Goal: Task Accomplishment & Management: Manage account settings

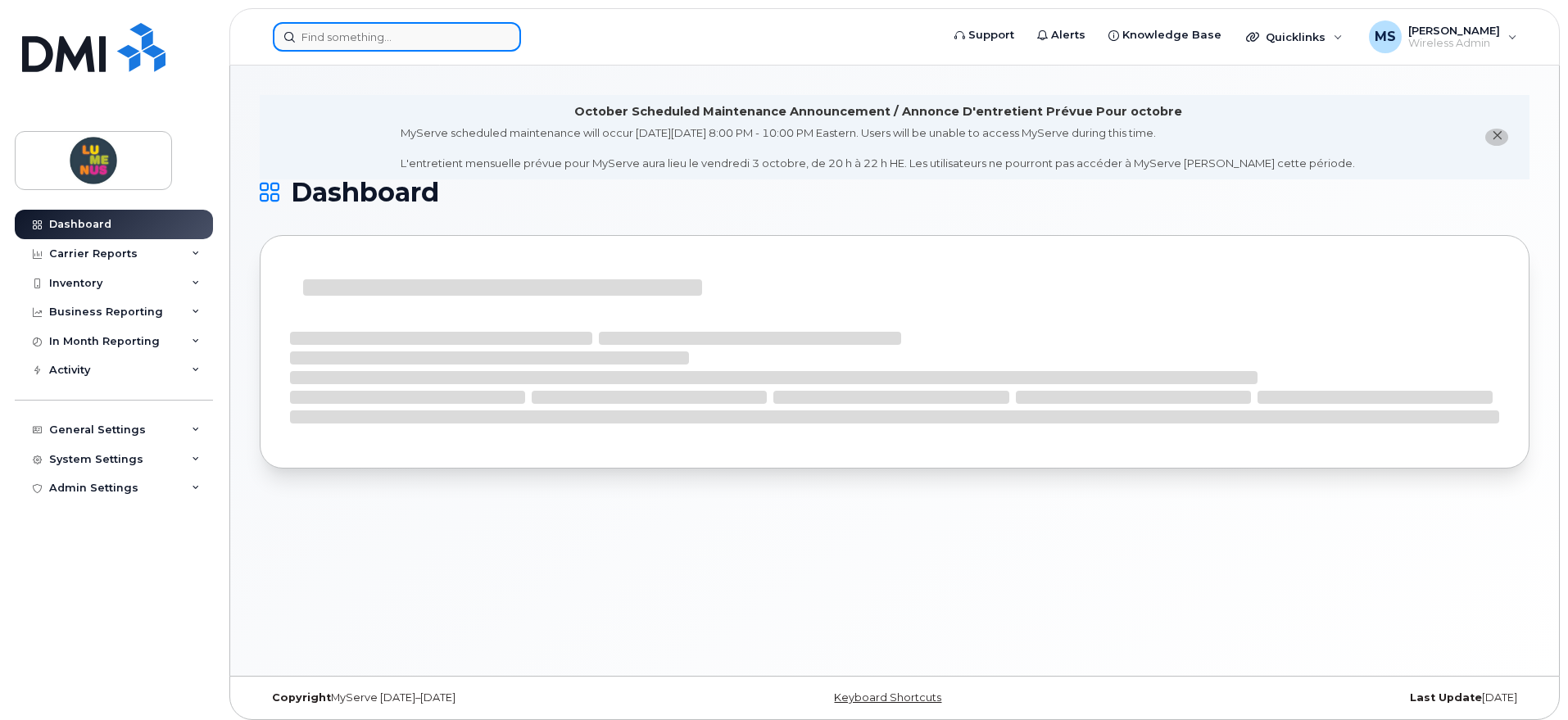
click at [431, 33] on input at bounding box center [397, 37] width 248 height 29
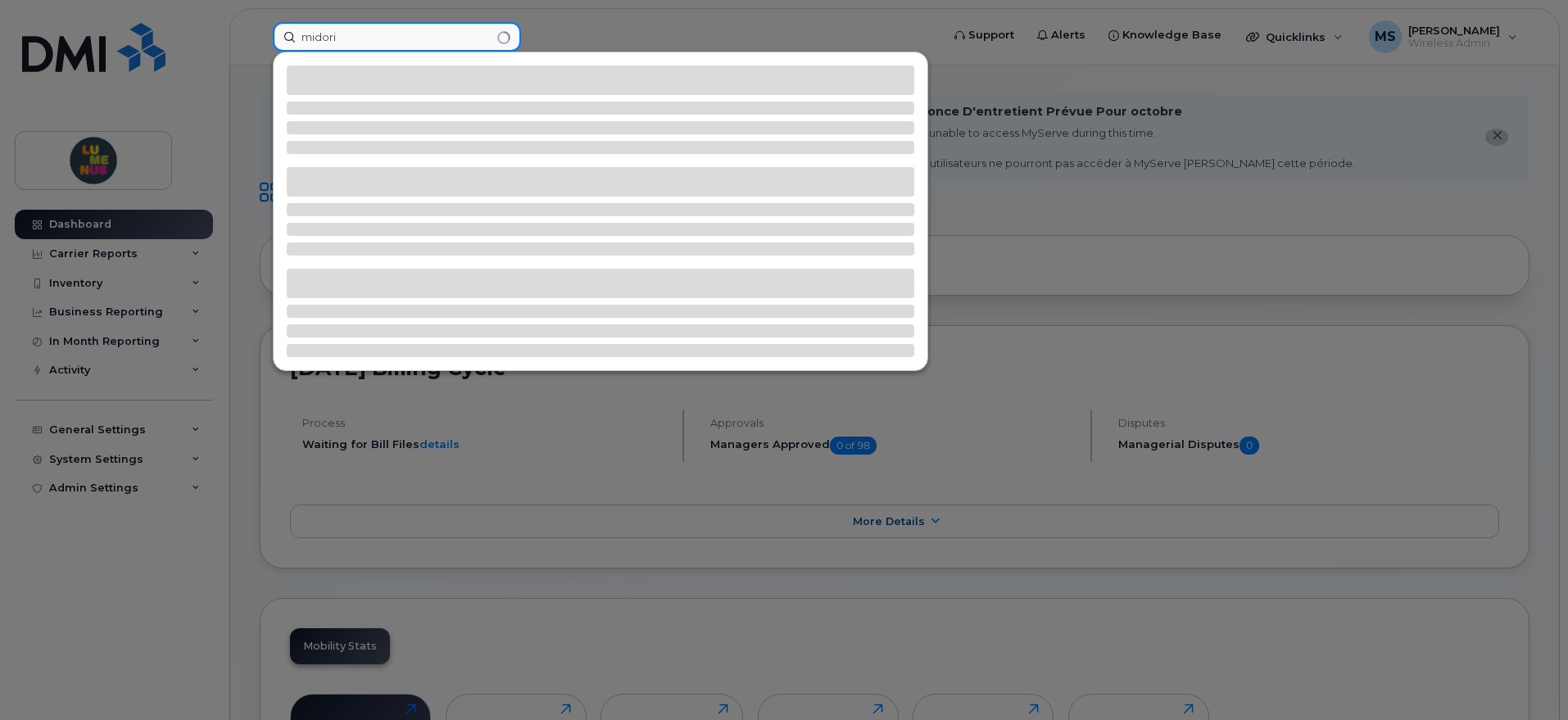
type input "midori"
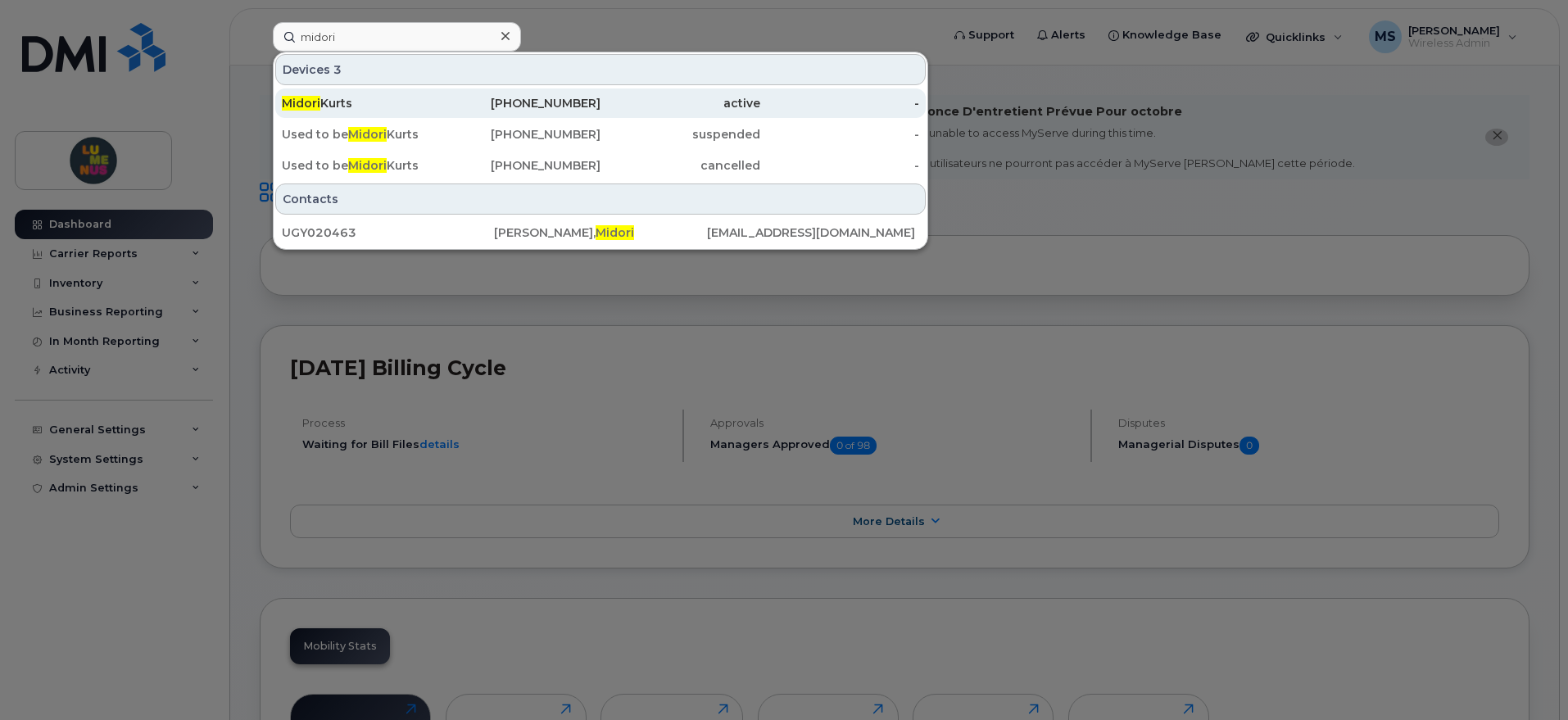
click at [333, 101] on div "Midori Kurts" at bounding box center [361, 103] width 160 height 16
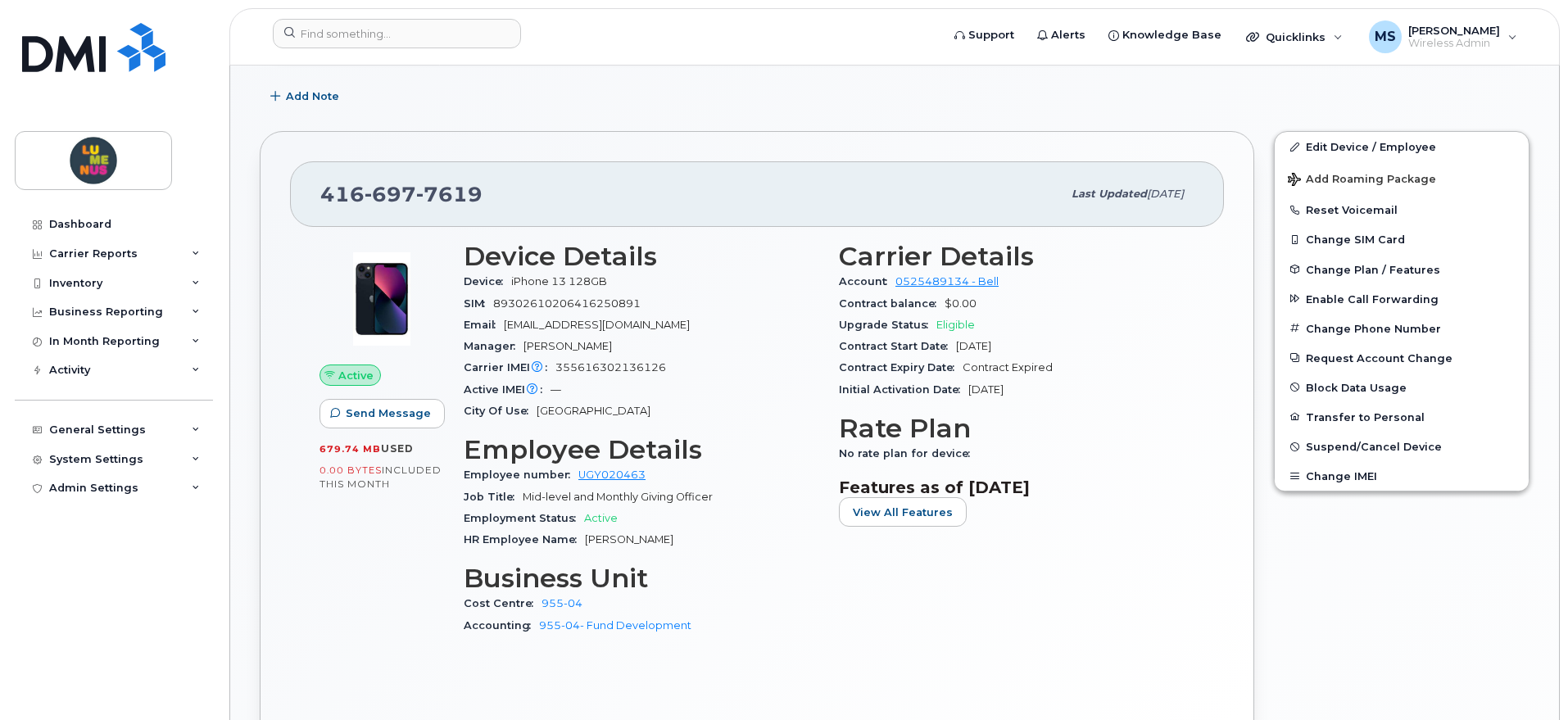
scroll to position [512, 0]
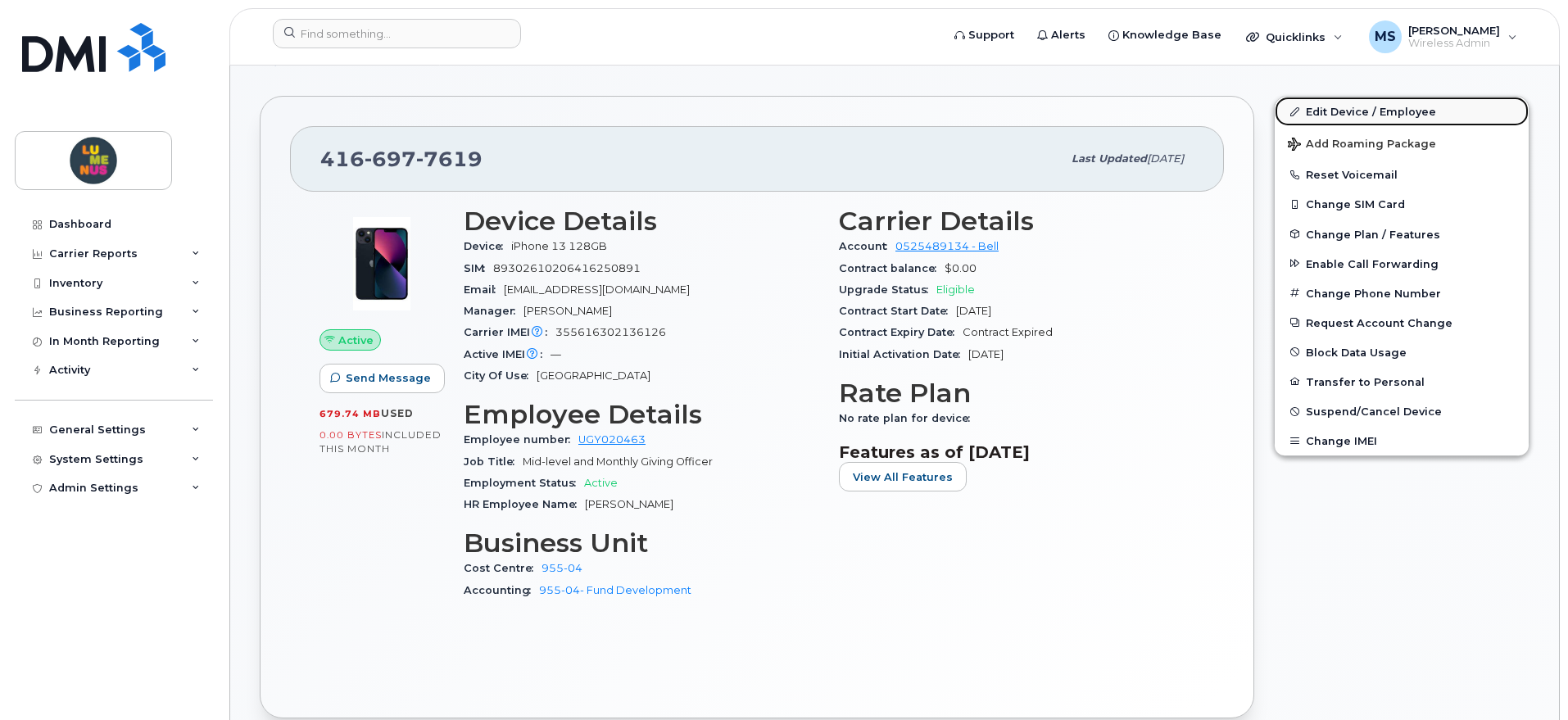
click at [1374, 113] on link "Edit Device / Employee" at bounding box center [1402, 111] width 254 height 29
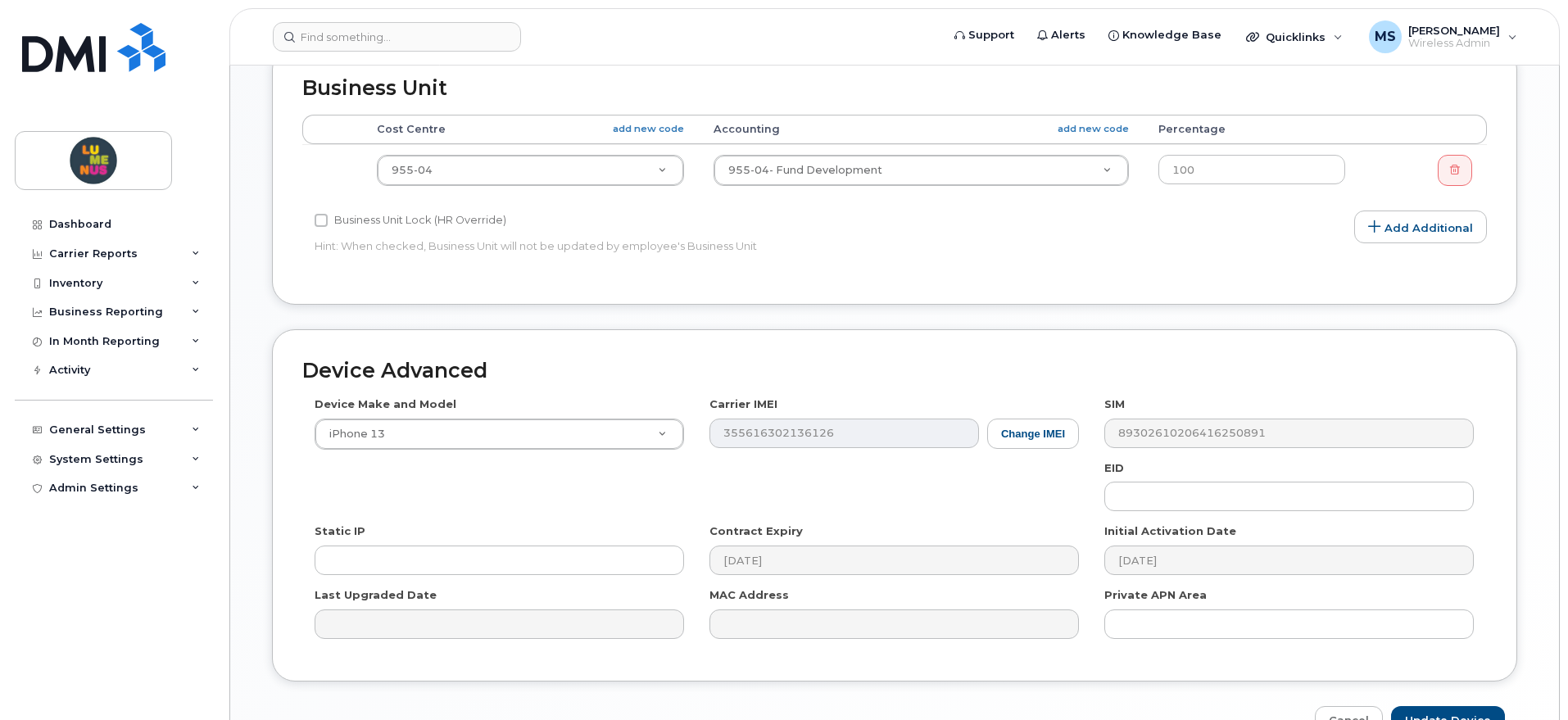
scroll to position [820, 0]
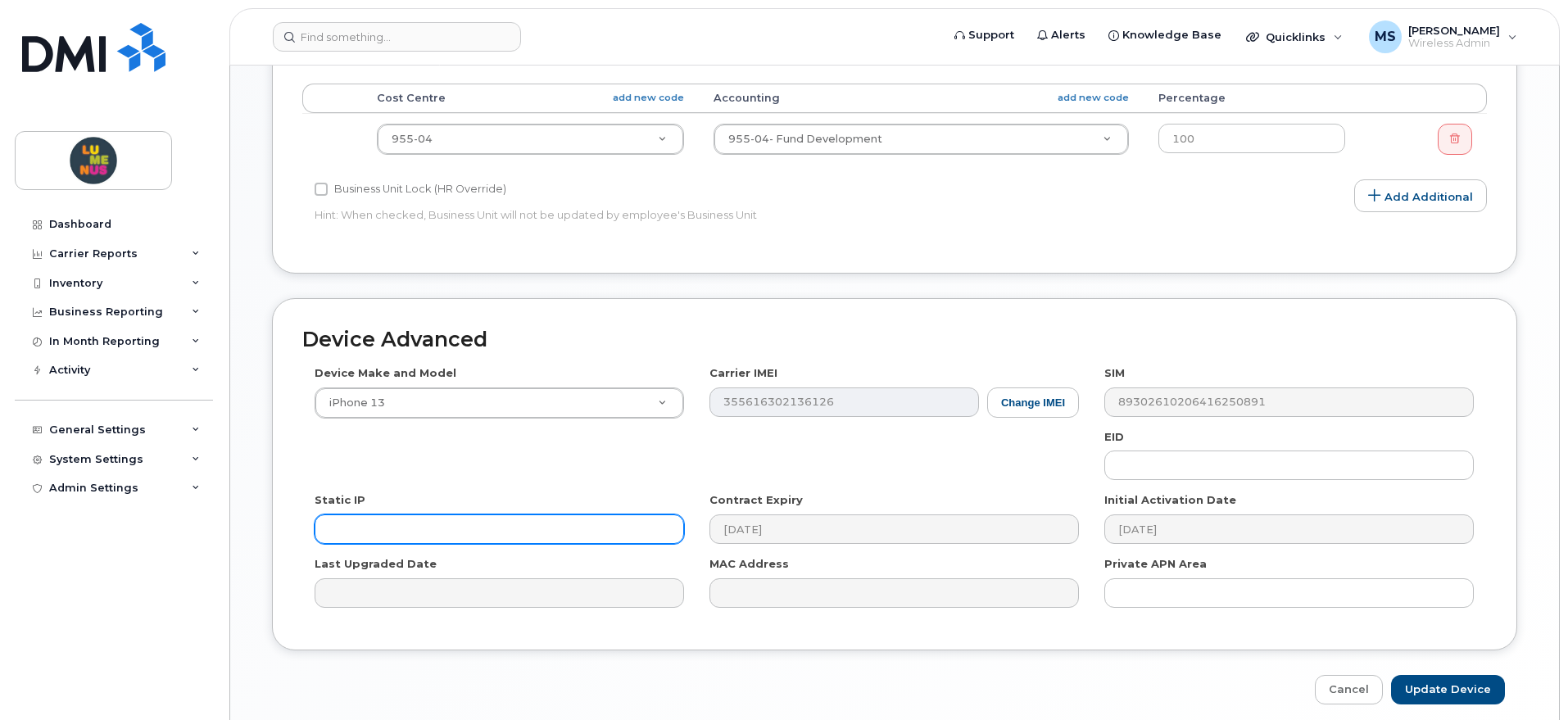
click at [547, 529] on input "text" at bounding box center [499, 529] width 370 height 29
paste input "355616302136126"
type input "355616302136126"
drag, startPoint x: 561, startPoint y: 536, endPoint x: 294, endPoint y: 537, distance: 267.0
click at [299, 536] on div "Device Advanced Device Make and Model iPhone 13 Android TCL 502 Watch Apple Wat…" at bounding box center [894, 474] width 1246 height 352
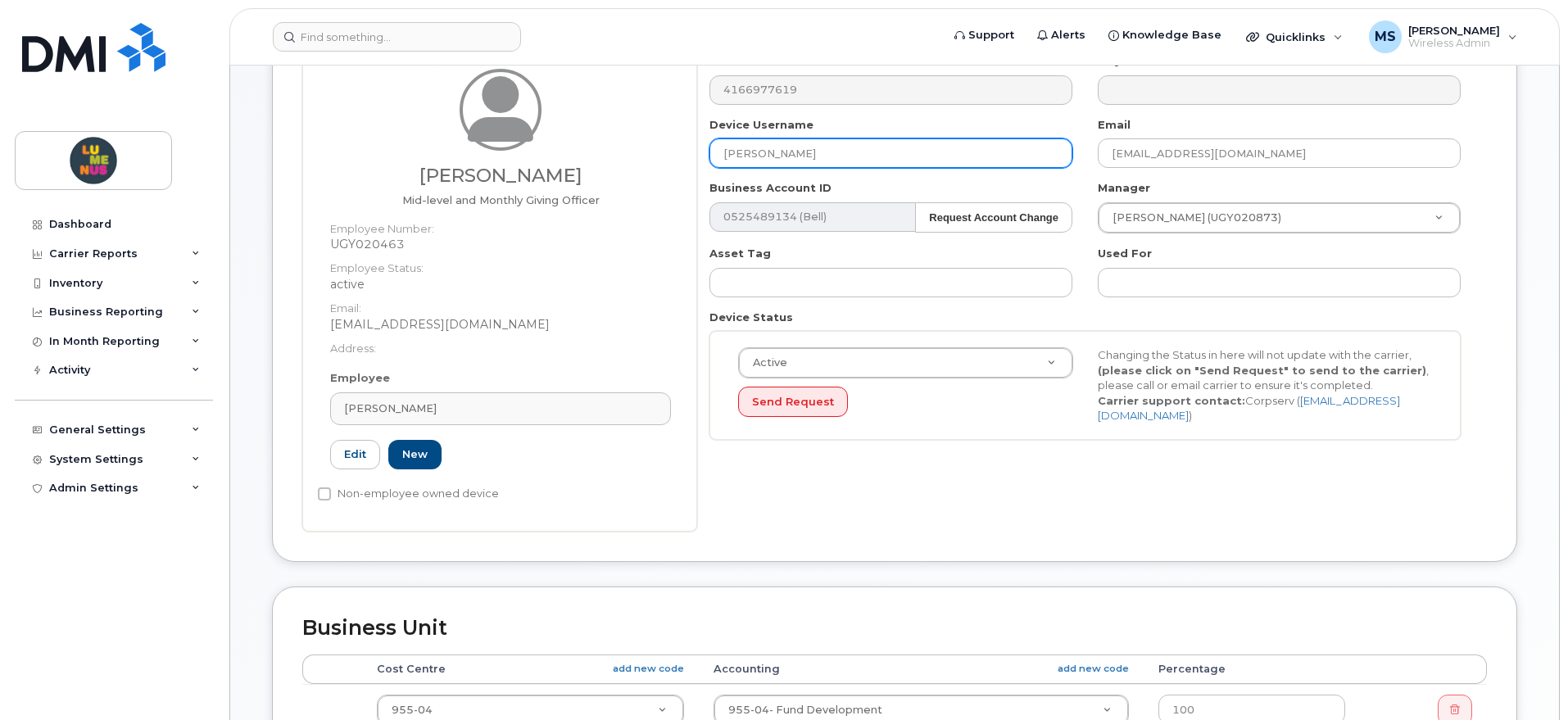
scroll to position [0, 0]
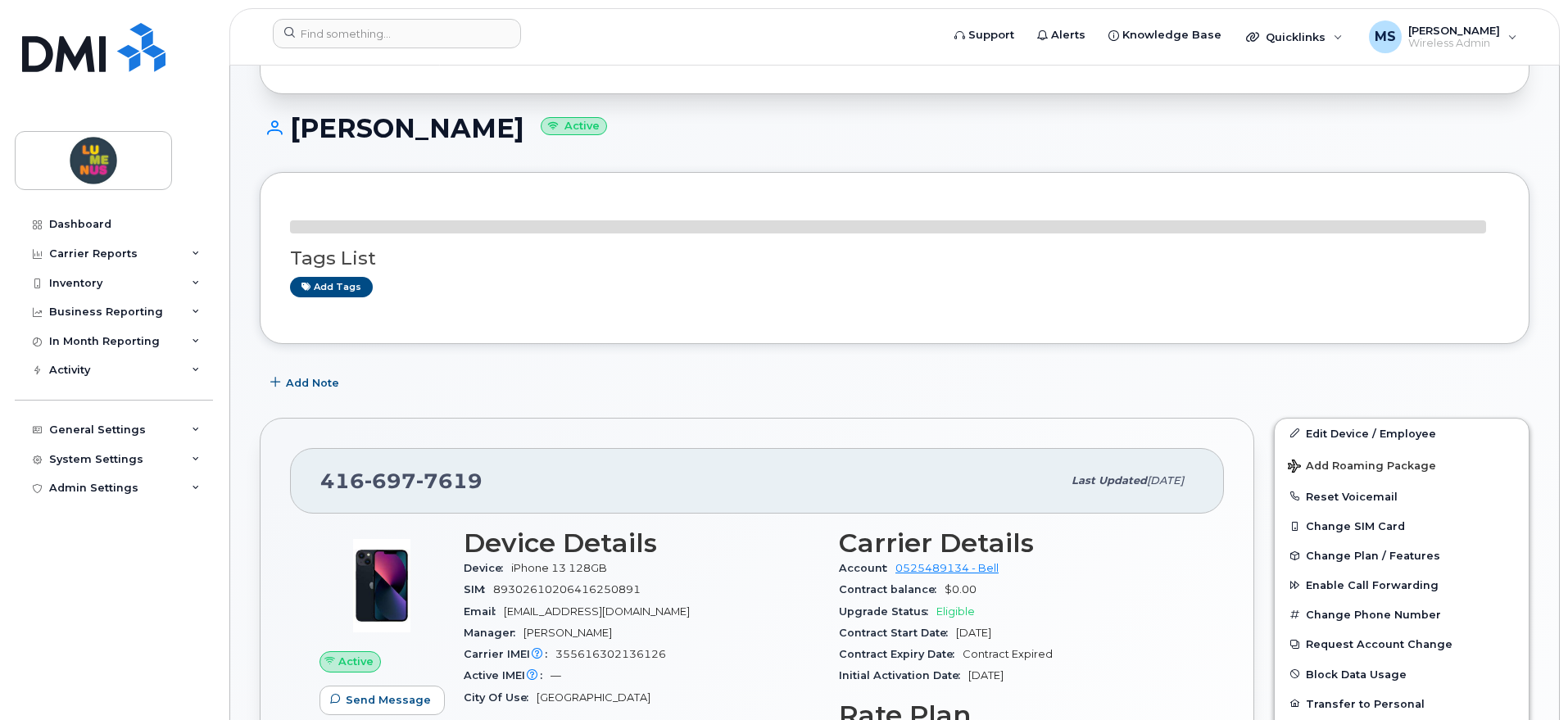
scroll to position [103, 0]
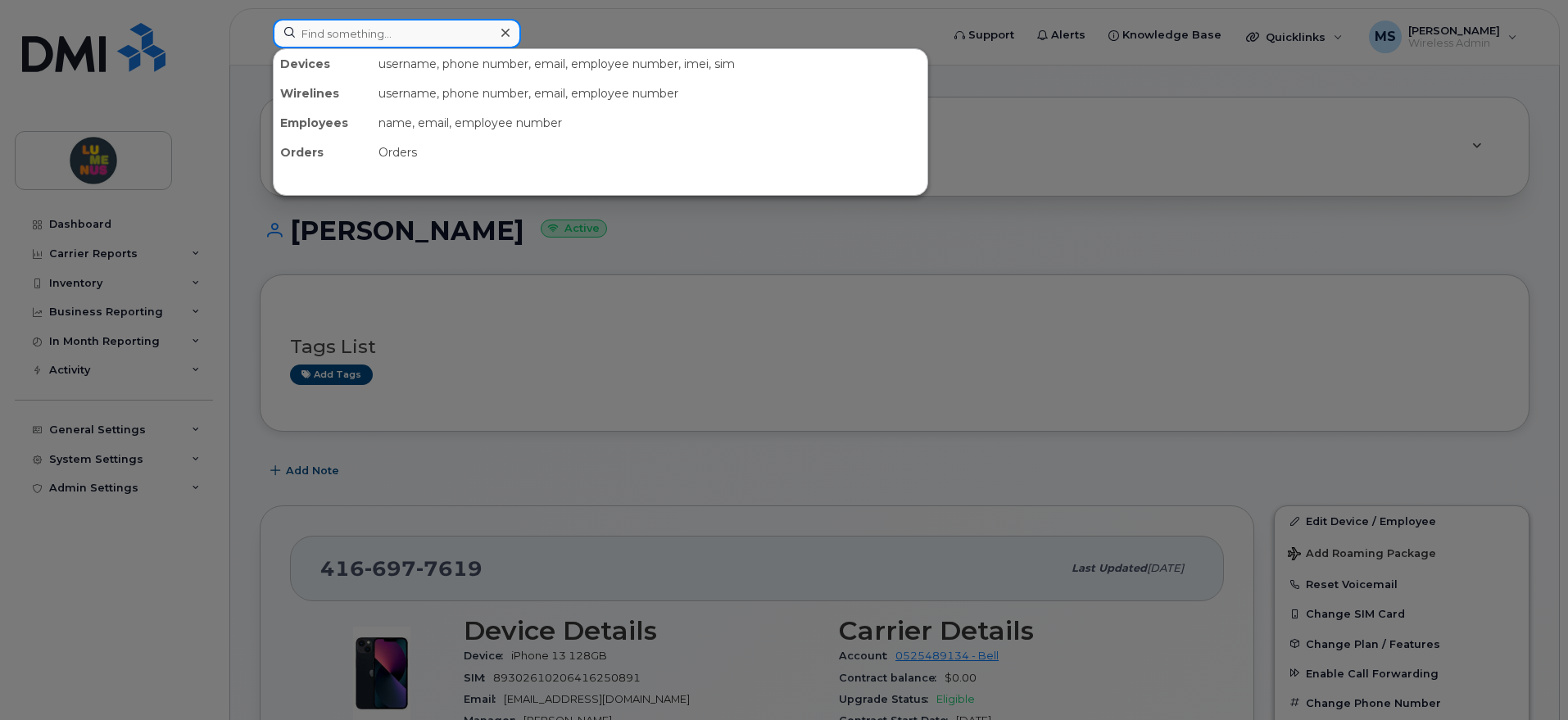
click at [359, 40] on input at bounding box center [397, 33] width 248 height 29
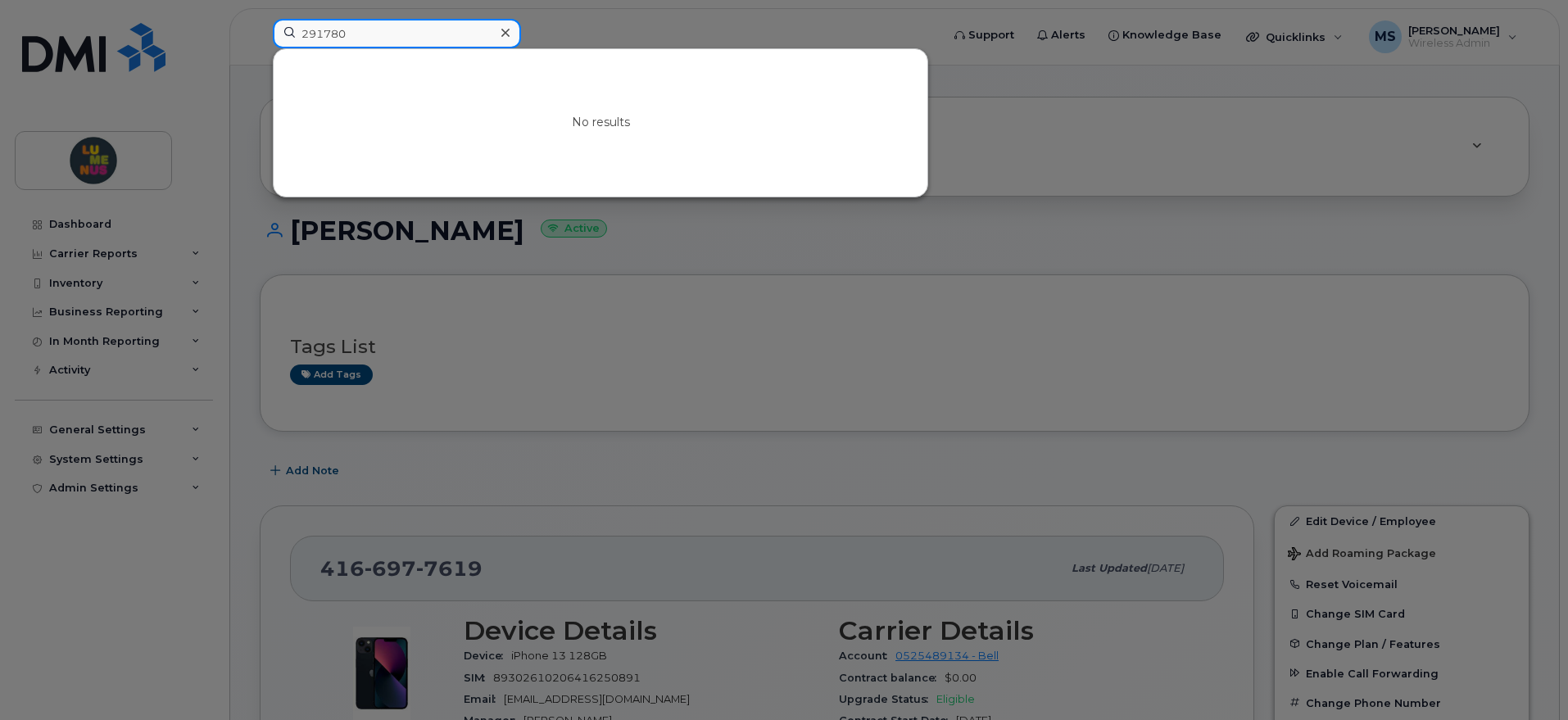
drag, startPoint x: 358, startPoint y: 33, endPoint x: 262, endPoint y: 35, distance: 96.0
click at [262, 35] on div "291780 No results" at bounding box center [601, 36] width 683 height 36
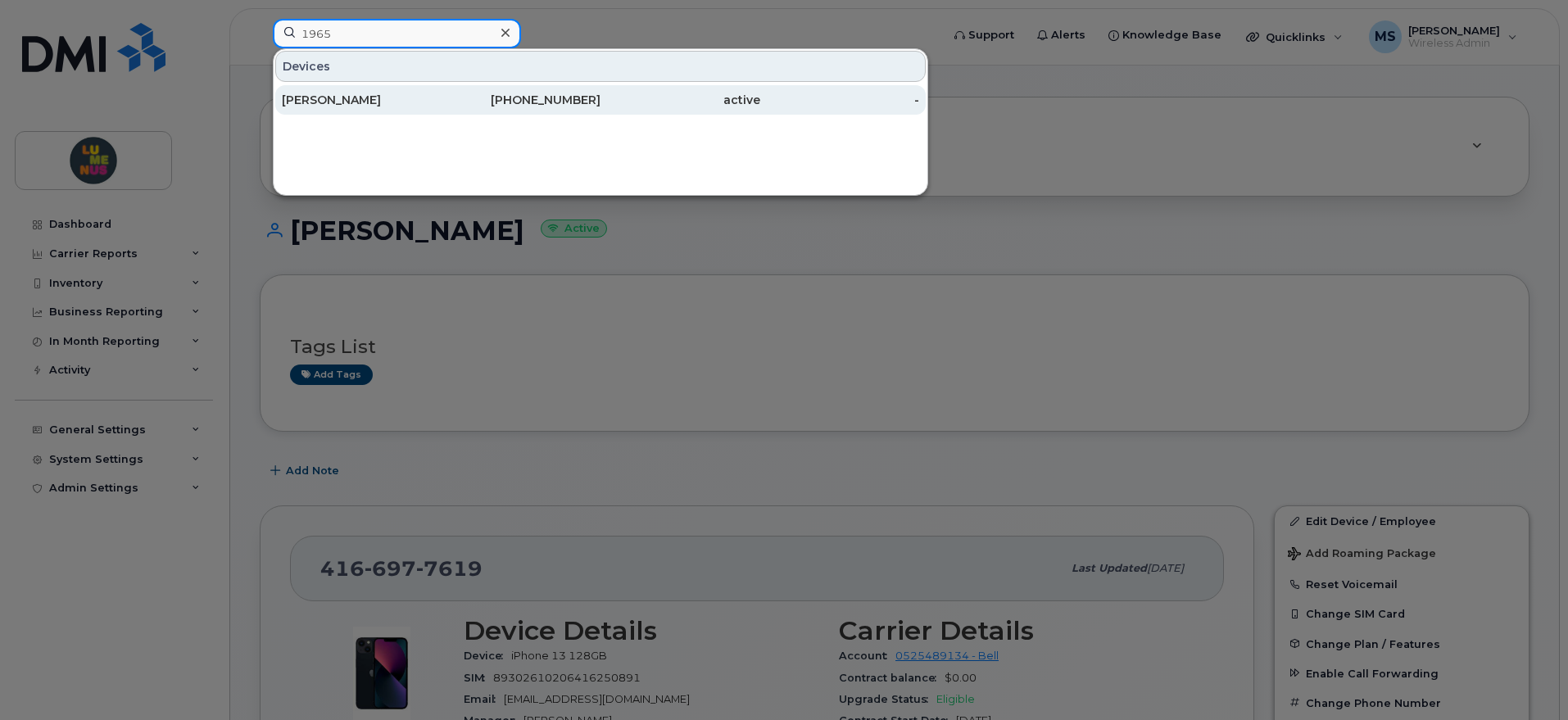
type input "1965"
click at [398, 97] on div "[PERSON_NAME]" at bounding box center [361, 100] width 160 height 16
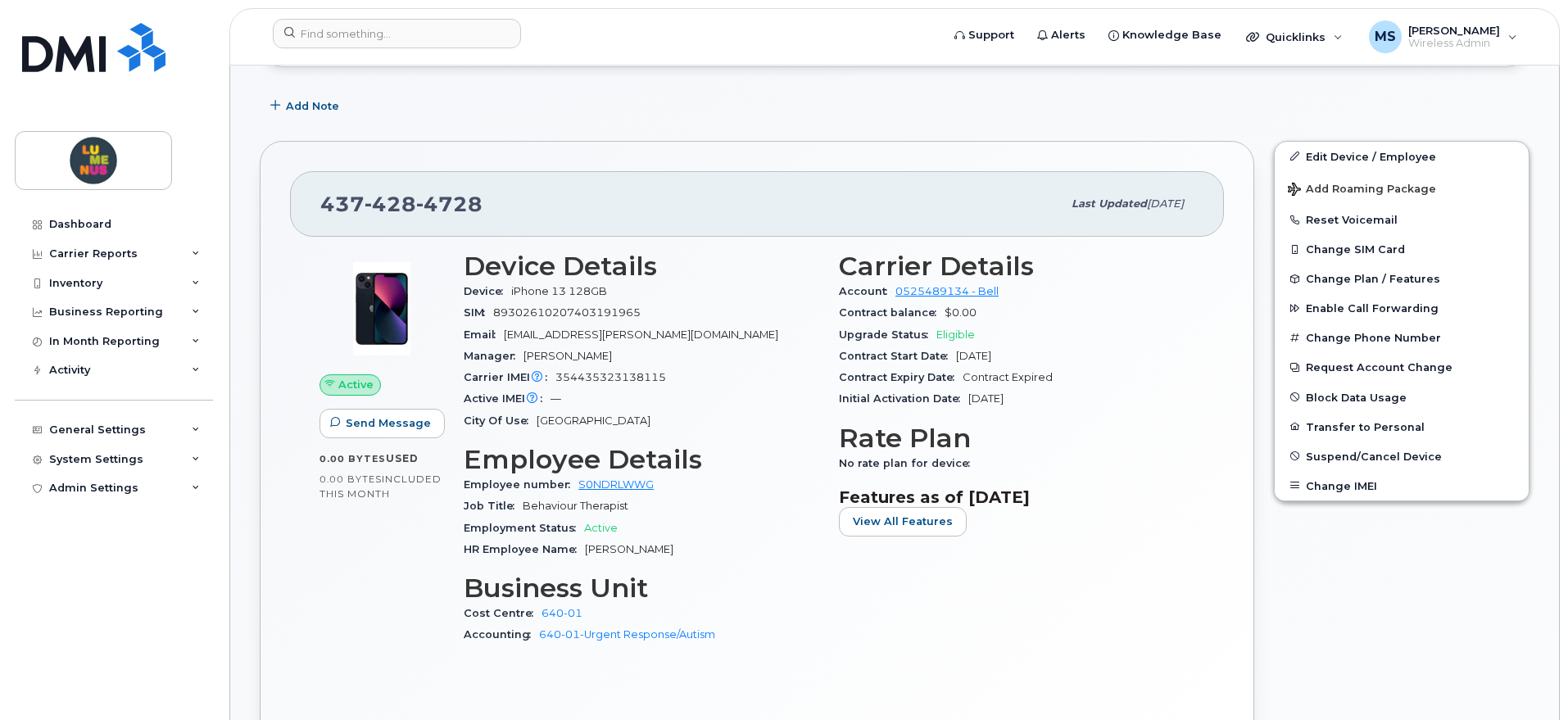
scroll to position [409, 0]
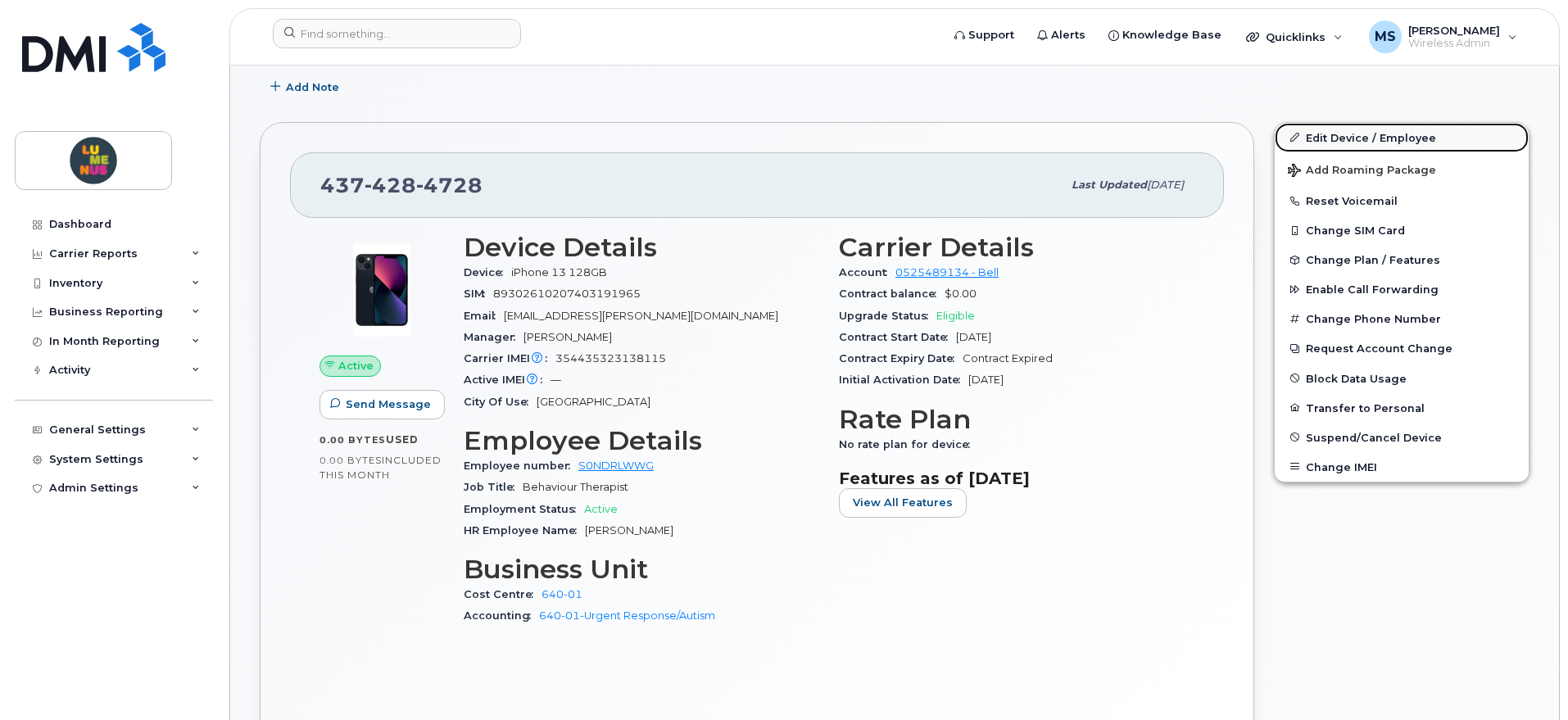
click at [1380, 138] on link "Edit Device / Employee" at bounding box center [1402, 137] width 254 height 29
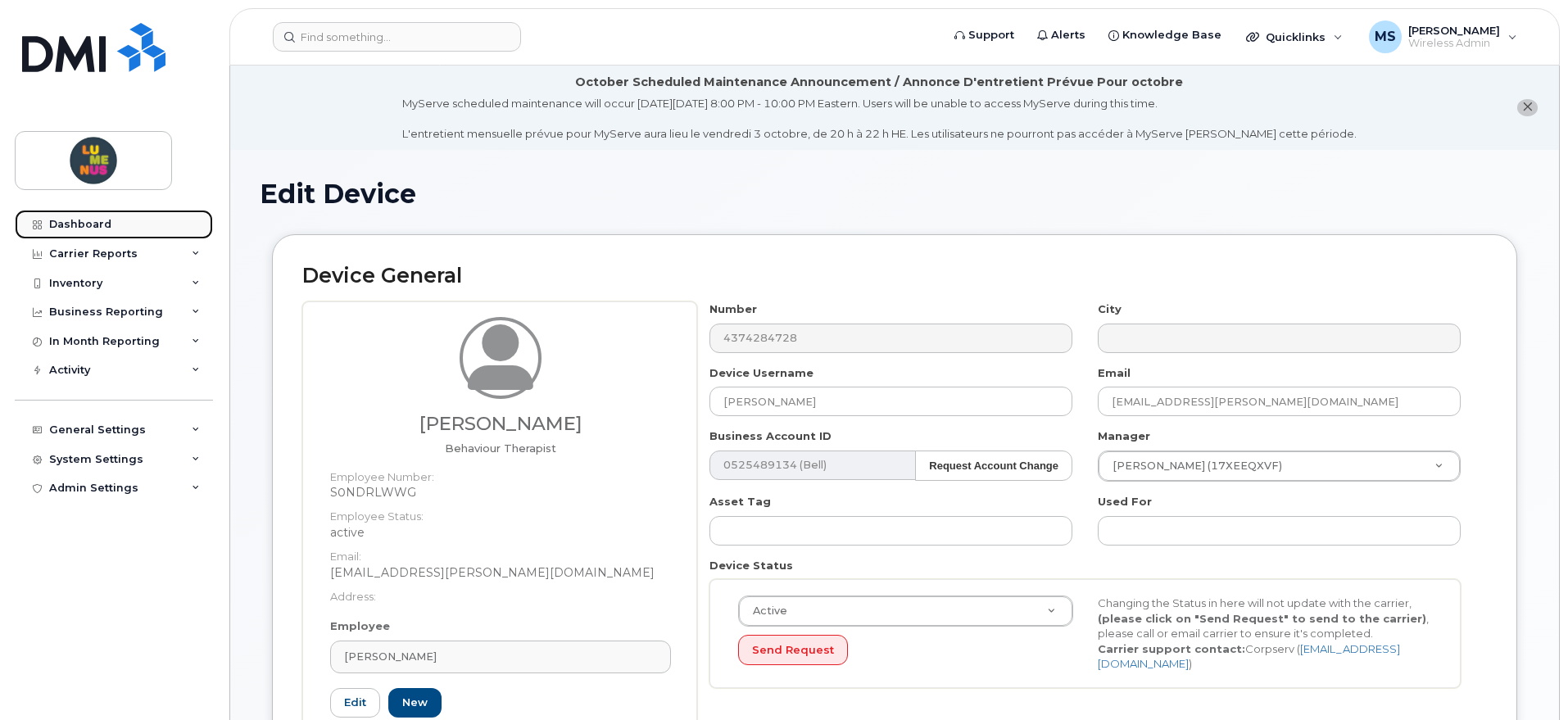
click at [94, 221] on div "Dashboard" at bounding box center [80, 225] width 62 height 14
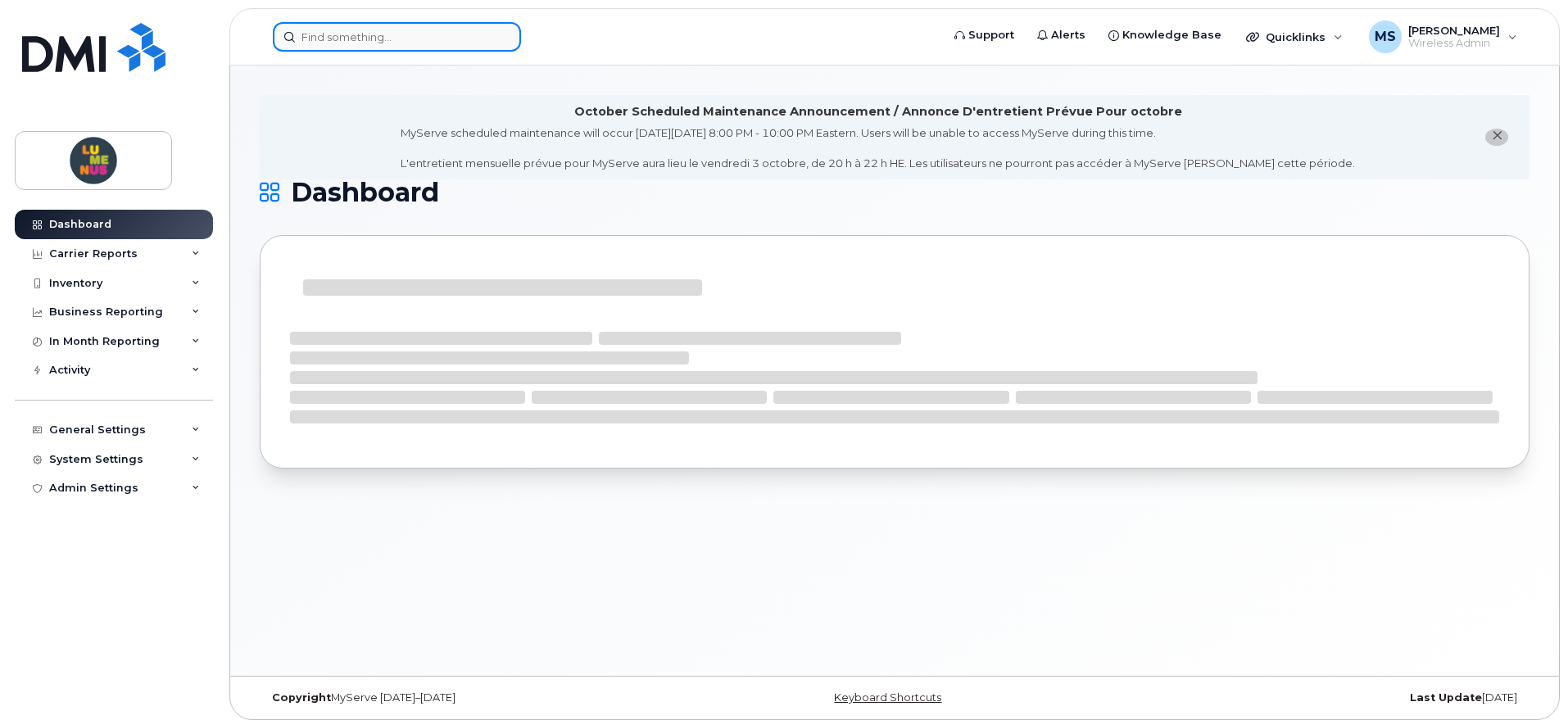
click at [376, 37] on input at bounding box center [397, 37] width 248 height 29
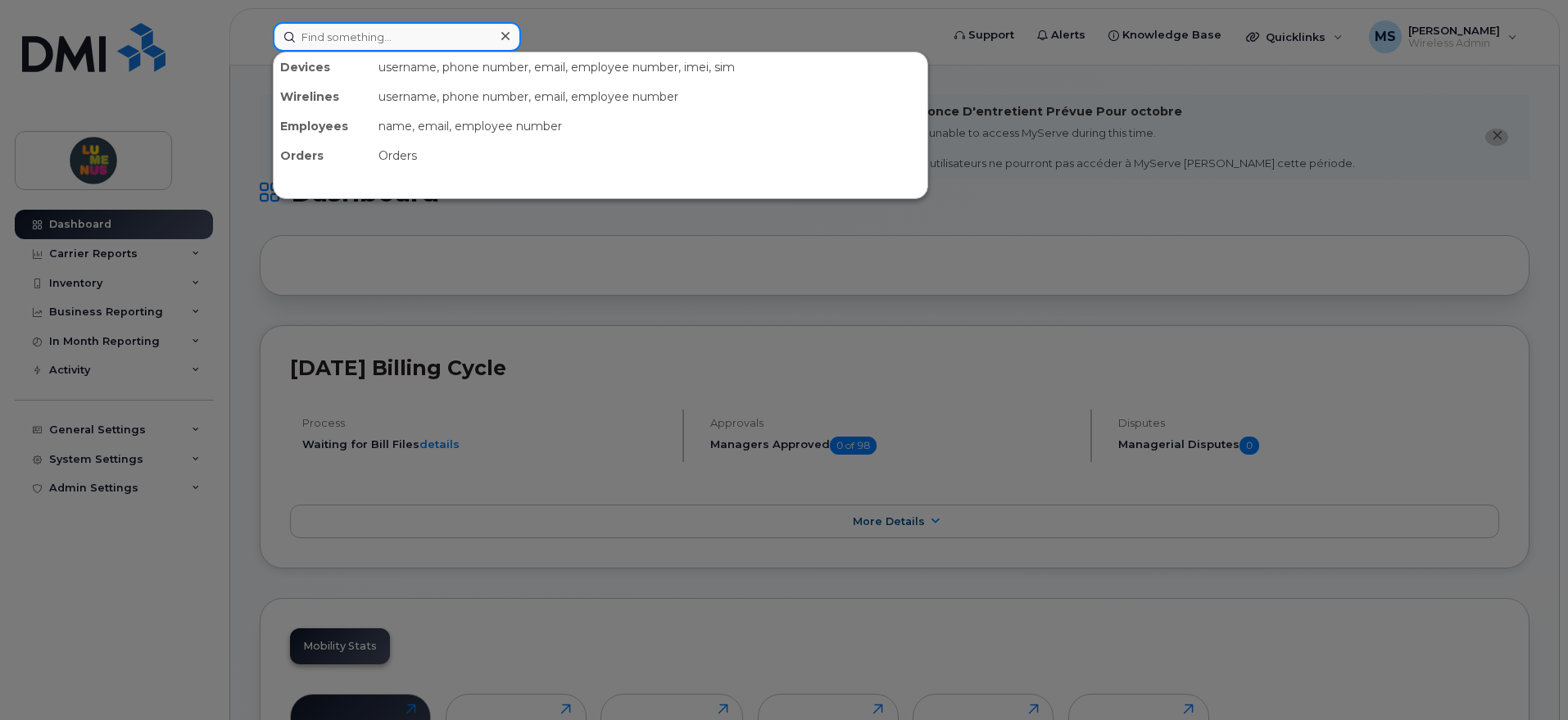
paste input "73f5e9cb-c7b7-4c20-b548-6420cca0b4da"
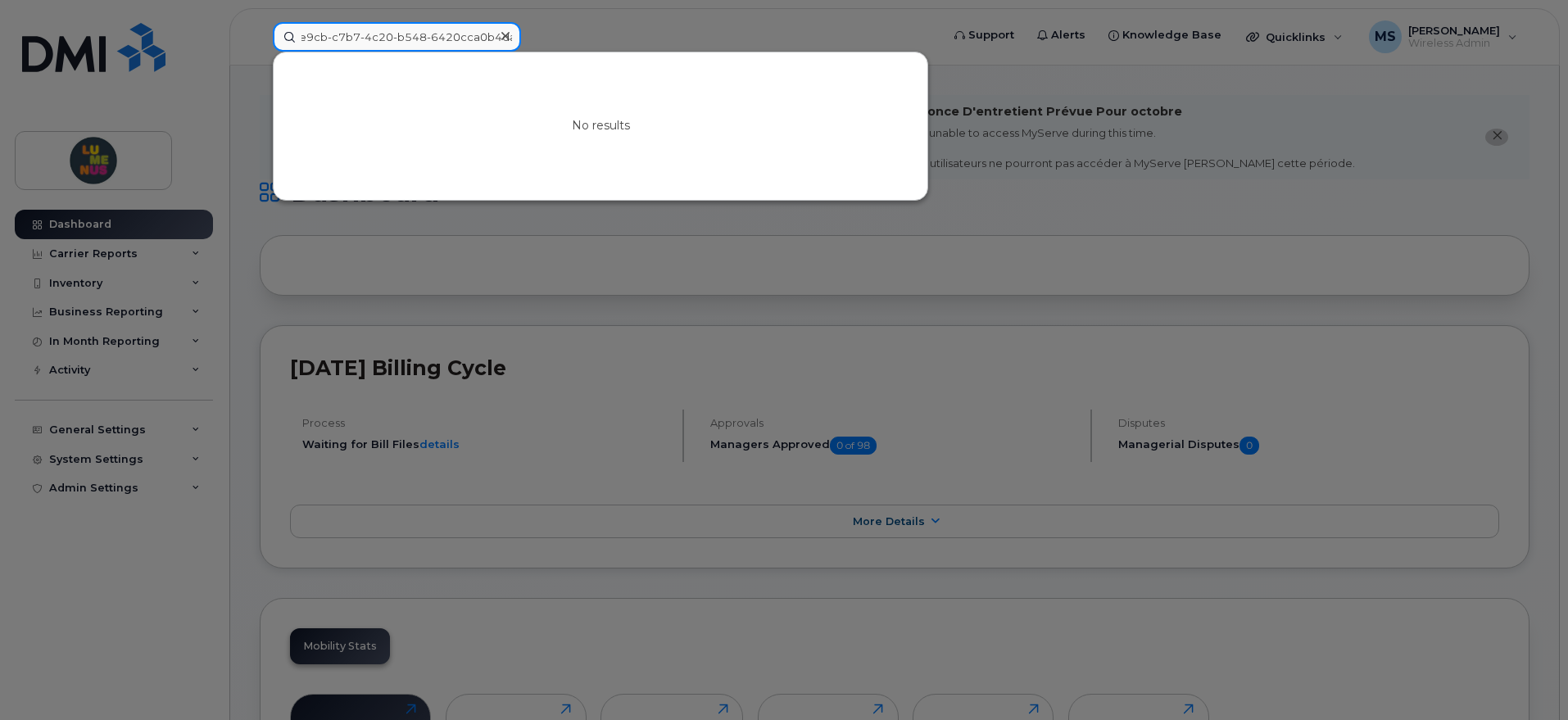
type input "73f5e9cb-c7b7-4c20-b548-6420cca0b4da"
click at [498, 35] on div at bounding box center [505, 36] width 24 height 24
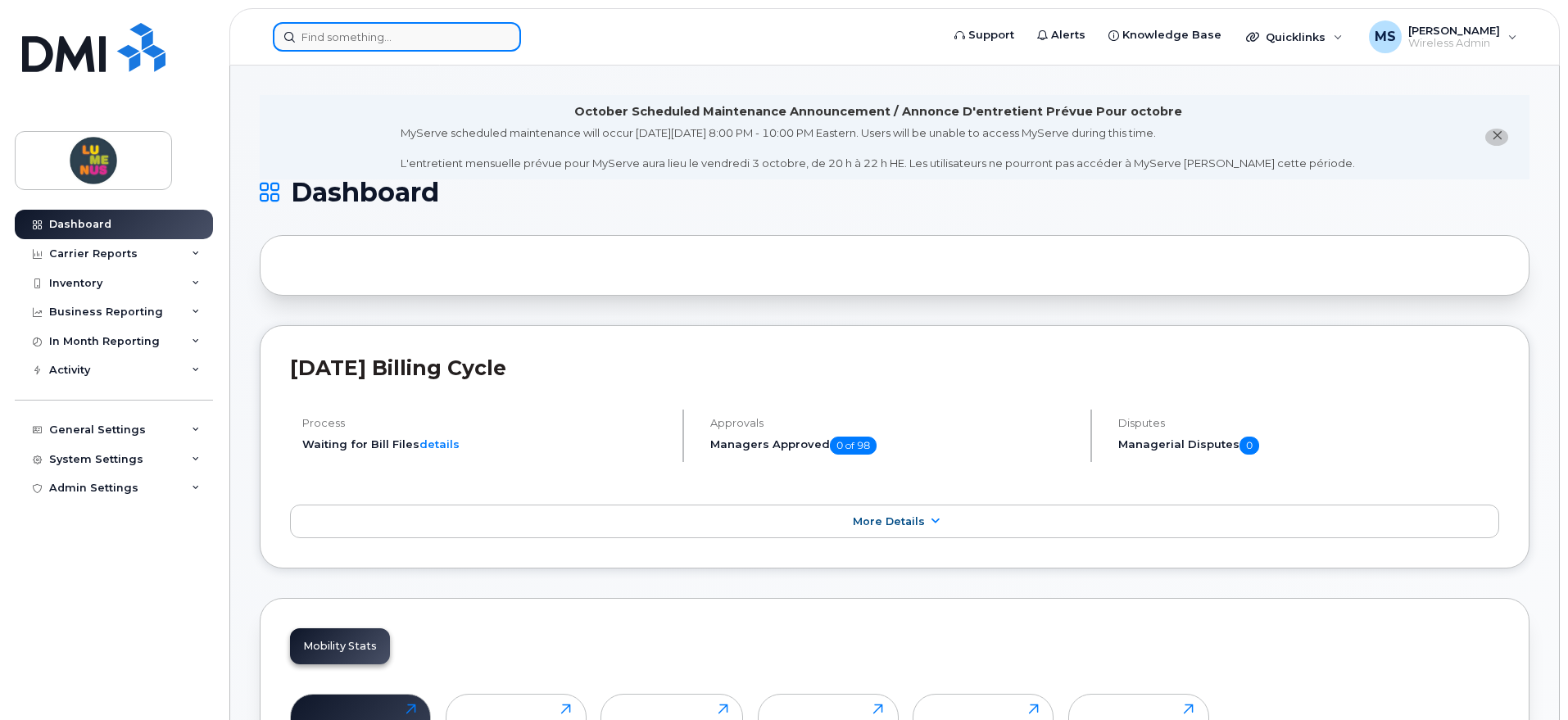
click at [426, 42] on input at bounding box center [397, 37] width 248 height 29
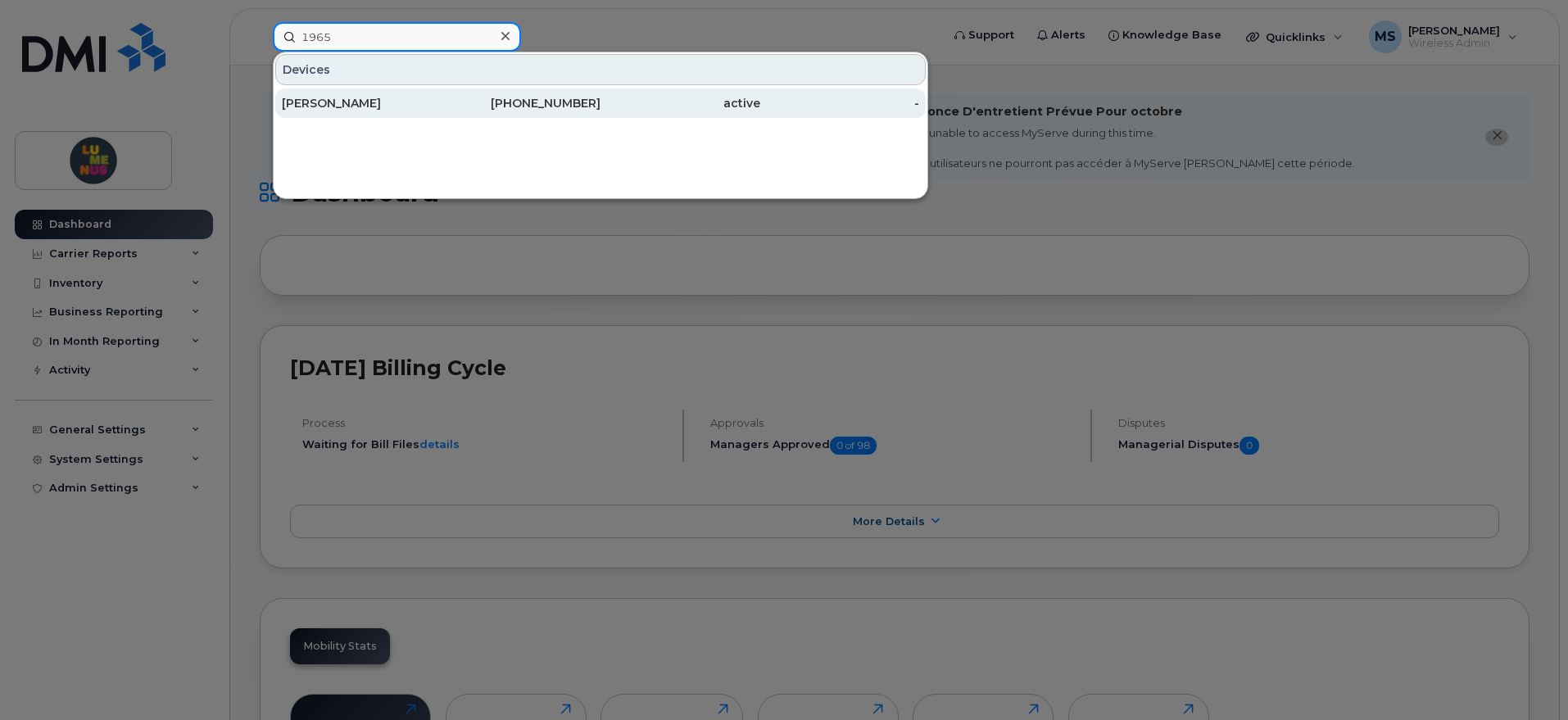
type input "1965"
click at [398, 105] on div "[PERSON_NAME]" at bounding box center [361, 103] width 160 height 16
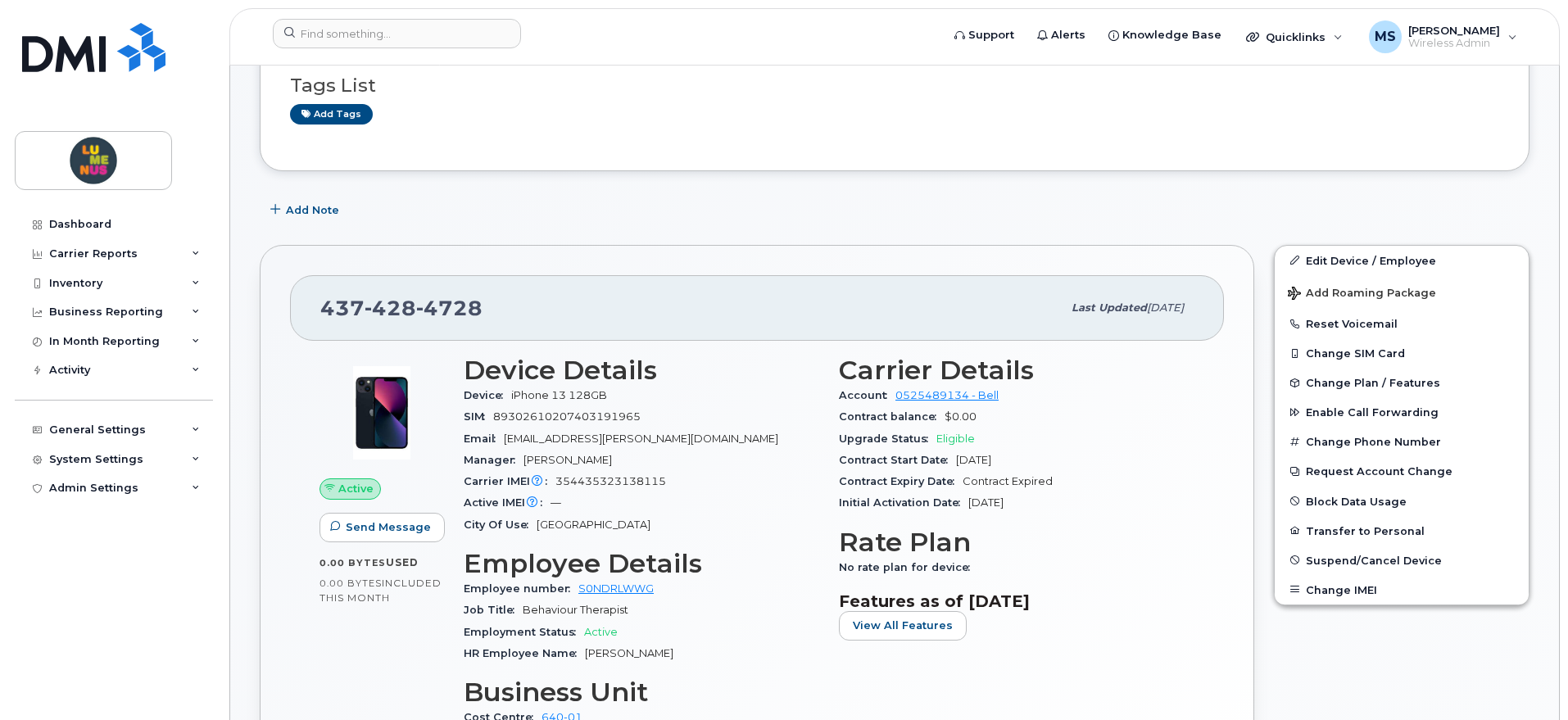
scroll to position [103, 0]
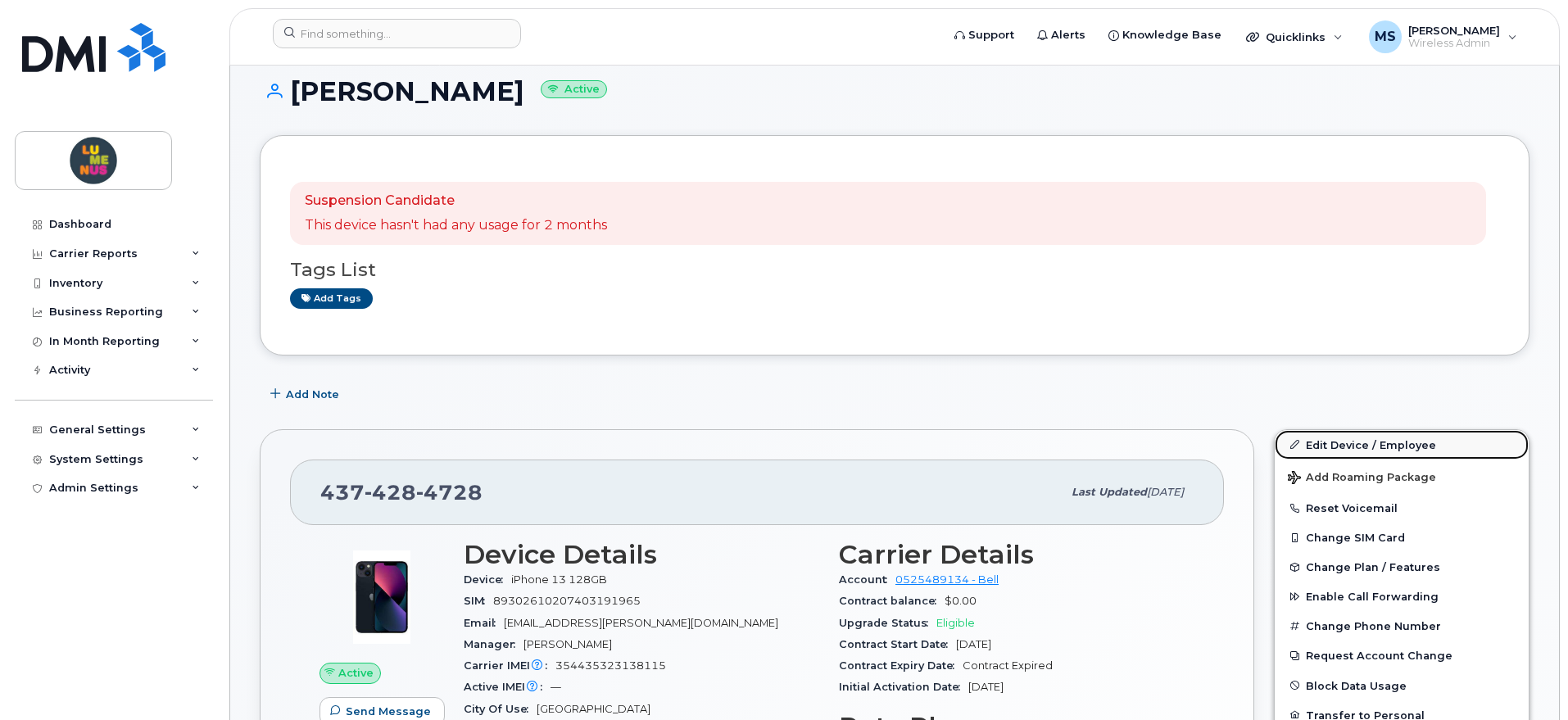
click at [1355, 448] on link "Edit Device / Employee" at bounding box center [1402, 444] width 254 height 29
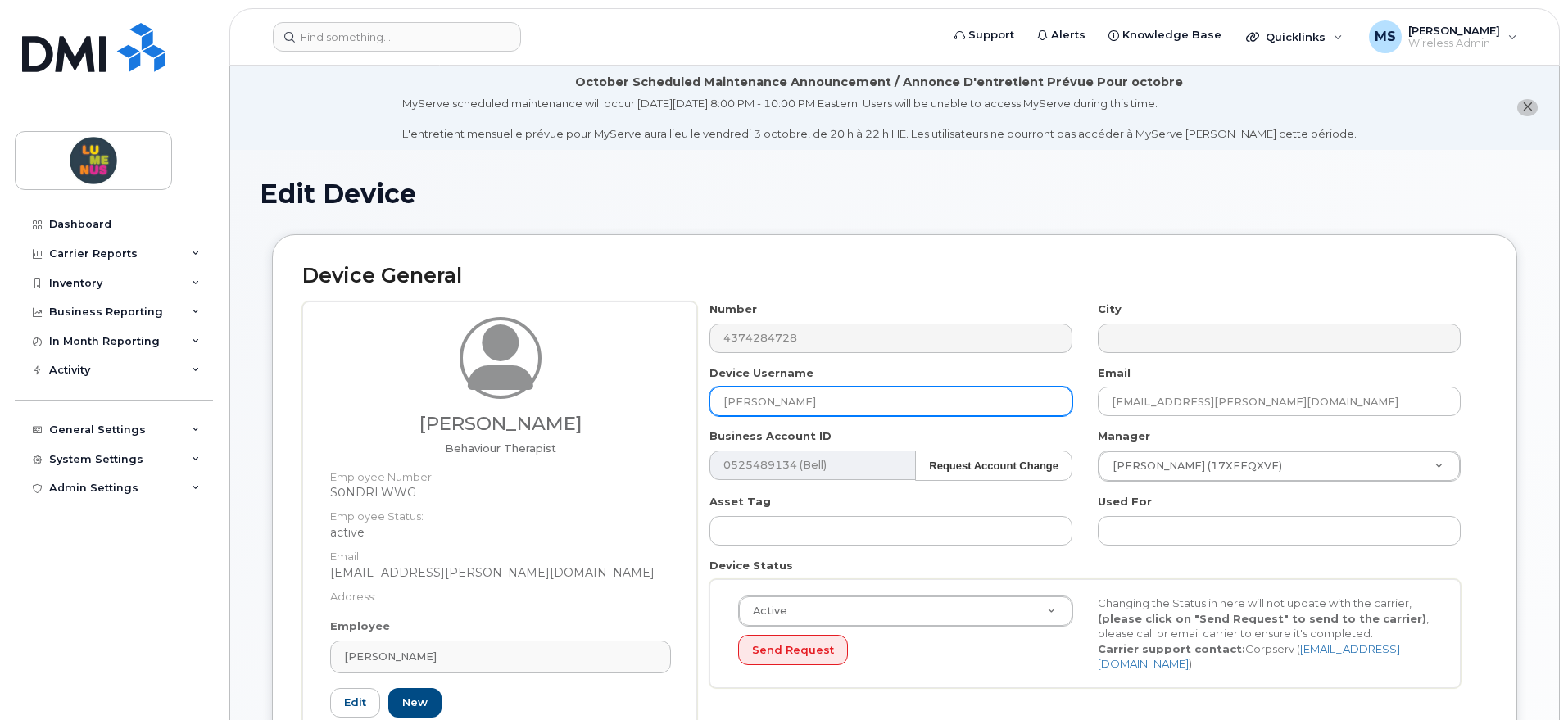
drag, startPoint x: 804, startPoint y: 399, endPoint x: 842, endPoint y: 398, distance: 38.0
click at [842, 398] on input "[PERSON_NAME]" at bounding box center [890, 402] width 363 height 29
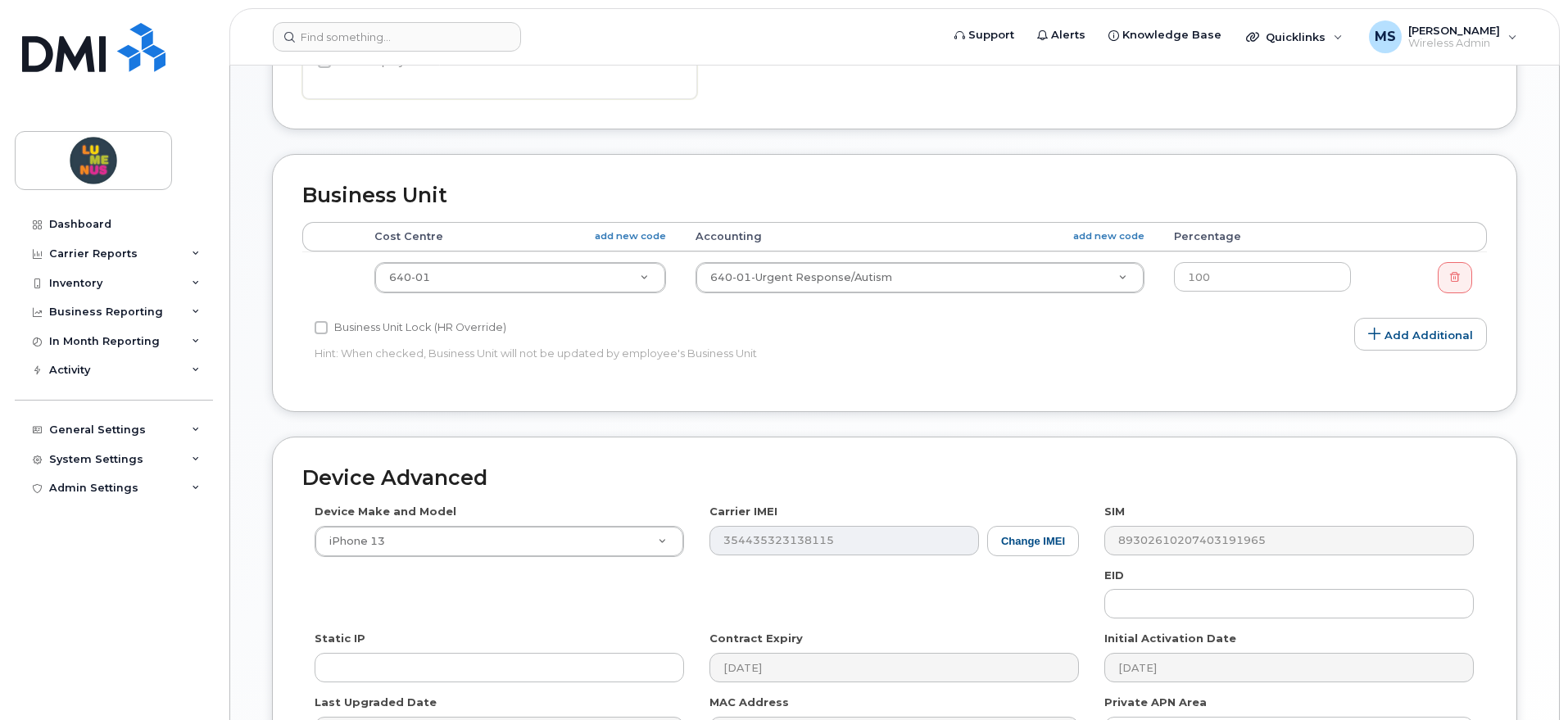
scroll to position [717, 0]
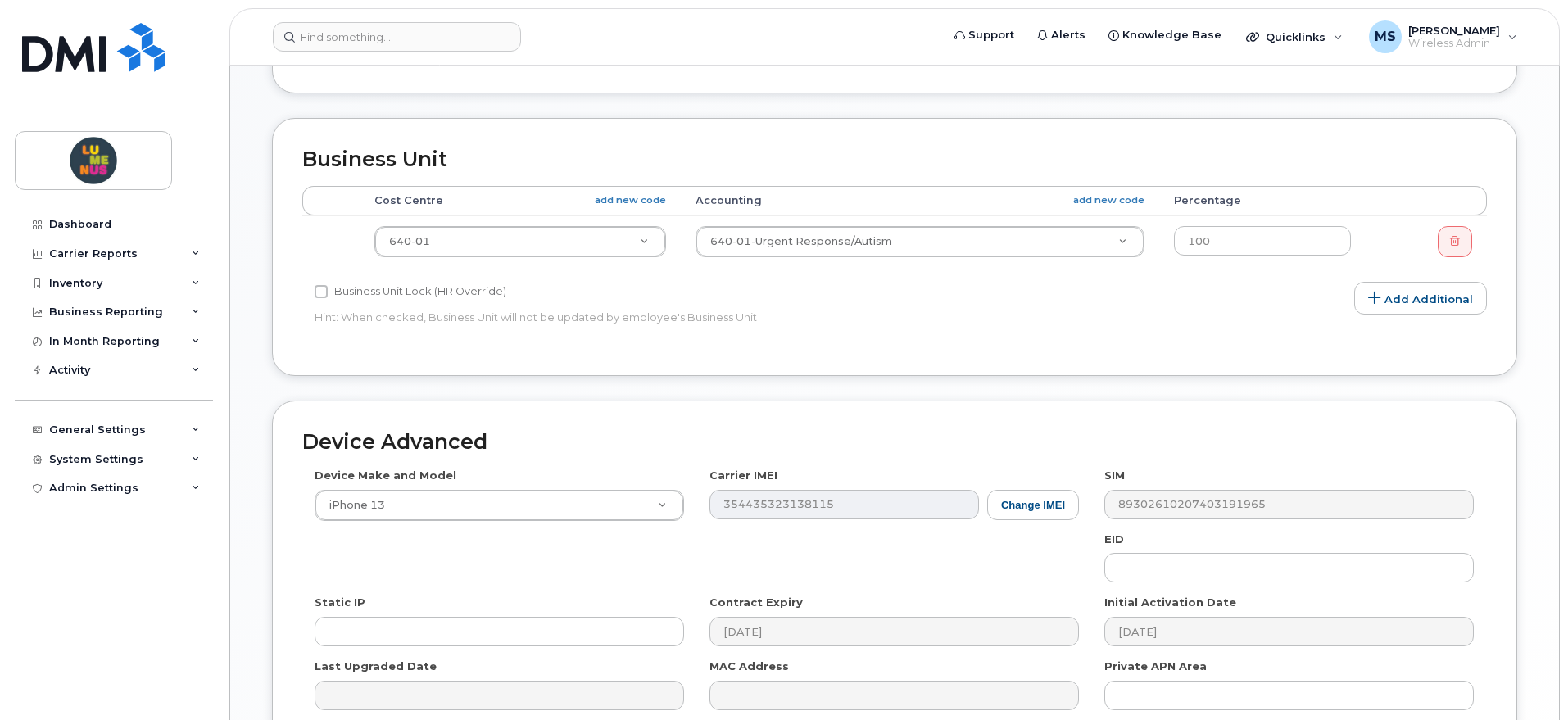
click at [698, 515] on div "Carrier IMEI Change IMEI 354435323138115" at bounding box center [894, 493] width 395 height 51
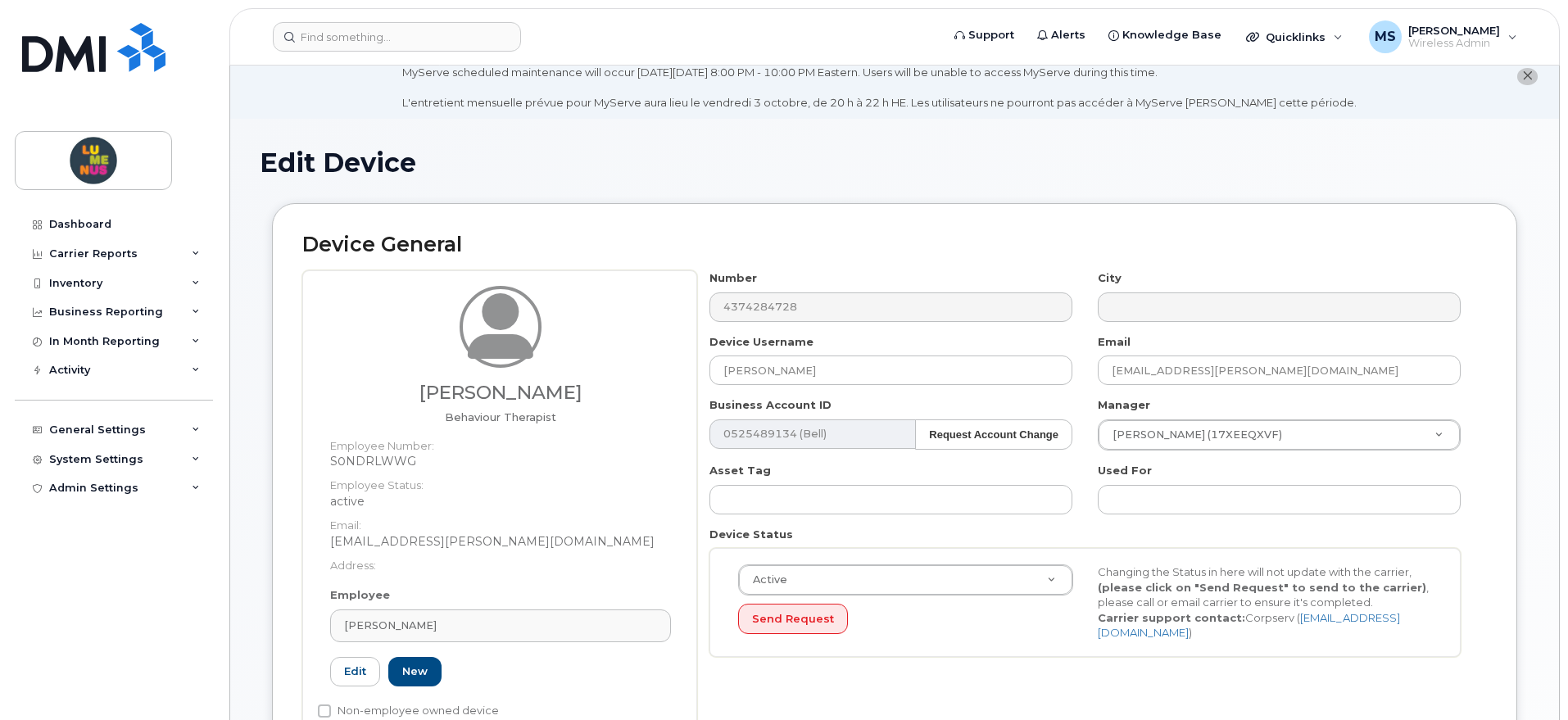
scroll to position [0, 0]
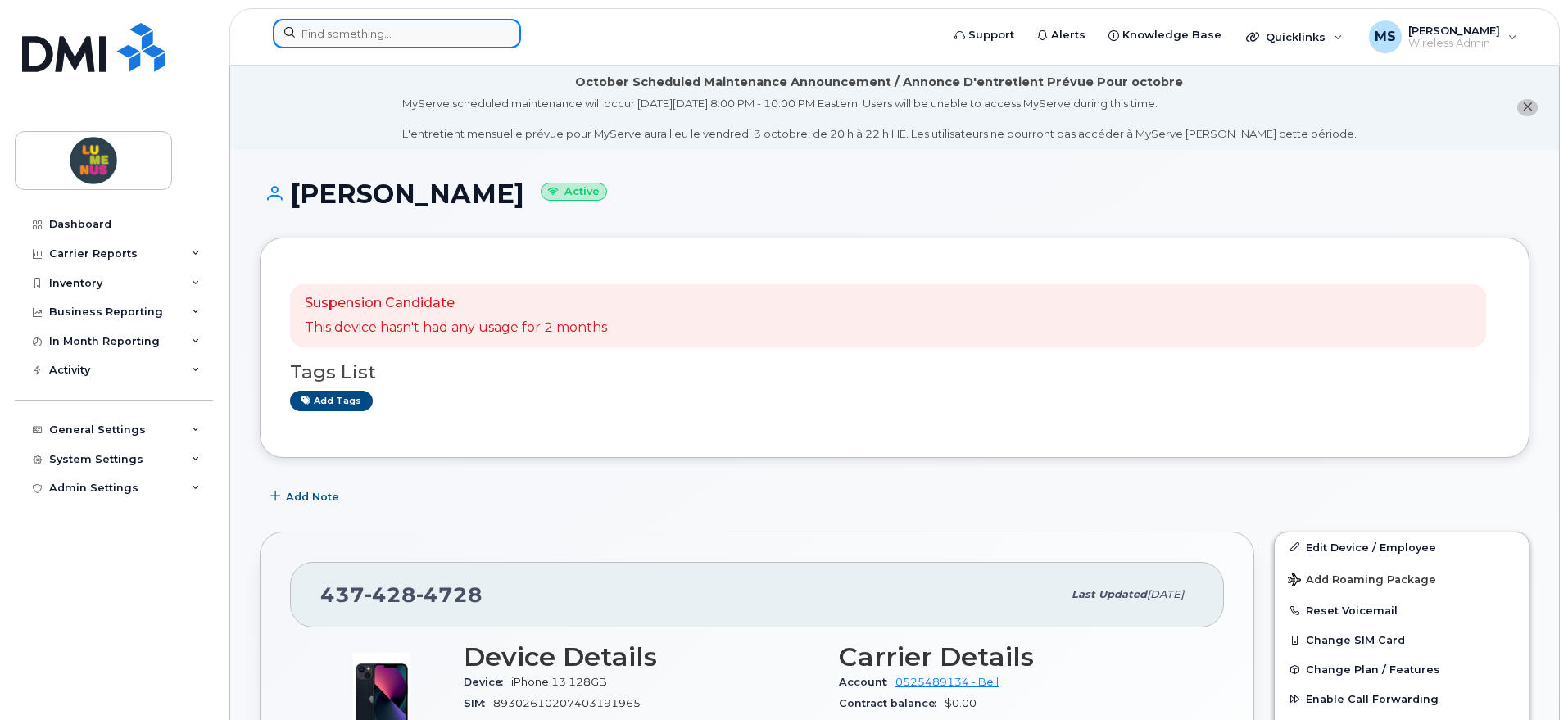
click at [436, 40] on input at bounding box center [397, 33] width 248 height 29
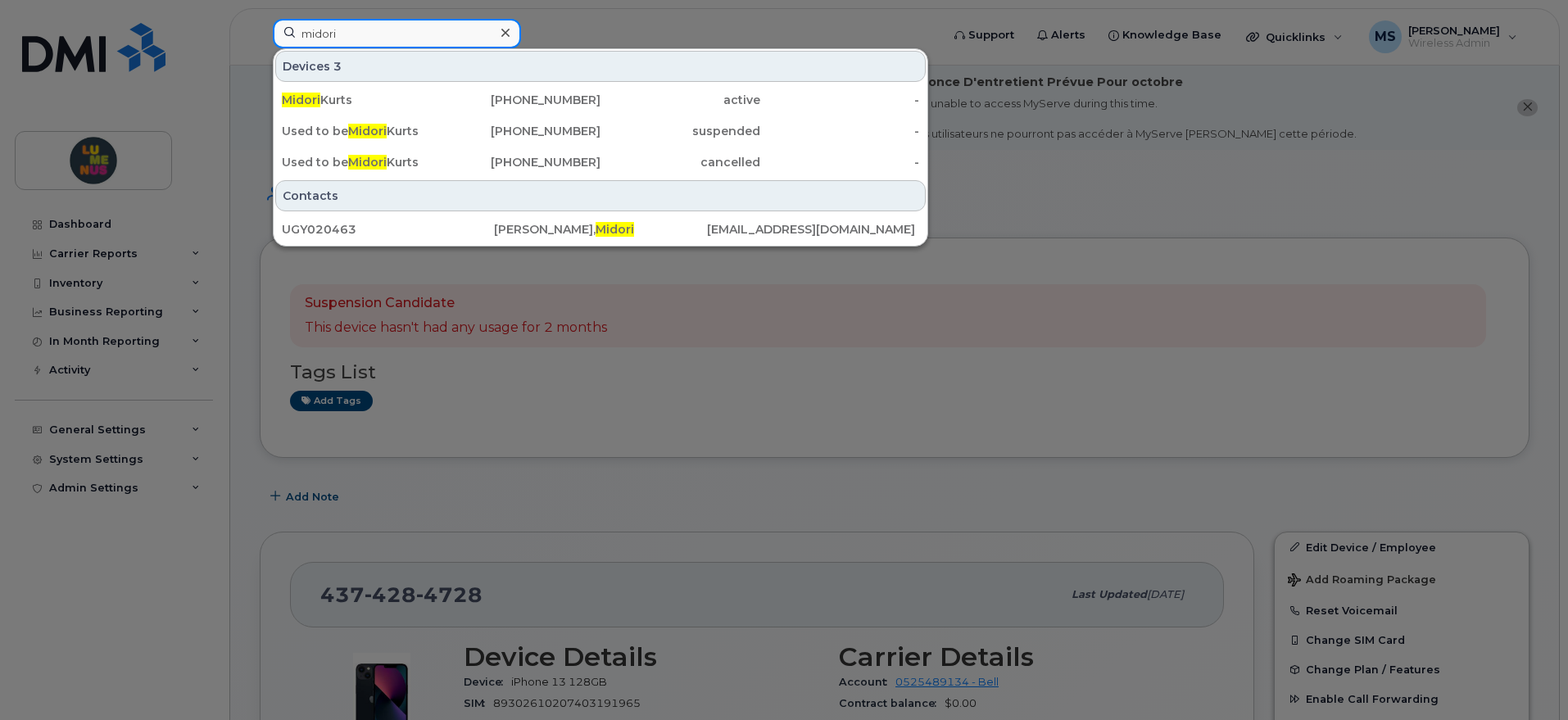
type input "midori"
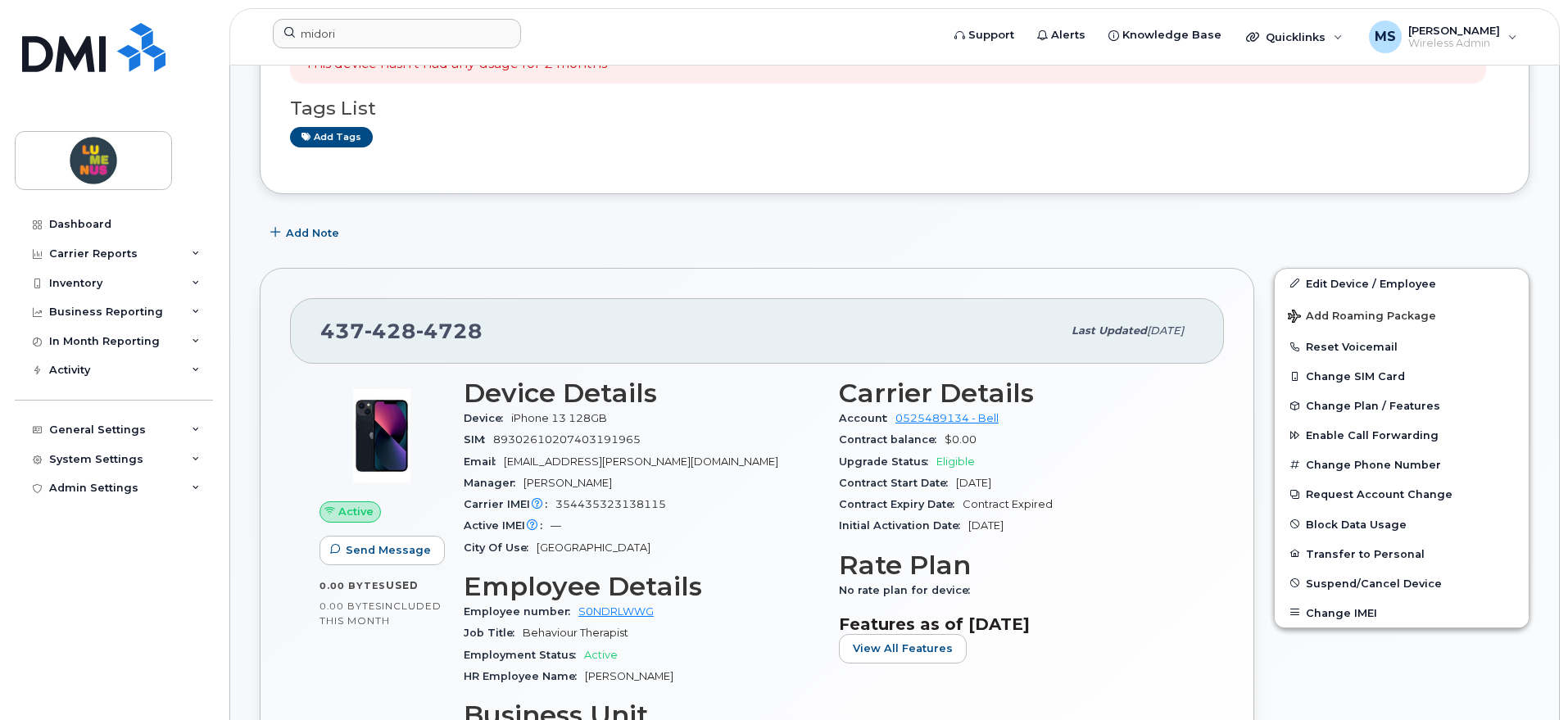
scroll to position [307, 0]
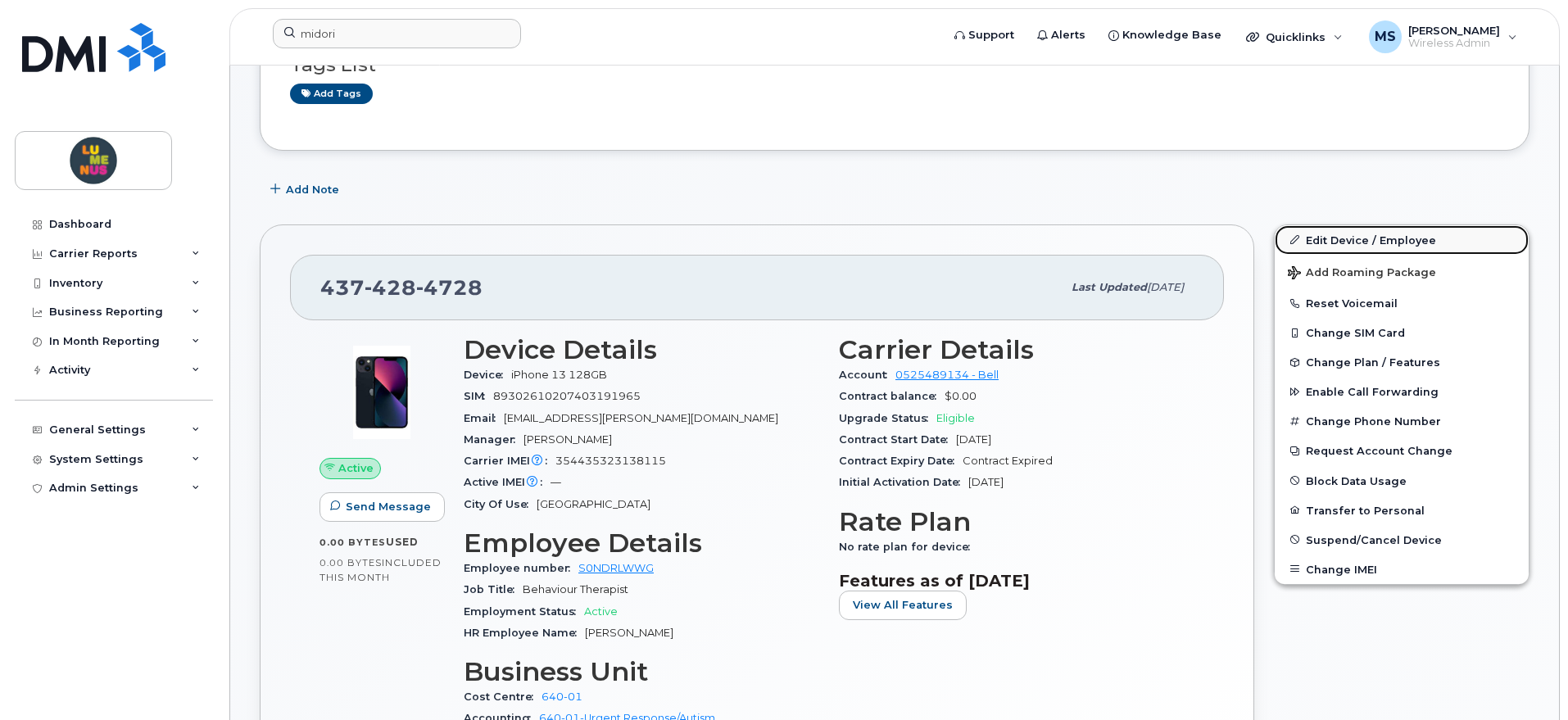
click at [1324, 235] on link "Edit Device / Employee" at bounding box center [1402, 240] width 254 height 29
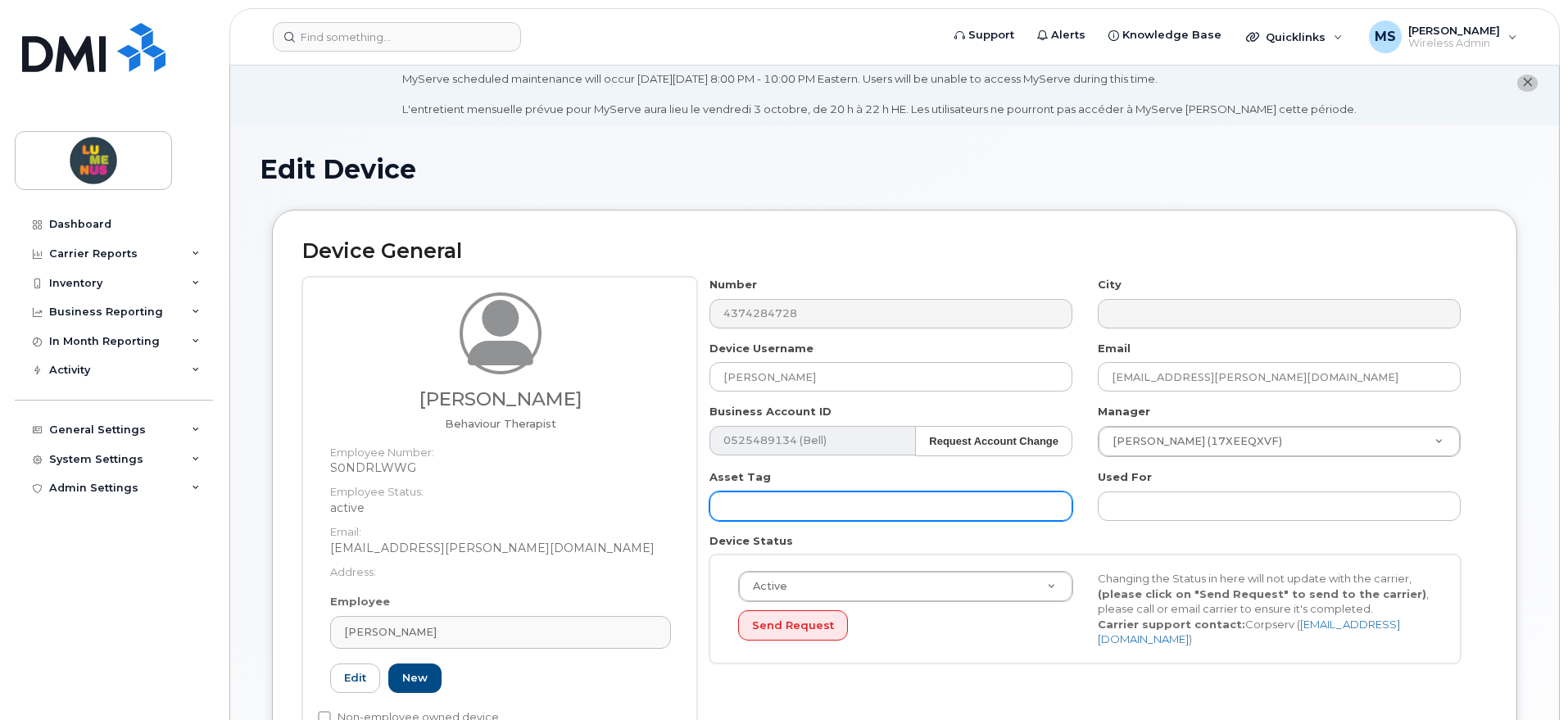
scroll to position [103, 0]
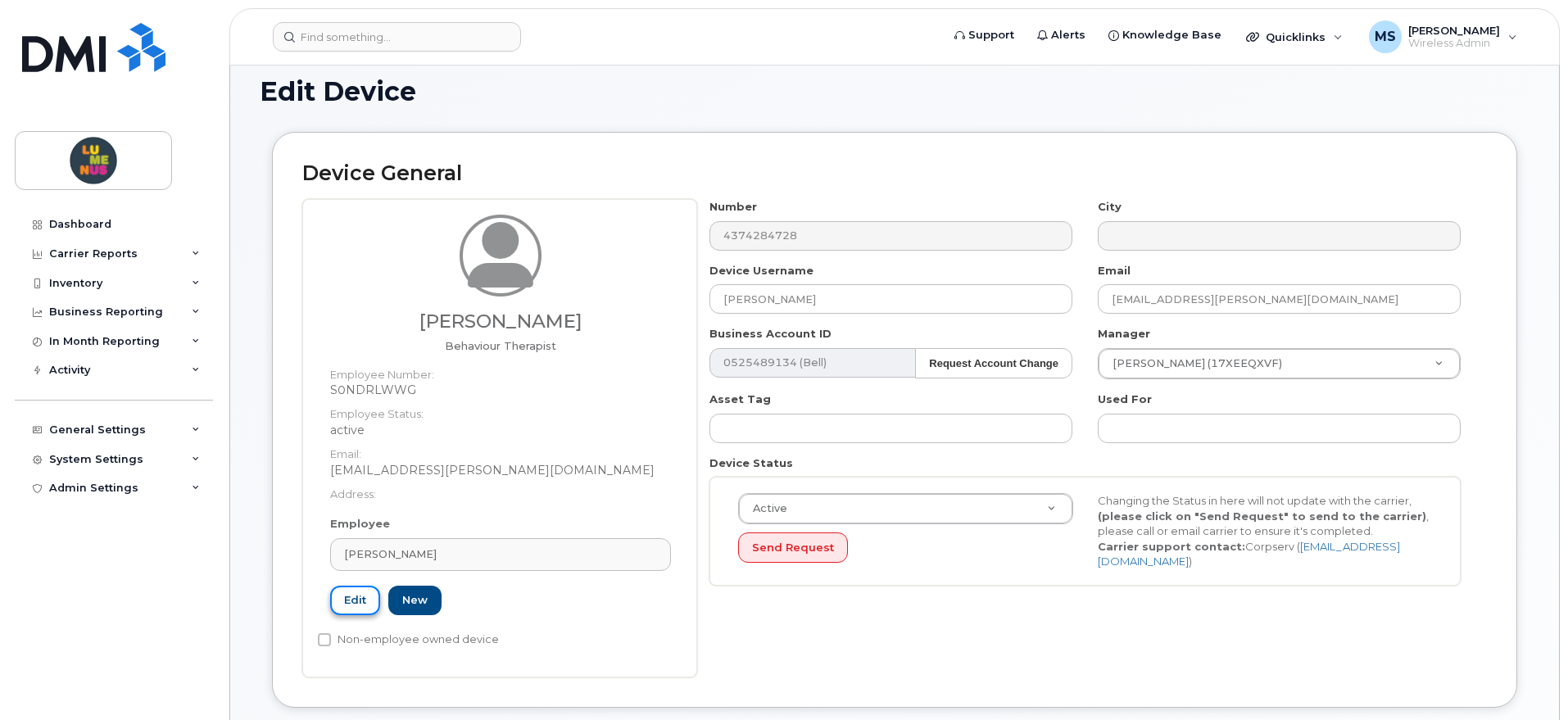
click at [358, 603] on link "Edit" at bounding box center [355, 600] width 50 height 30
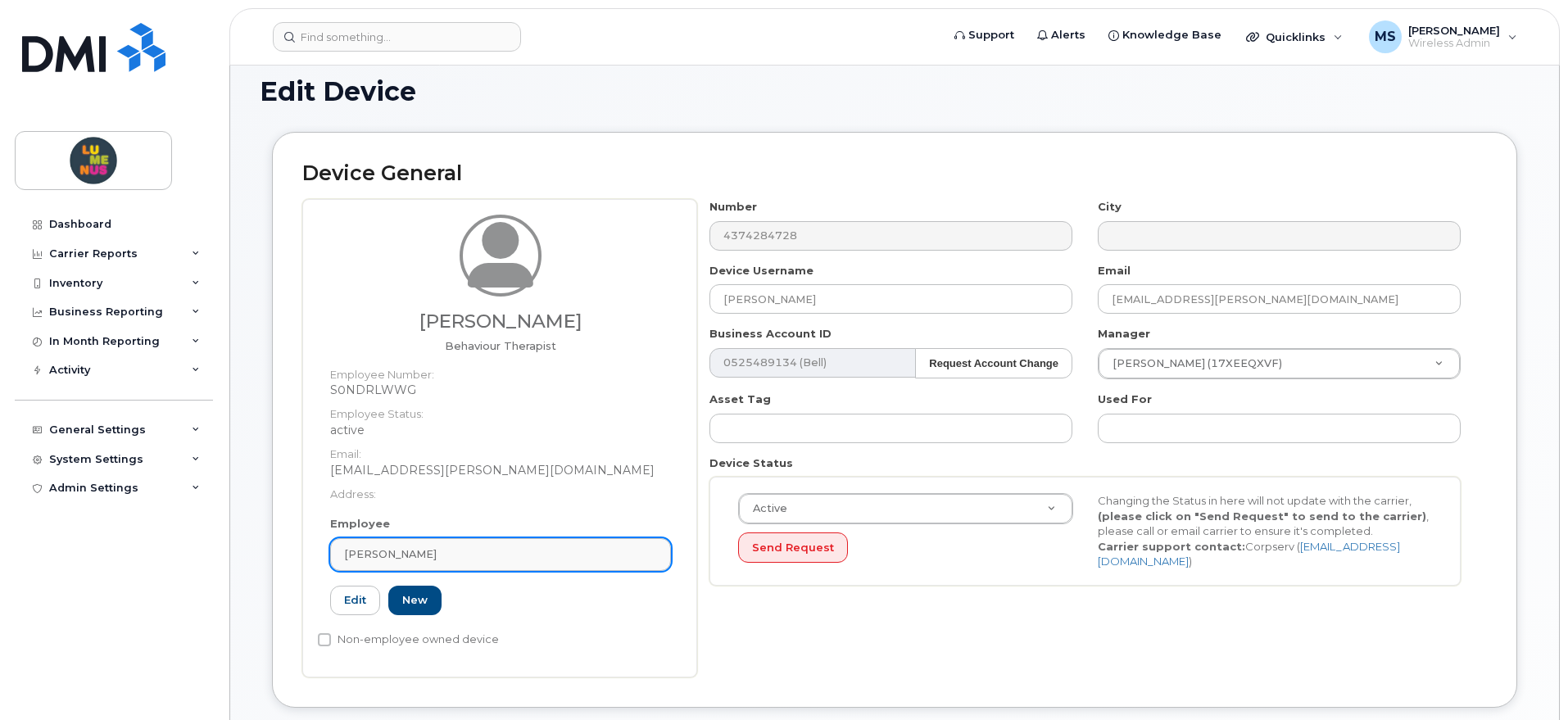
click at [437, 557] on span "Angelica Garay-Castro" at bounding box center [391, 555] width 93 height 15
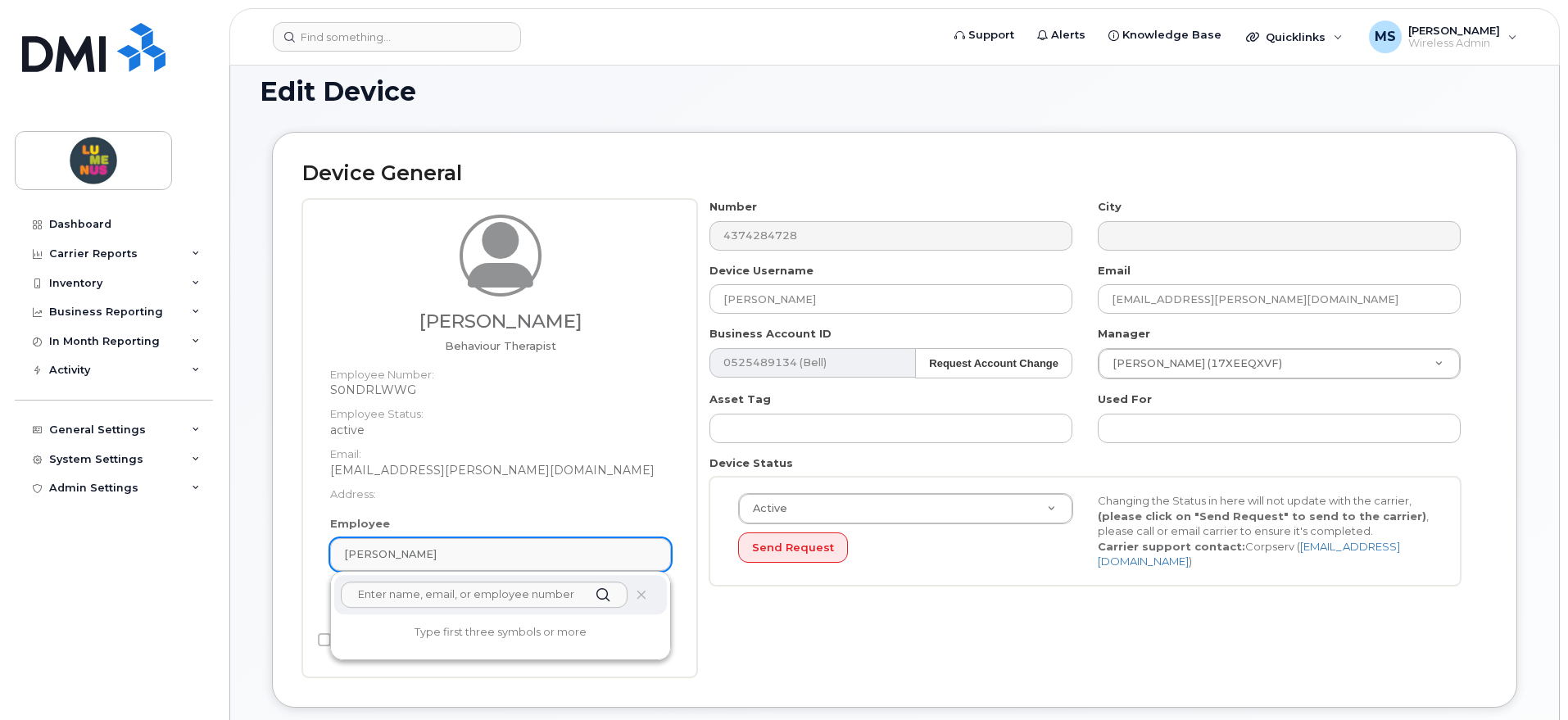
click at [483, 551] on div "Angelica Garay-Castro" at bounding box center [500, 555] width 313 height 15
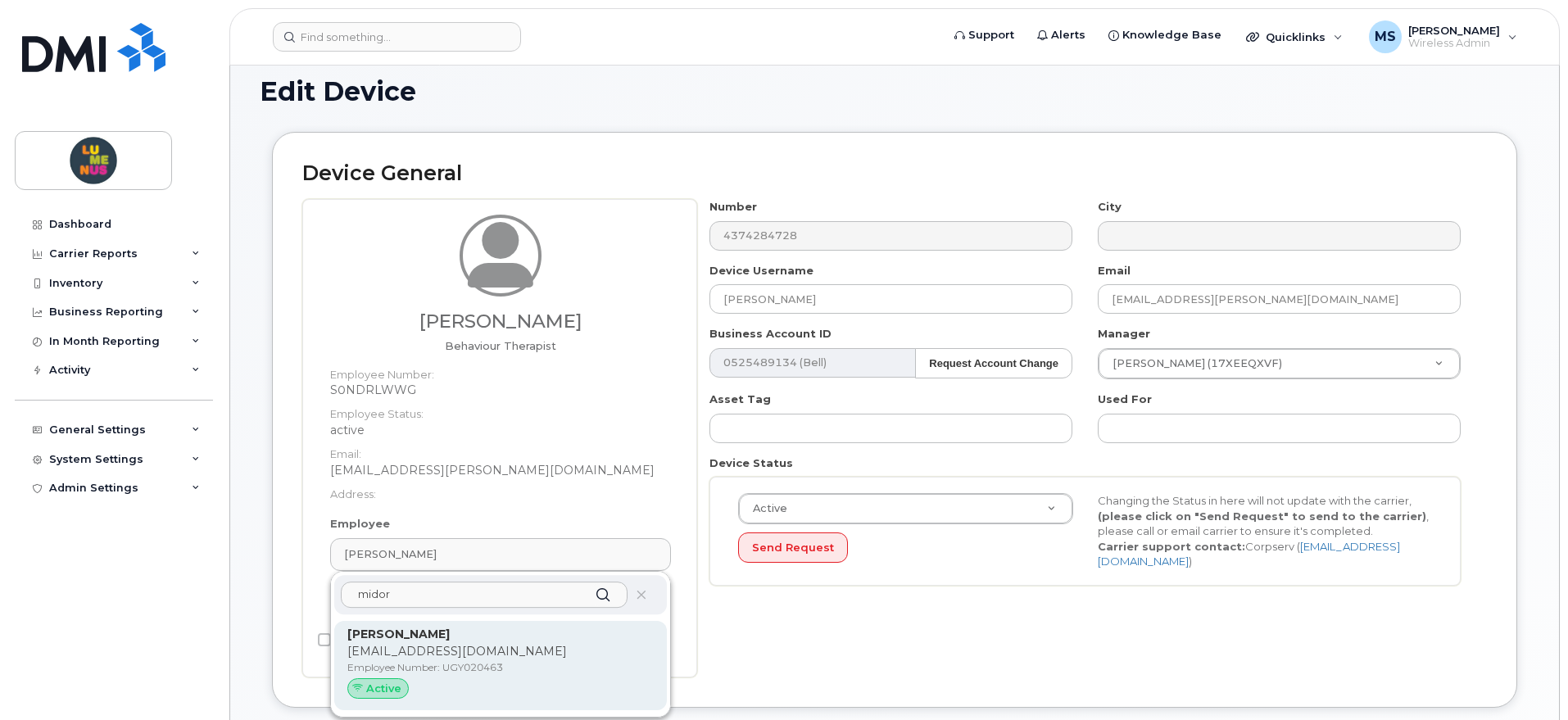
type input "midor"
click at [455, 648] on p "mkurtz@lumenus.ca" at bounding box center [500, 652] width 307 height 17
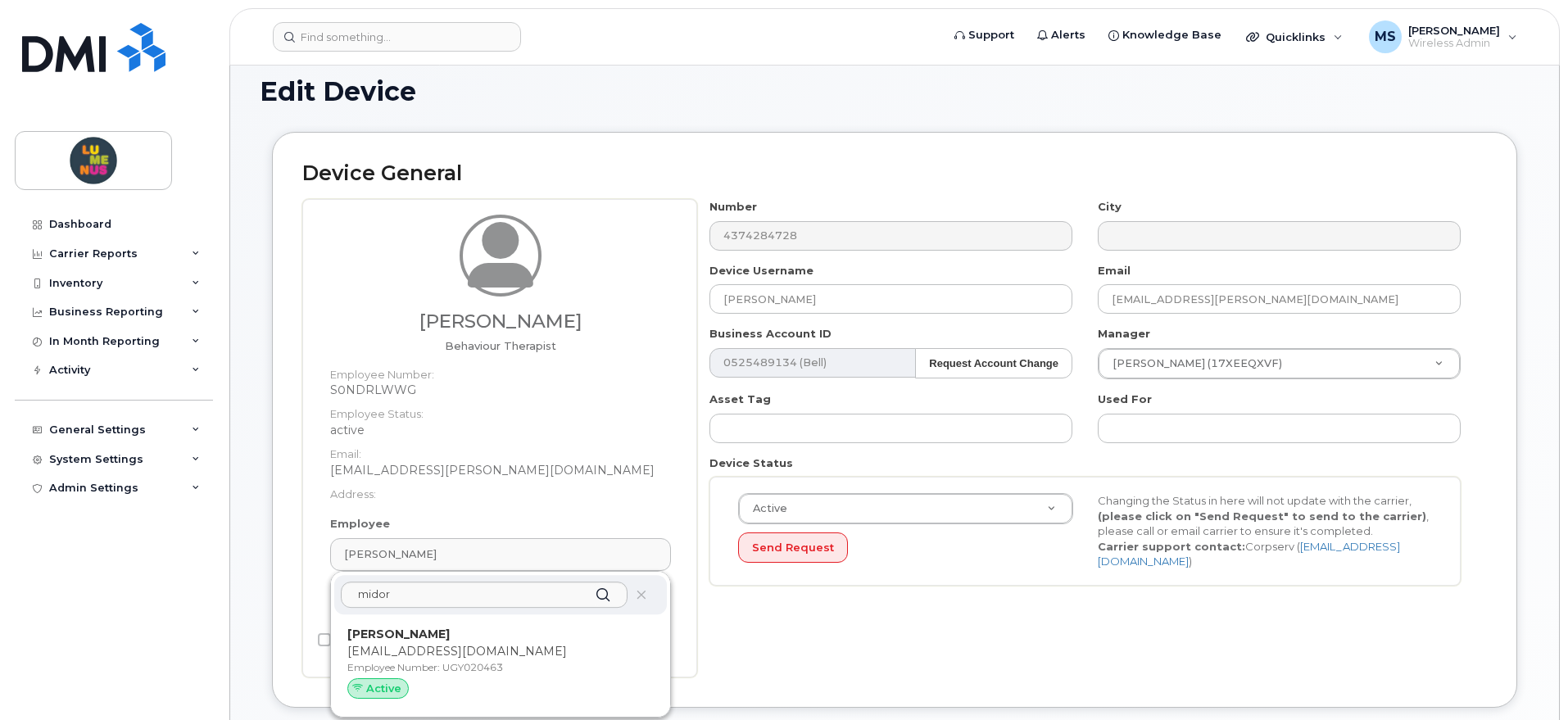
type input "UGY020463"
type input "Kurts, Midori"
type input "mkurtz@lumenus.ca"
type input "4299317"
type input "35502066"
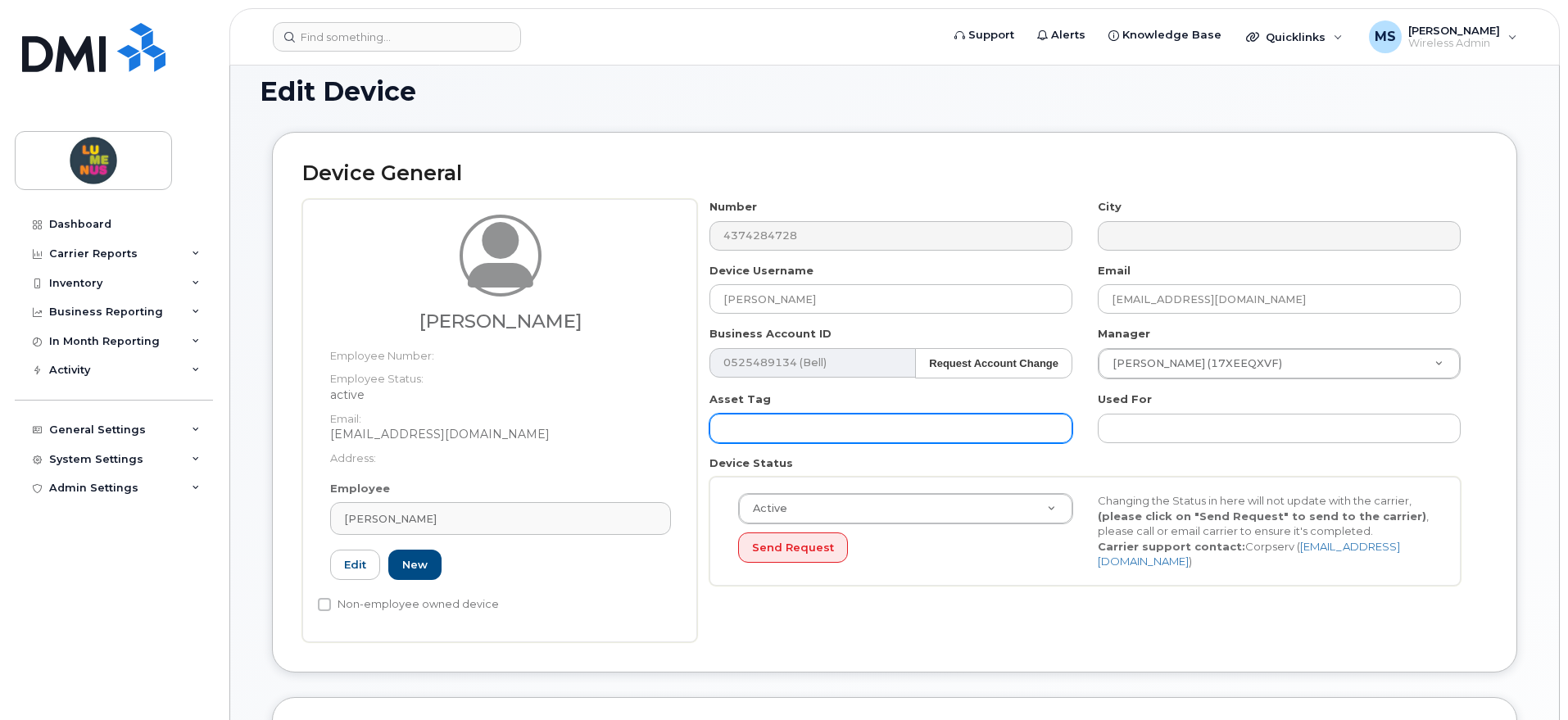
click at [801, 429] on input "text" at bounding box center [890, 428] width 363 height 29
click at [781, 420] on input "text" at bounding box center [890, 428] width 363 height 29
paste input "F9FTQ63WQK"
type input "F9FTQ63WQK"
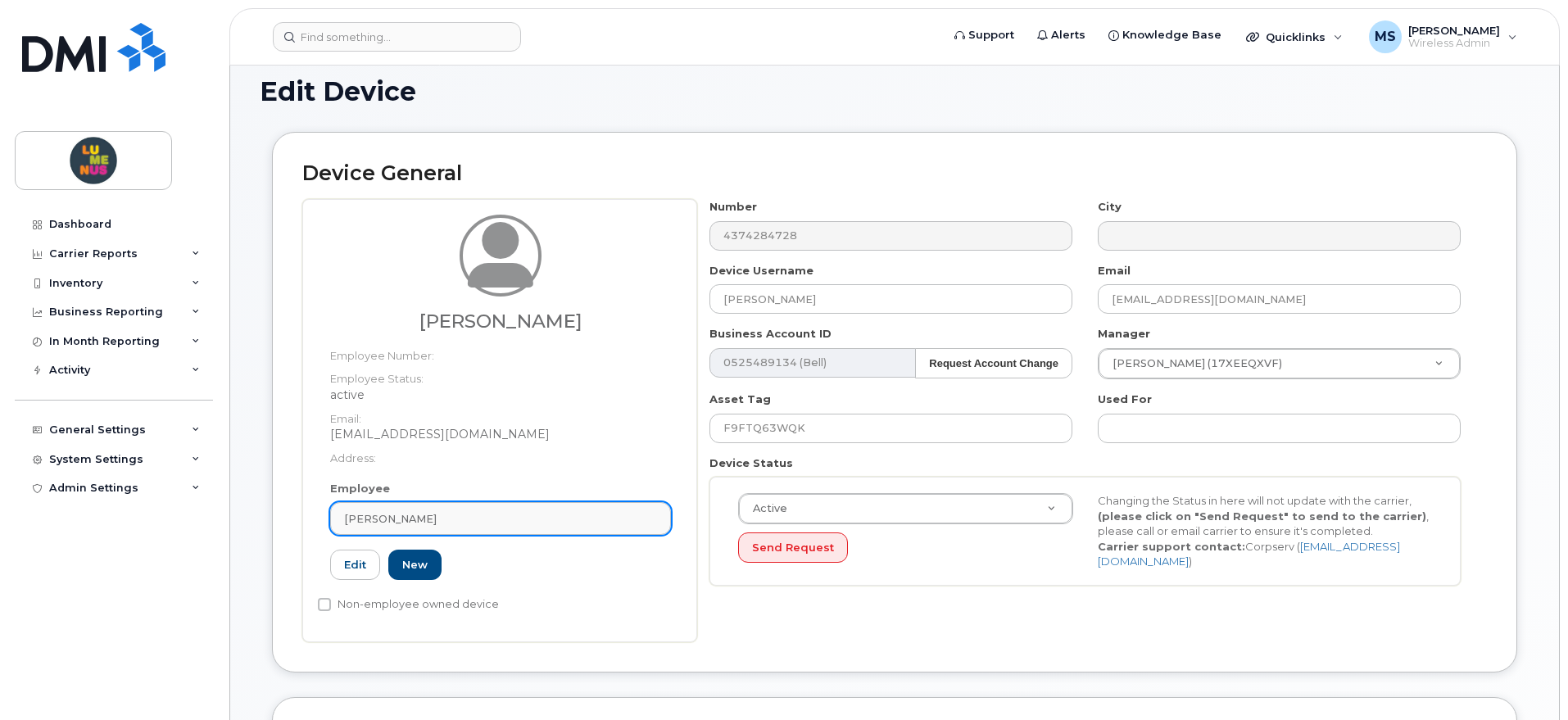
click at [479, 525] on div "[PERSON_NAME]" at bounding box center [500, 519] width 313 height 15
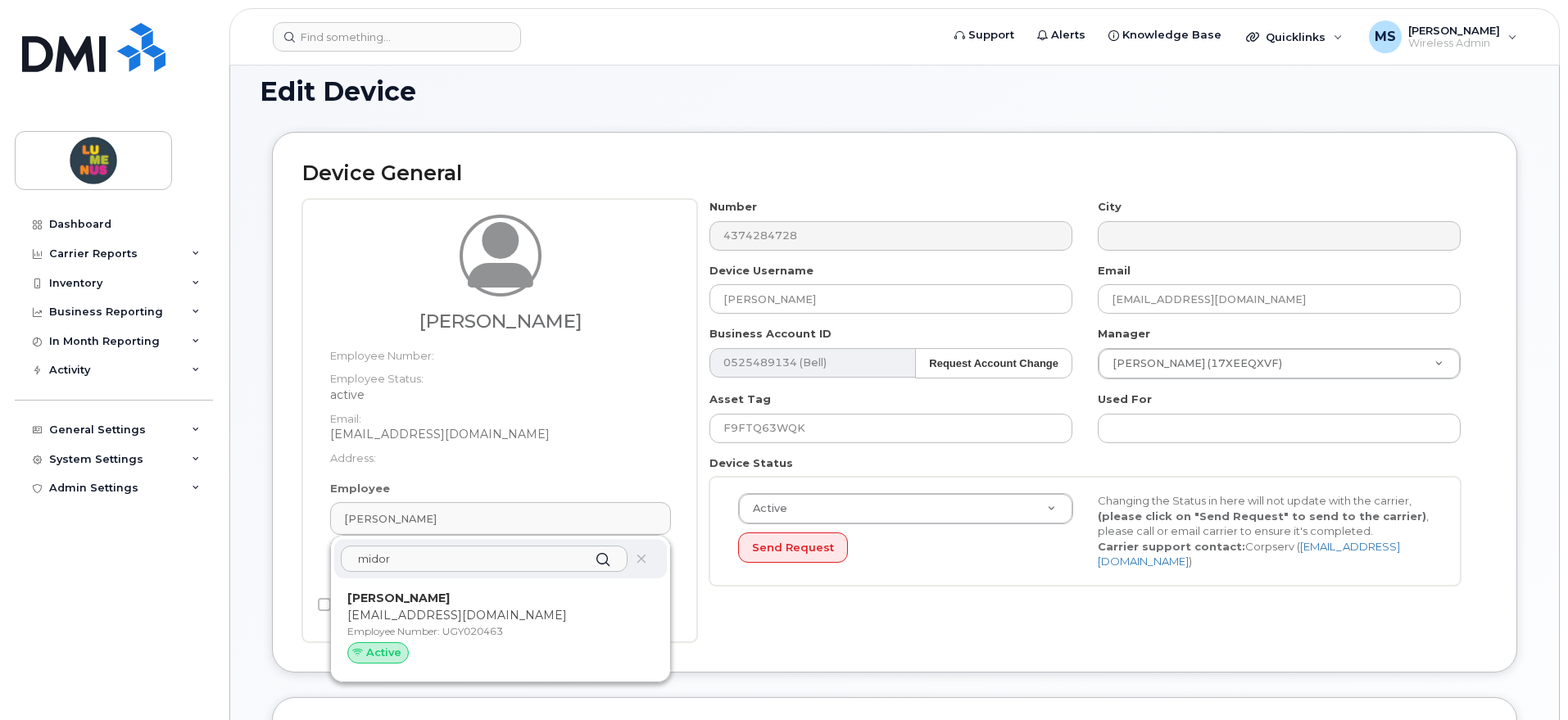
drag, startPoint x: 436, startPoint y: 560, endPoint x: 316, endPoint y: 560, distance: 120.0
click at [316, 560] on div "Kurts, Midori Employee Number: Employee Status: active Email: mkurtz@lumenus.ca…" at bounding box center [499, 421] width 395 height 443
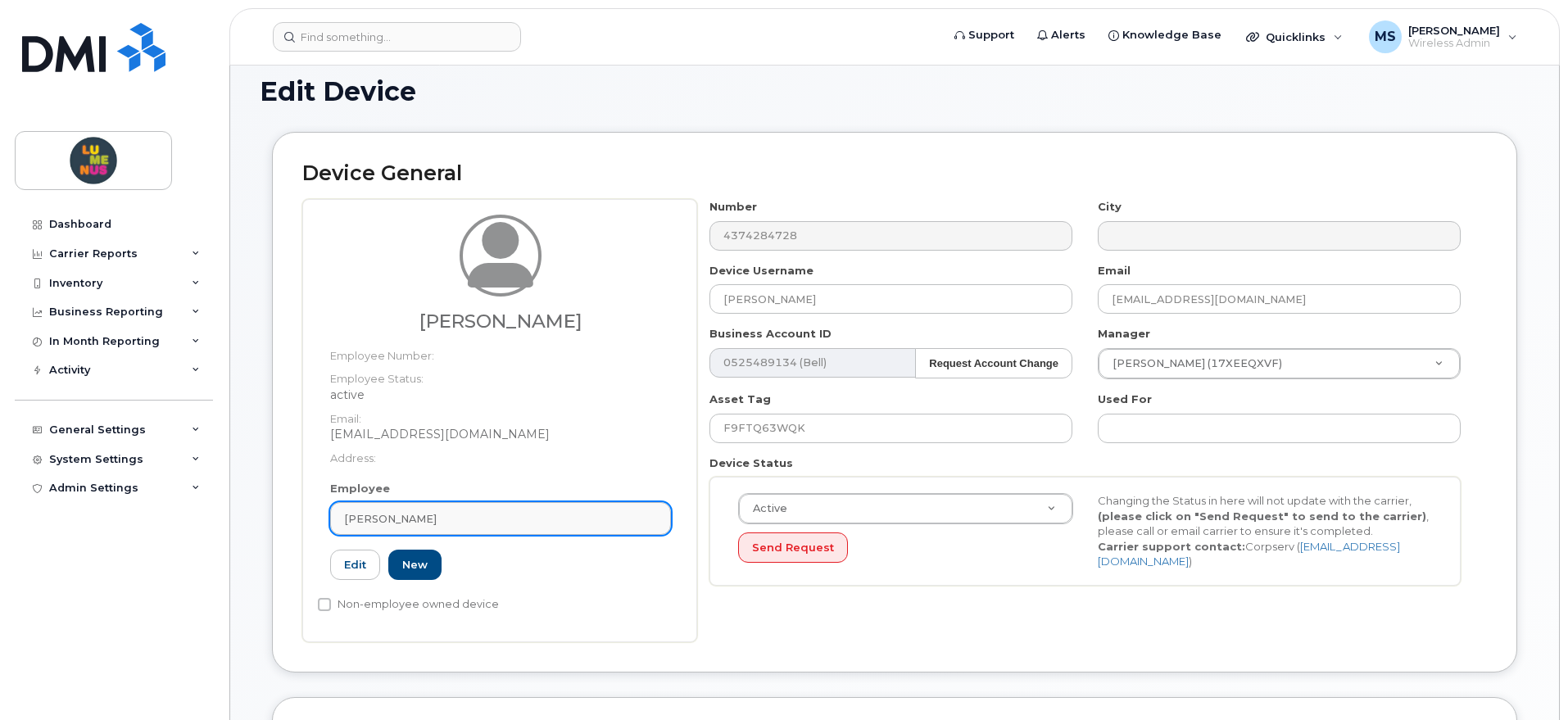
click at [433, 515] on div "[PERSON_NAME]" at bounding box center [500, 519] width 313 height 15
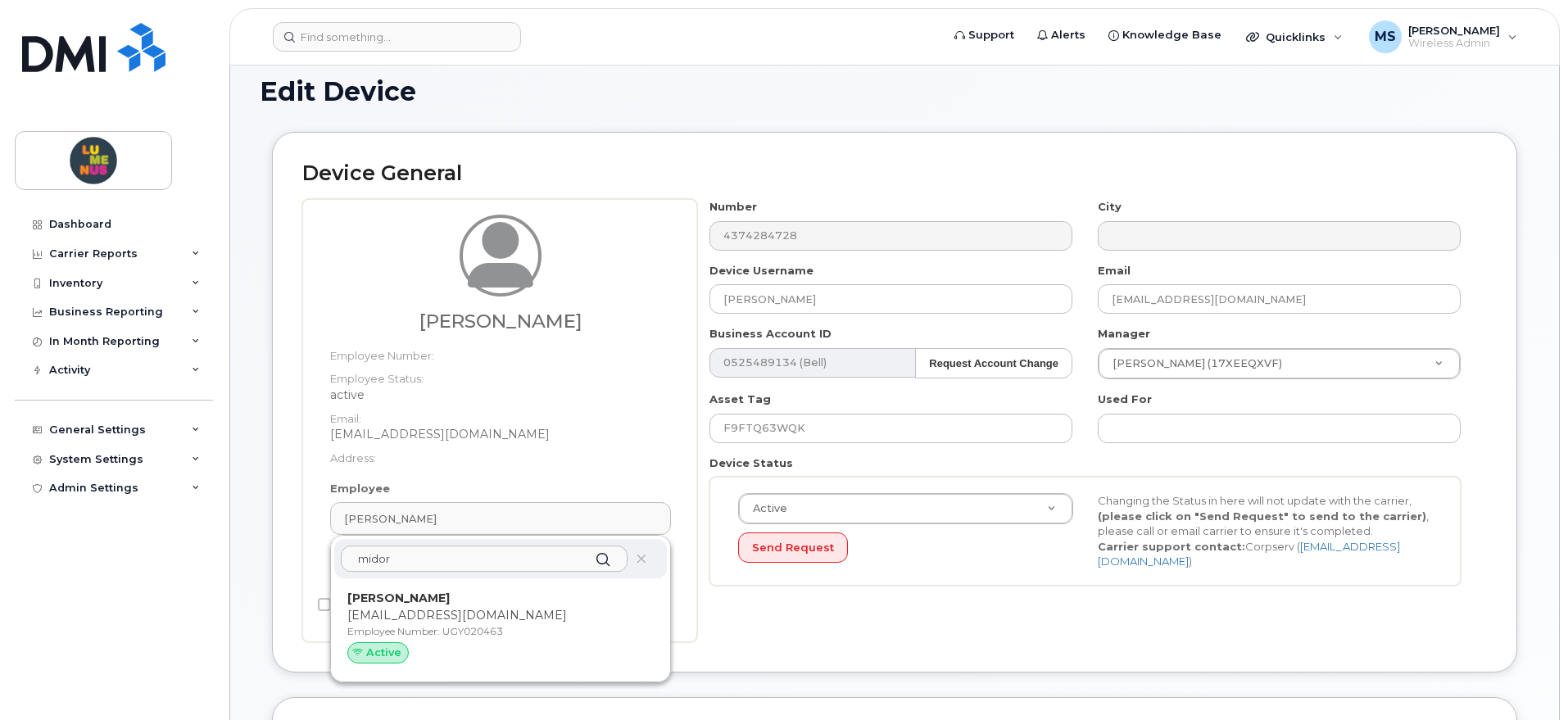
paste input "Nicole Arnold"
drag, startPoint x: 464, startPoint y: 561, endPoint x: 453, endPoint y: 558, distance: 11.4
click at [461, 561] on input "Nicole Arnold" at bounding box center [484, 558] width 286 height 26
drag, startPoint x: 450, startPoint y: 558, endPoint x: 391, endPoint y: 557, distance: 59.0
click at [391, 557] on input "Nicole Arnold" at bounding box center [484, 558] width 286 height 26
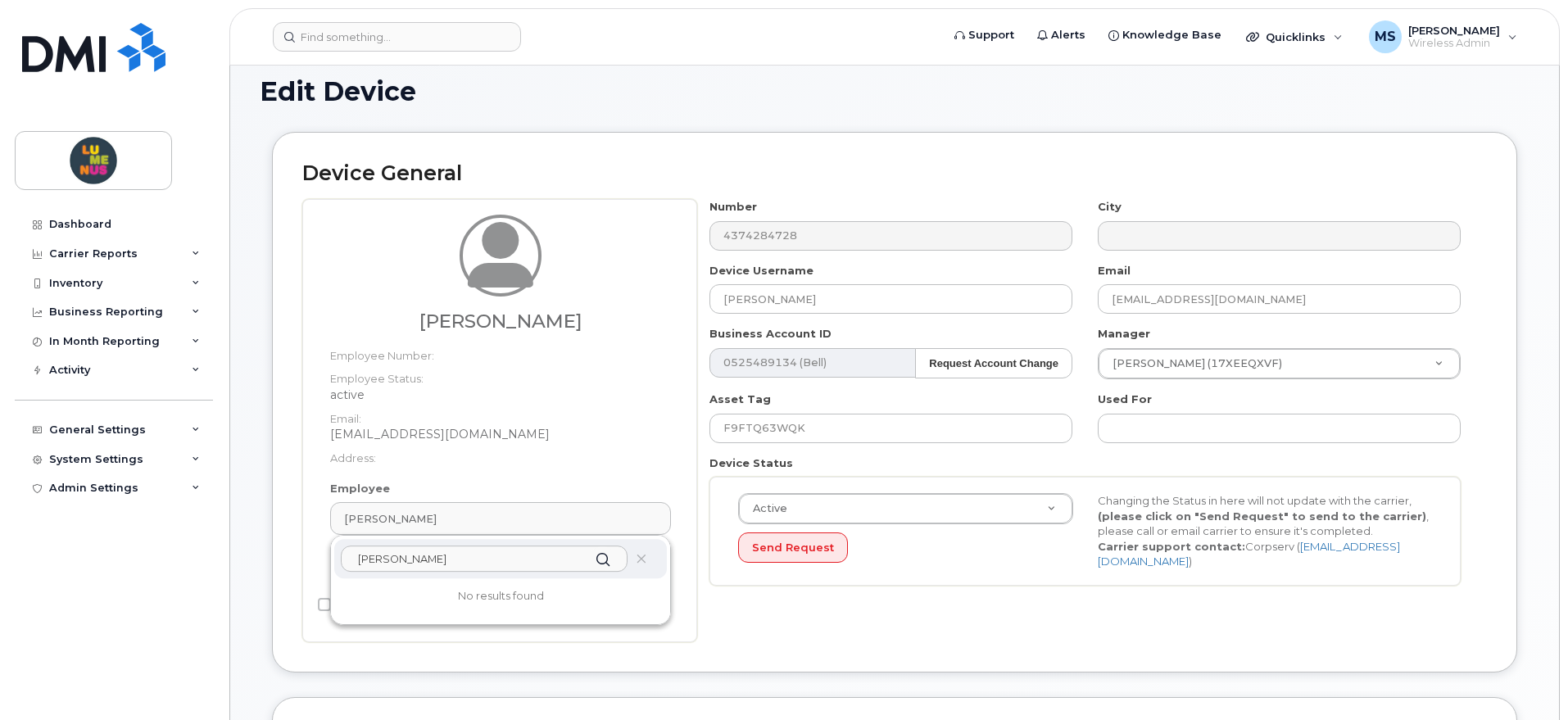
type input "Nicole"
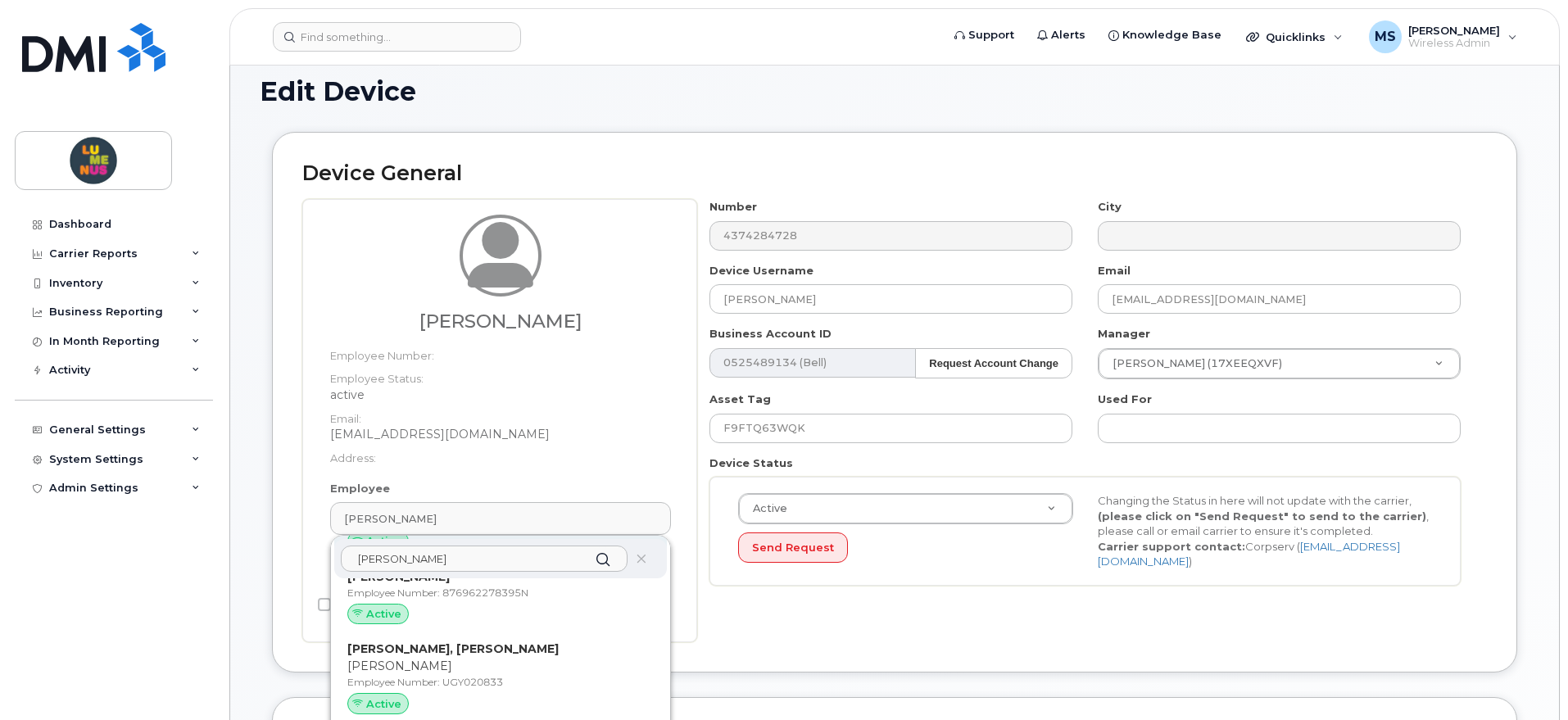
scroll to position [0, 0]
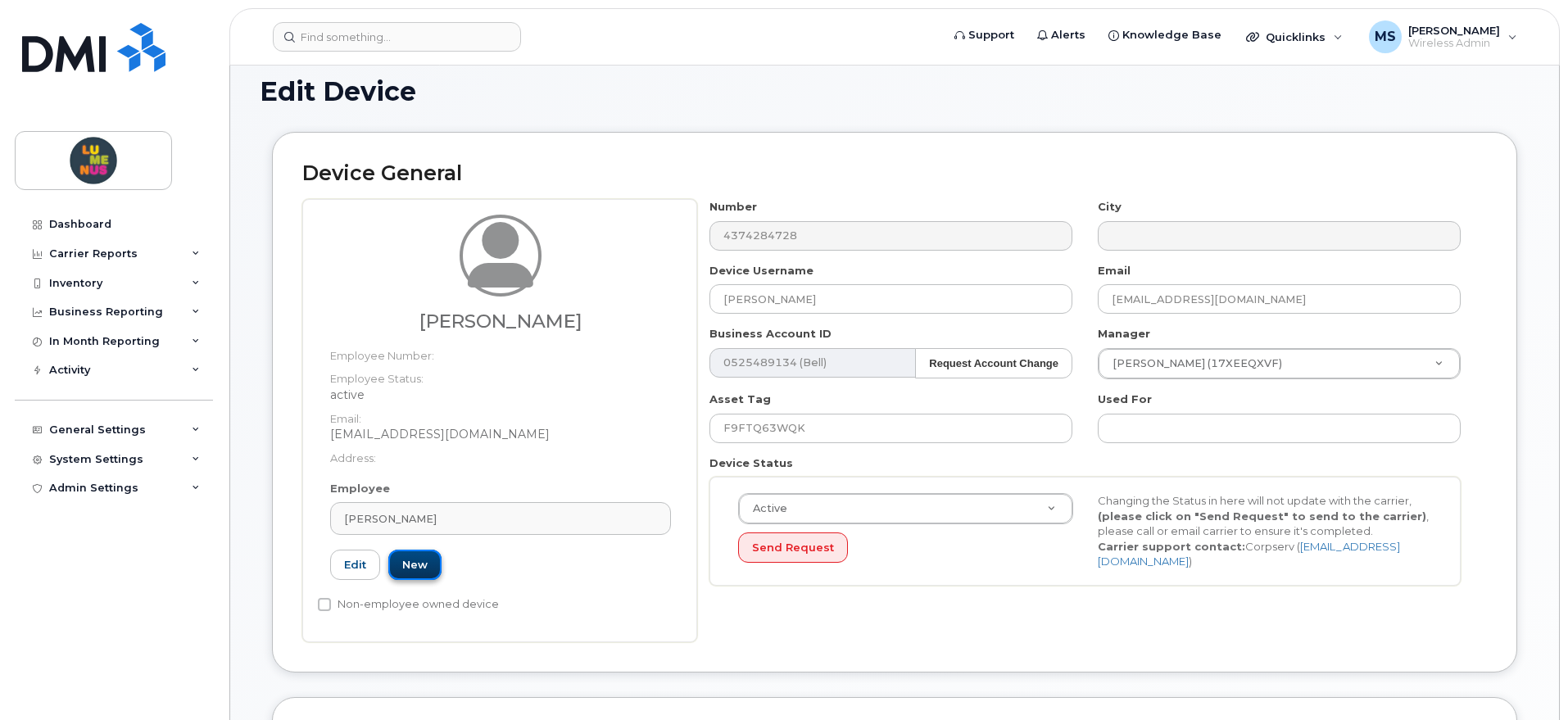
click at [410, 563] on link "New" at bounding box center [414, 564] width 53 height 30
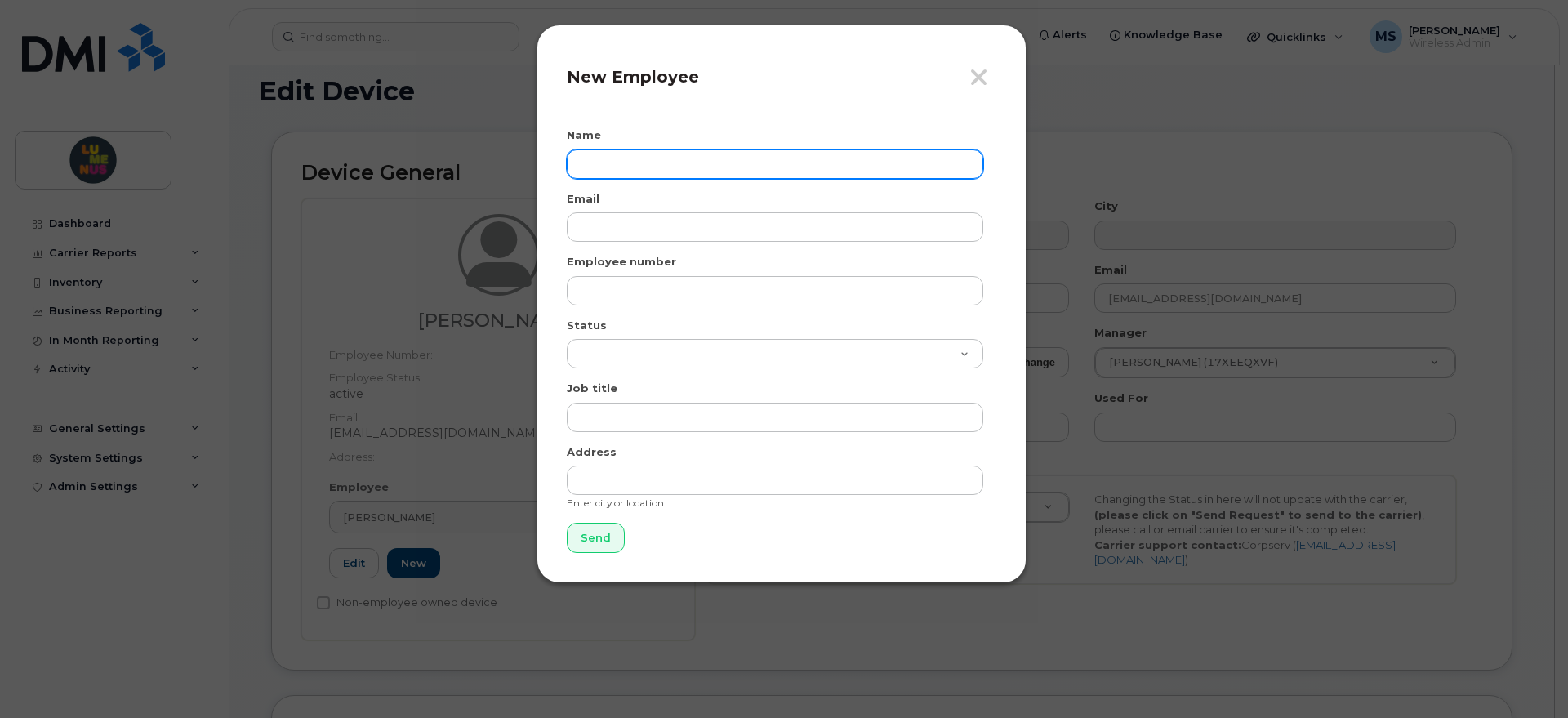
click at [658, 166] on input "text" at bounding box center [775, 164] width 417 height 29
paste input "[PERSON_NAME]"
type input "[PERSON_NAME]"
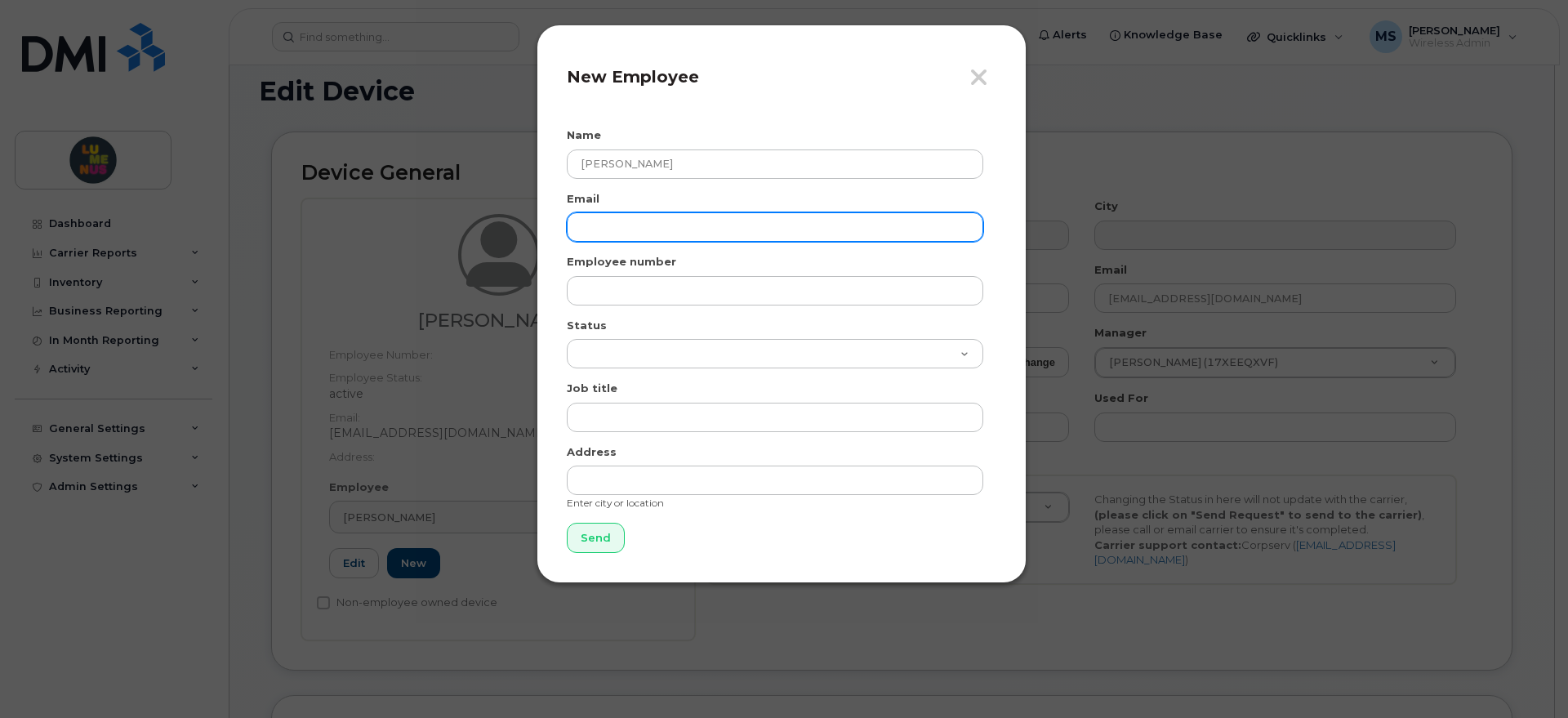
click at [648, 232] on input "email" at bounding box center [775, 227] width 417 height 29
type input "narnold@lumenus.ca"
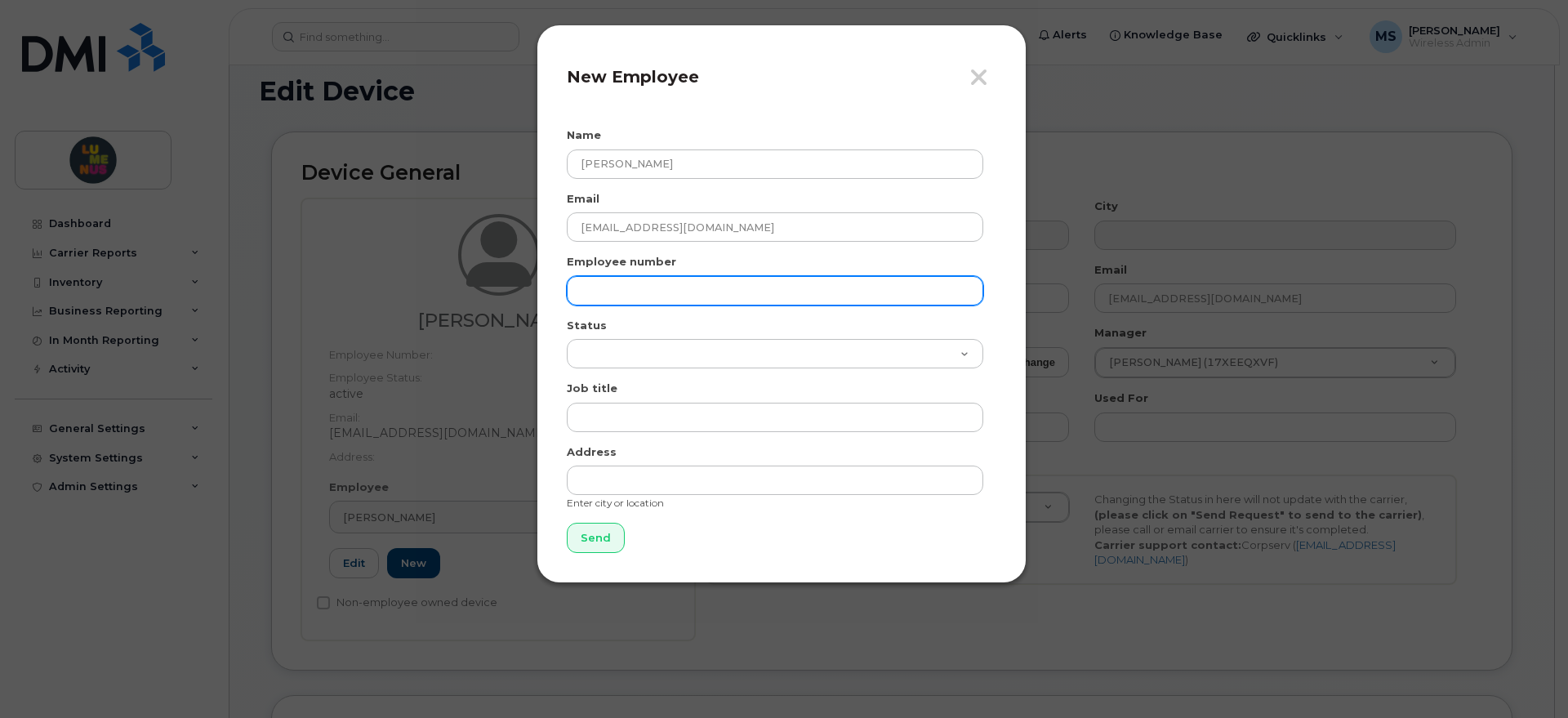
click at [627, 290] on input "text" at bounding box center [775, 290] width 417 height 29
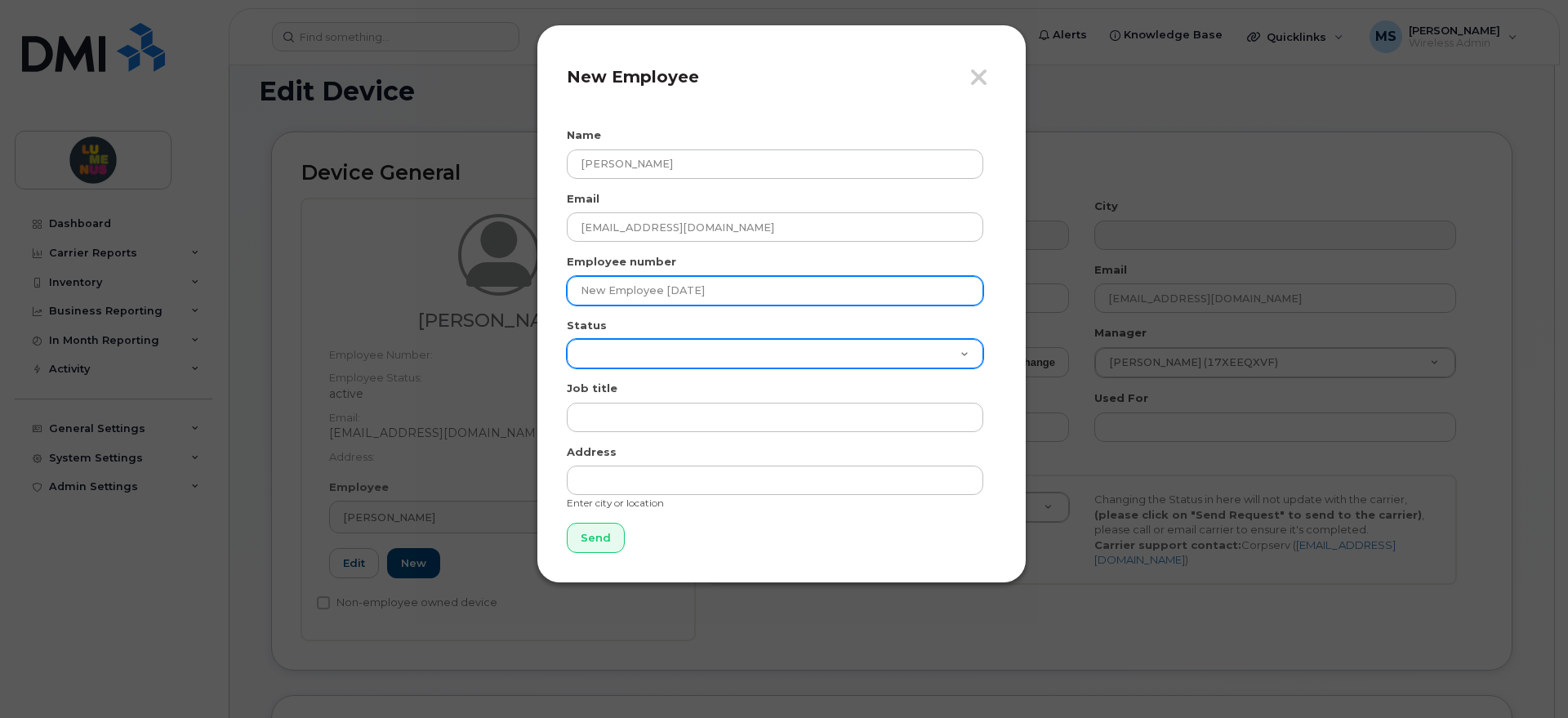
type input "New Employee Oct 7 2025"
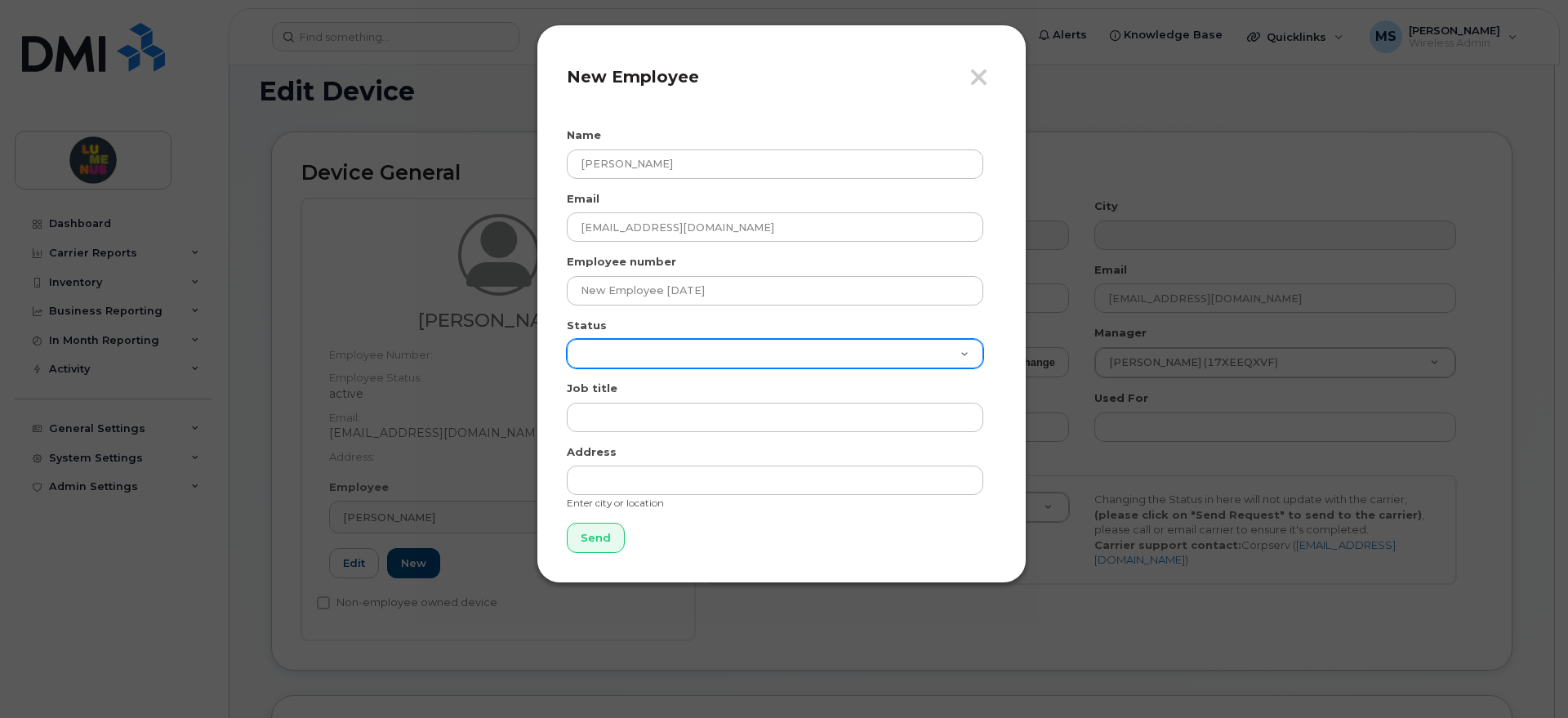
click at [670, 360] on select "Active On-Leave Long Term Short Term Maternity Leave Temp Layoff Inactive" at bounding box center [775, 353] width 417 height 29
select select "active"
click at [566, 339] on select "Active On-Leave Long Term Short Term Maternity Leave Temp Layoff Inactive" at bounding box center [775, 353] width 417 height 29
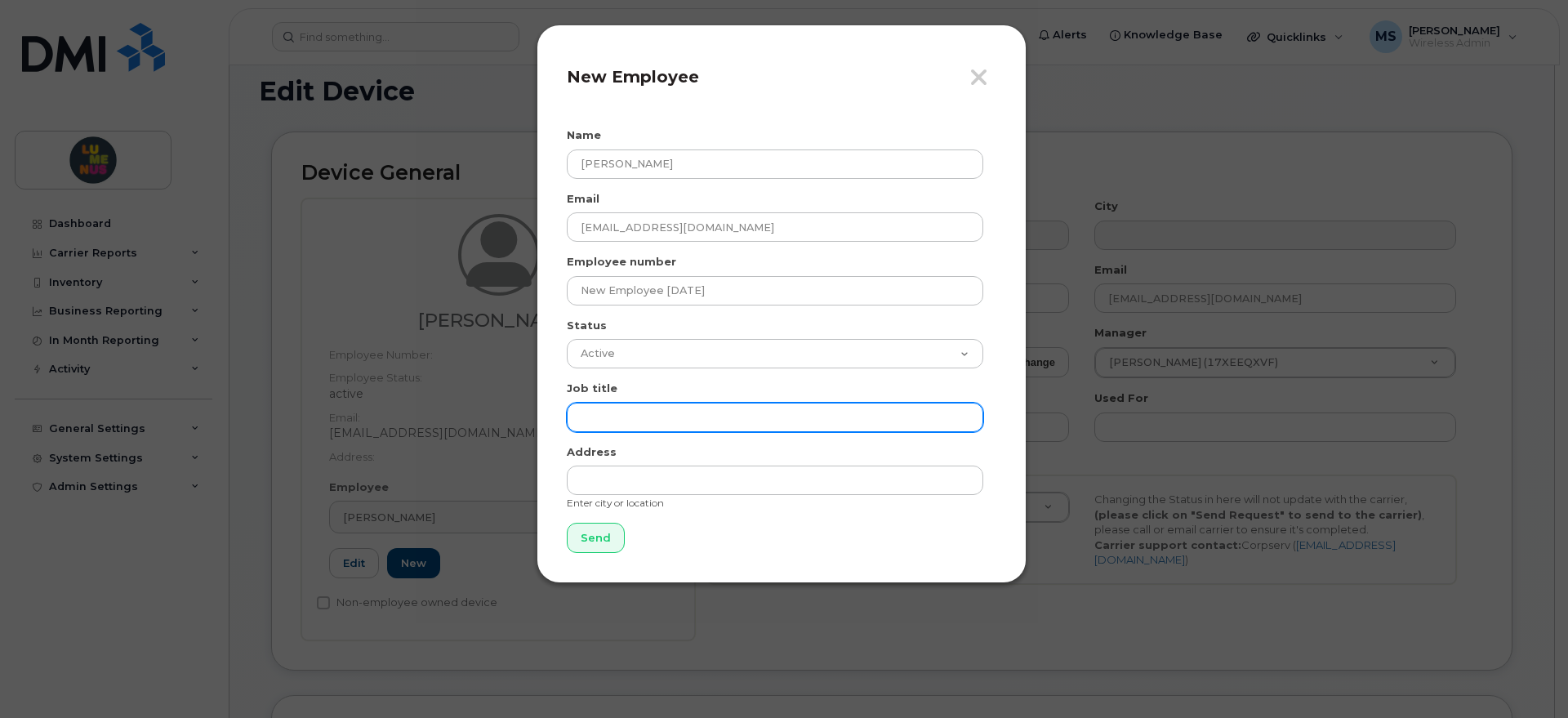
click at [642, 412] on input "text" at bounding box center [775, 417] width 417 height 29
paste input "Major Gifts Officer"
type input "Major Gifts Officer"
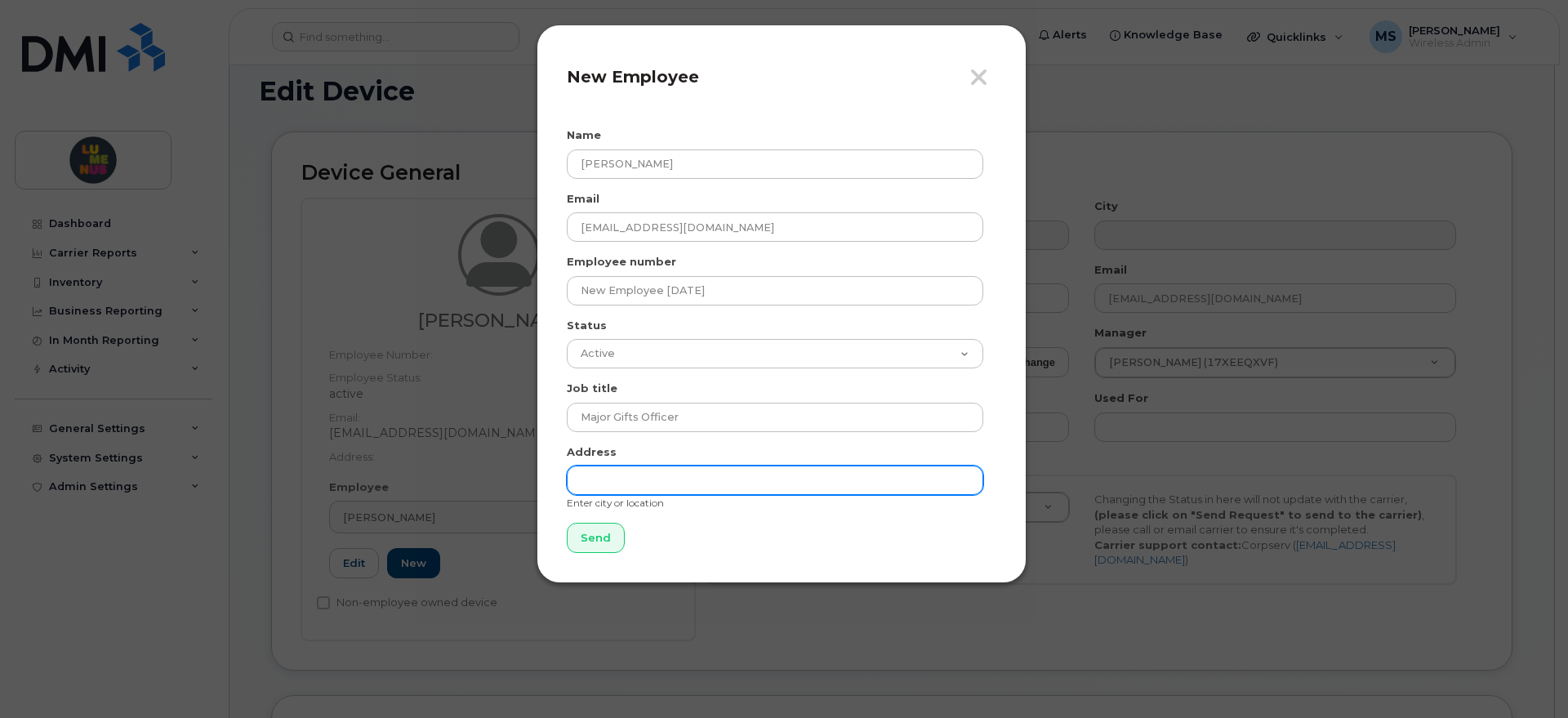
drag, startPoint x: 607, startPoint y: 482, endPoint x: 619, endPoint y: 487, distance: 13.0
click at [608, 483] on input "text" at bounding box center [775, 481] width 417 height 29
paste input "1126 Finch"
drag, startPoint x: 613, startPoint y: 483, endPoint x: 558, endPoint y: 492, distance: 55.7
click at [562, 491] on div "Close New Employee Name Nicole Arnold Email narnold@lumenus.ca Employee number …" at bounding box center [782, 303] width 490 height 559
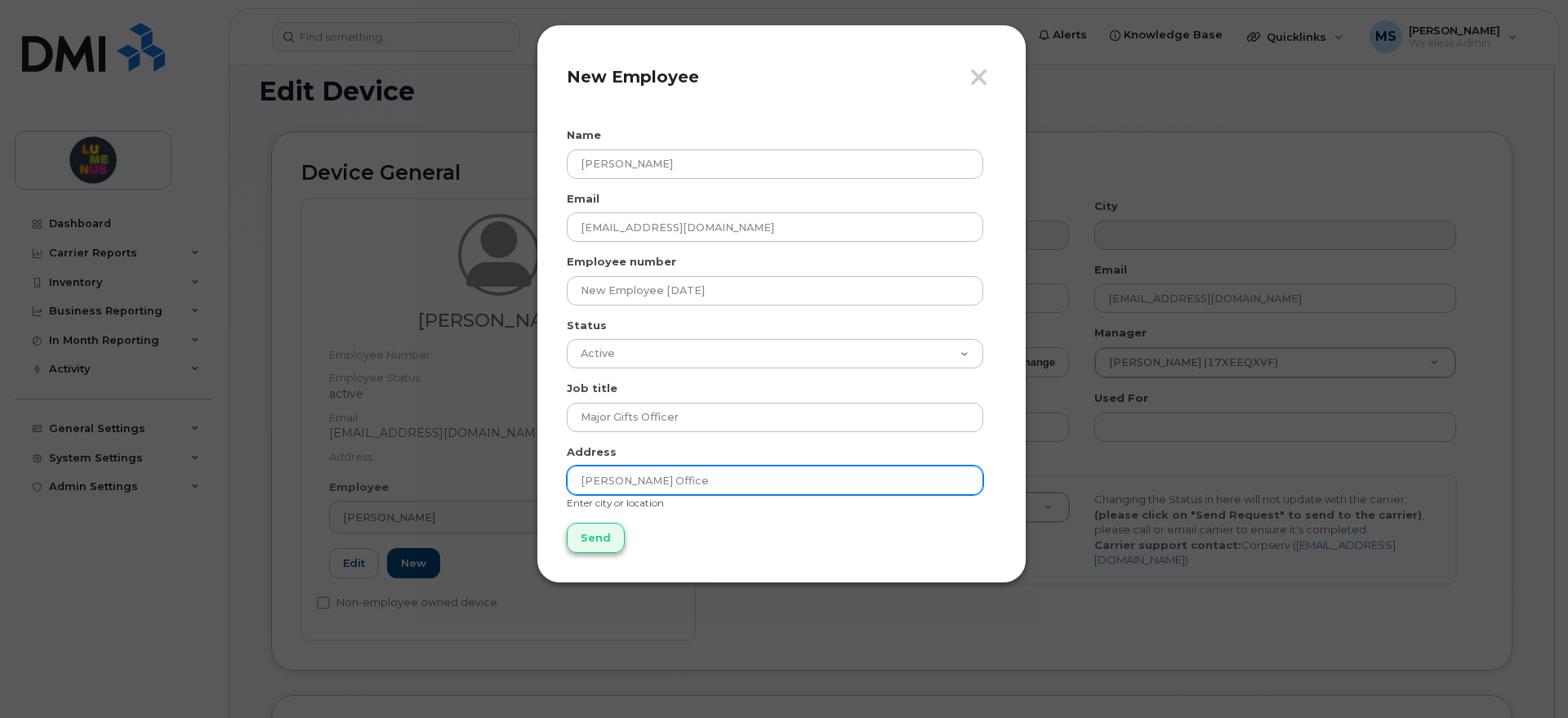
type input "Finch Office"
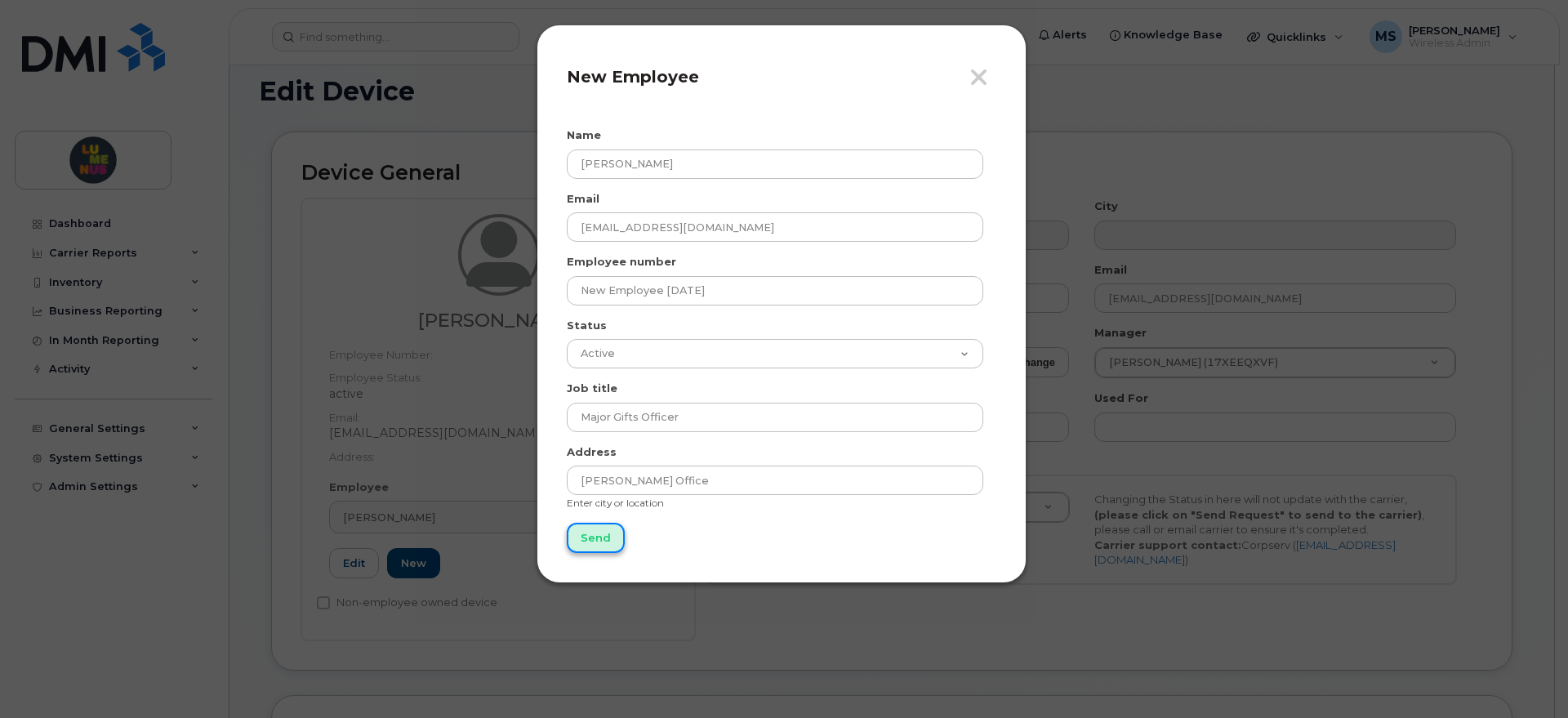
click at [604, 539] on input "Send" at bounding box center [595, 538] width 58 height 30
type input "Sending..."
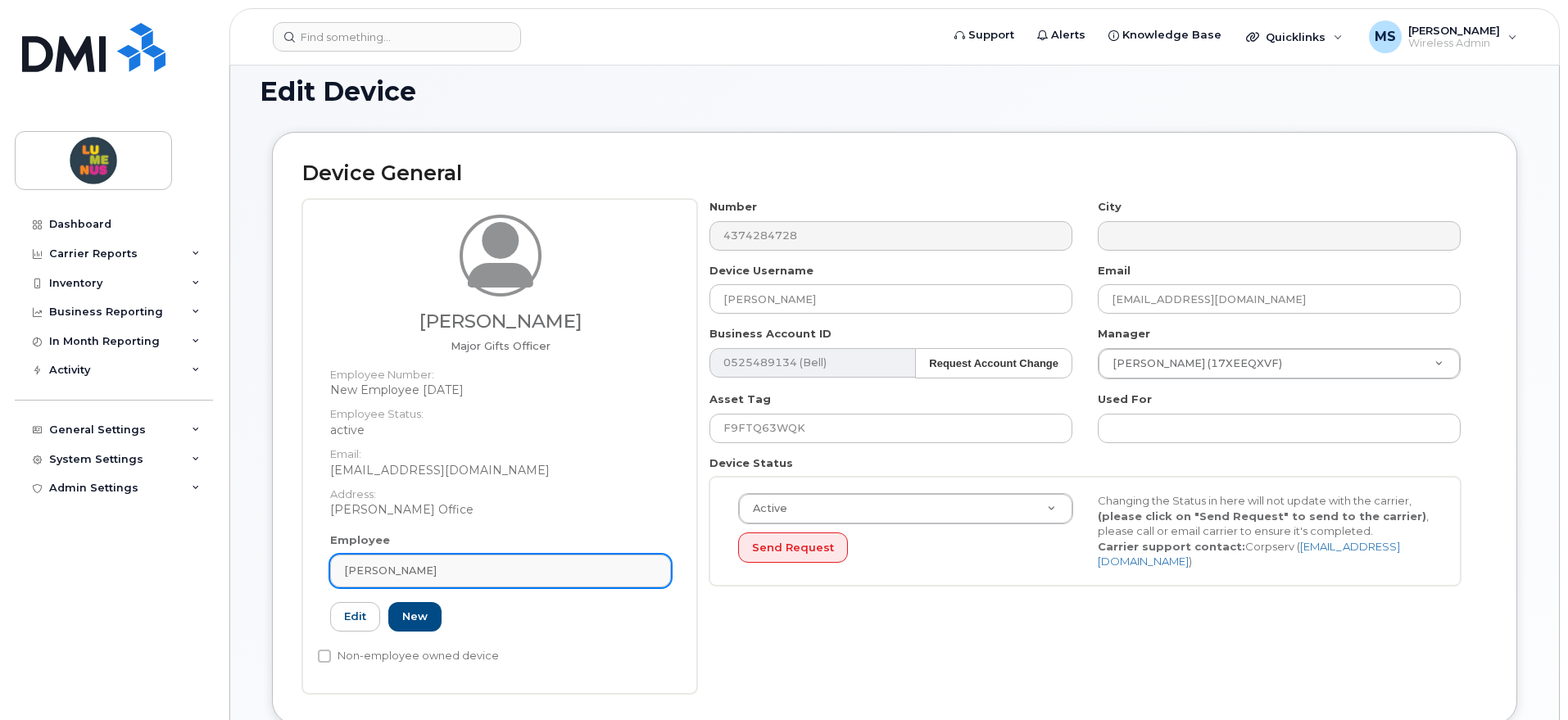
click at [435, 573] on div "Kurts, Midori" at bounding box center [500, 571] width 313 height 15
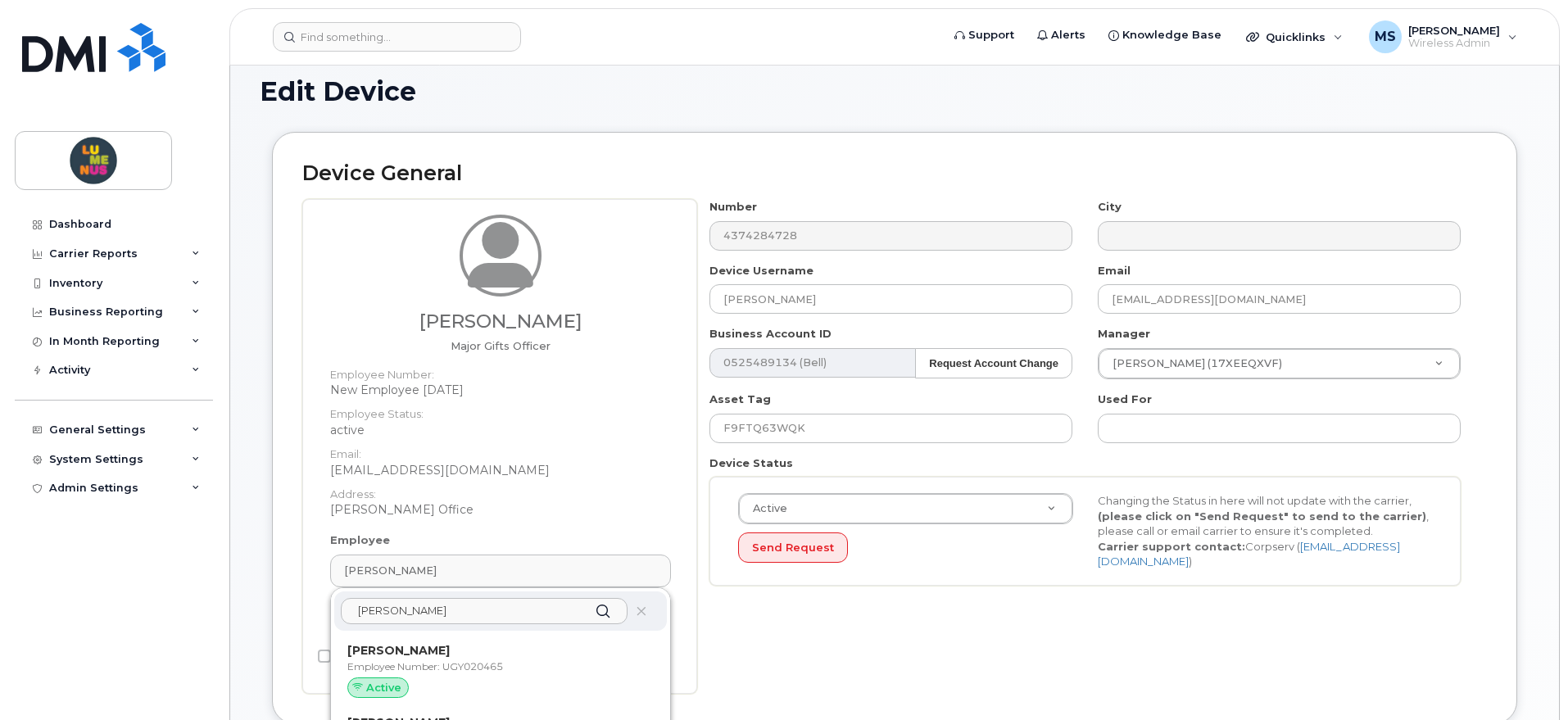
drag, startPoint x: 422, startPoint y: 615, endPoint x: 360, endPoint y: 615, distance: 62.0
click at [360, 615] on input "Nicole" at bounding box center [484, 611] width 286 height 26
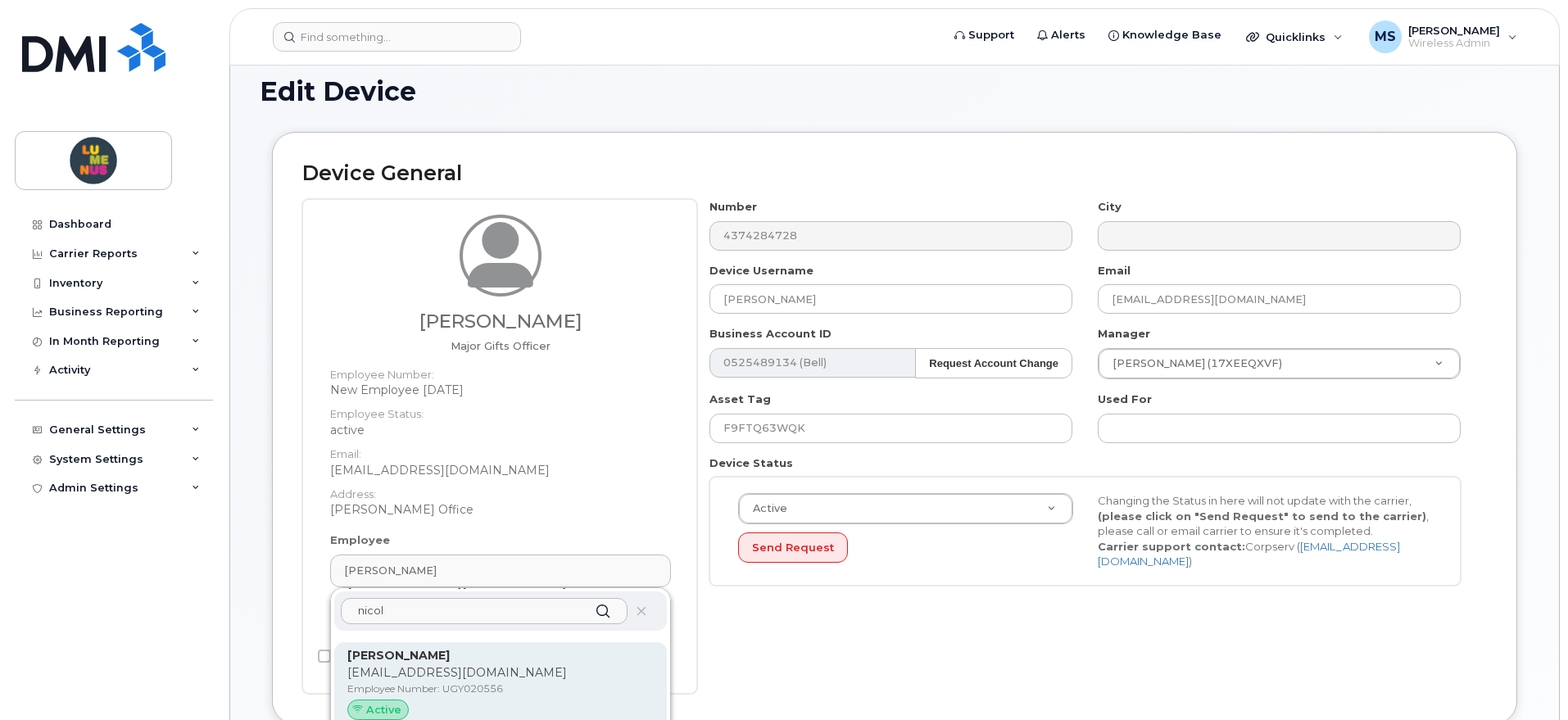
scroll to position [512, 0]
type input "nicol"
click at [419, 651] on div "Nicole Arnold narnold@lumenus.ca Employee Number: New Employee Oct 7 2025 Active" at bounding box center [500, 674] width 307 height 80
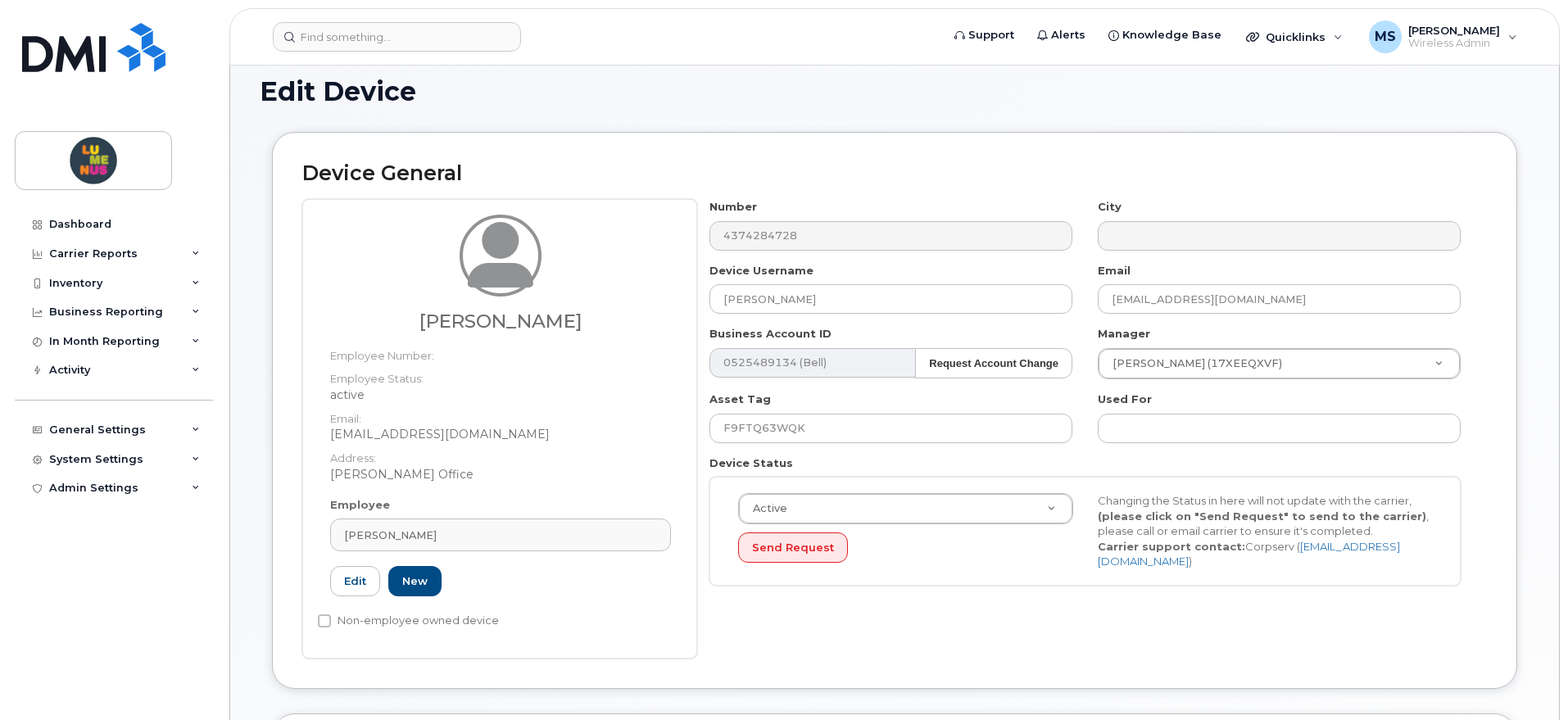
type input "New Employee Oct 7 2025"
type input "Nicole Arnold"
type input "narnold@lumenus.ca"
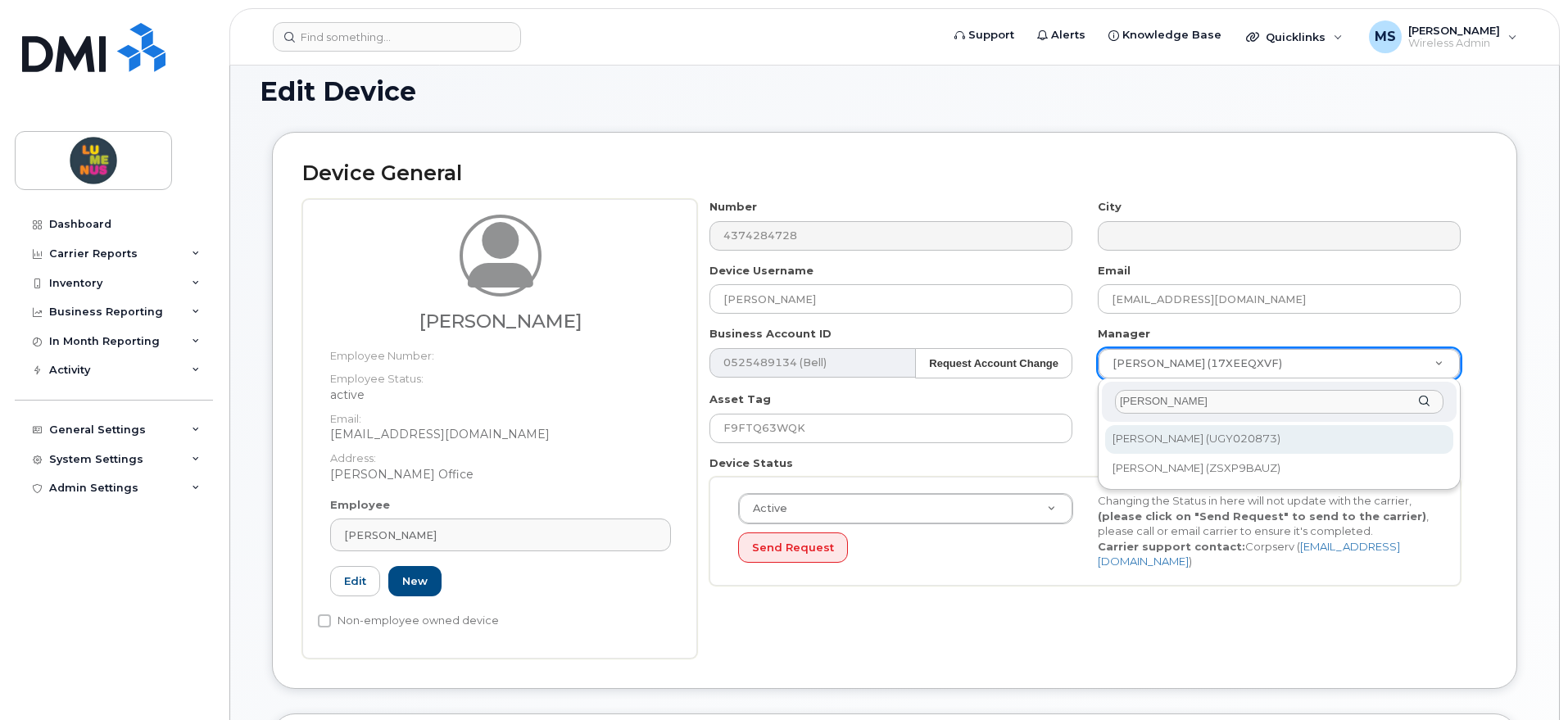
type input "laura"
type input "2975793"
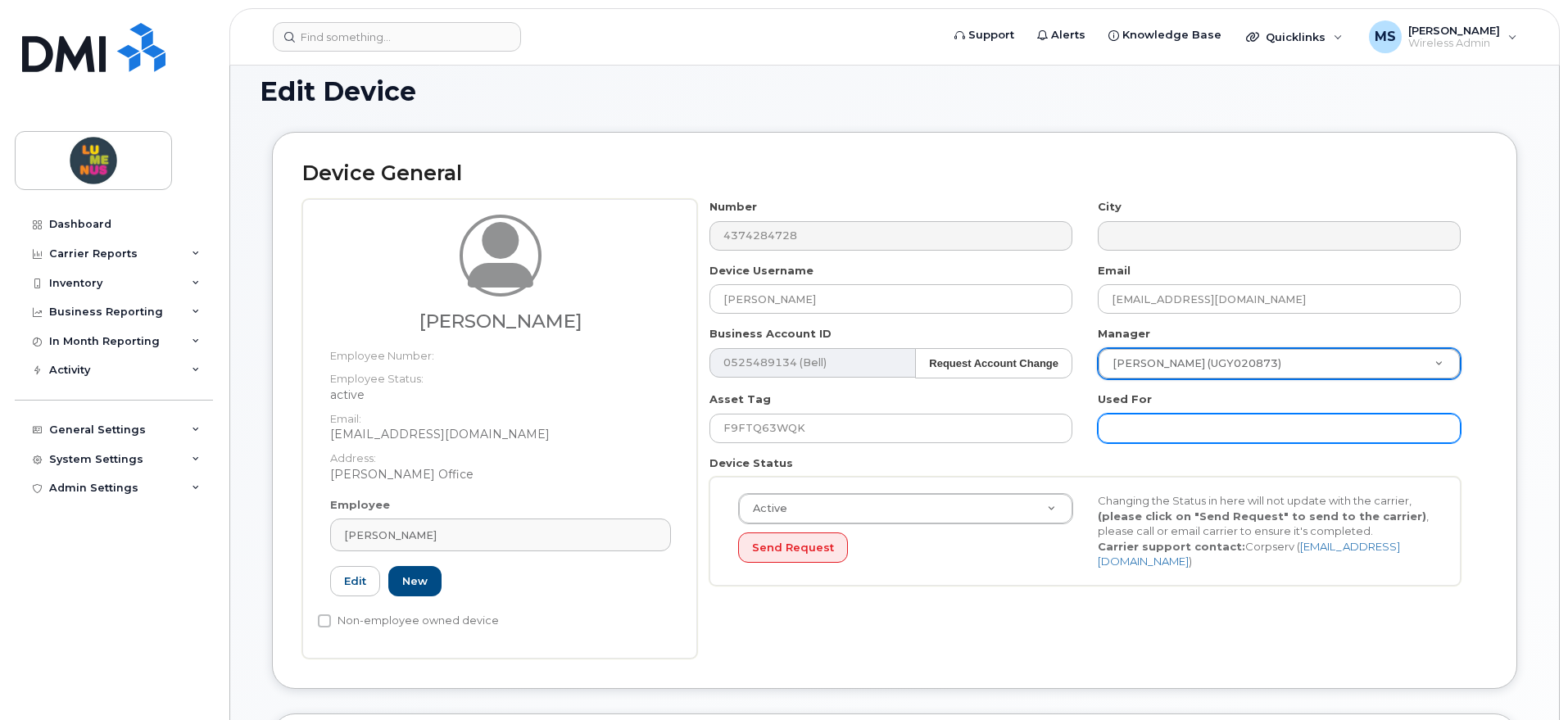
click at [1191, 429] on input "text" at bounding box center [1279, 428] width 363 height 29
click at [1144, 417] on input "text" at bounding box center [1279, 428] width 363 height 29
paste input "SR2509-0025"
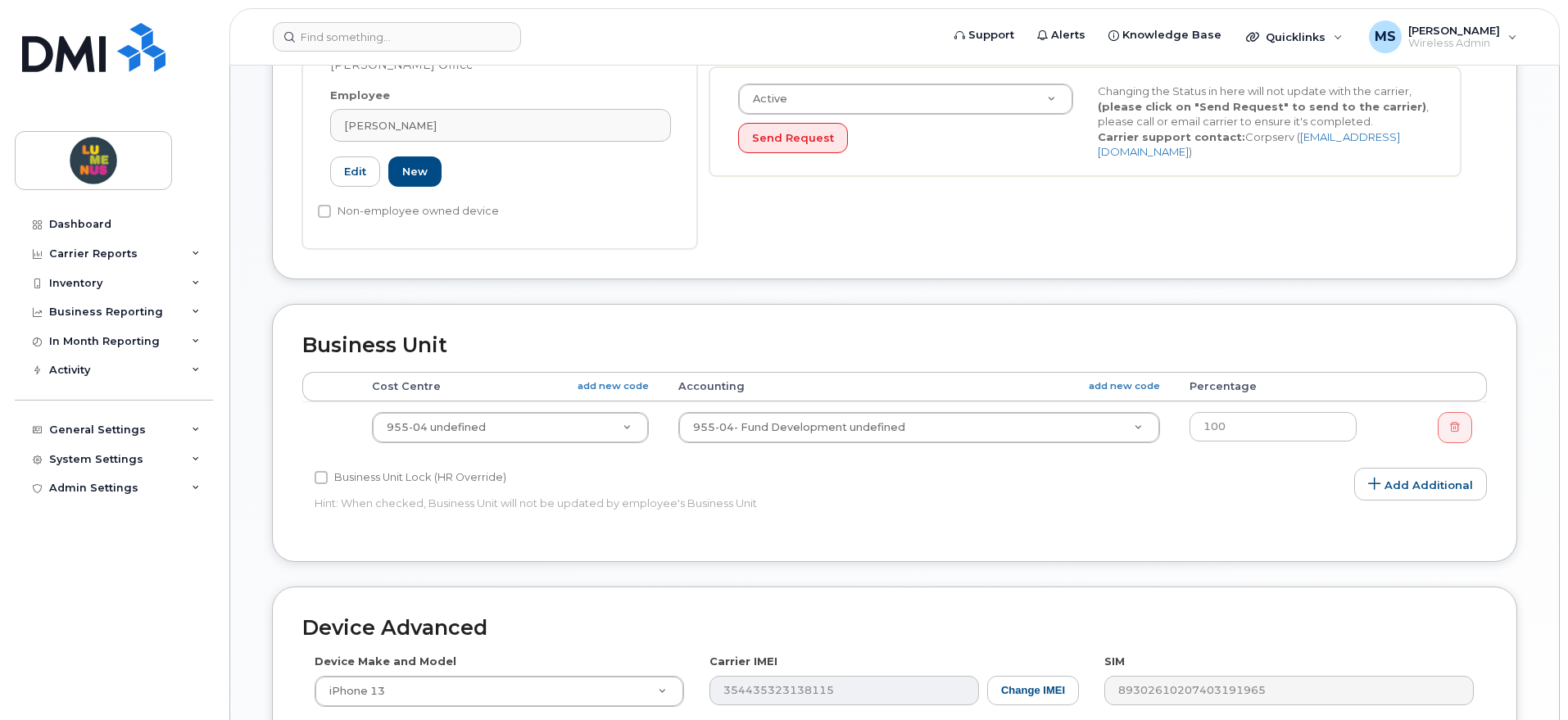
type input "SR2509-0025"
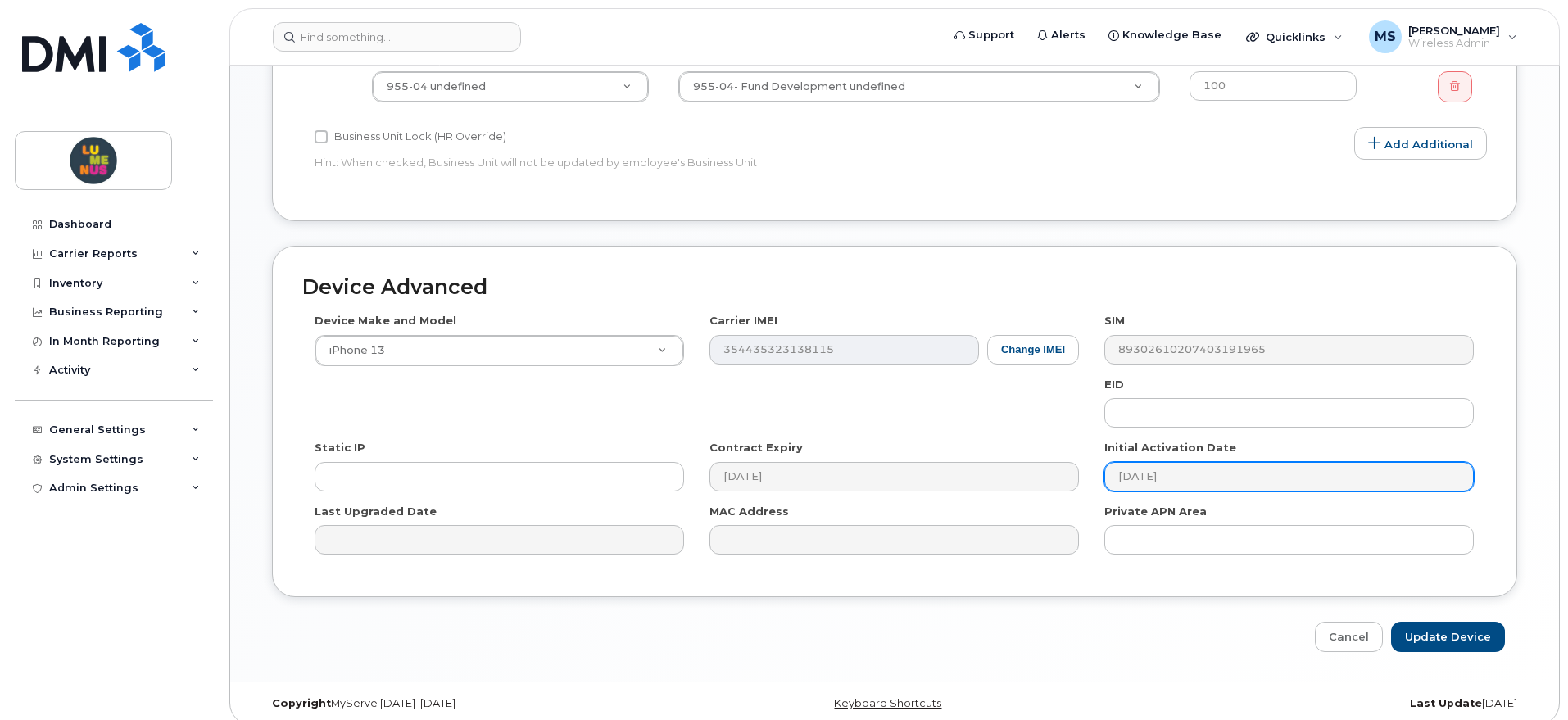
scroll to position [867, 0]
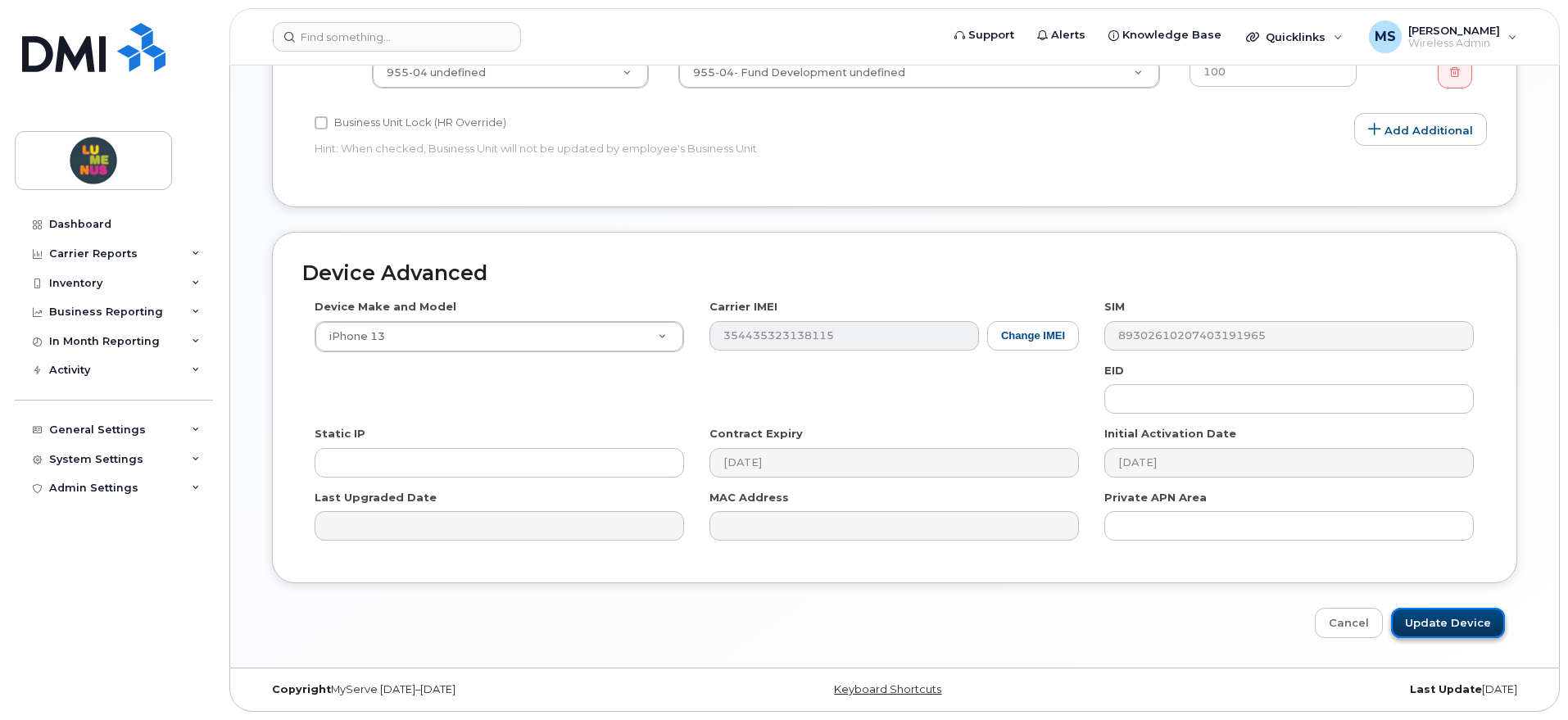
click at [1433, 624] on input "Update Device" at bounding box center [1448, 622] width 114 height 30
type input "Saving..."
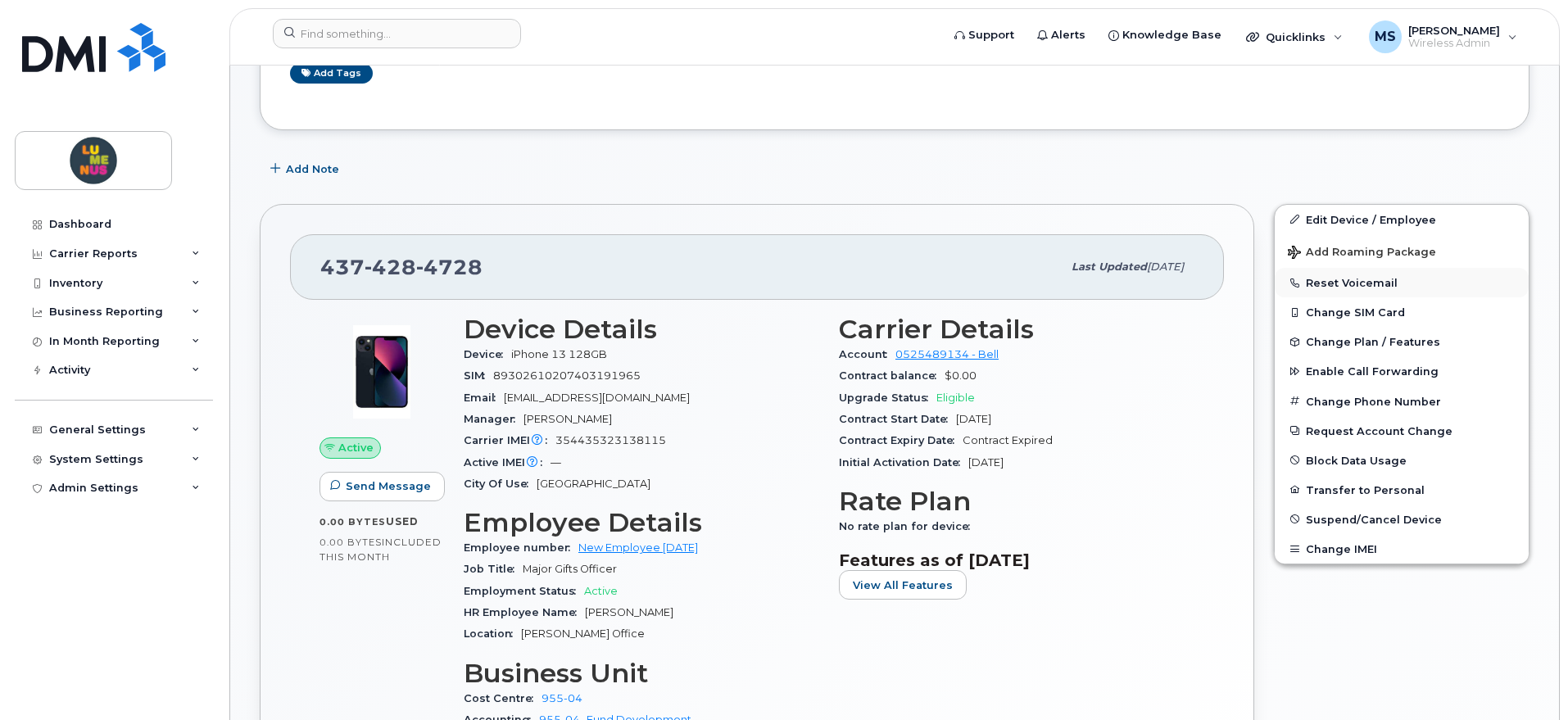
scroll to position [409, 0]
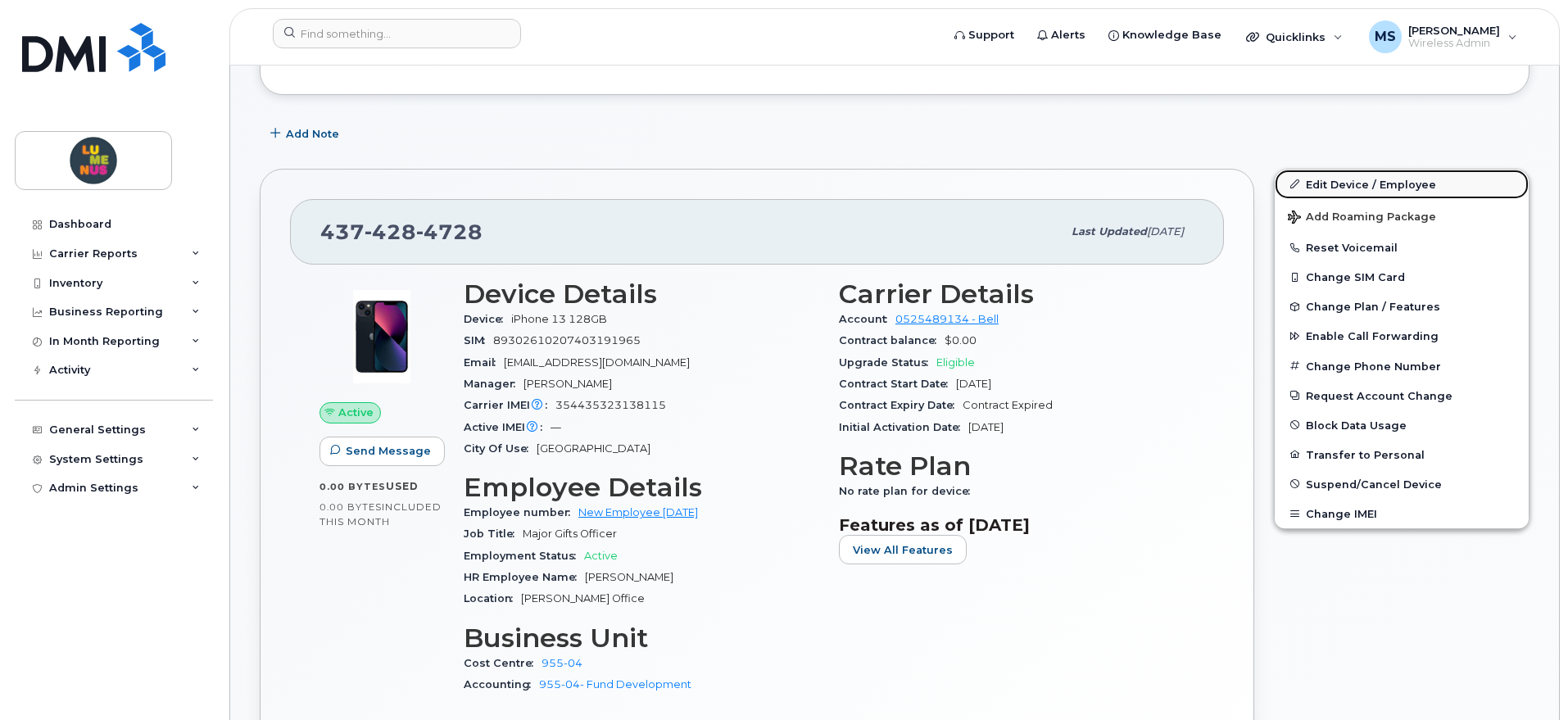
click at [1364, 181] on link "Edit Device / Employee" at bounding box center [1402, 184] width 254 height 29
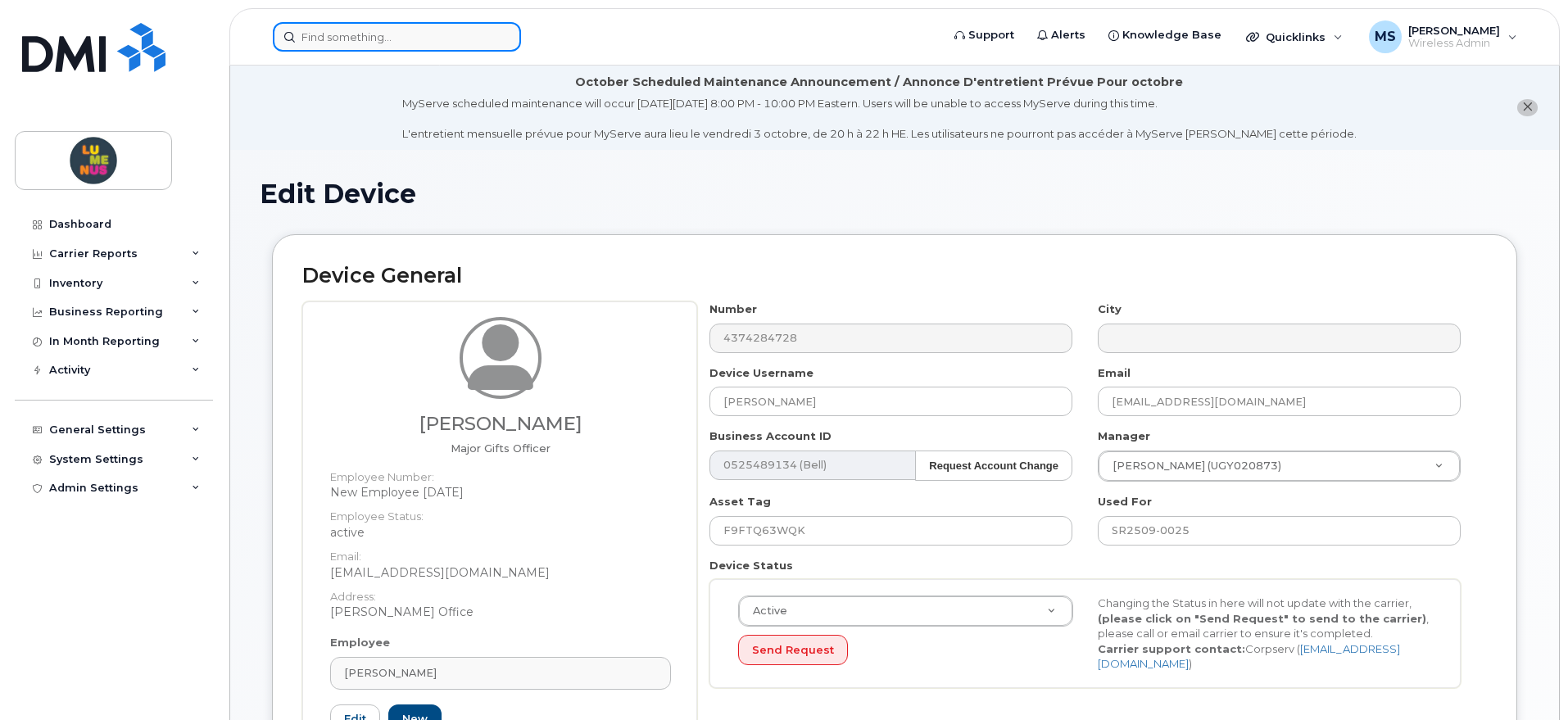
click at [395, 35] on input at bounding box center [397, 37] width 248 height 29
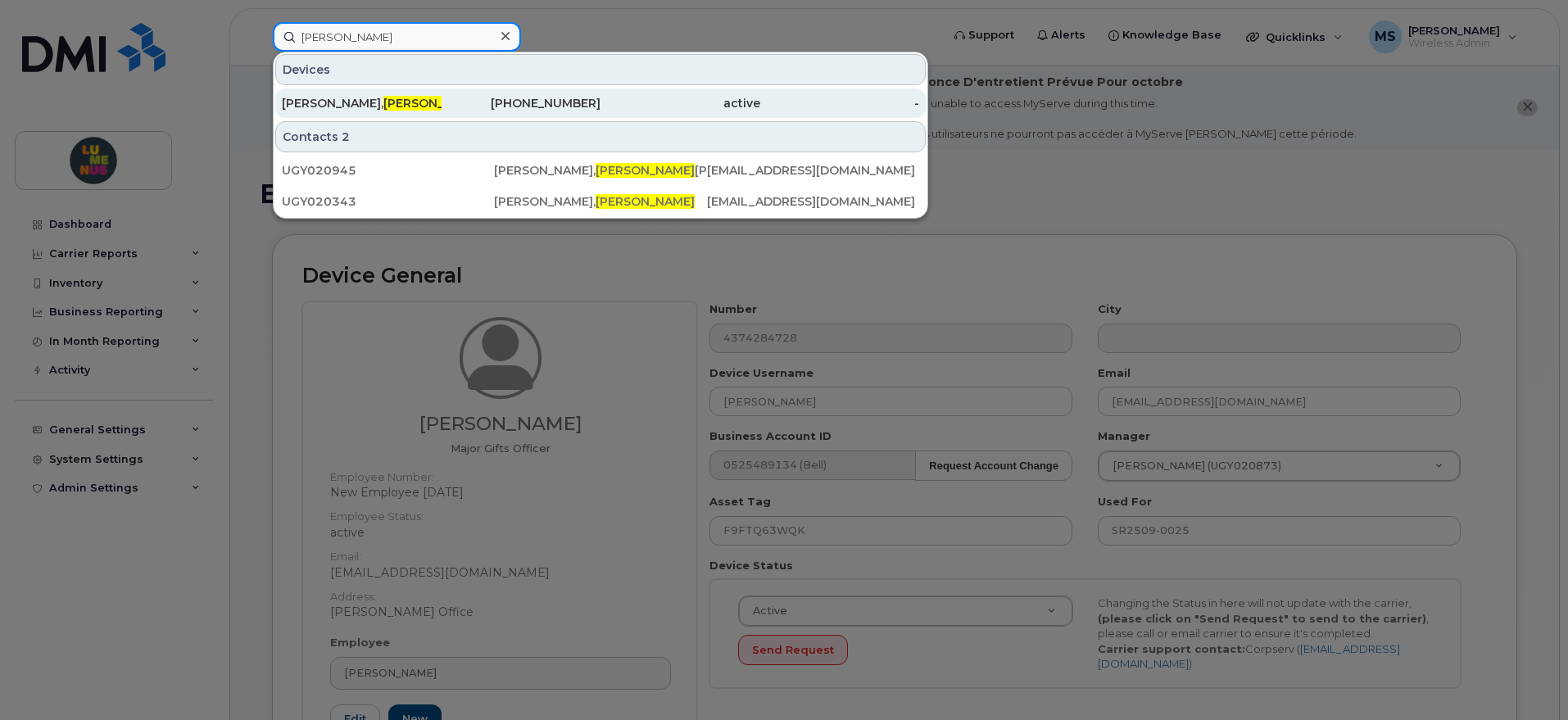
type input "ciara"
click at [383, 100] on span "Ciara" at bounding box center [433, 103] width 99 height 15
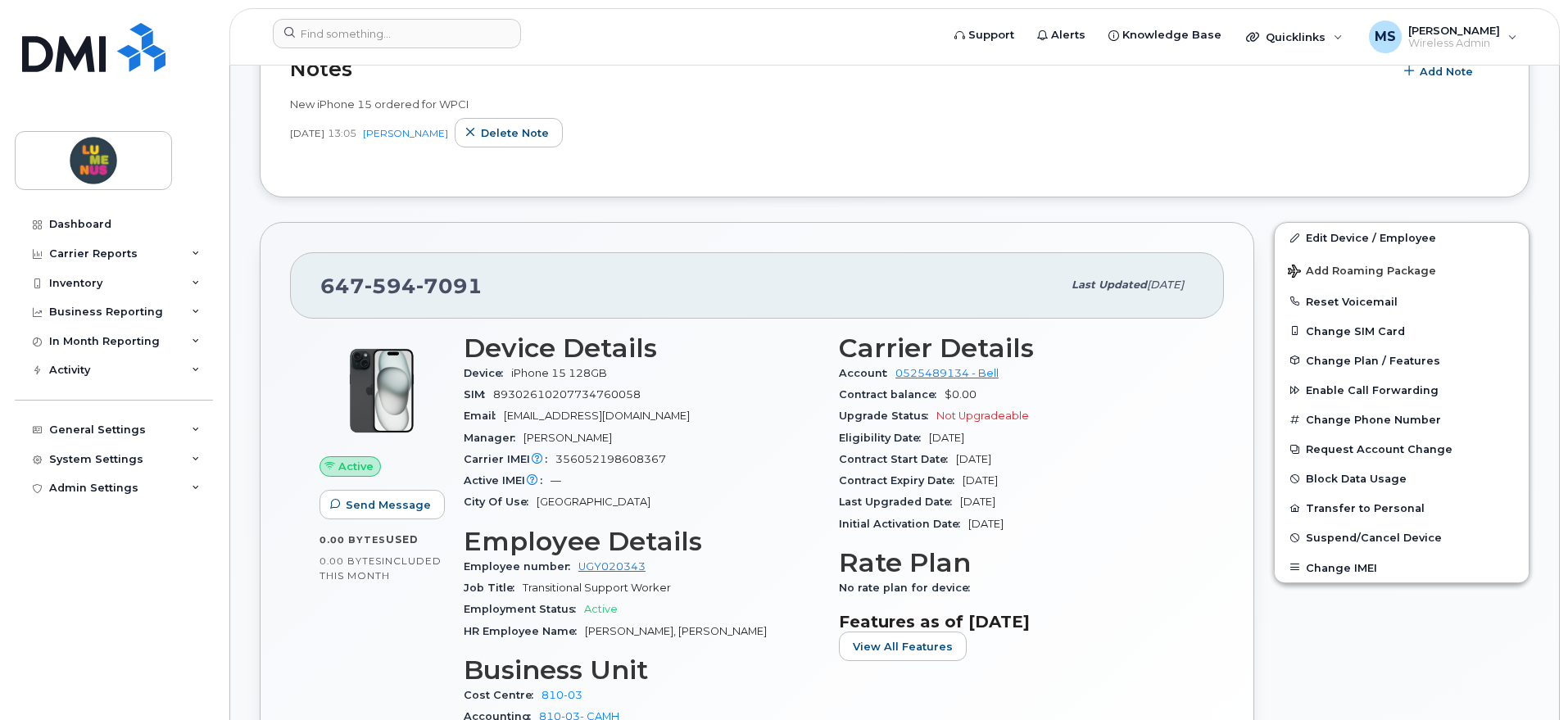
scroll to position [409, 0]
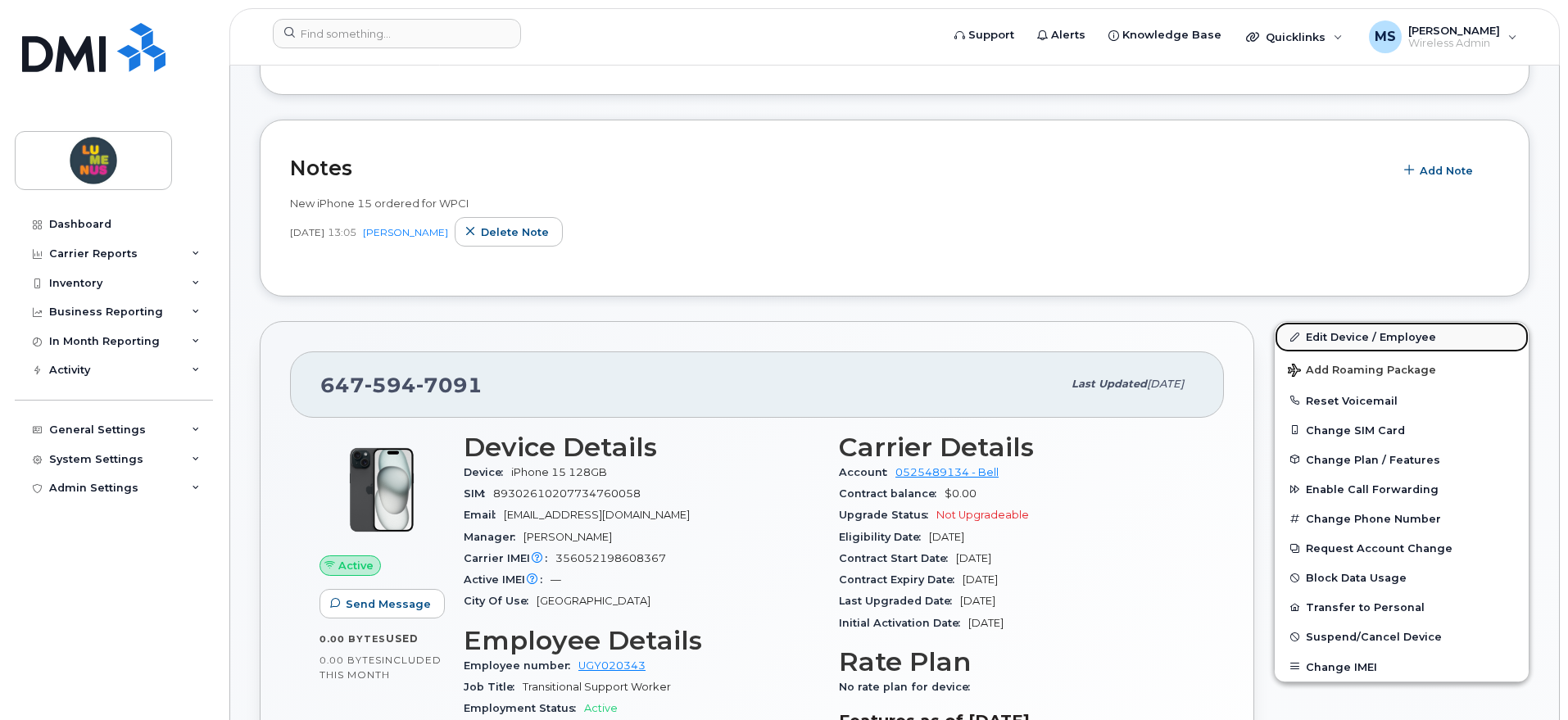
click at [1361, 338] on link "Edit Device / Employee" at bounding box center [1402, 337] width 254 height 29
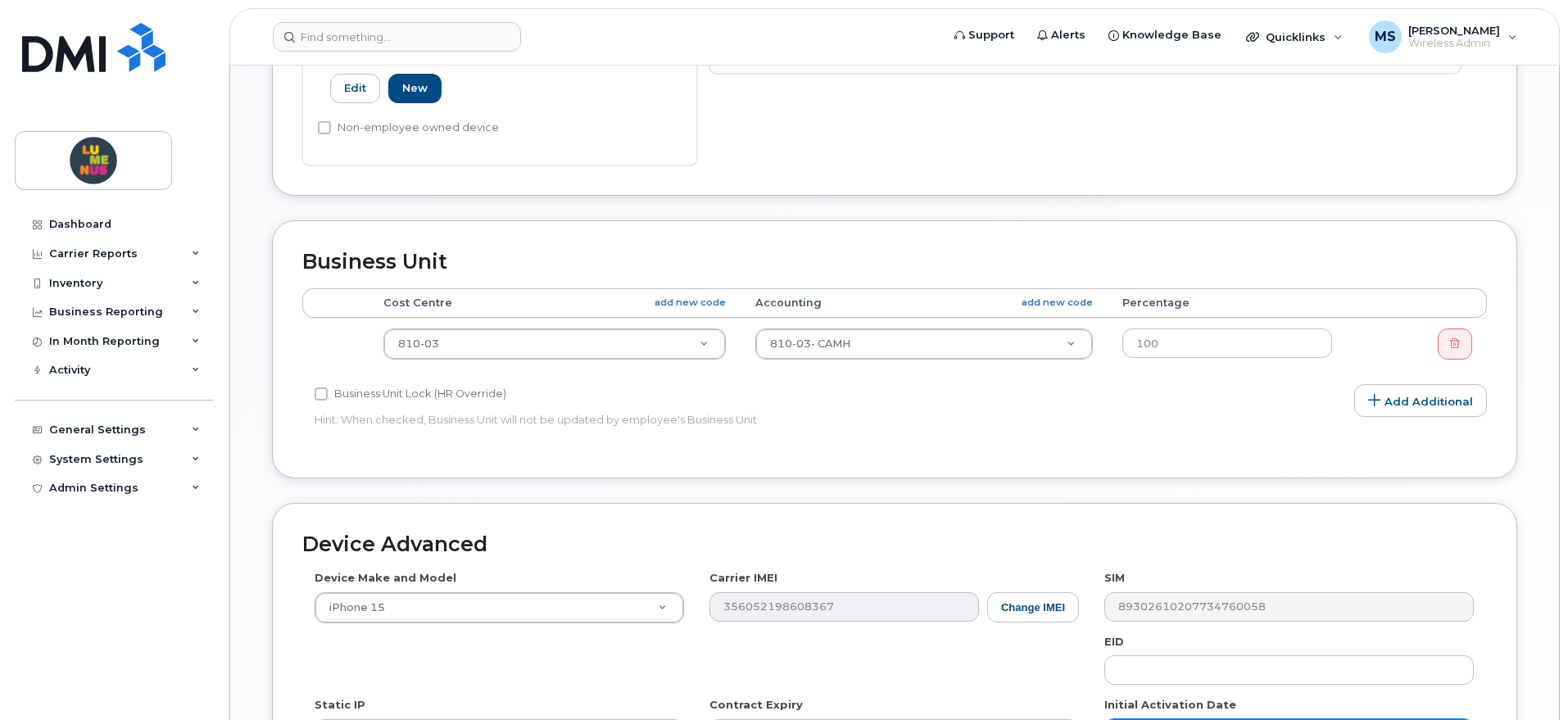
scroll to position [885, 0]
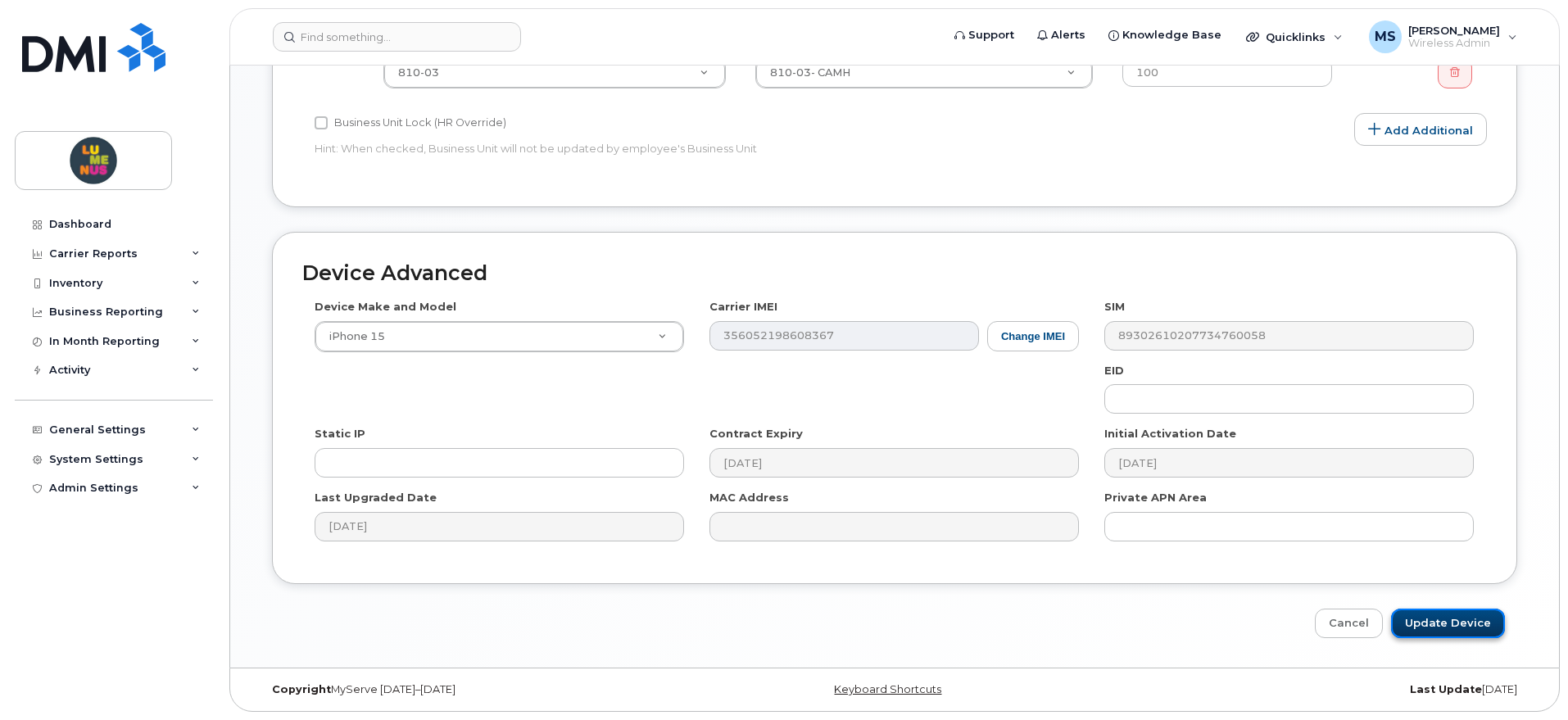
click at [1470, 630] on input "Update Device" at bounding box center [1448, 623] width 114 height 30
type input "Saving..."
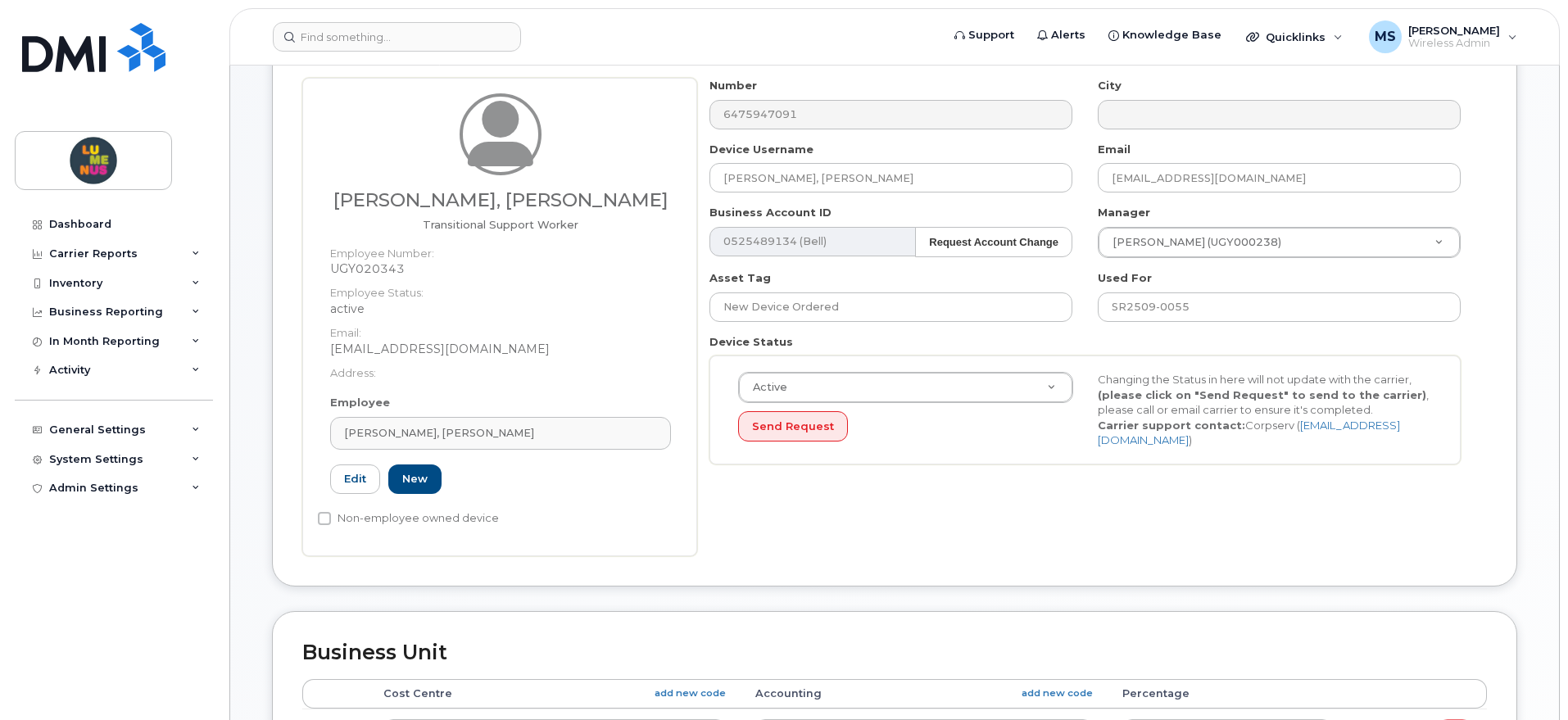
scroll to position [168, 0]
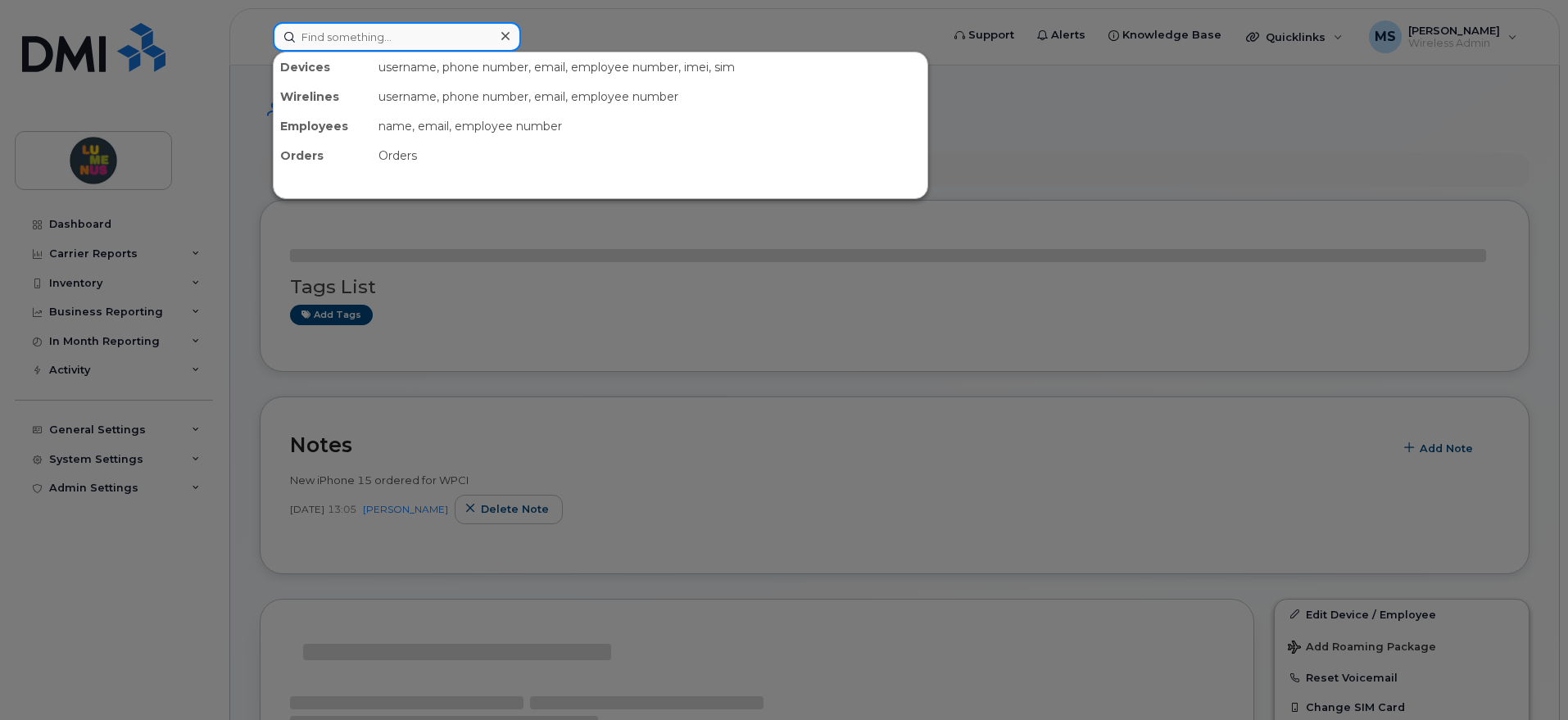
click at [423, 45] on input at bounding box center [397, 37] width 248 height 29
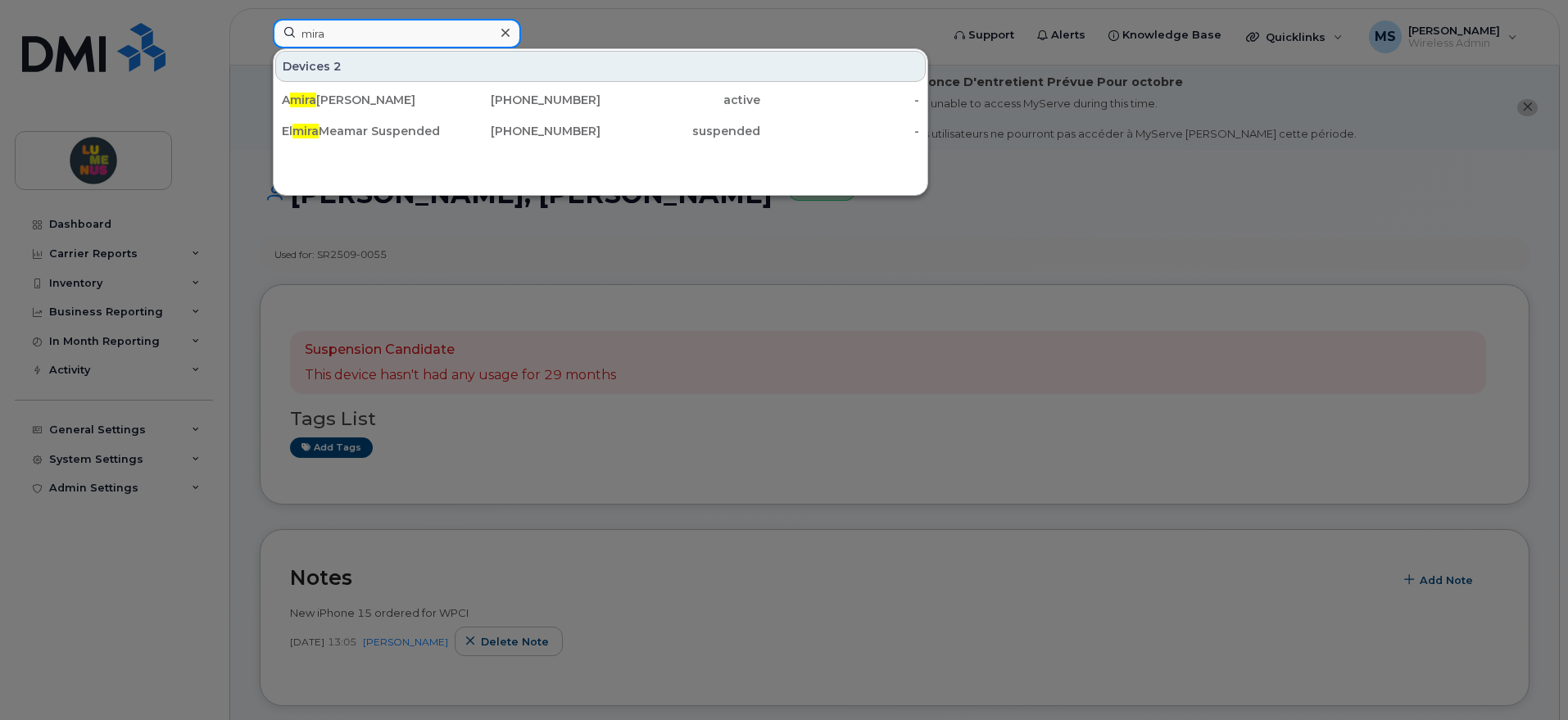
drag, startPoint x: 365, startPoint y: 28, endPoint x: 270, endPoint y: 28, distance: 95.0
click at [270, 28] on div "mira Devices 2 A [PERSON_NAME] [PHONE_NUMBER] active - El [PERSON_NAME] Suspend…" at bounding box center [601, 36] width 683 height 36
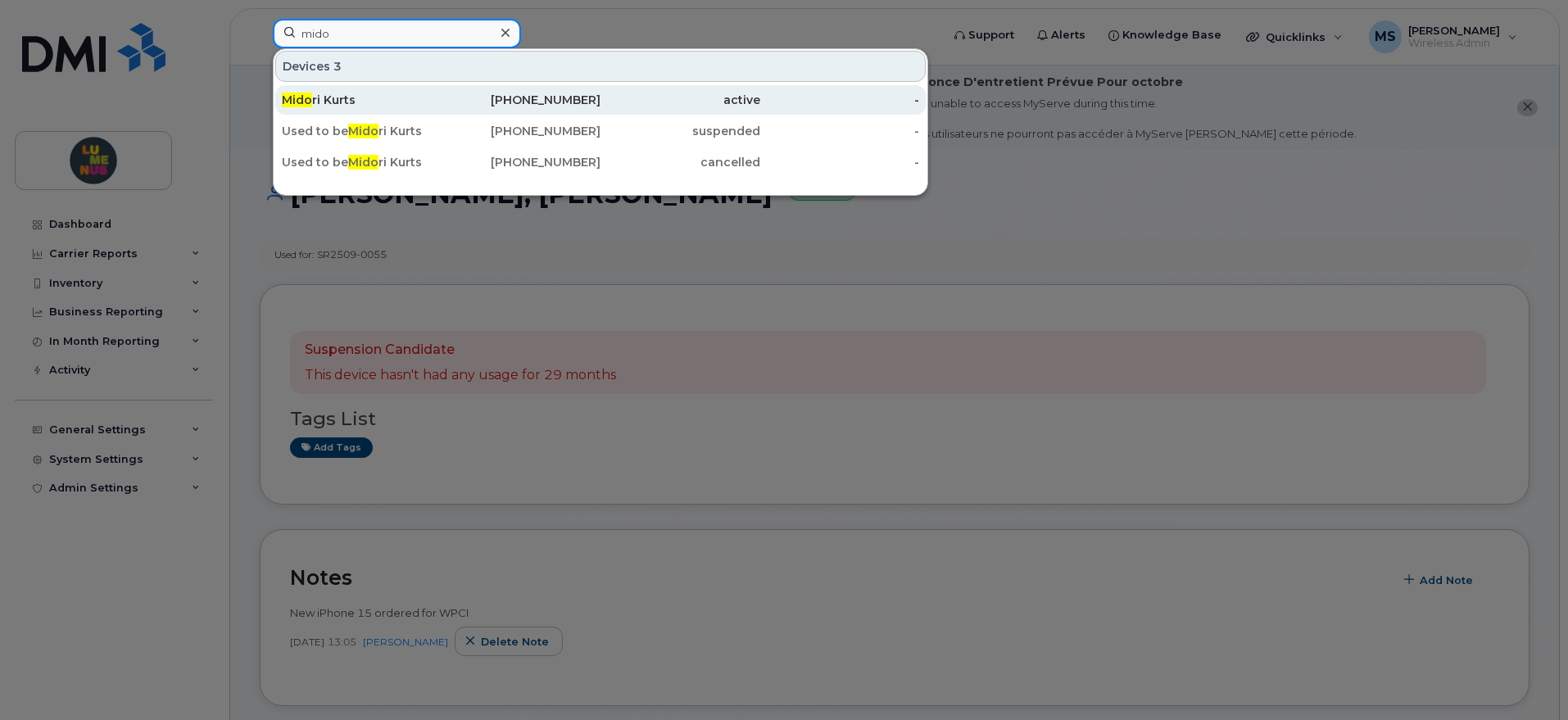
type input "mido"
click at [366, 100] on div "[PERSON_NAME]" at bounding box center [361, 100] width 160 height 16
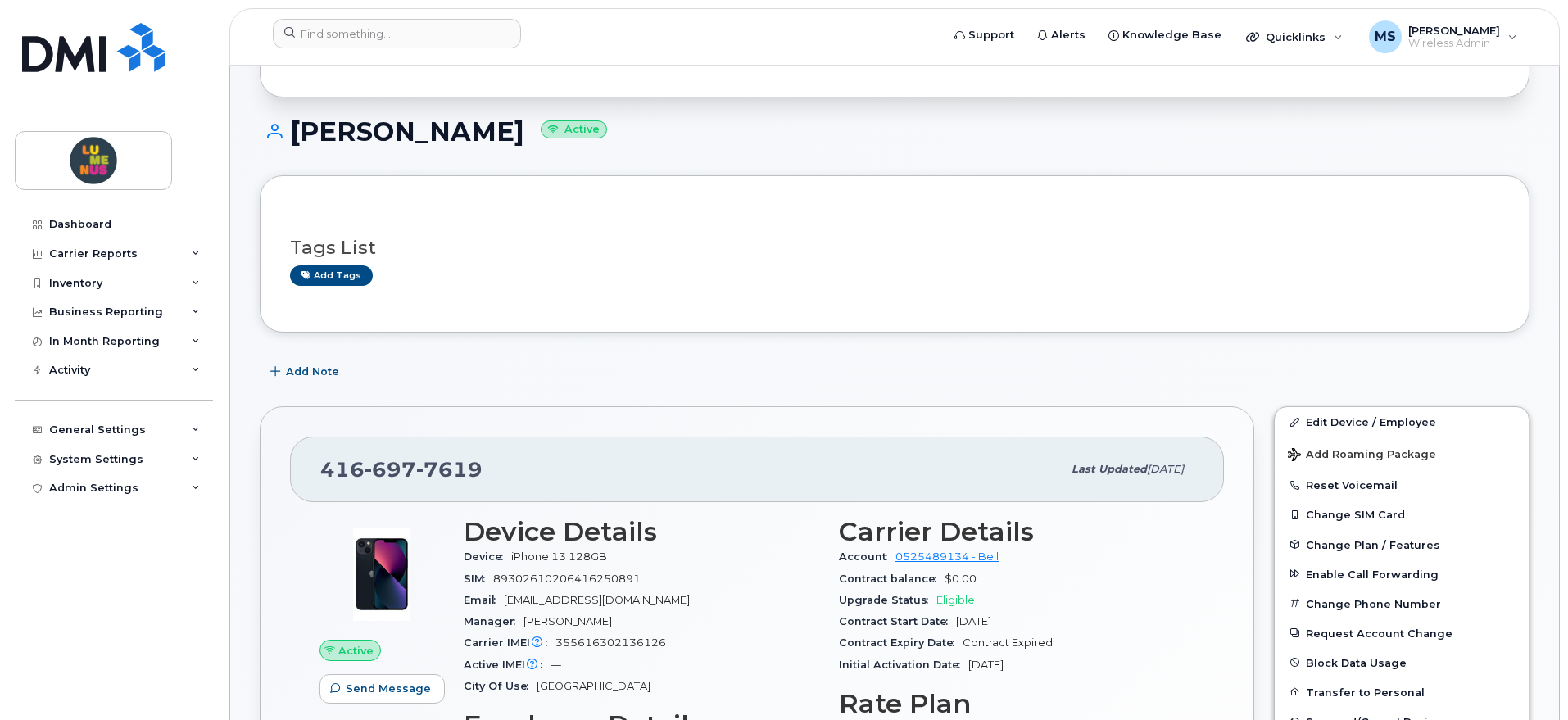
scroll to position [205, 0]
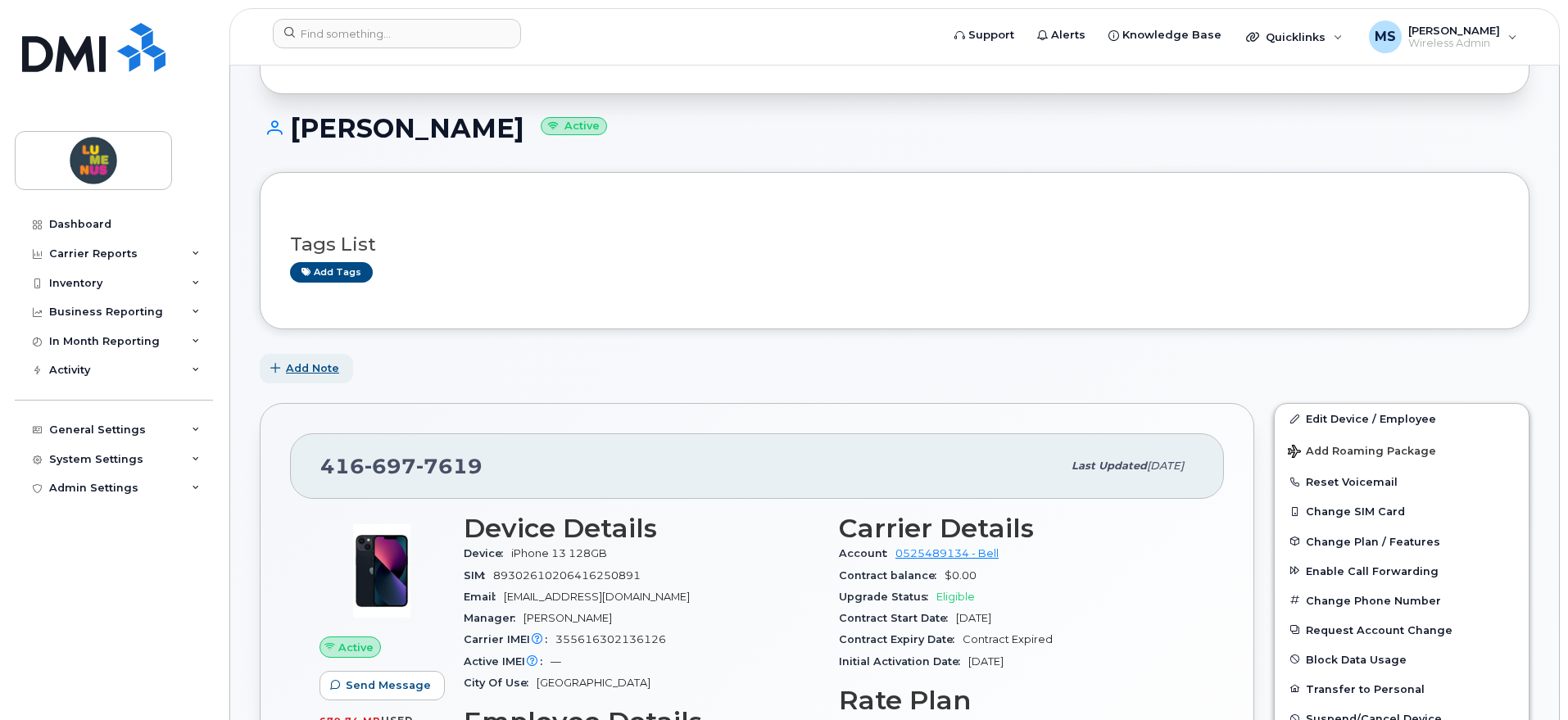
click at [317, 361] on span "Add Note" at bounding box center [312, 368] width 53 height 15
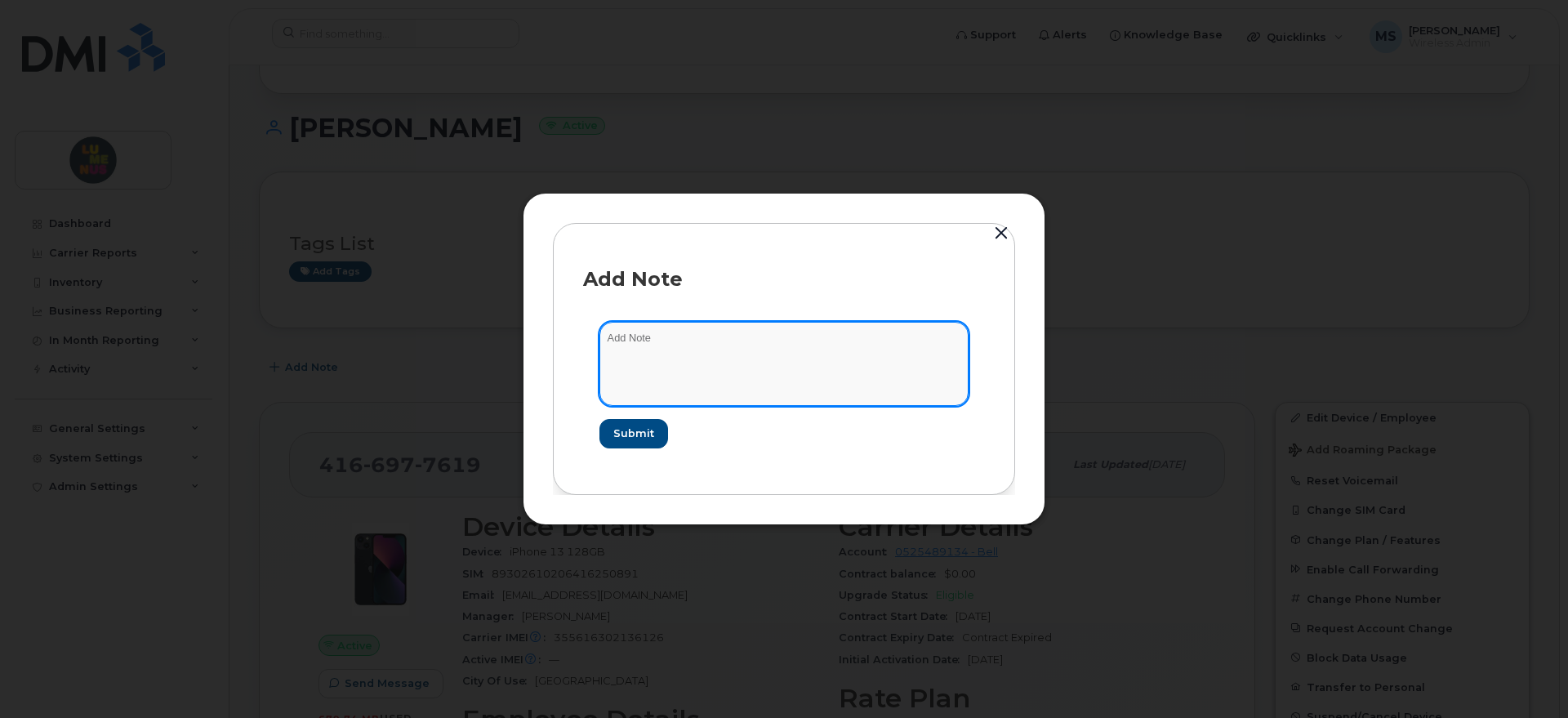
click at [695, 350] on textarea at bounding box center [784, 364] width 370 height 83
type textarea "[PERSON_NAME] and I couldn't find this phone hardware so we';re suspending the …"
drag, startPoint x: 664, startPoint y: 355, endPoint x: 894, endPoint y: 357, distance: 230.0
click at [894, 357] on textarea "[PERSON_NAME] and I couldn't find this phone hardware so we';re suspending the …" at bounding box center [784, 364] width 370 height 83
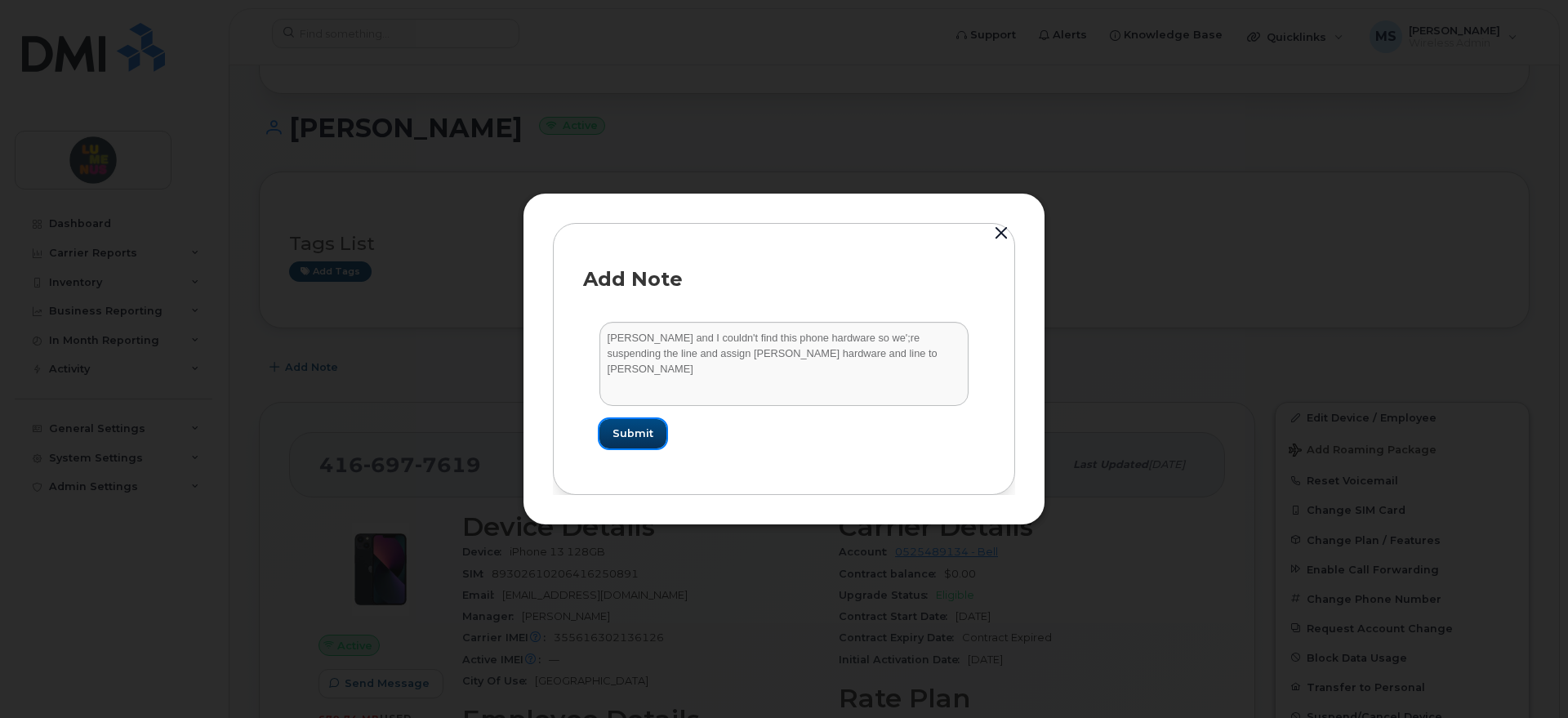
click at [636, 428] on span "Submit" at bounding box center [633, 433] width 41 height 15
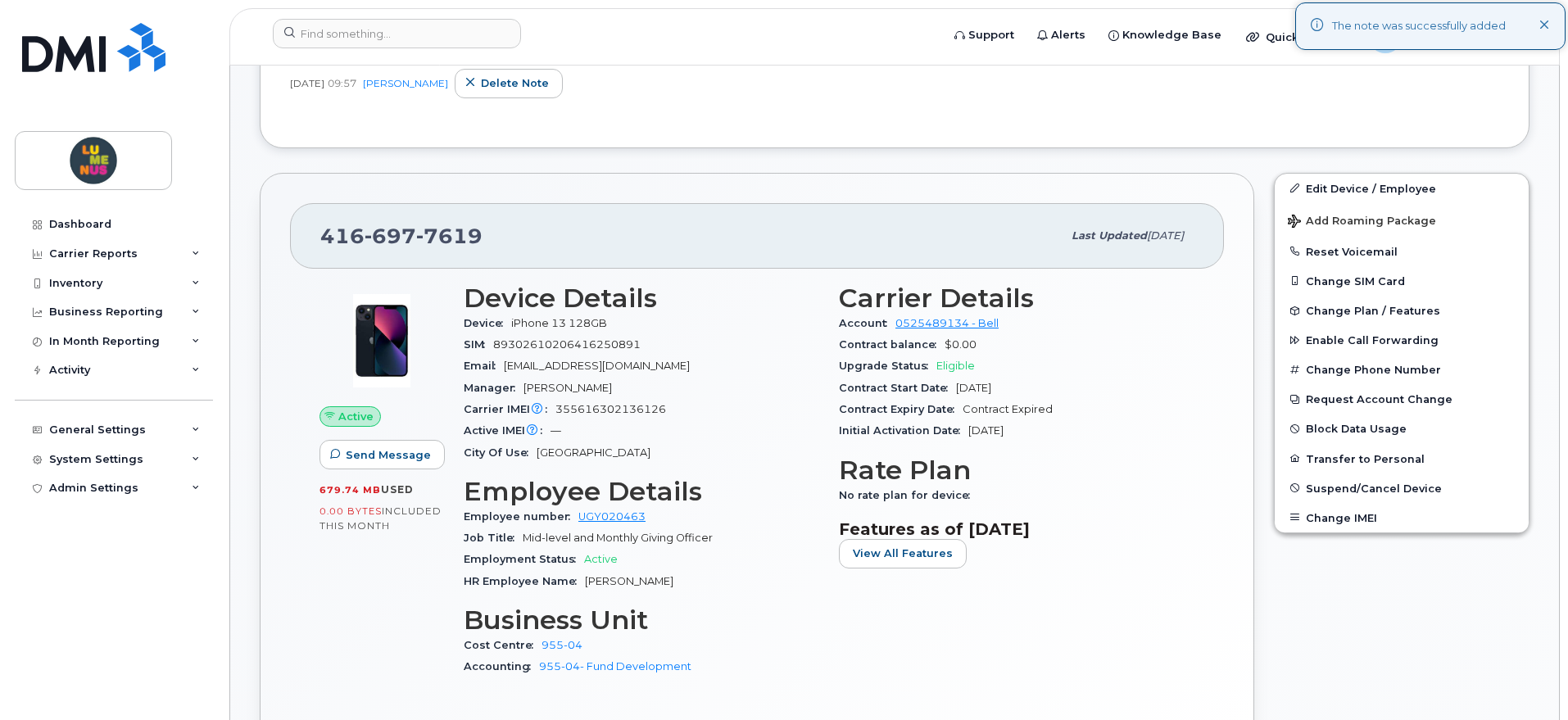
scroll to position [512, 0]
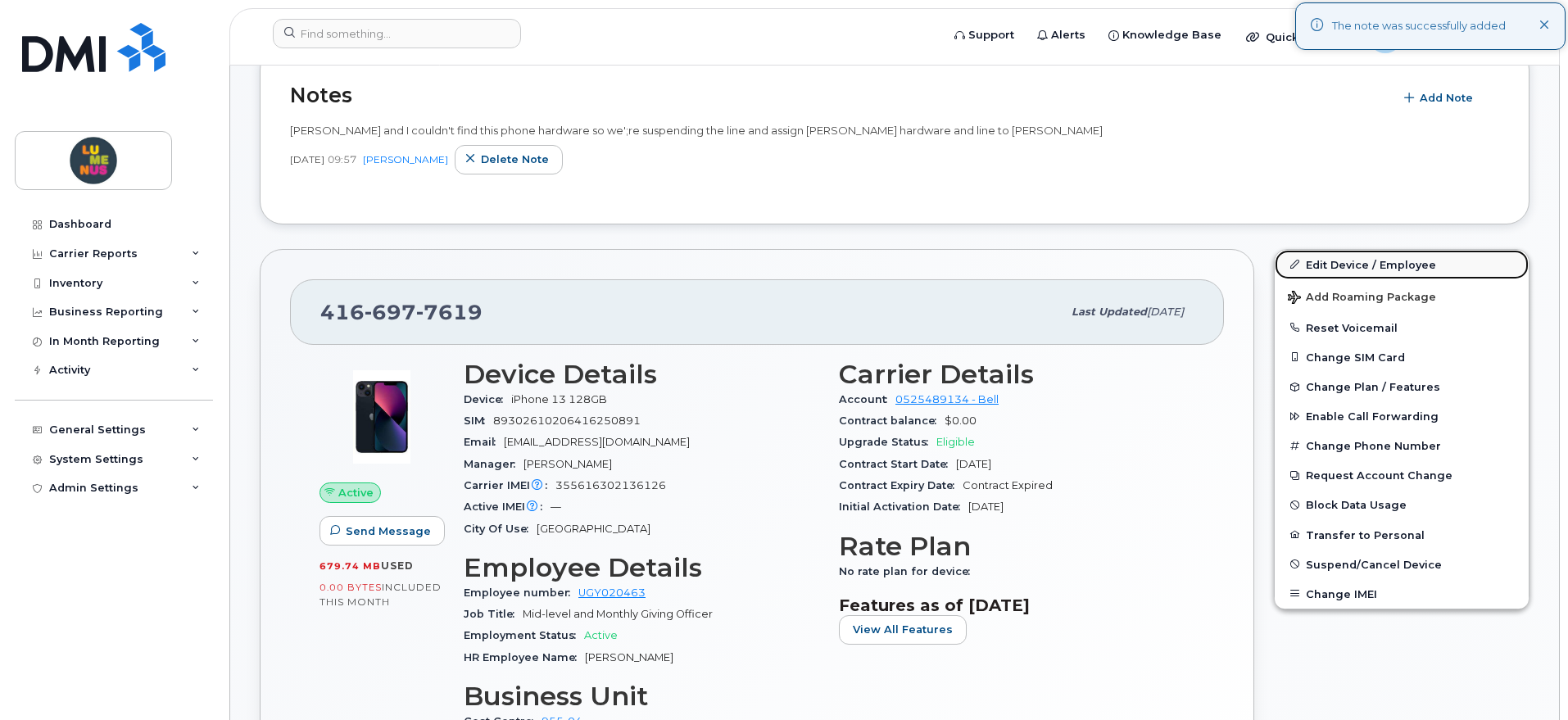
click at [1328, 261] on link "Edit Device / Employee" at bounding box center [1402, 264] width 254 height 29
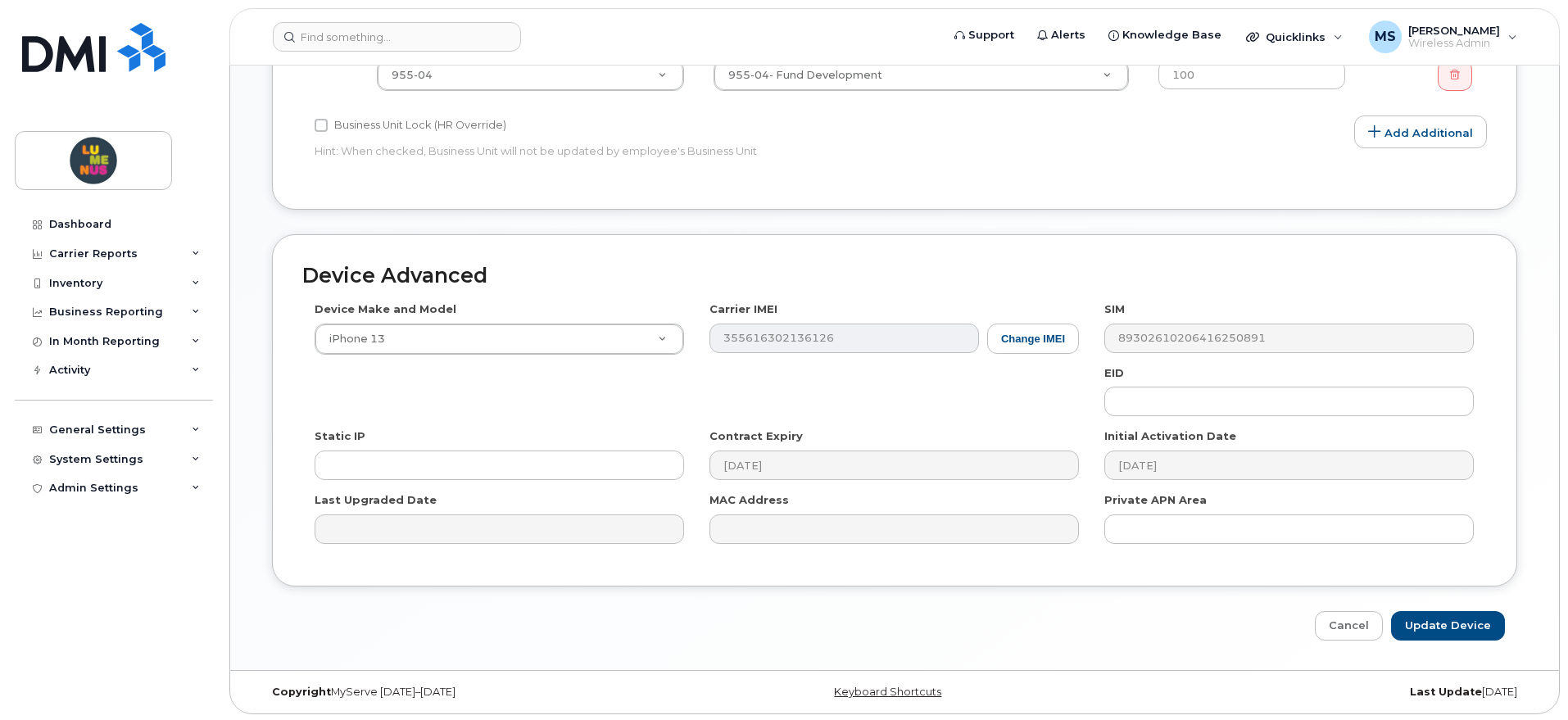
scroll to position [885, 0]
click at [1442, 617] on input "Update Device" at bounding box center [1448, 623] width 114 height 30
type input "Saving..."
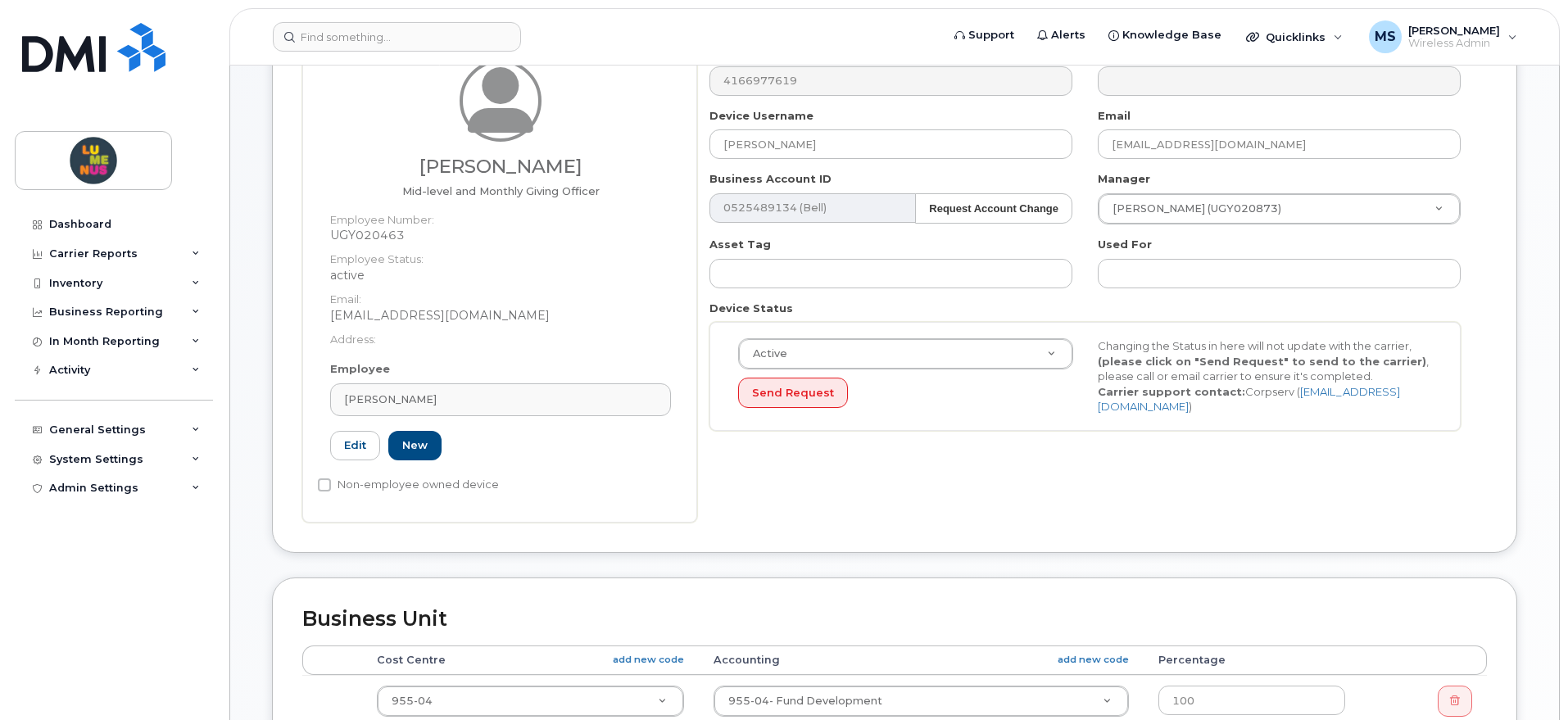
scroll to position [168, 0]
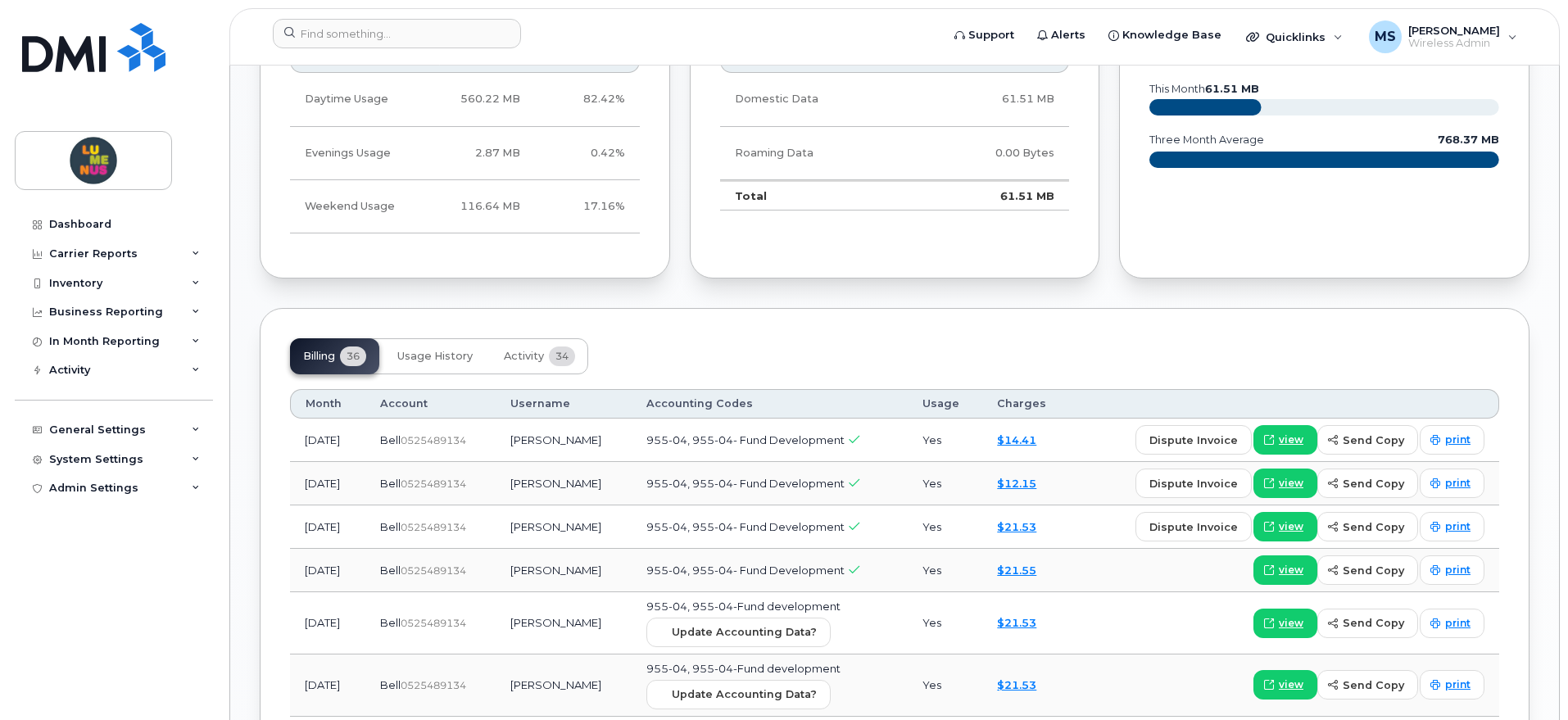
scroll to position [1433, 0]
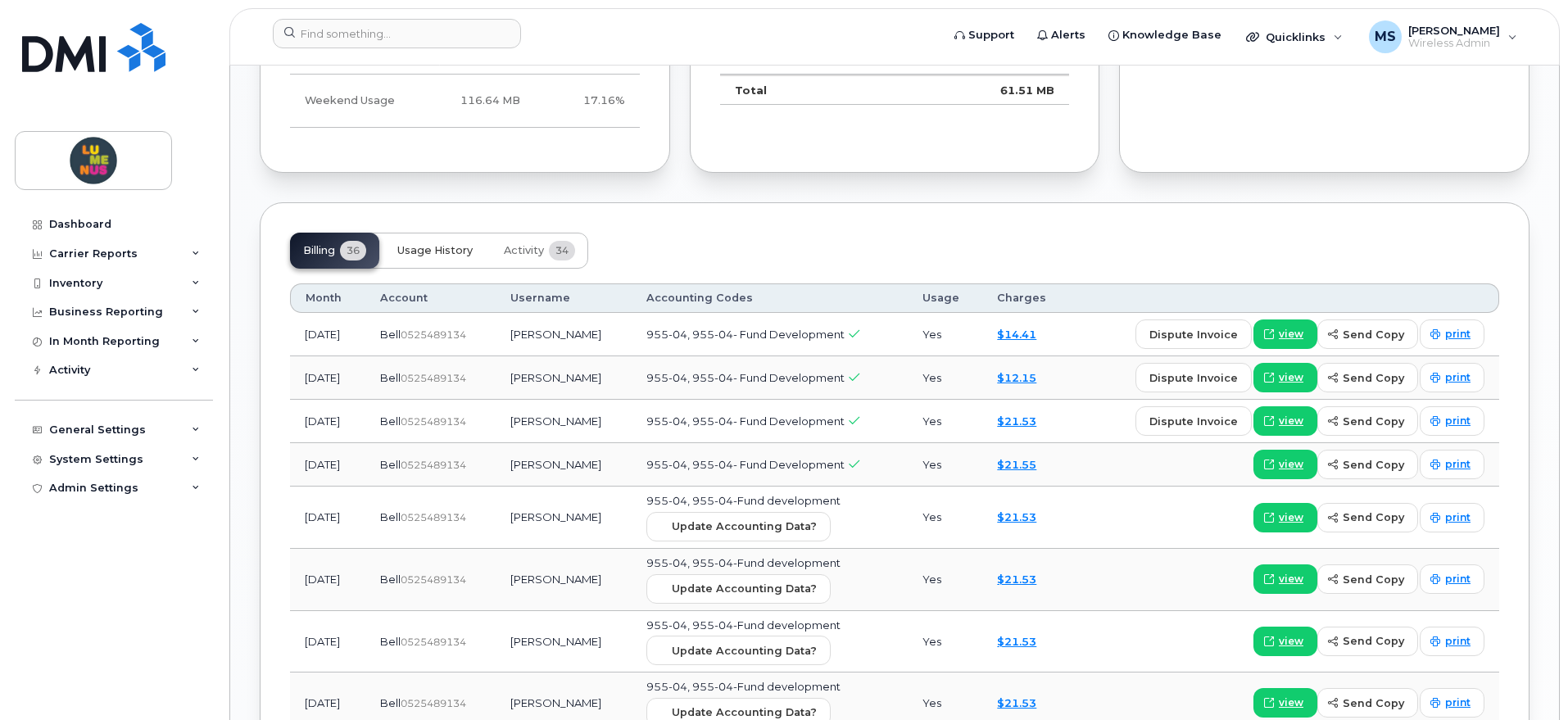
click at [439, 240] on button "Usage History" at bounding box center [435, 250] width 102 height 36
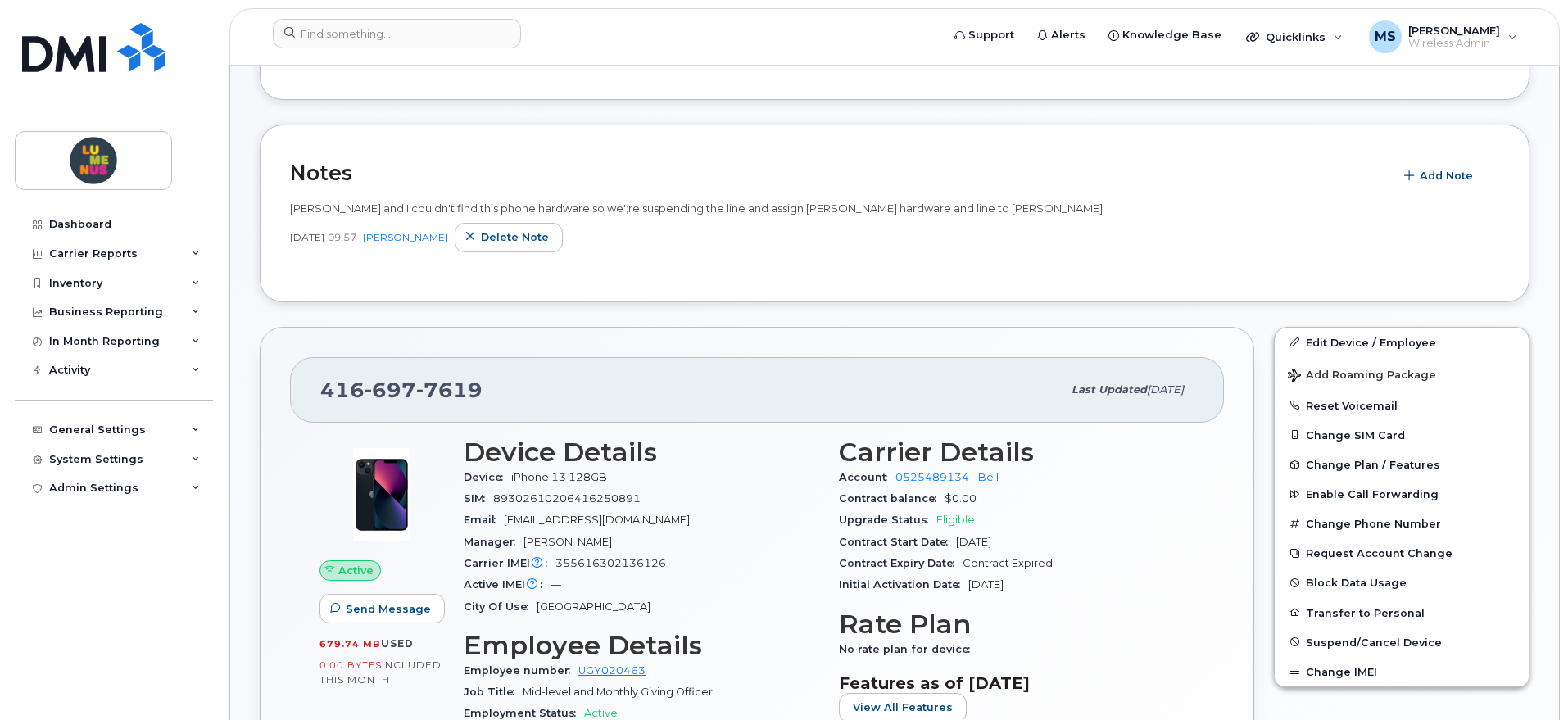
scroll to position [512, 0]
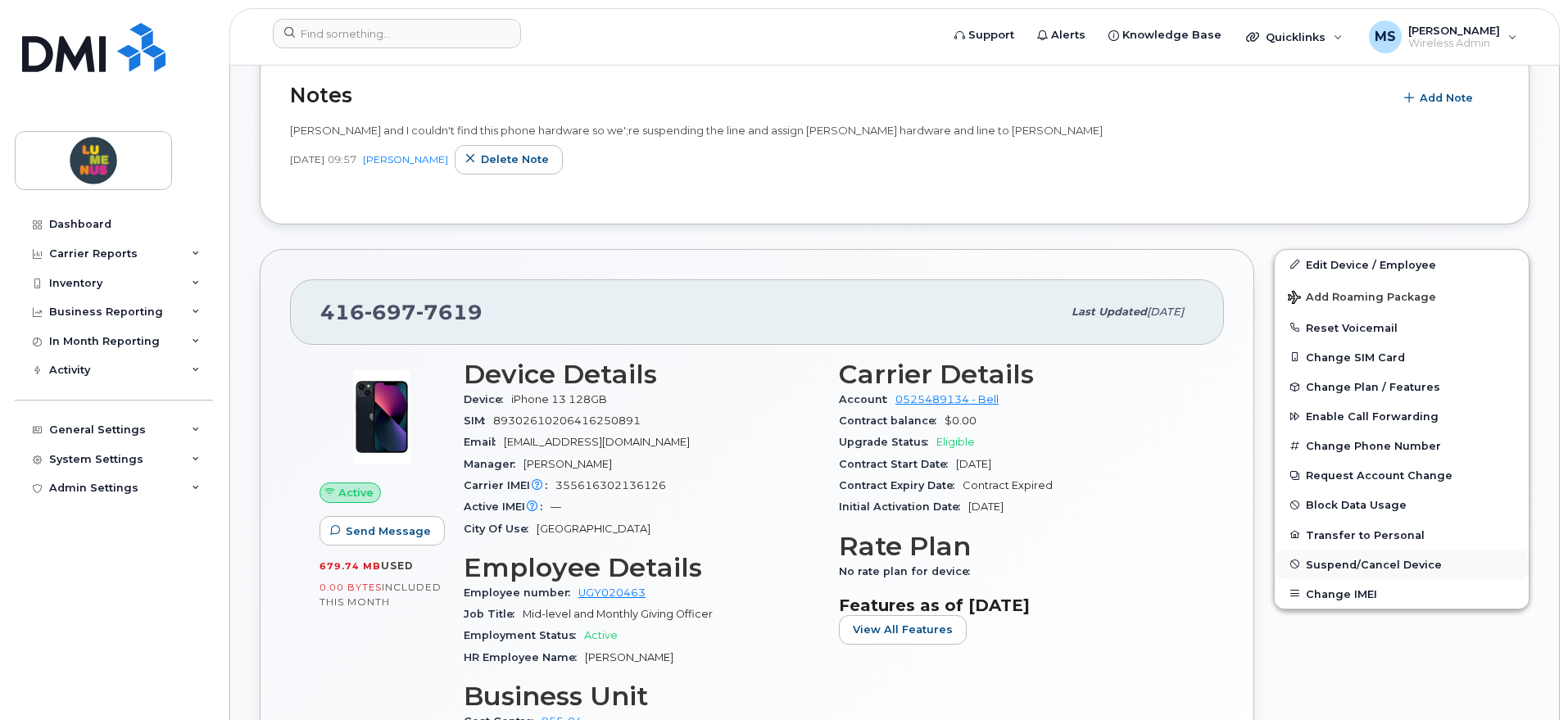
click at [1368, 569] on span "Suspend/Cancel Device" at bounding box center [1373, 563] width 136 height 13
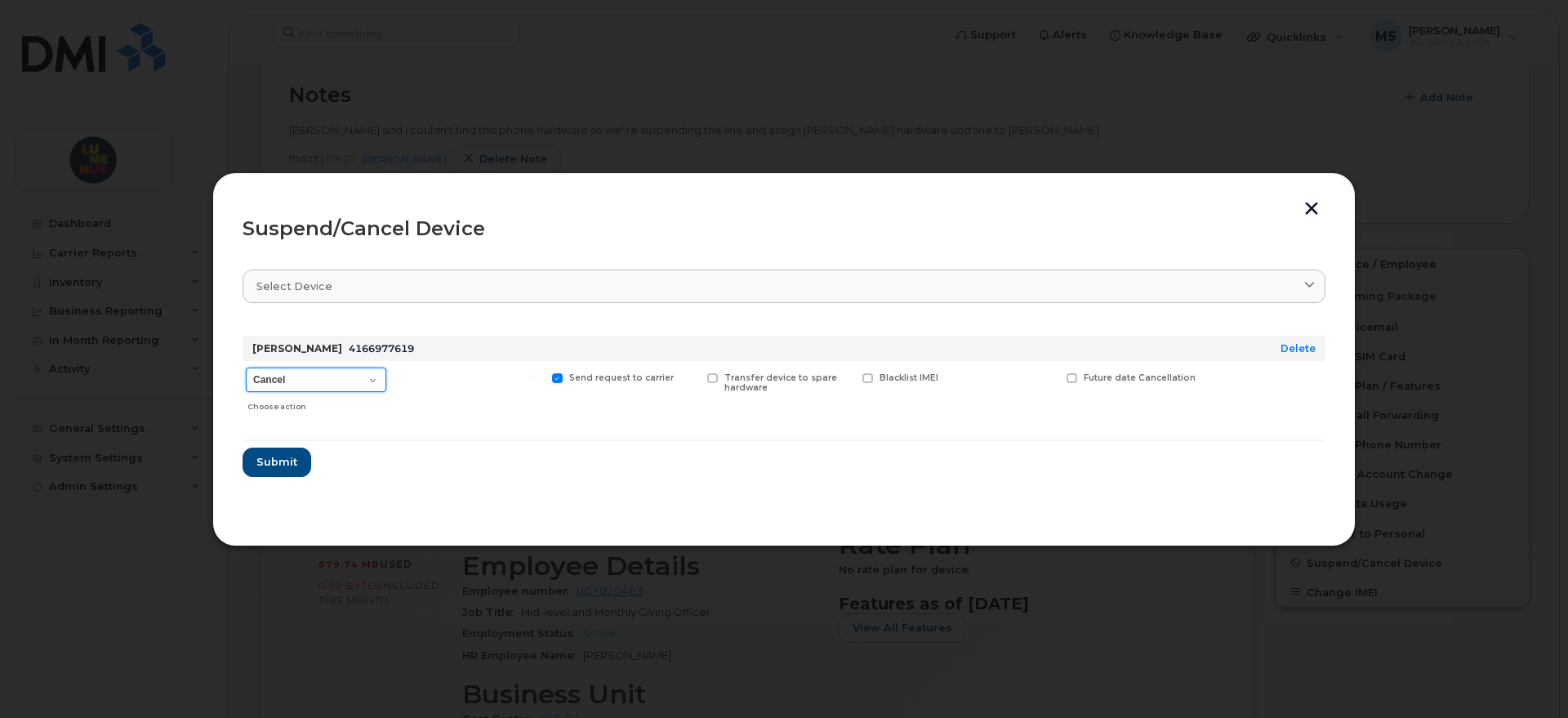
click at [365, 374] on select "Cancel Suspend - Extend Suspension Suspend - Reduced Rate Suspend - Full Rate S…" at bounding box center [316, 379] width 141 height 24
select select "[object Object]"
click at [246, 368] on select "Cancel Suspend - Extend Suspension Suspend - Reduced Rate Suspend - Full Rate S…" at bounding box center [316, 379] width 141 height 24
click at [292, 460] on span "Submit" at bounding box center [276, 462] width 41 height 15
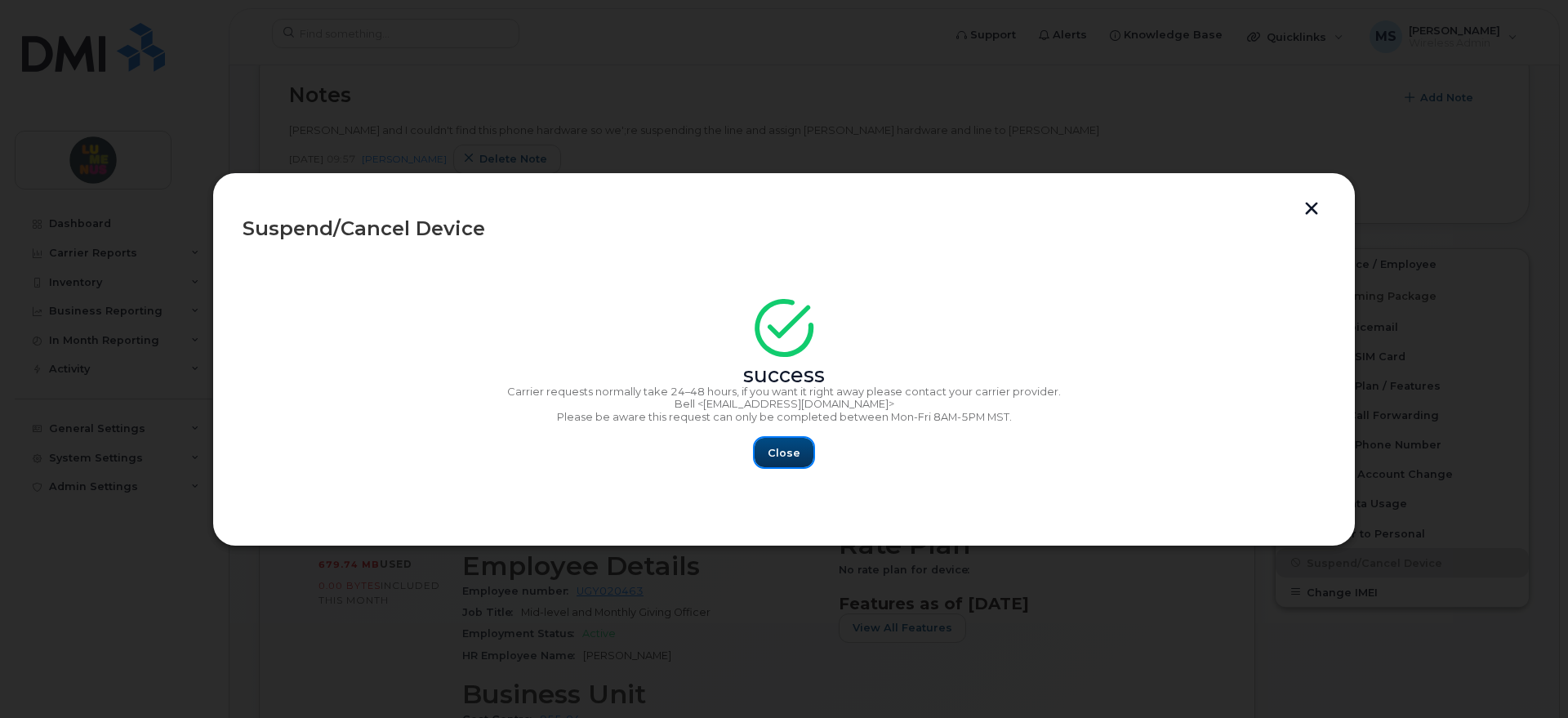
click at [772, 443] on button "Close" at bounding box center [784, 453] width 59 height 29
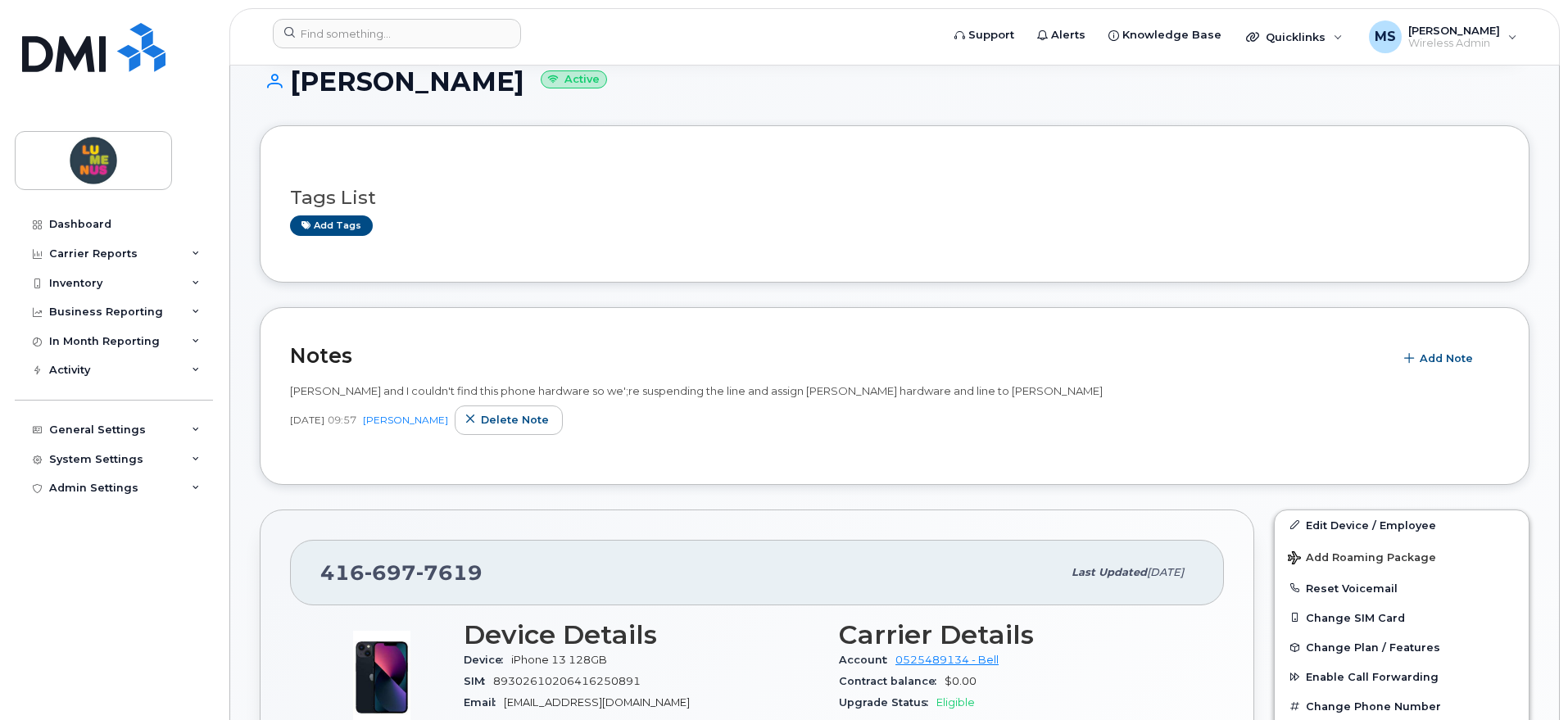
scroll to position [307, 0]
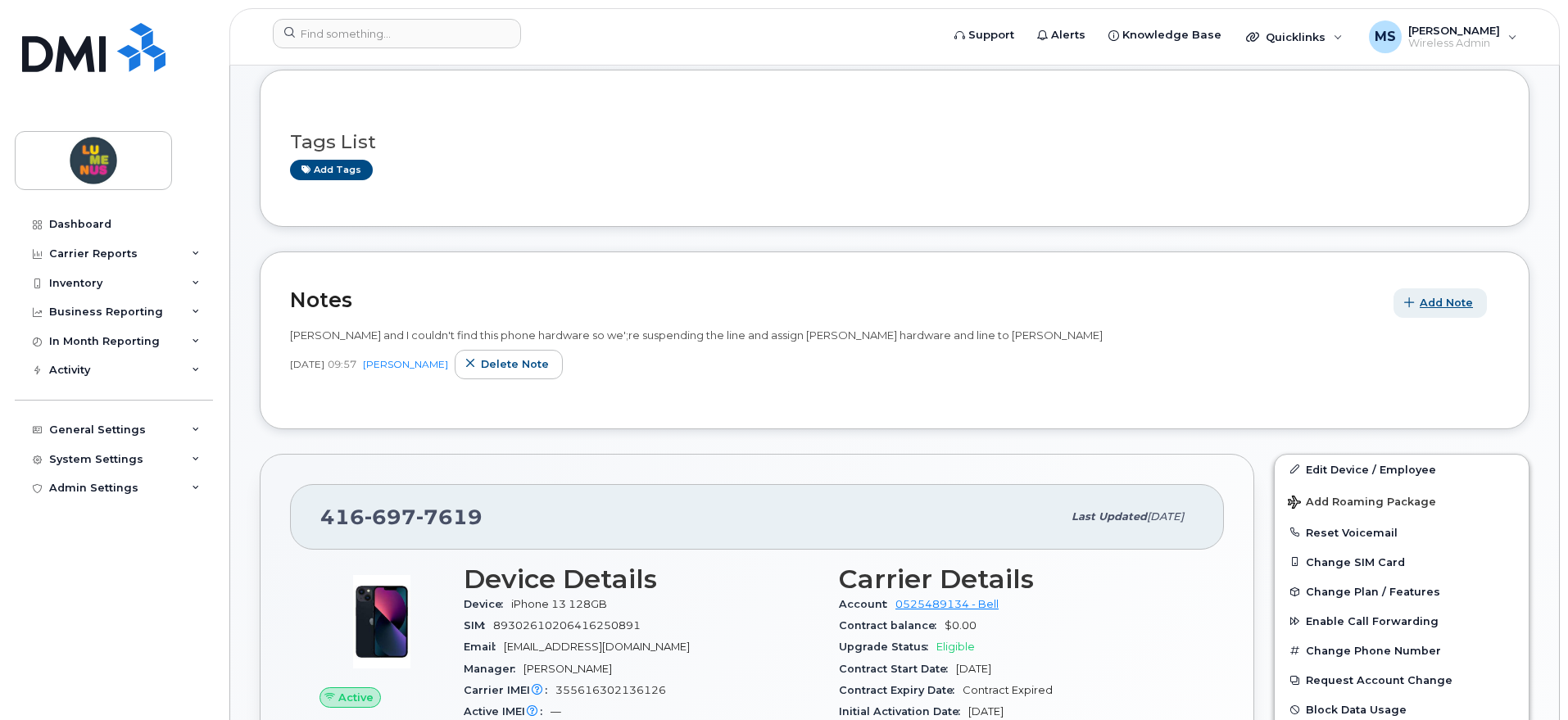
click at [1420, 301] on button "Add Note" at bounding box center [1440, 303] width 94 height 29
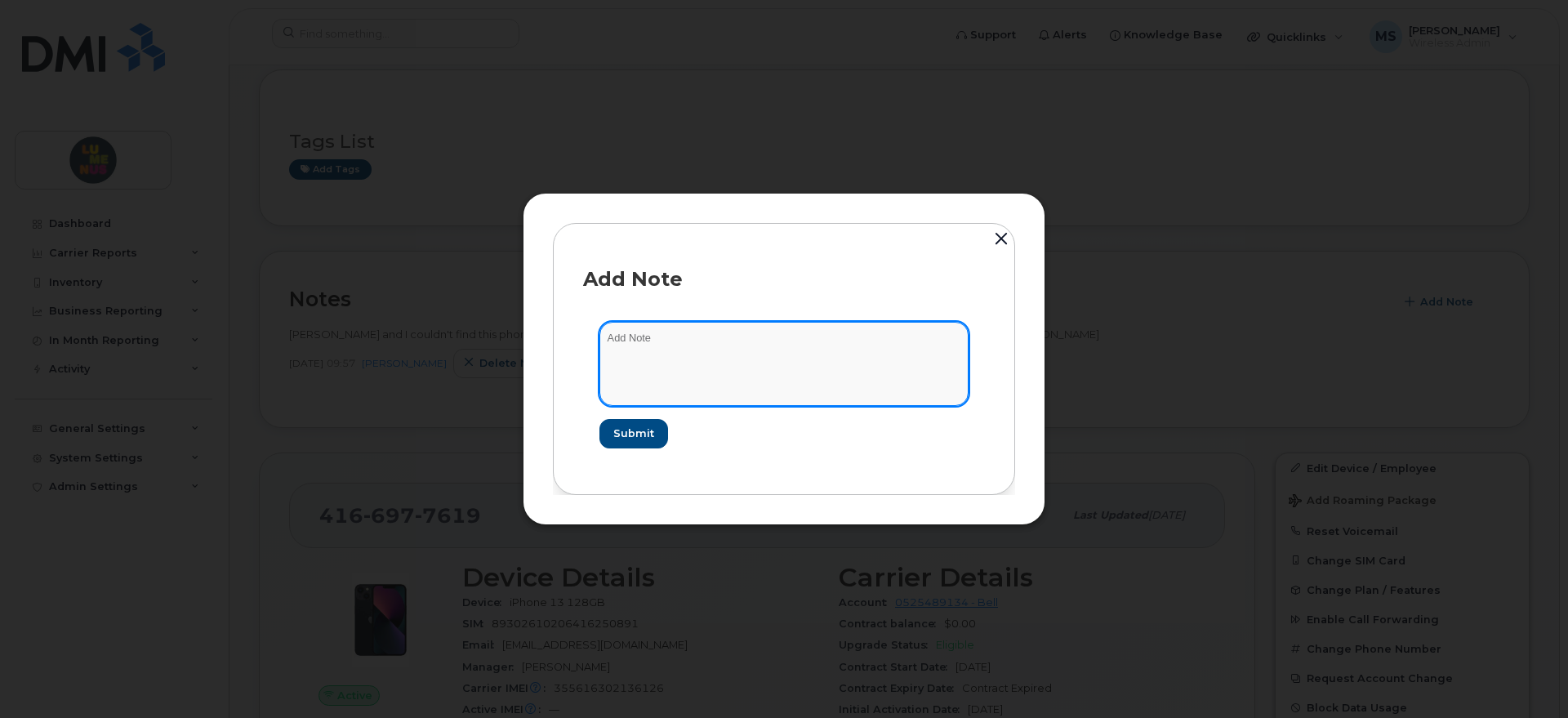
click at [703, 357] on textarea at bounding box center [784, 364] width 370 height 83
type textarea "Suspended since apparently this device was returned but not in our possesion."
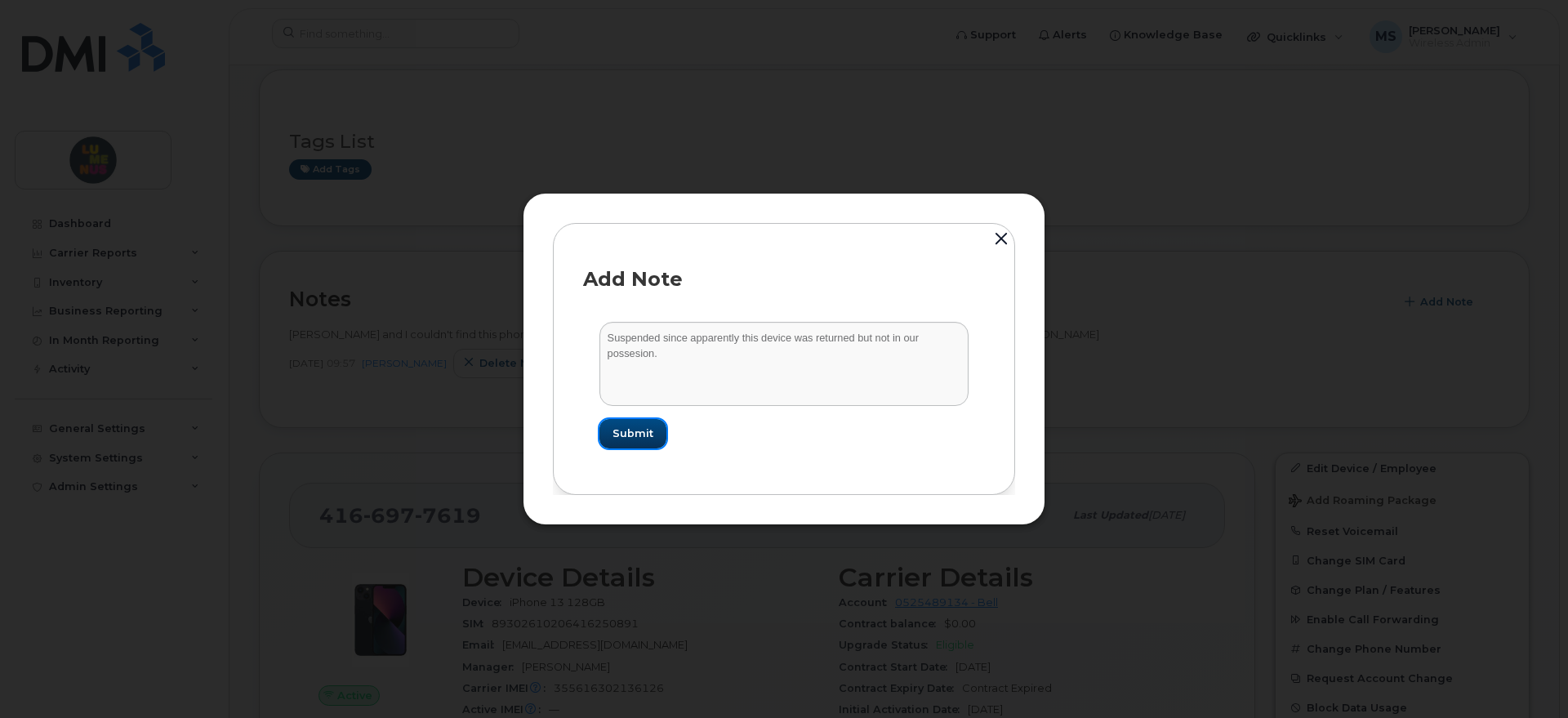
click at [659, 424] on button "Submit" at bounding box center [632, 433] width 67 height 29
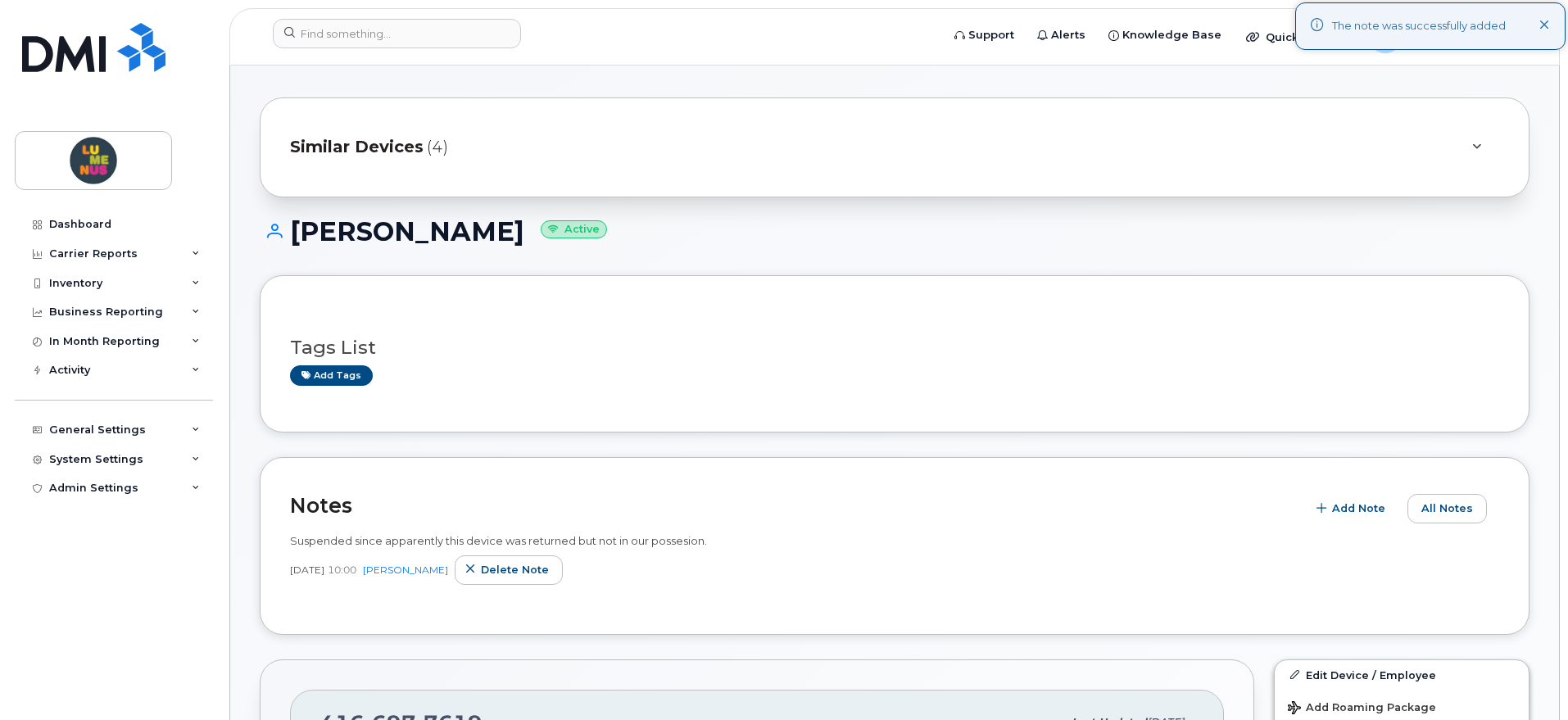
scroll to position [205, 0]
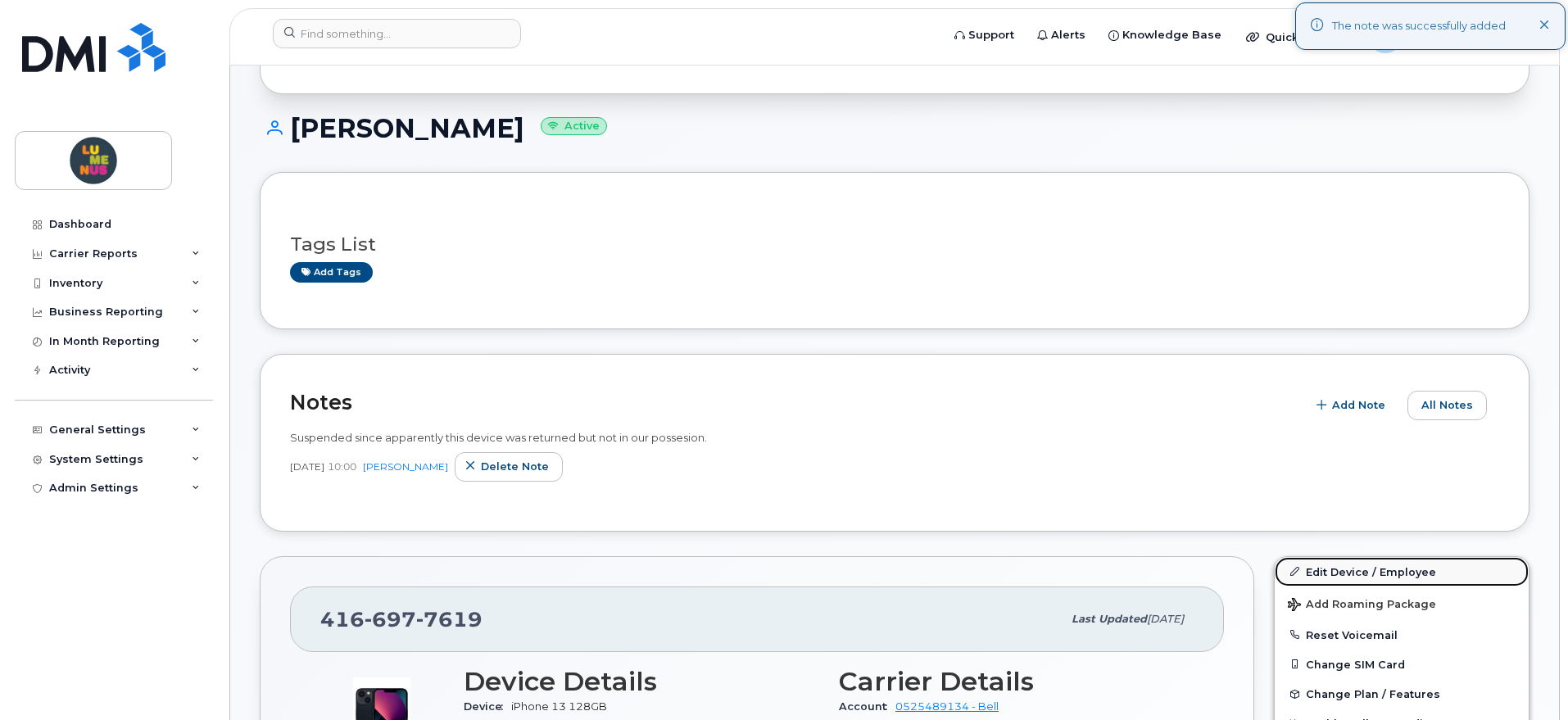
click at [1362, 570] on link "Edit Device / Employee" at bounding box center [1402, 572] width 254 height 29
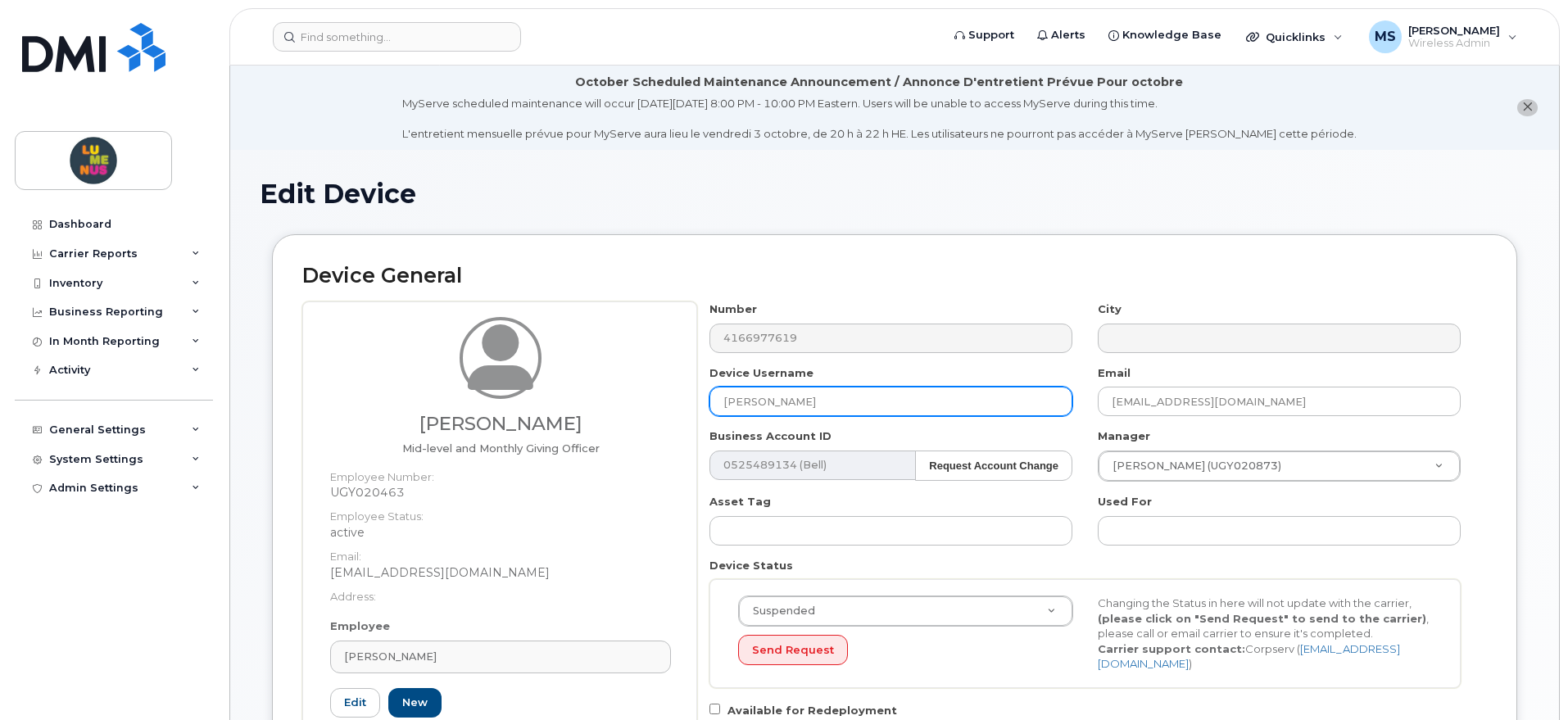
click at [829, 406] on input "Midori Kurts" at bounding box center [890, 402] width 363 height 29
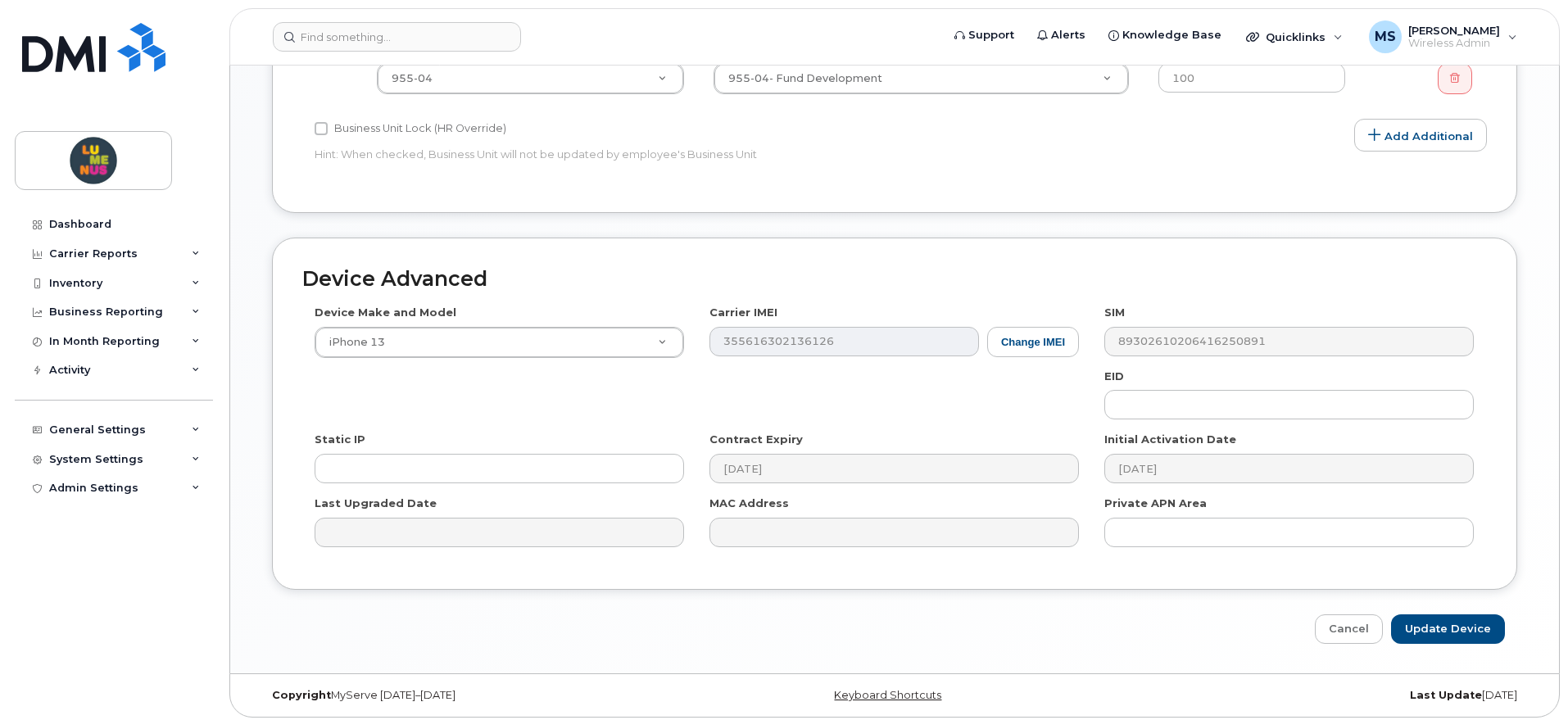
scroll to position [885, 0]
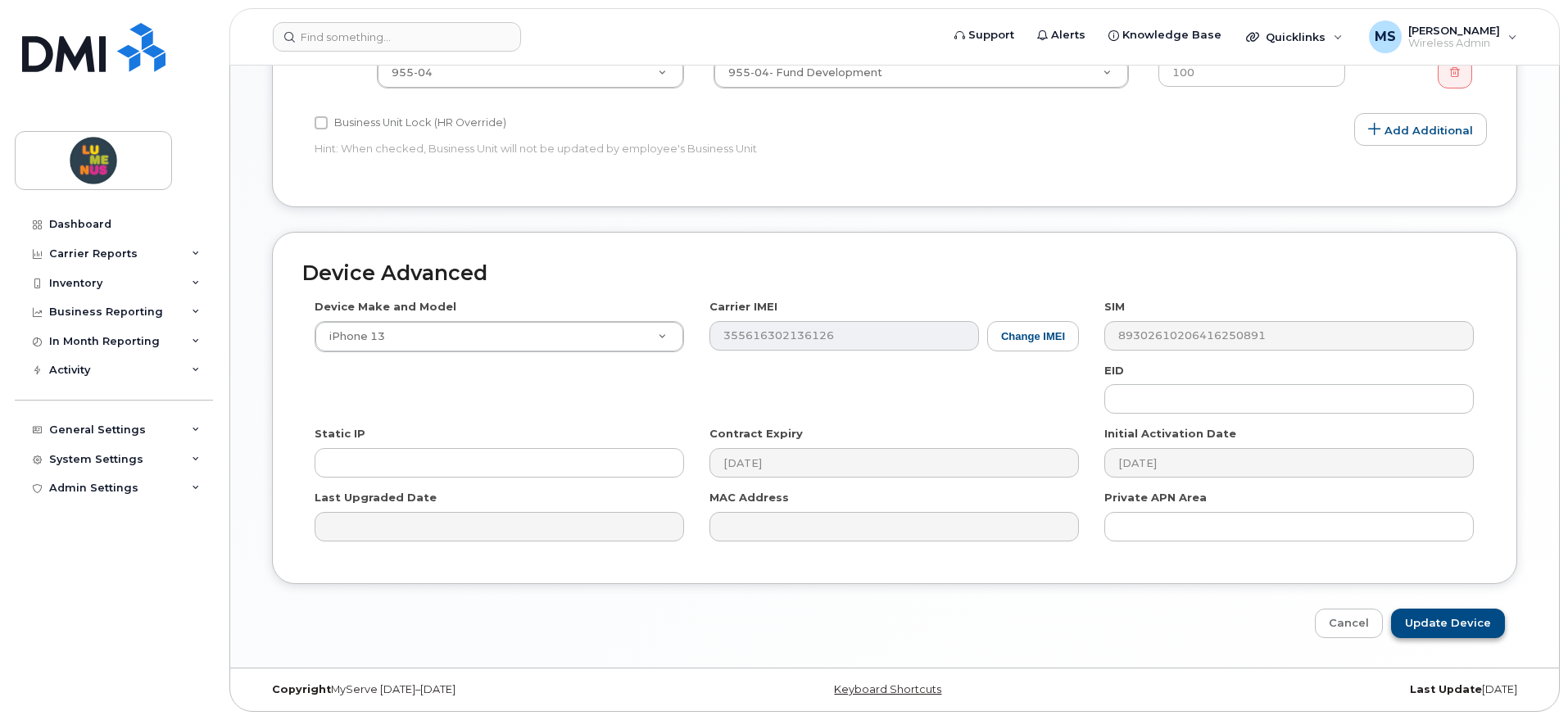
type input "Midori Kurts old phone - Suspended"
click at [1426, 618] on input "Update Device" at bounding box center [1448, 623] width 114 height 30
type input "Saving..."
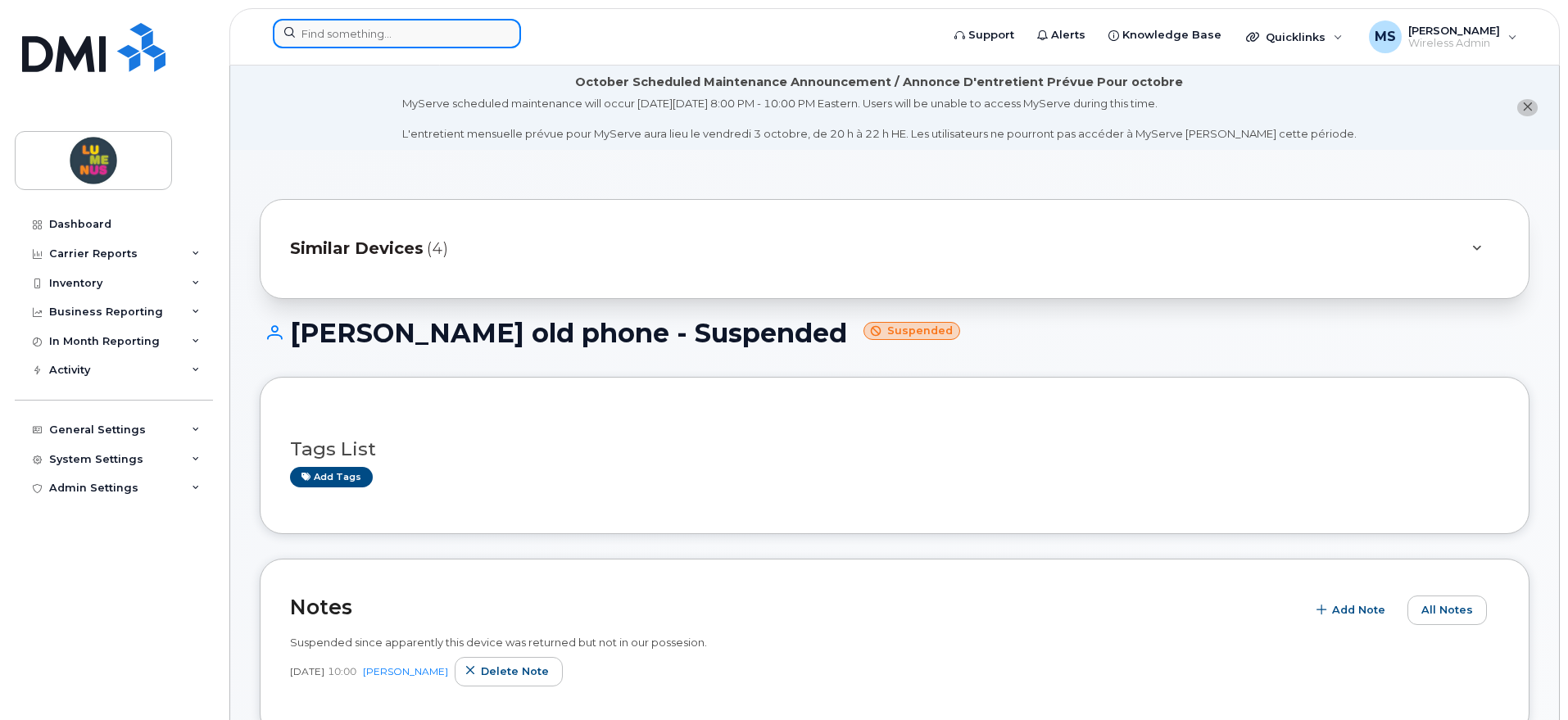
click at [327, 31] on input at bounding box center [397, 33] width 248 height 29
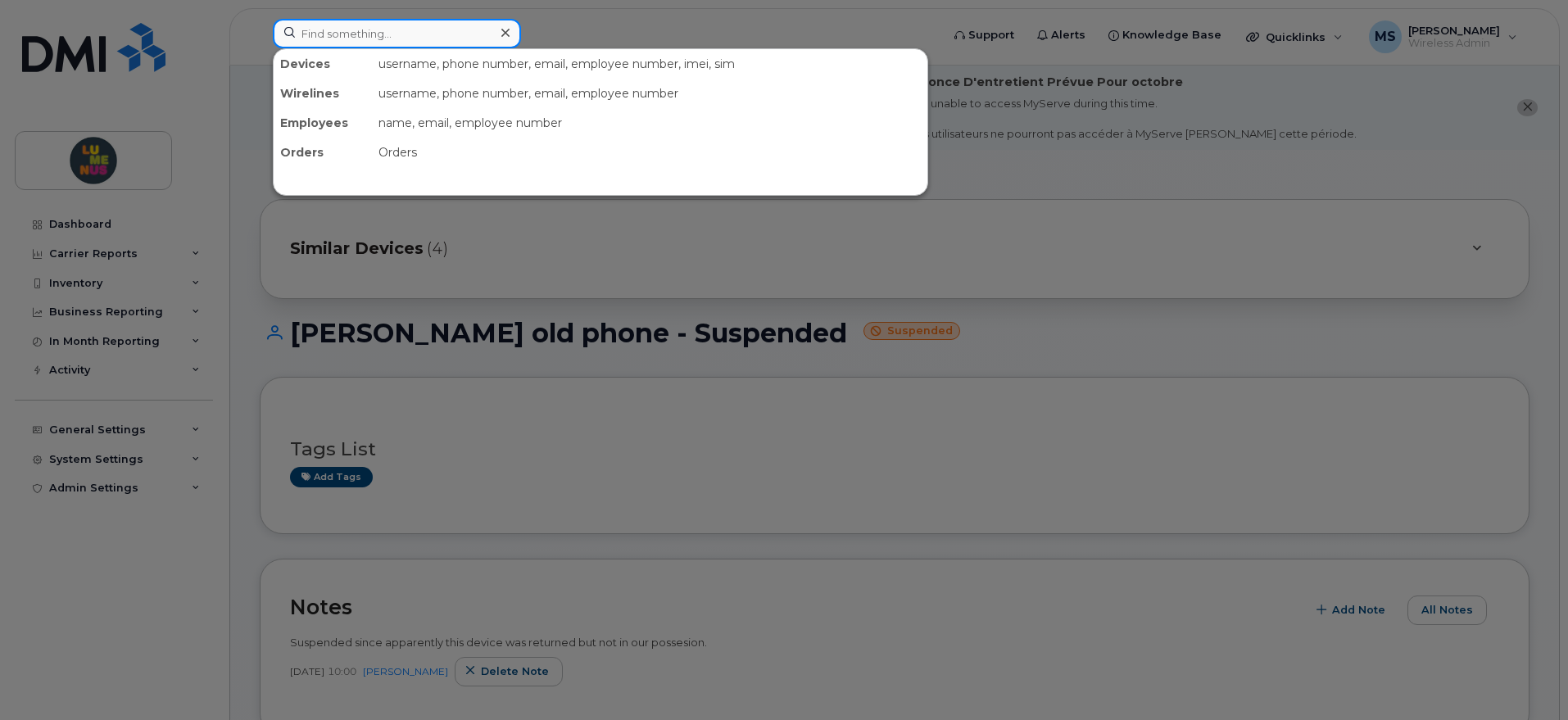
paste input "[PHONE_NUMBER]"
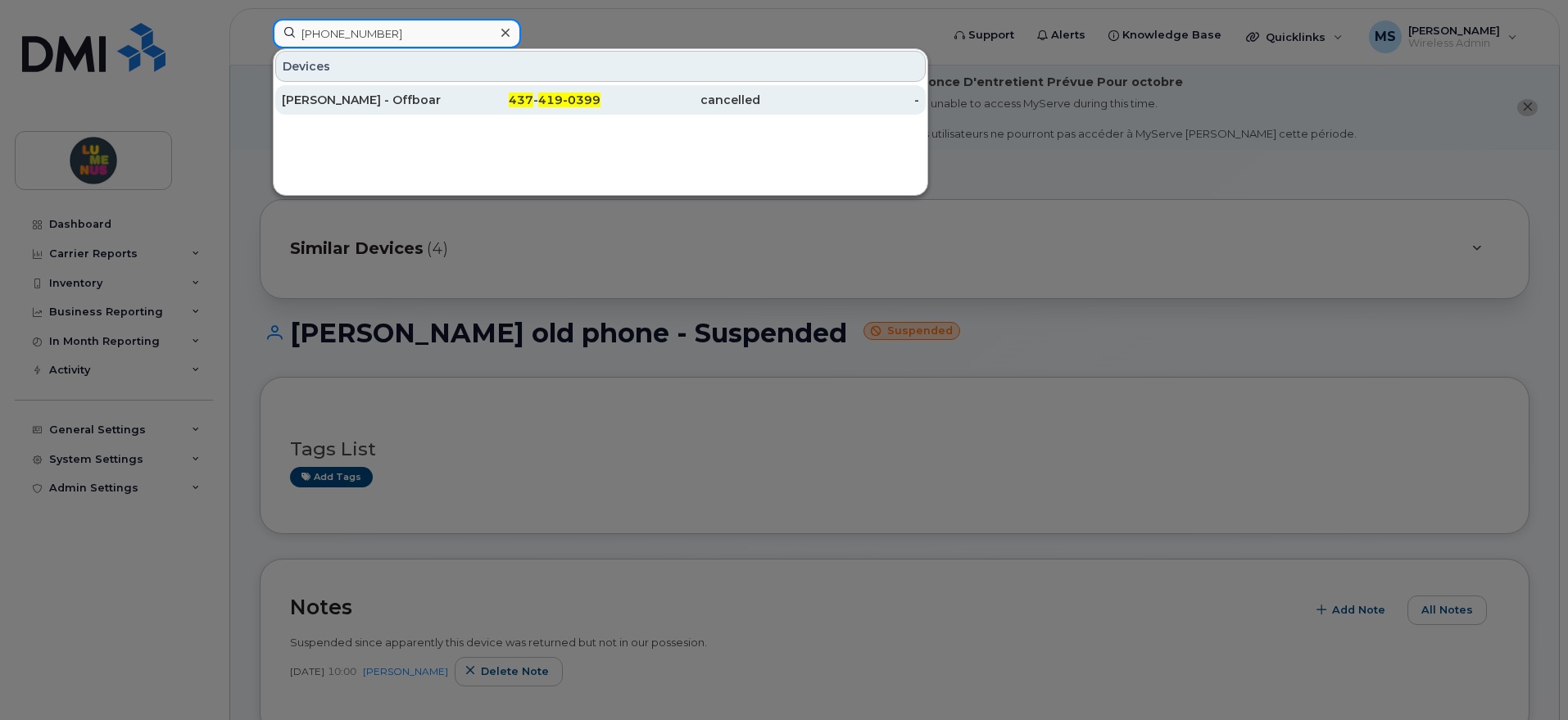
type input "[PHONE_NUMBER]"
click at [414, 99] on div "[PERSON_NAME] - Offboarded. SR2503-0039" at bounding box center [361, 100] width 160 height 16
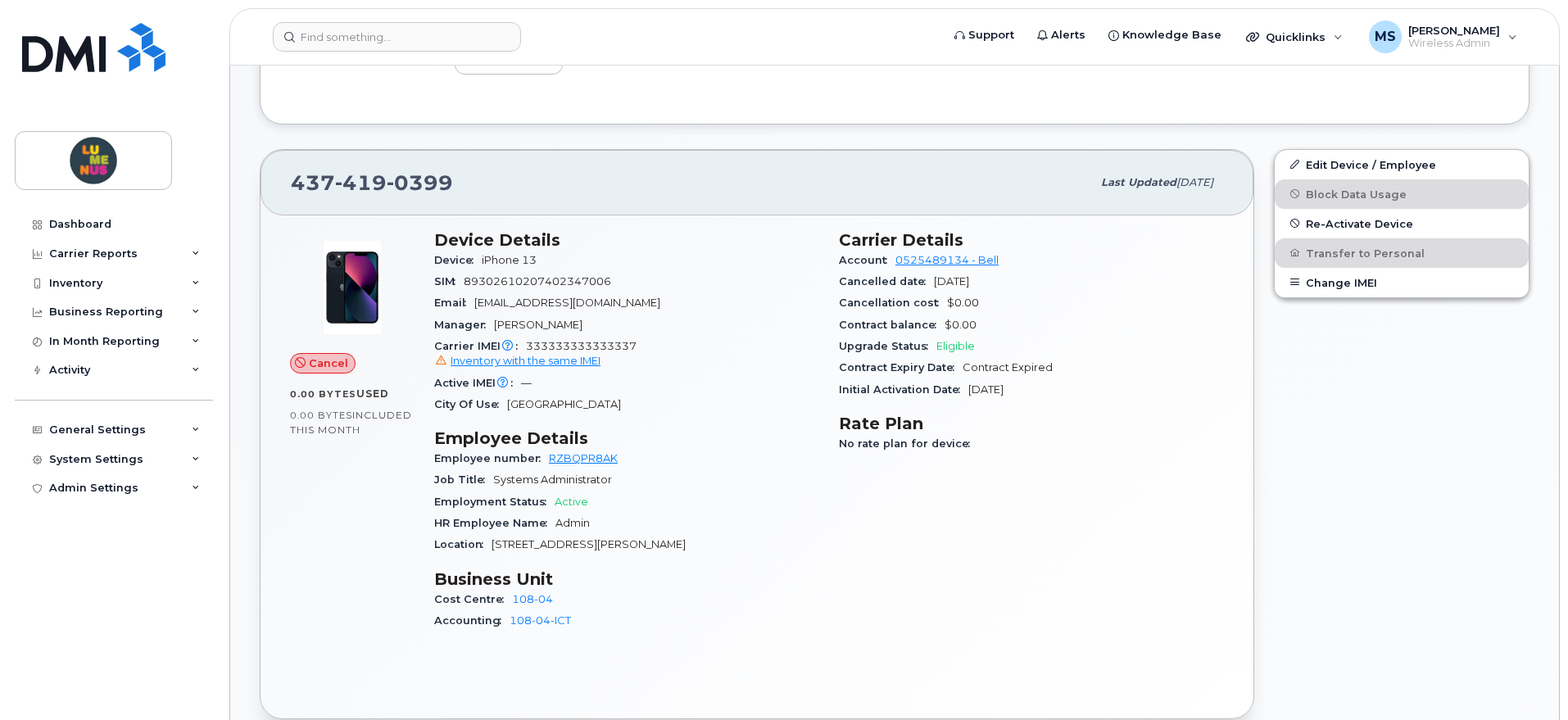
scroll to position [615, 0]
click at [577, 358] on span "Inventory with the same IMEI" at bounding box center [526, 358] width 150 height 13
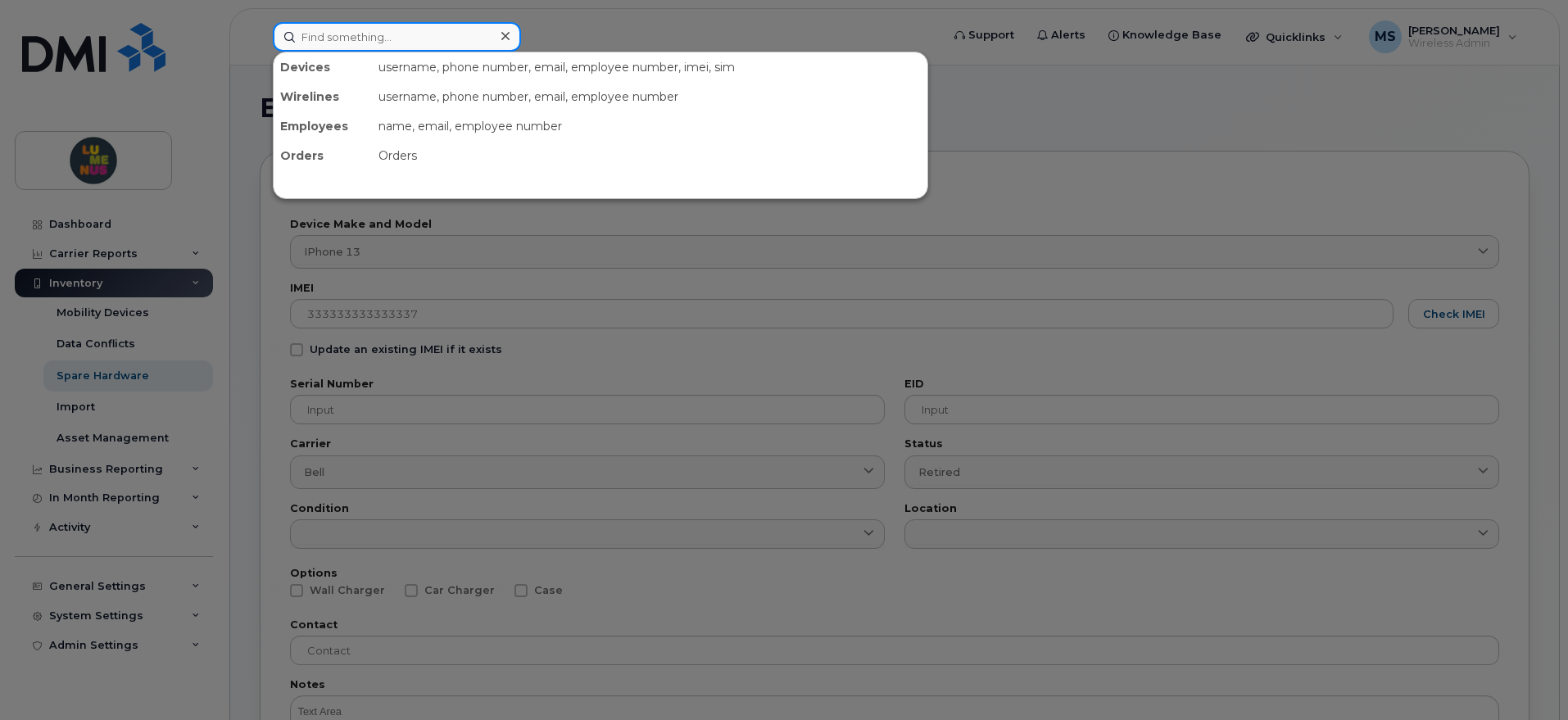
click at [441, 42] on input at bounding box center [397, 37] width 248 height 29
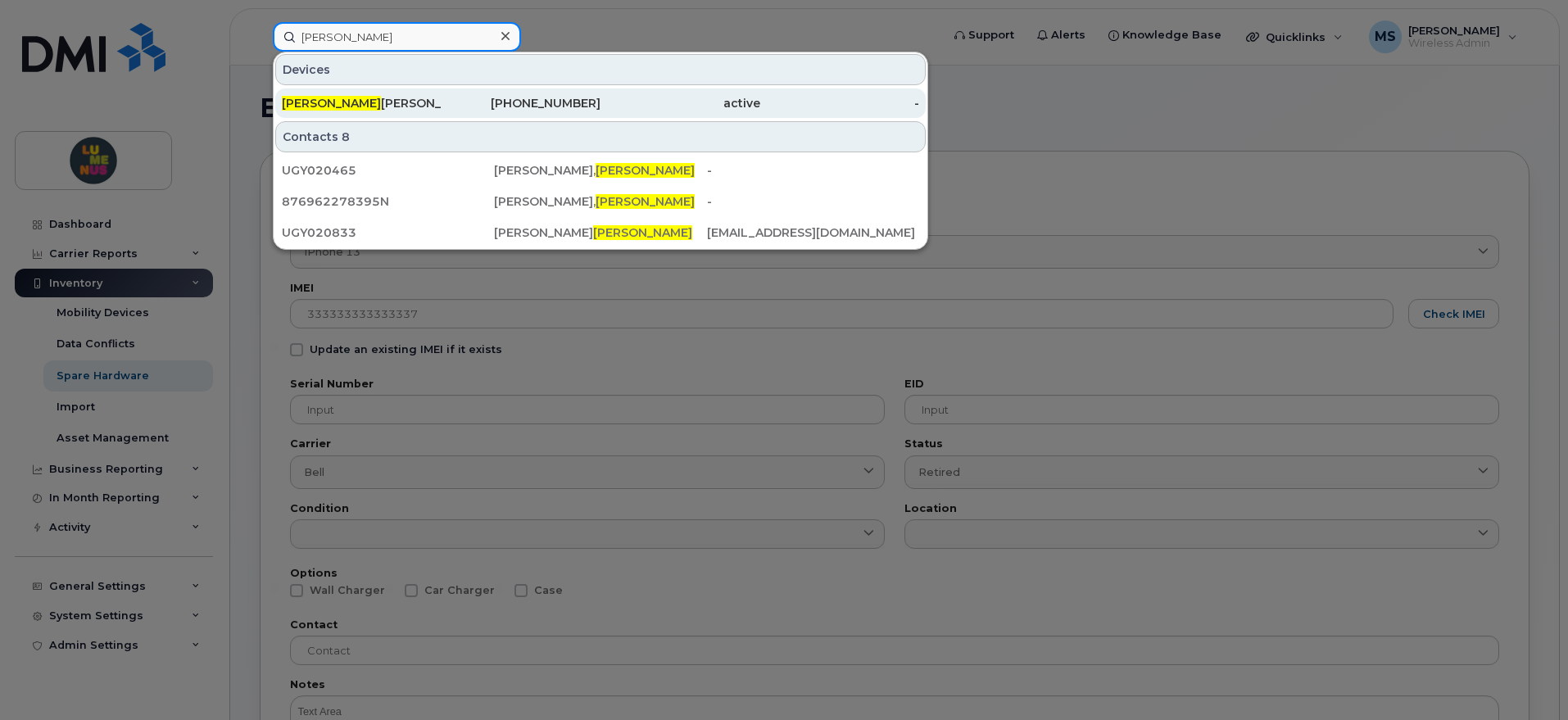
type input "nicole"
click at [513, 102] on div "437-428-4728" at bounding box center [521, 103] width 160 height 16
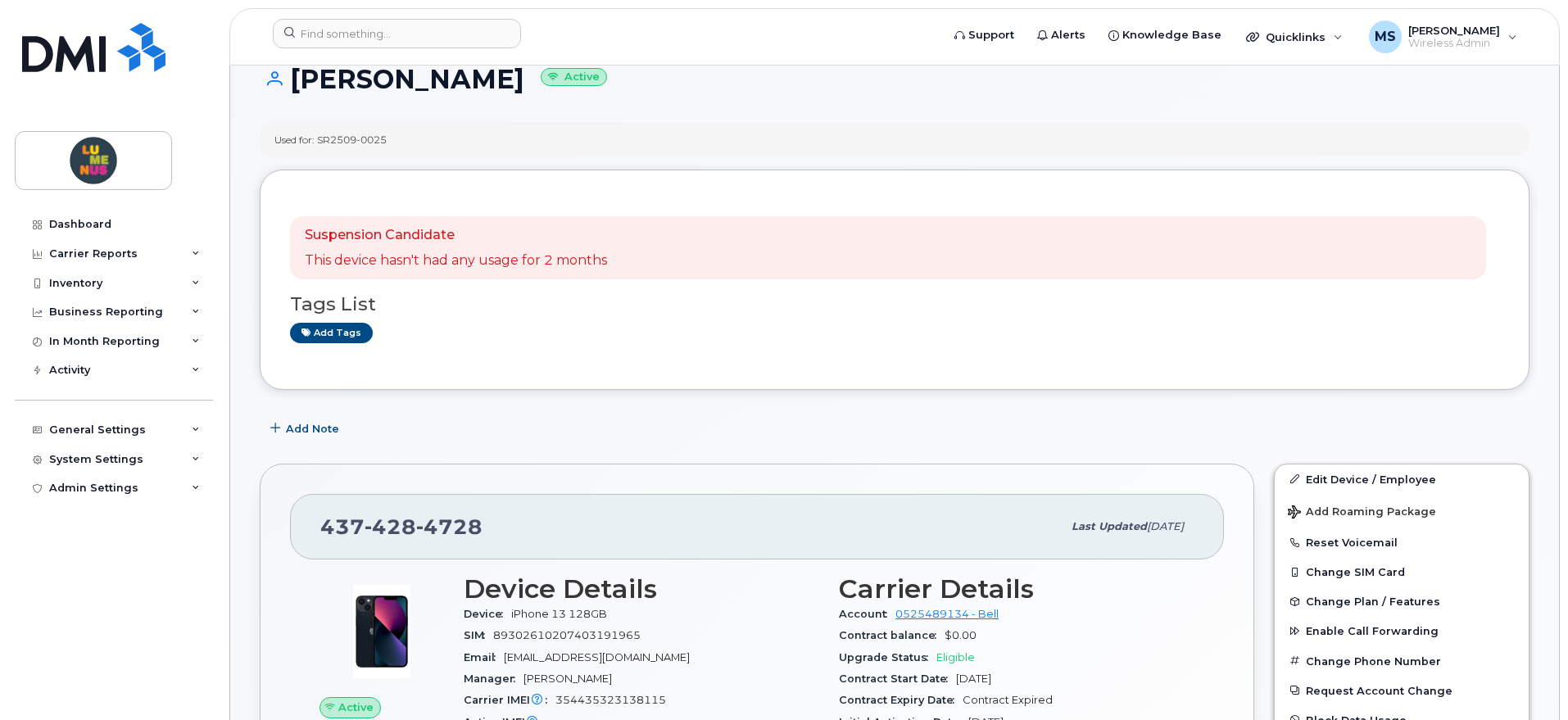
scroll to position [103, 0]
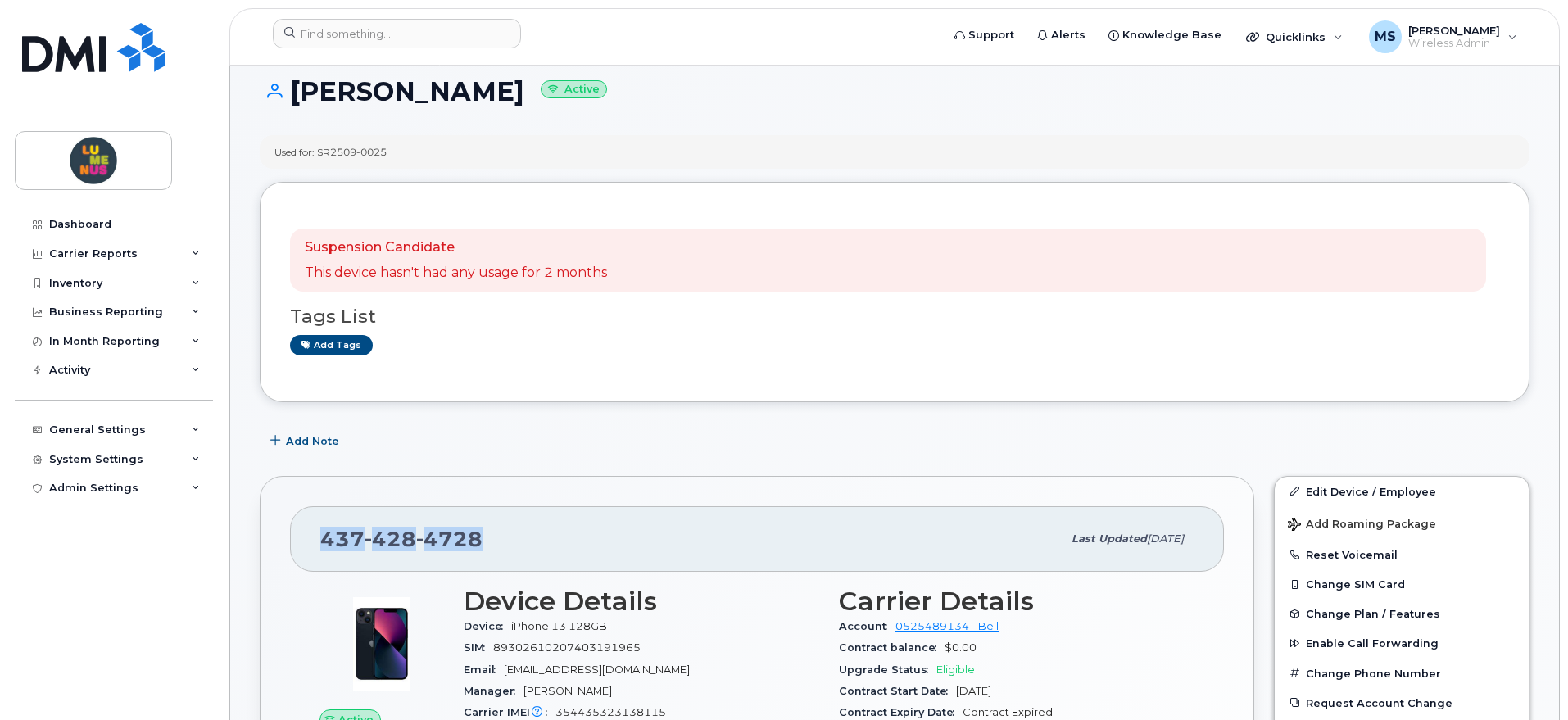
drag, startPoint x: 478, startPoint y: 535, endPoint x: 323, endPoint y: 542, distance: 155.2
click at [323, 542] on div "[PHONE_NUMBER]" at bounding box center [691, 539] width 741 height 35
copy span "[PHONE_NUMBER]"
click at [471, 536] on span "4728" at bounding box center [449, 538] width 67 height 24
drag, startPoint x: 478, startPoint y: 536, endPoint x: 326, endPoint y: 536, distance: 152.0
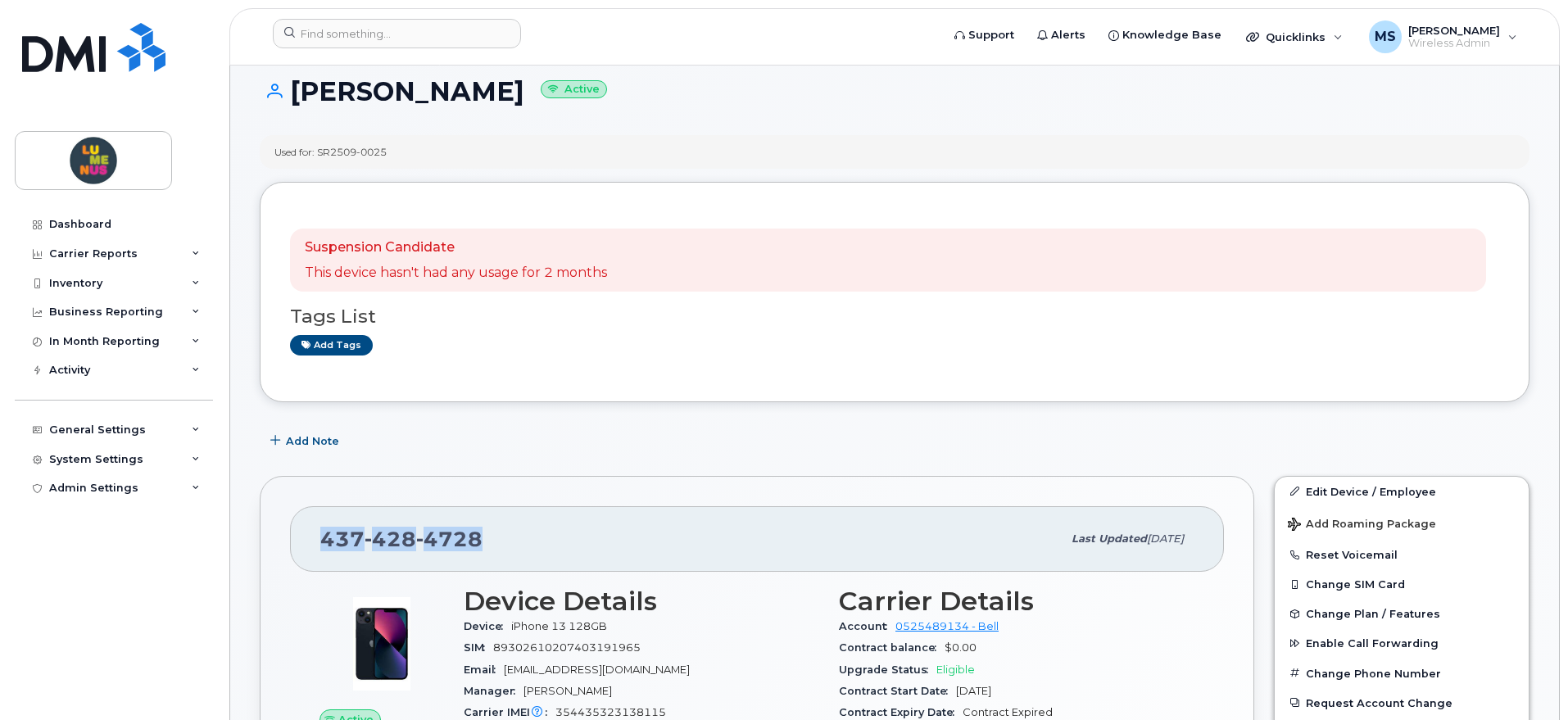
click at [326, 536] on span "[PHONE_NUMBER]" at bounding box center [402, 538] width 163 height 24
copy span "[PHONE_NUMBER]"
click at [358, 15] on header "Support Alerts Knowledge Base Quicklinks Suspend / Cancel Device Change SIM Car…" at bounding box center [894, 36] width 1331 height 57
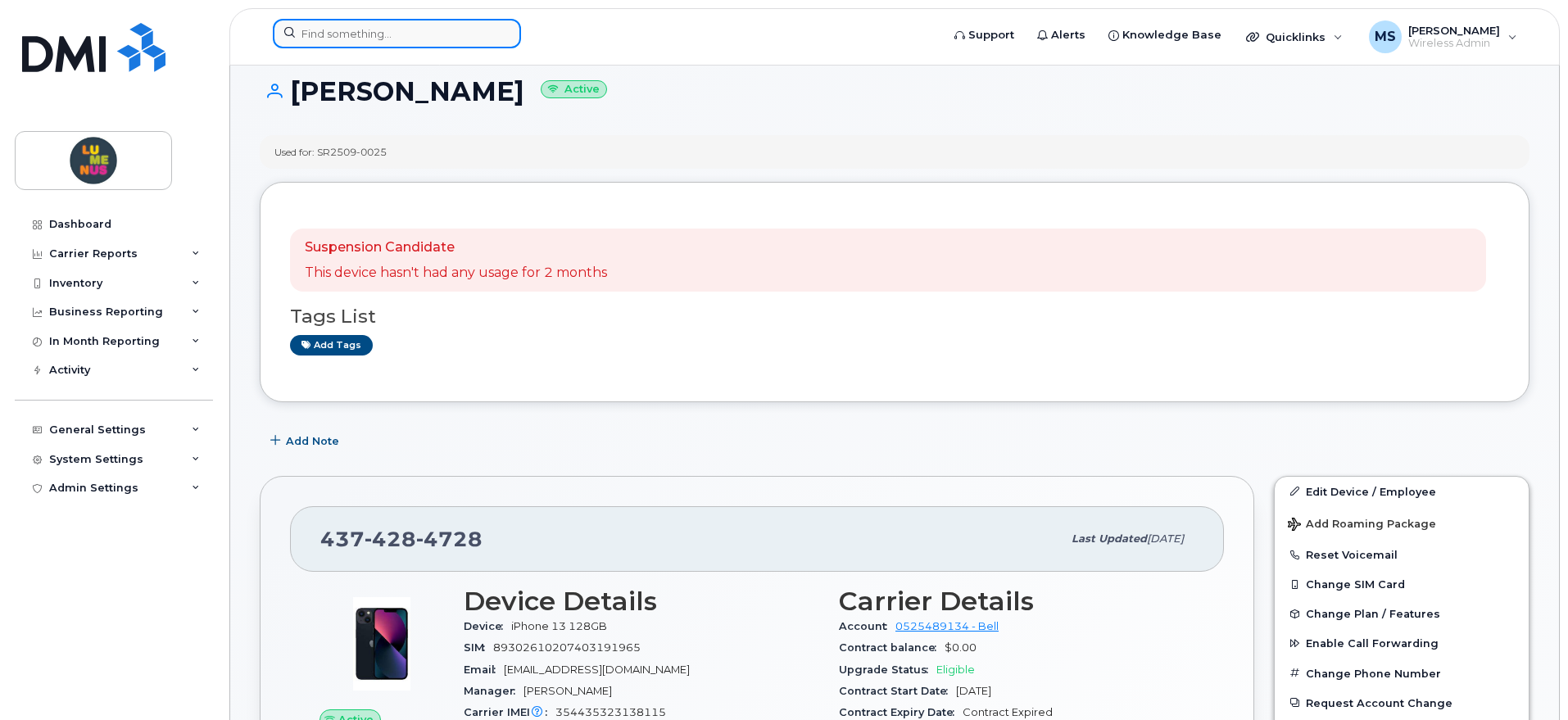
click at [357, 28] on input at bounding box center [397, 33] width 248 height 29
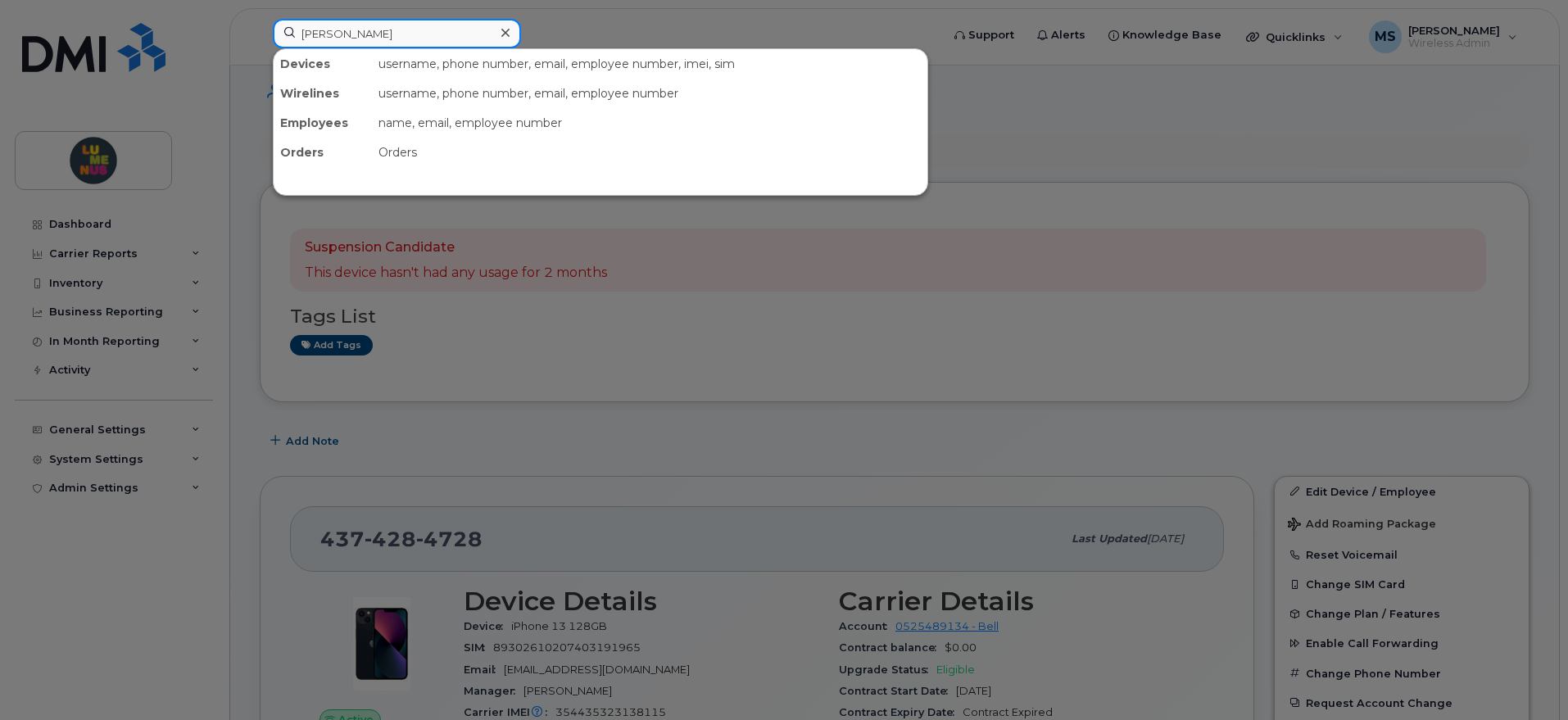
type input "[PERSON_NAME]"
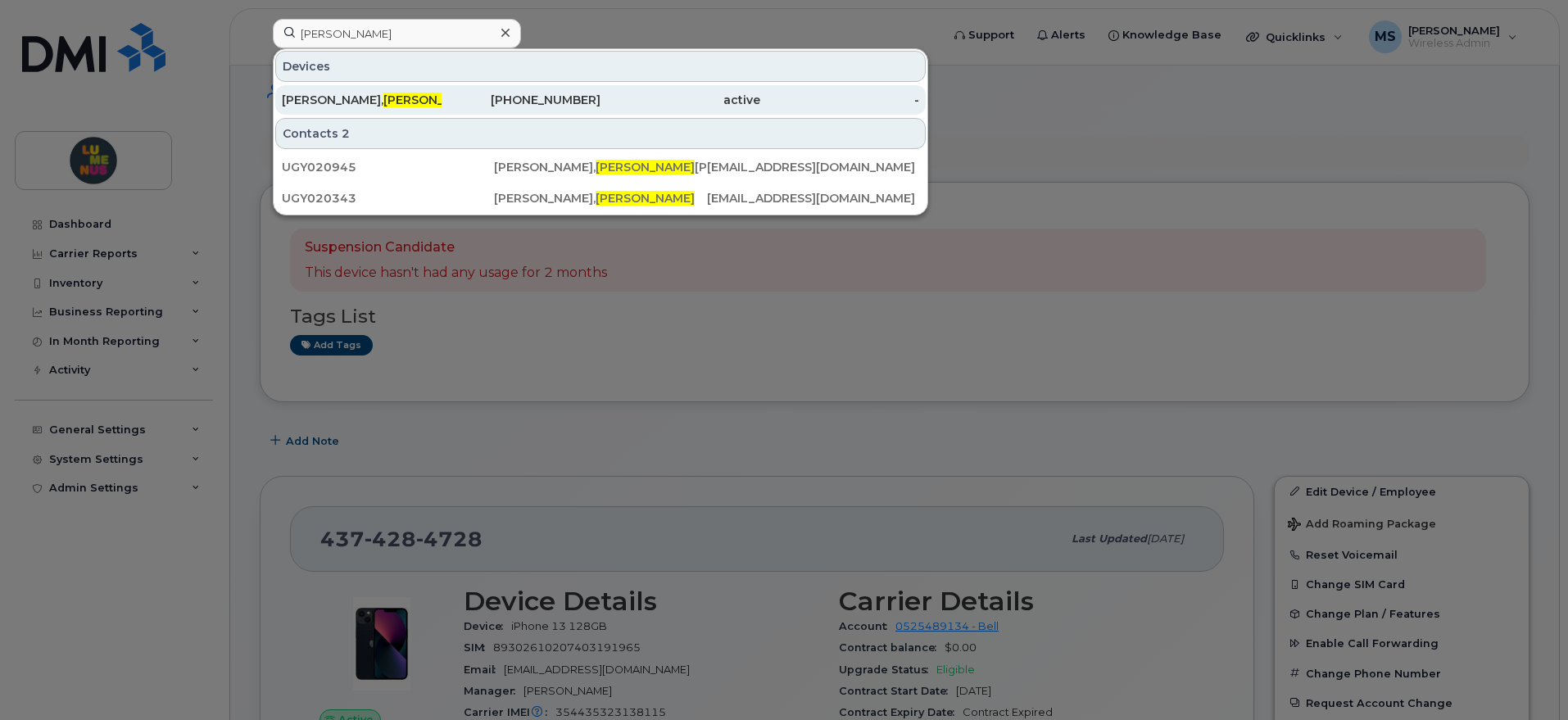
click at [331, 94] on div "Kenny, Ciara" at bounding box center [361, 100] width 160 height 16
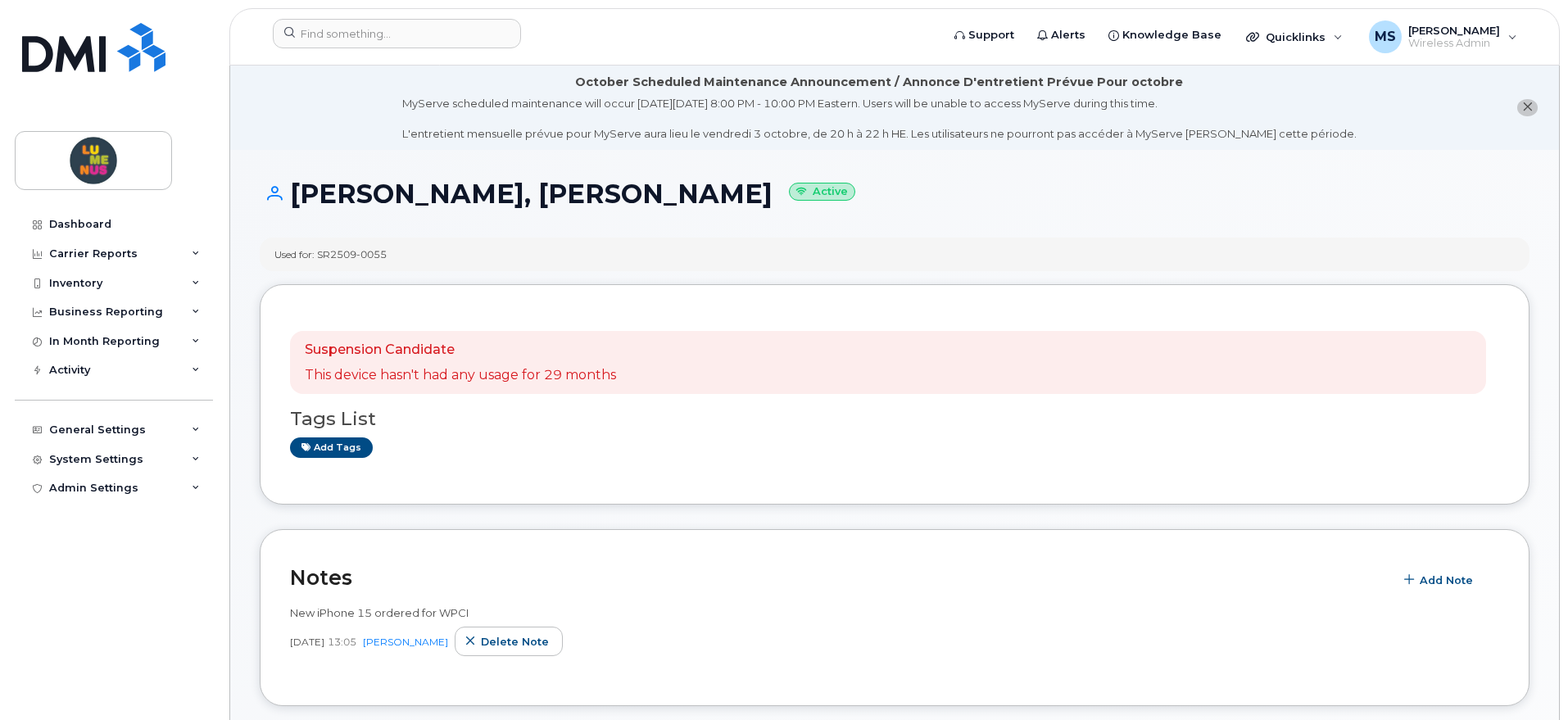
scroll to position [307, 0]
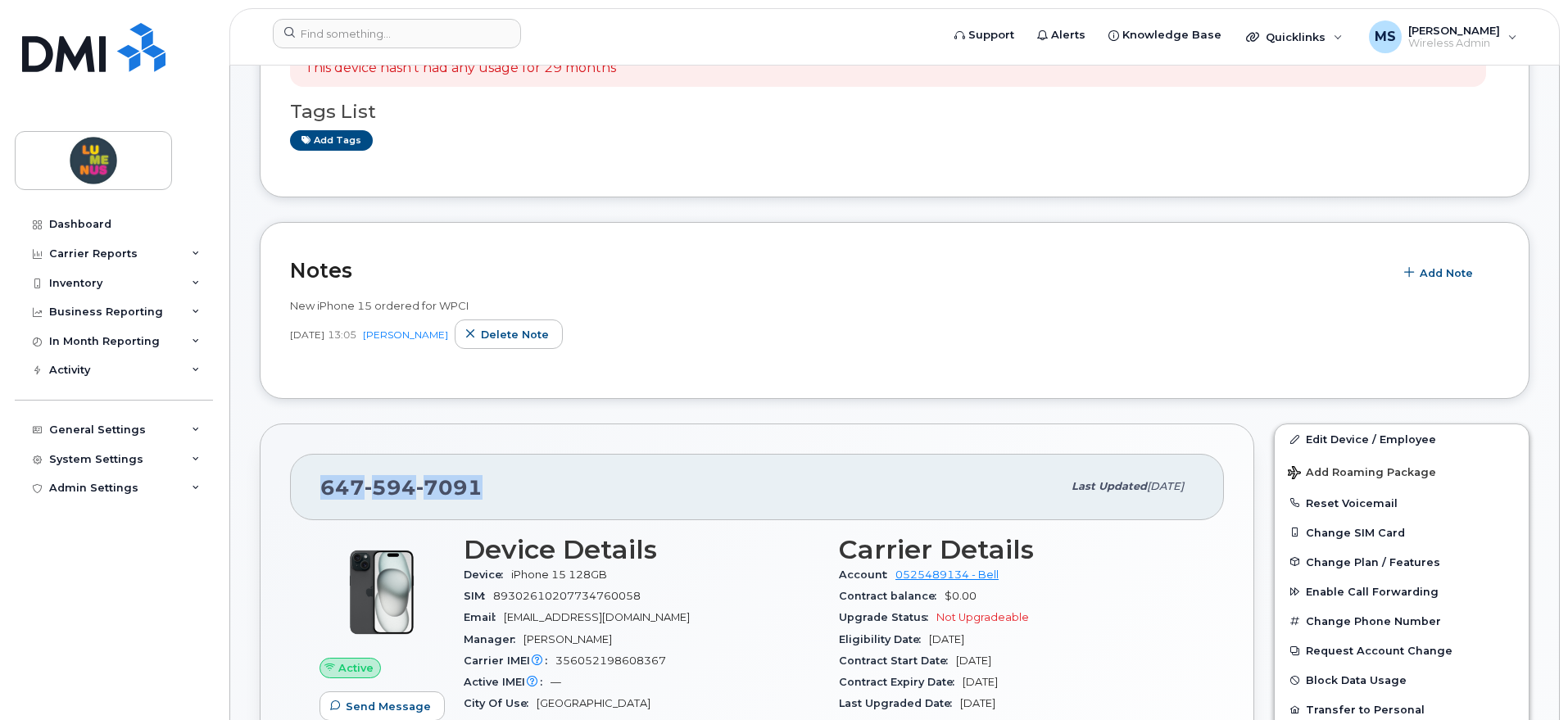
drag, startPoint x: 478, startPoint y: 480, endPoint x: 322, endPoint y: 491, distance: 156.4
click at [322, 491] on span "[PHONE_NUMBER]" at bounding box center [402, 487] width 163 height 24
copy span "[PHONE_NUMBER]"
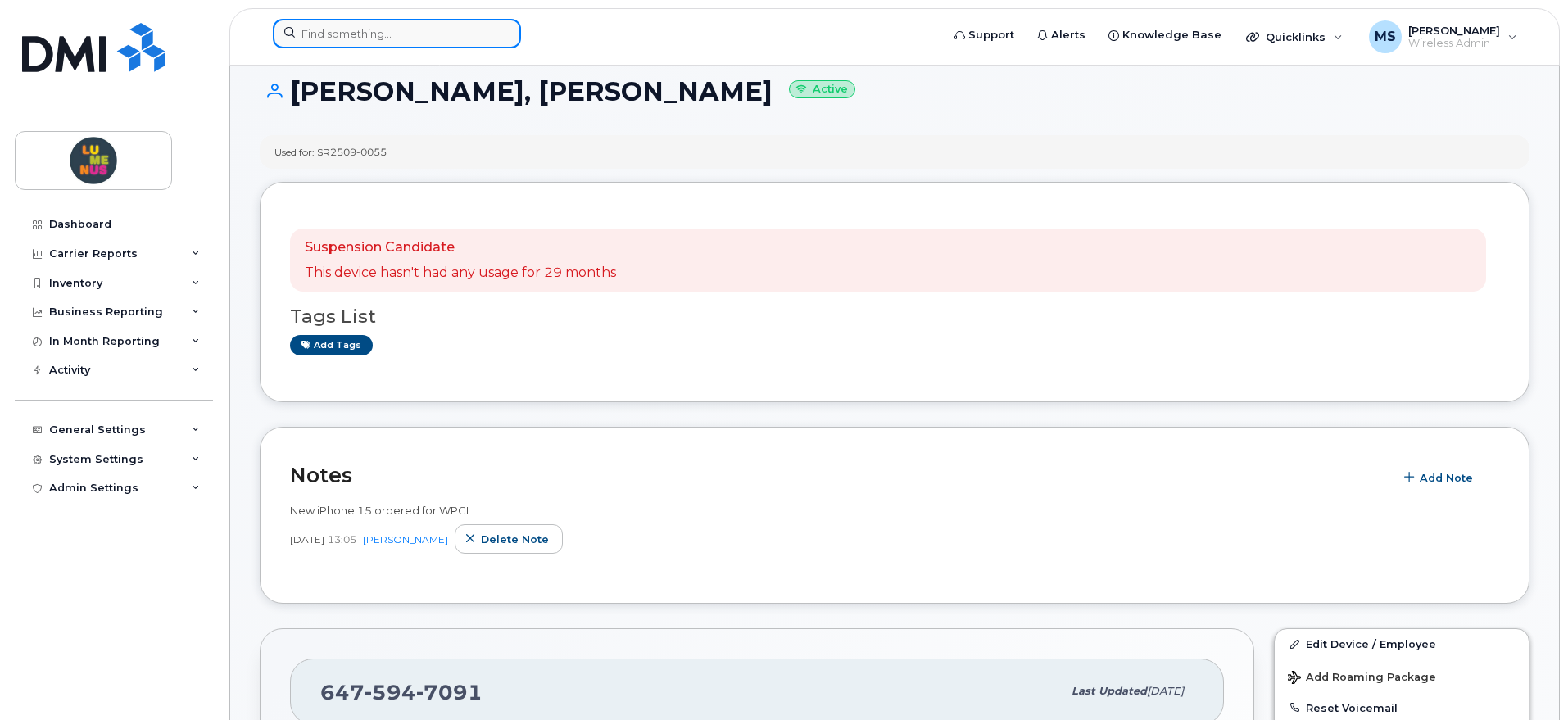
click at [399, 36] on input at bounding box center [397, 33] width 248 height 29
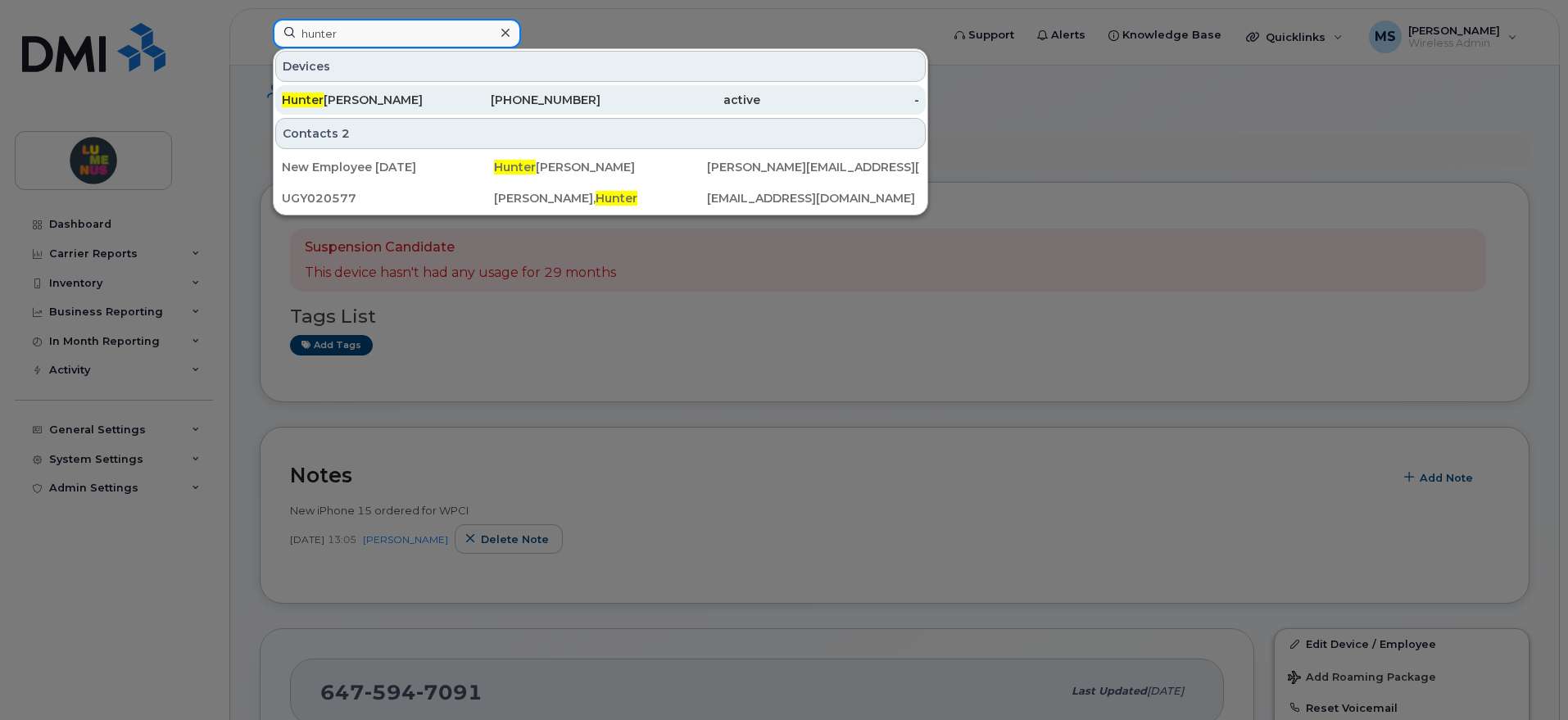
type input "hunter"
click at [344, 96] on div "Hunter Earley" at bounding box center [361, 100] width 160 height 16
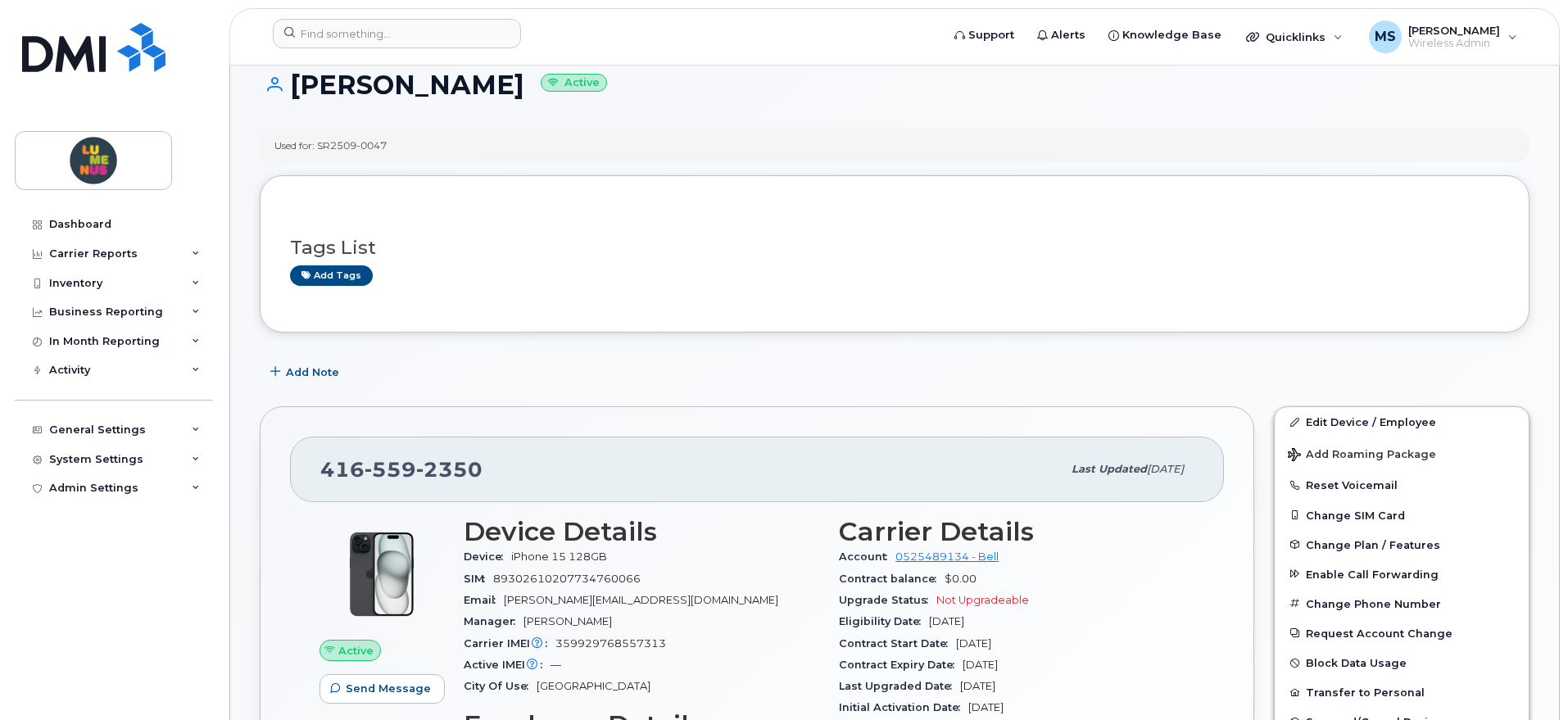
scroll to position [307, 0]
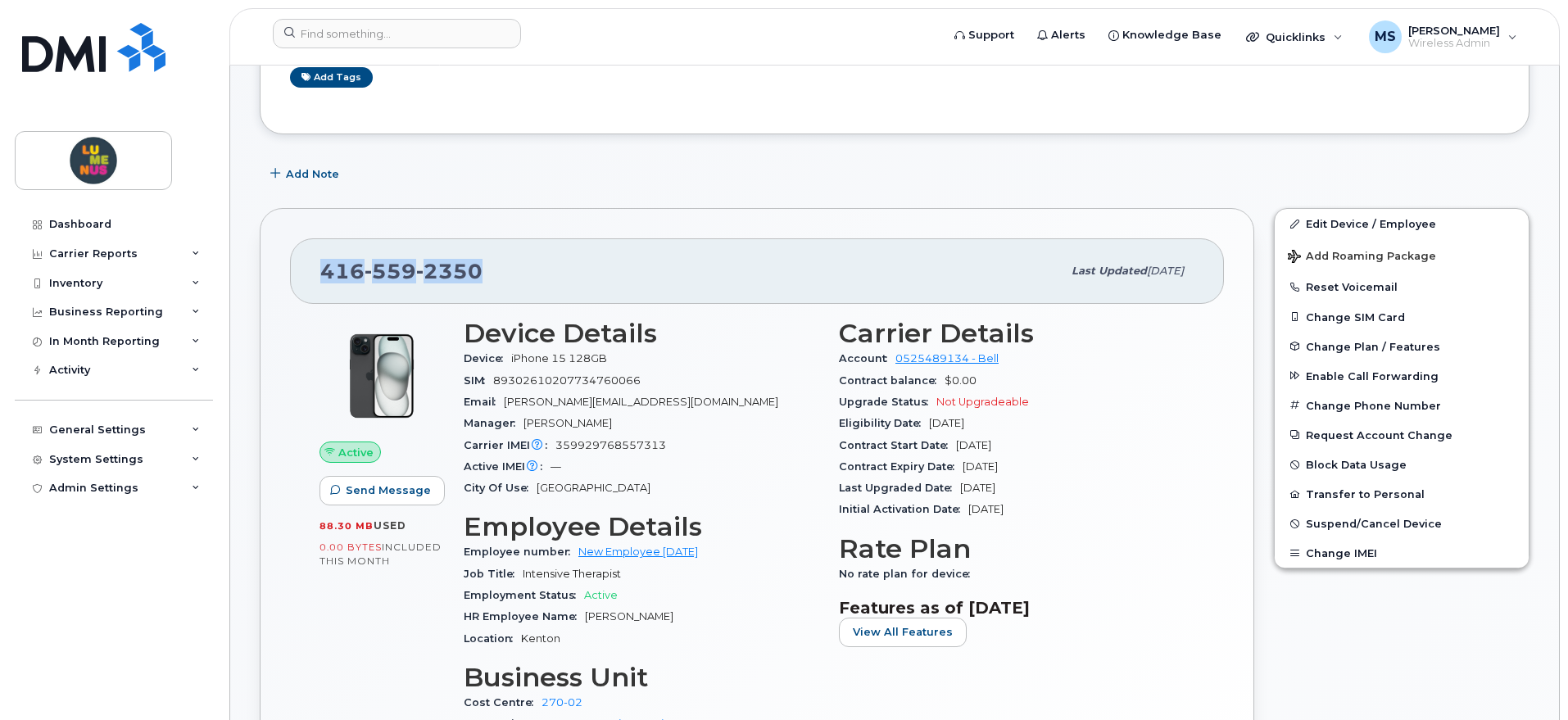
drag, startPoint x: 488, startPoint y: 271, endPoint x: 318, endPoint y: 275, distance: 170.0
click at [318, 275] on div "416 559 2350 Last updated Oct 03, 2025" at bounding box center [757, 271] width 934 height 66
copy span "416 559 2350"
click at [444, 30] on input at bounding box center [397, 33] width 248 height 29
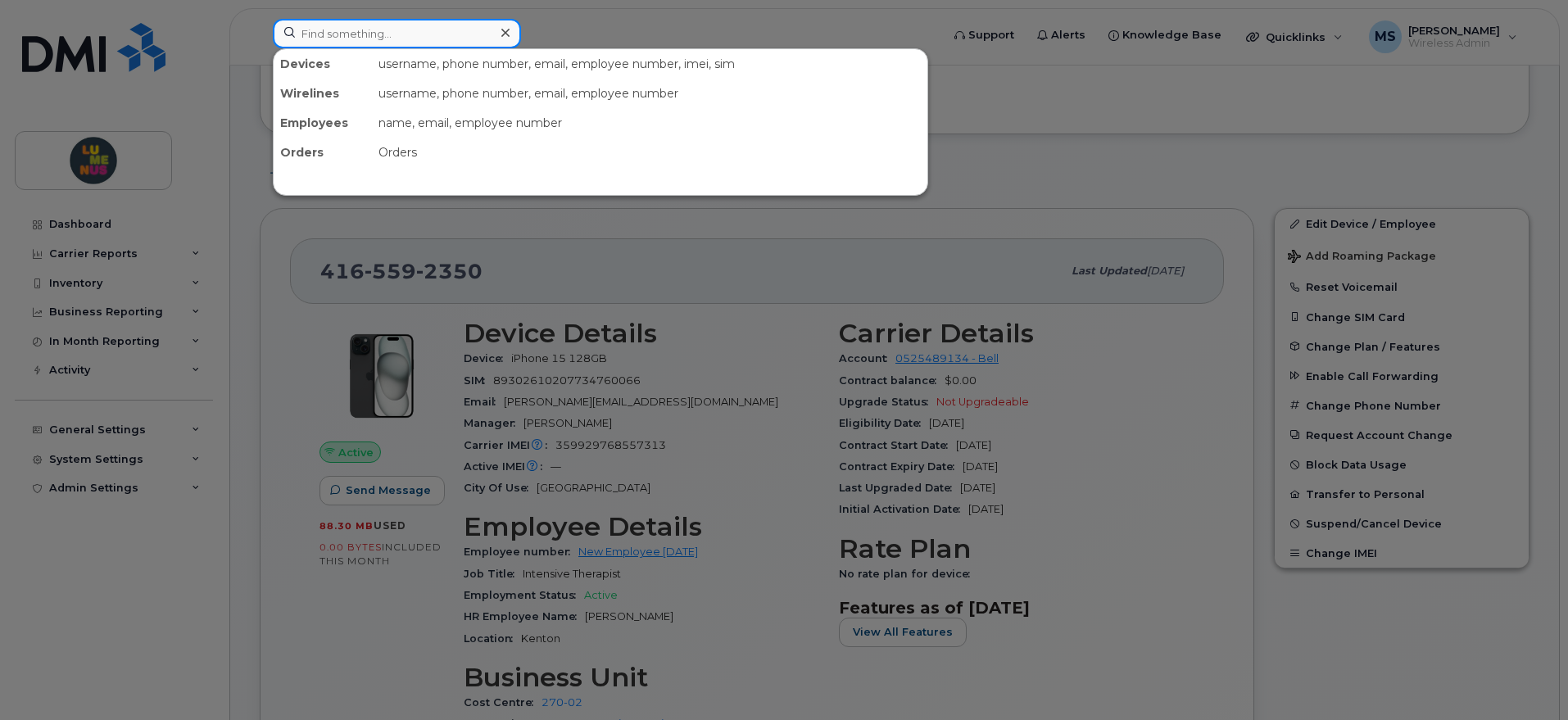
paste input "Gehna Rajwani"
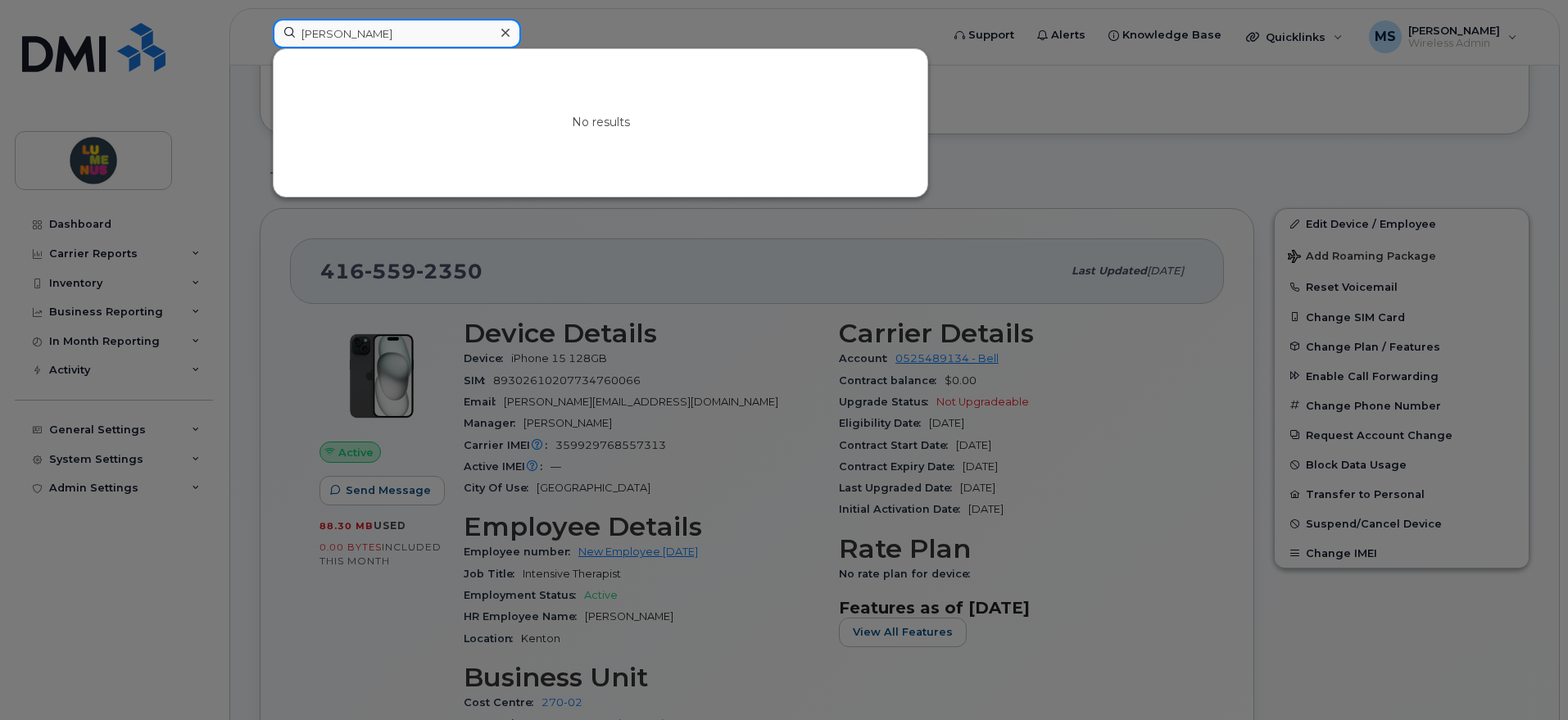
drag, startPoint x: 341, startPoint y: 32, endPoint x: 303, endPoint y: 34, distance: 38.1
click at [303, 34] on input "Gehna Rajwani" at bounding box center [397, 33] width 248 height 29
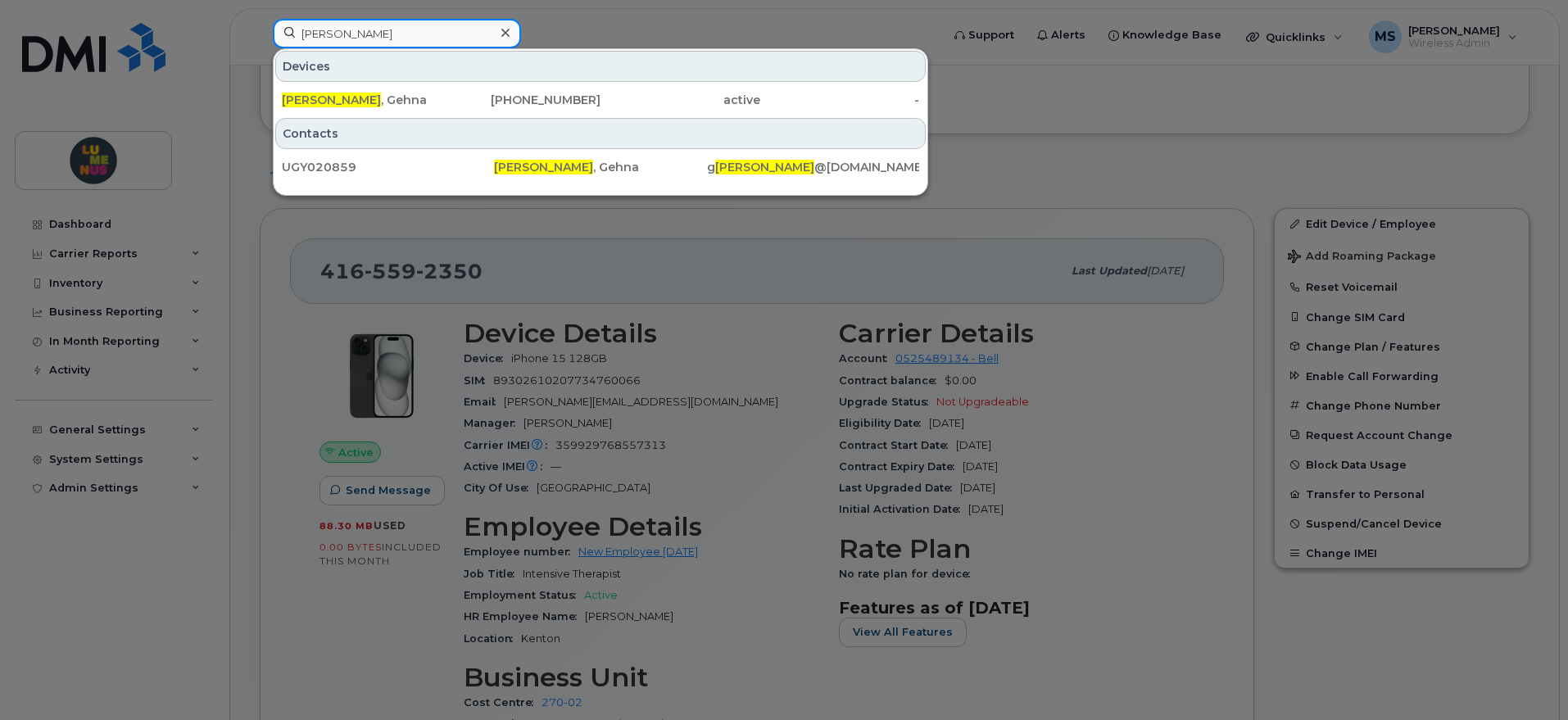
type input "[PERSON_NAME]"
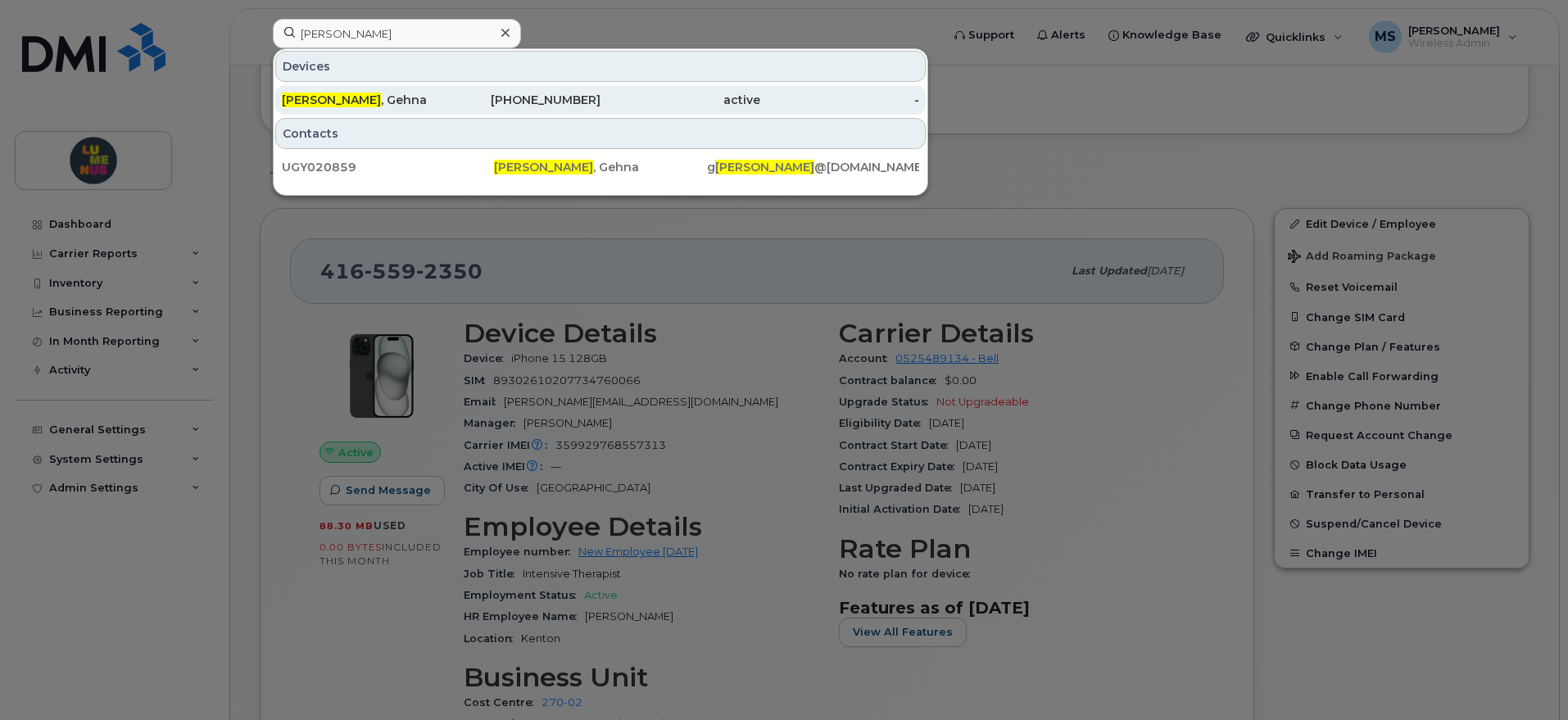
click at [371, 95] on div "Rajwani , Gehna" at bounding box center [361, 100] width 160 height 16
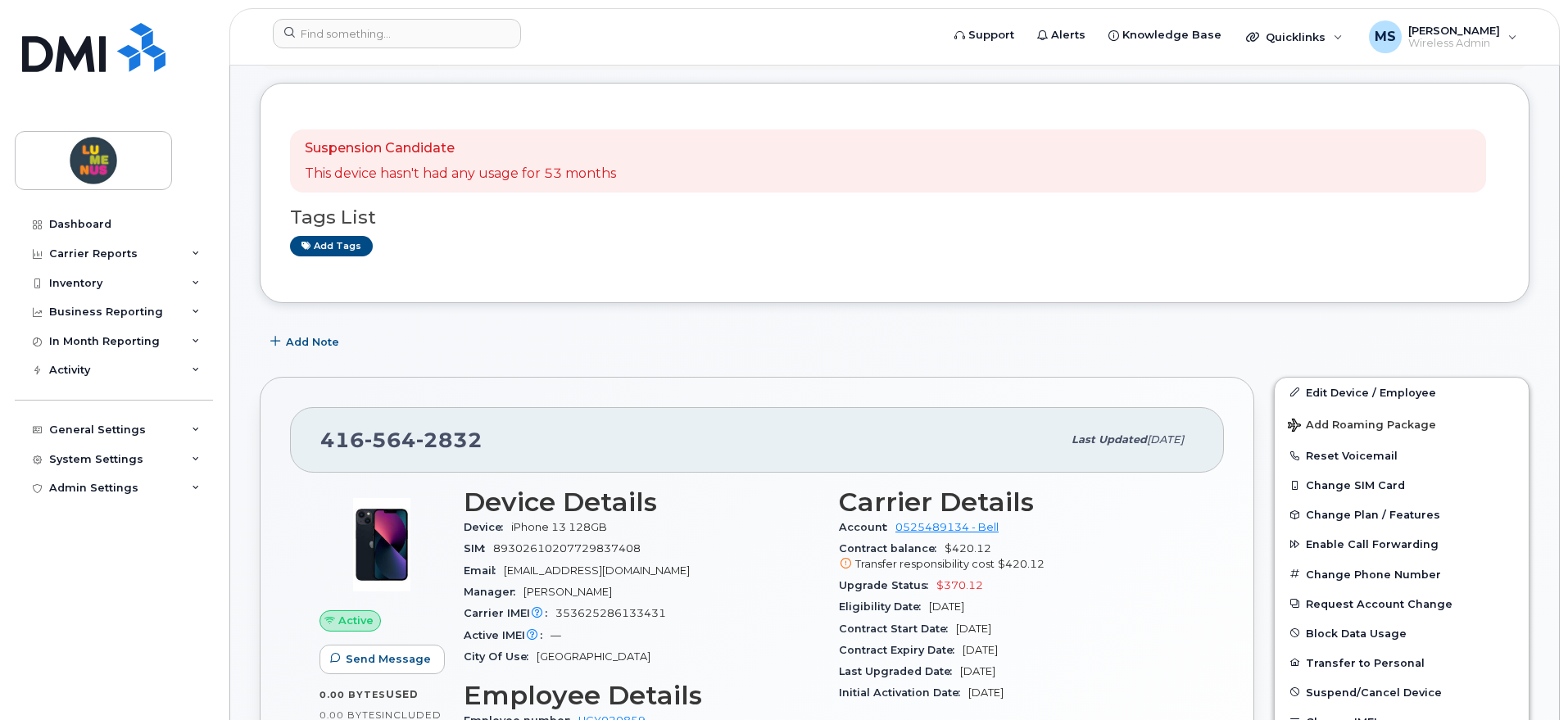
scroll to position [205, 0]
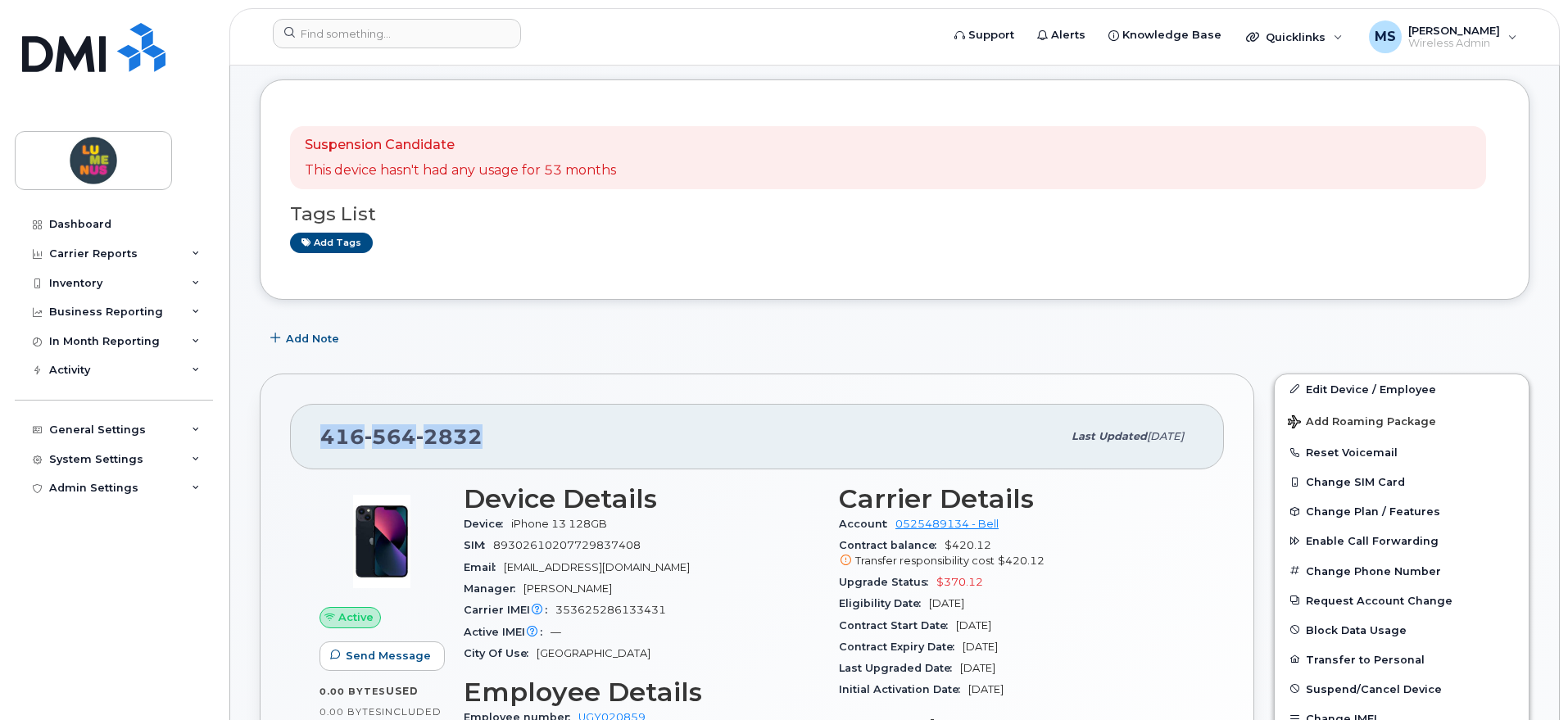
drag, startPoint x: 488, startPoint y: 430, endPoint x: 327, endPoint y: 446, distance: 161.8
click at [323, 447] on div "[PHONE_NUMBER]" at bounding box center [691, 436] width 741 height 35
copy span "[PHONE_NUMBER]"
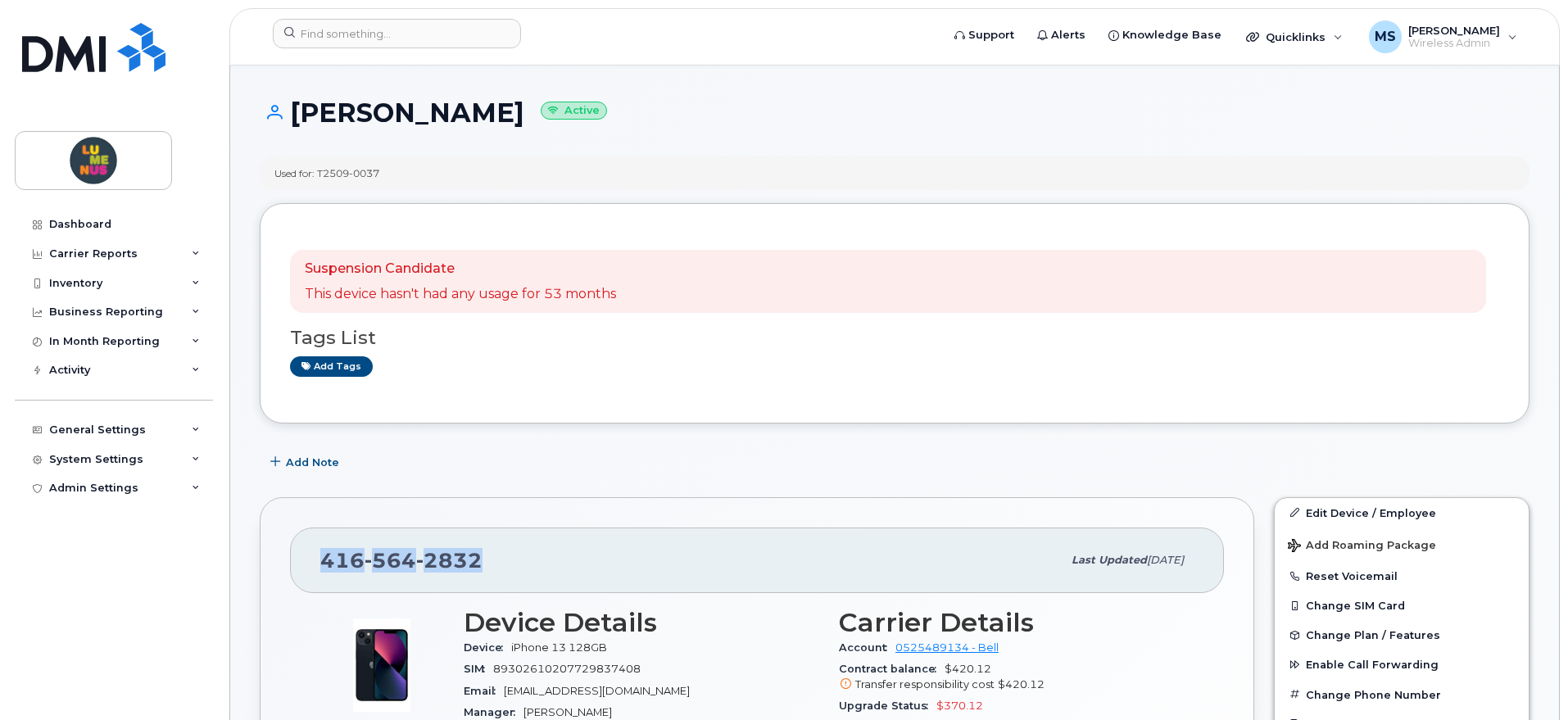
scroll to position [0, 0]
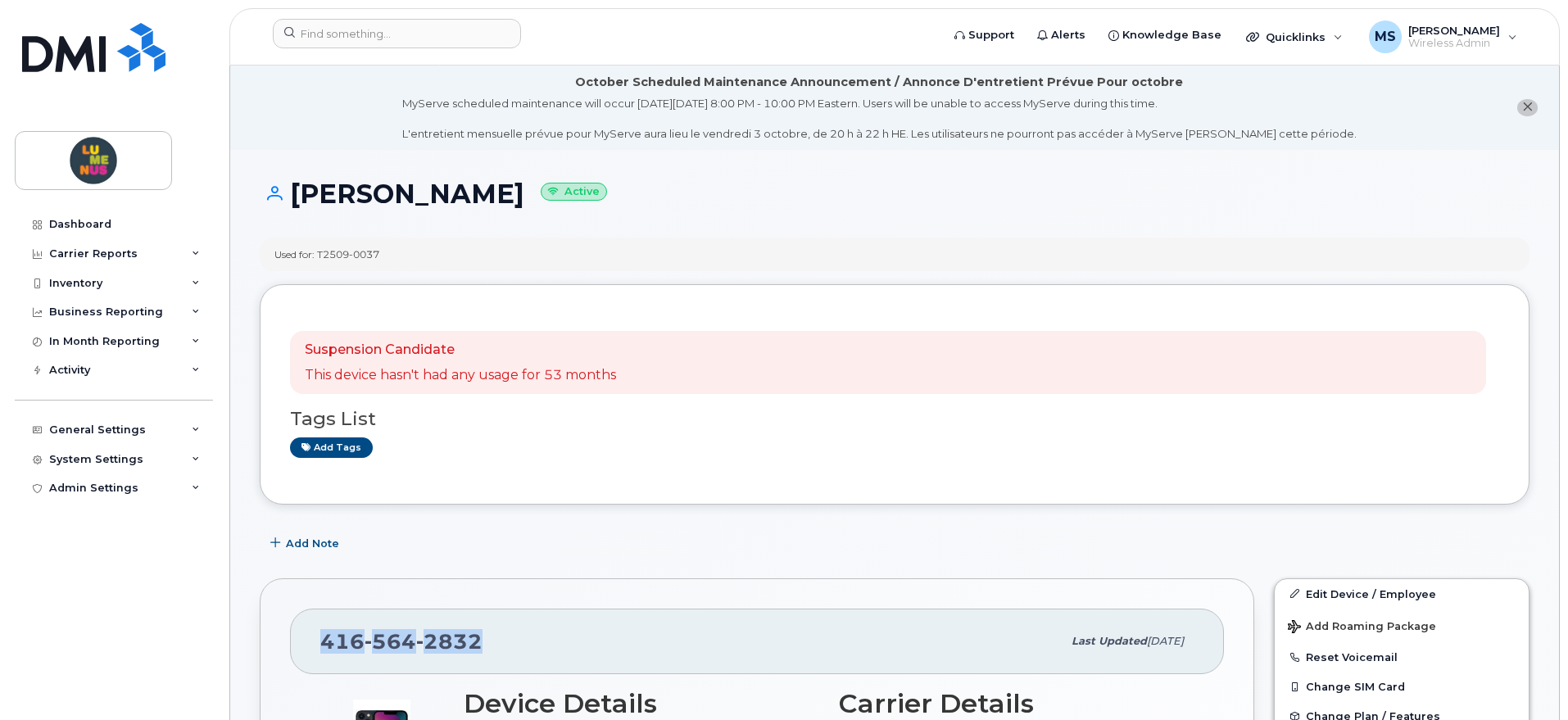
drag, startPoint x: 499, startPoint y: 196, endPoint x: 299, endPoint y: 211, distance: 200.6
click at [299, 211] on div "[PERSON_NAME] Active" at bounding box center [894, 208] width 1270 height 58
copy h1 "[PERSON_NAME]"
click at [613, 430] on div "Tags List Add tags" at bounding box center [894, 425] width 1209 height 63
drag, startPoint x: 398, startPoint y: 195, endPoint x: 276, endPoint y: 205, distance: 122.4
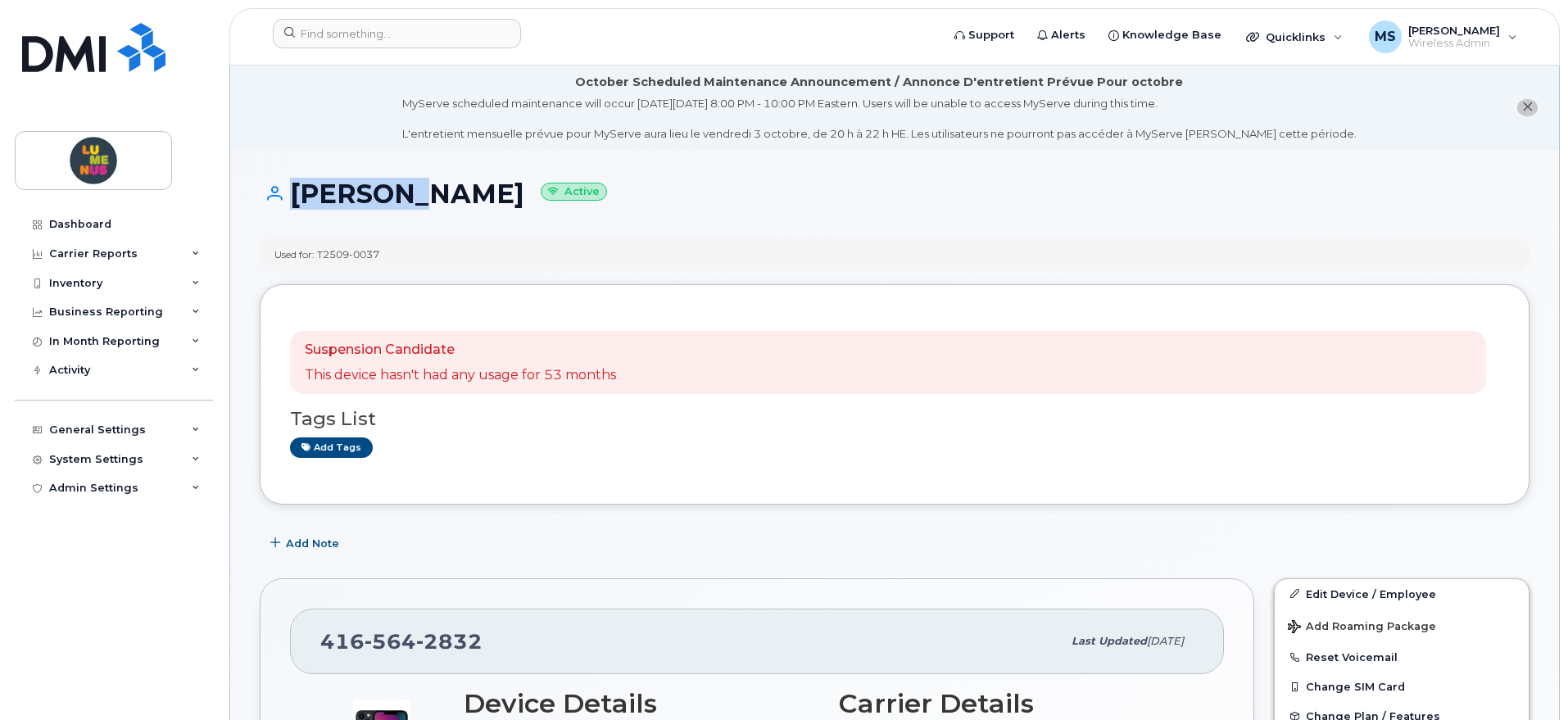
click at [276, 205] on h1 "[PERSON_NAME] Active" at bounding box center [894, 194] width 1270 height 29
copy h1 "[PERSON_NAME]"
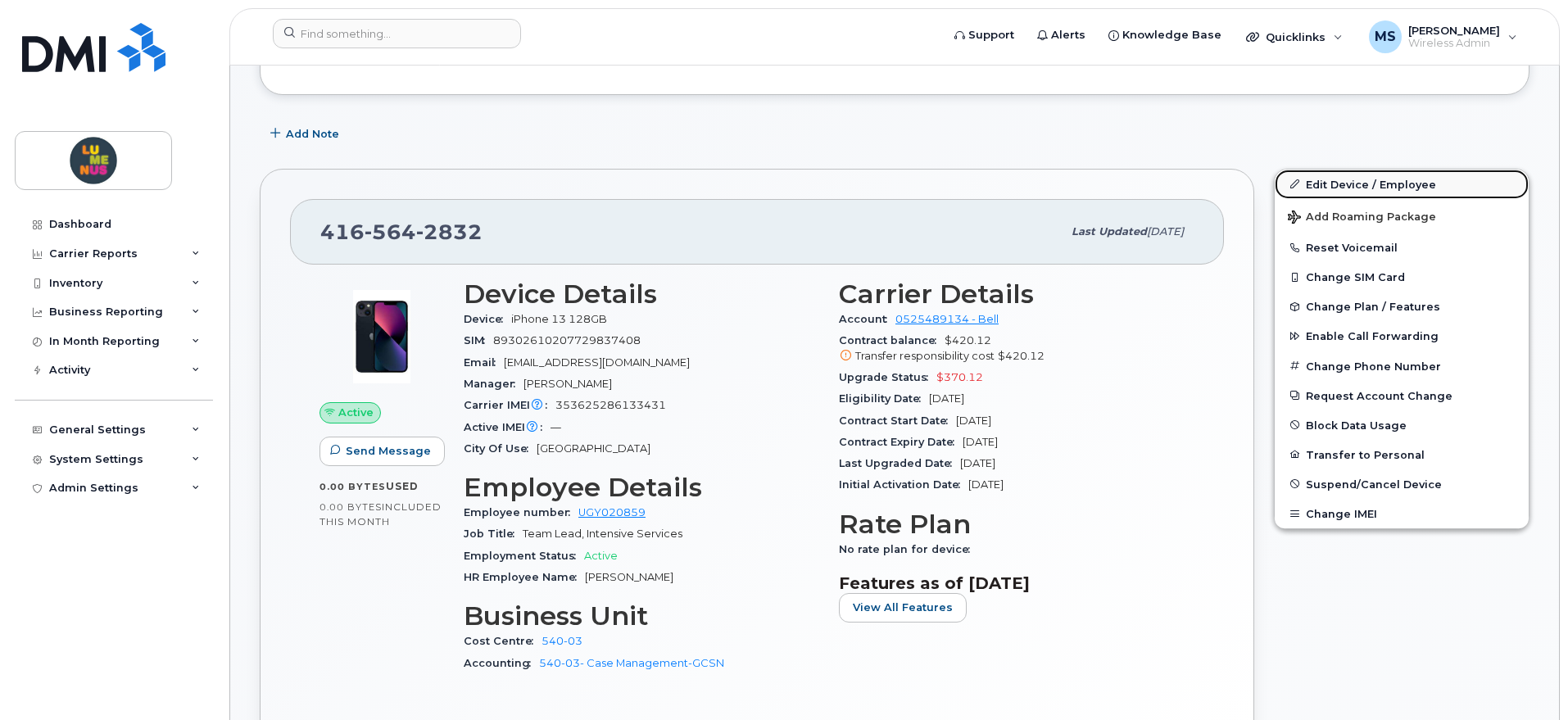
click at [1315, 187] on link "Edit Device / Employee" at bounding box center [1402, 184] width 254 height 29
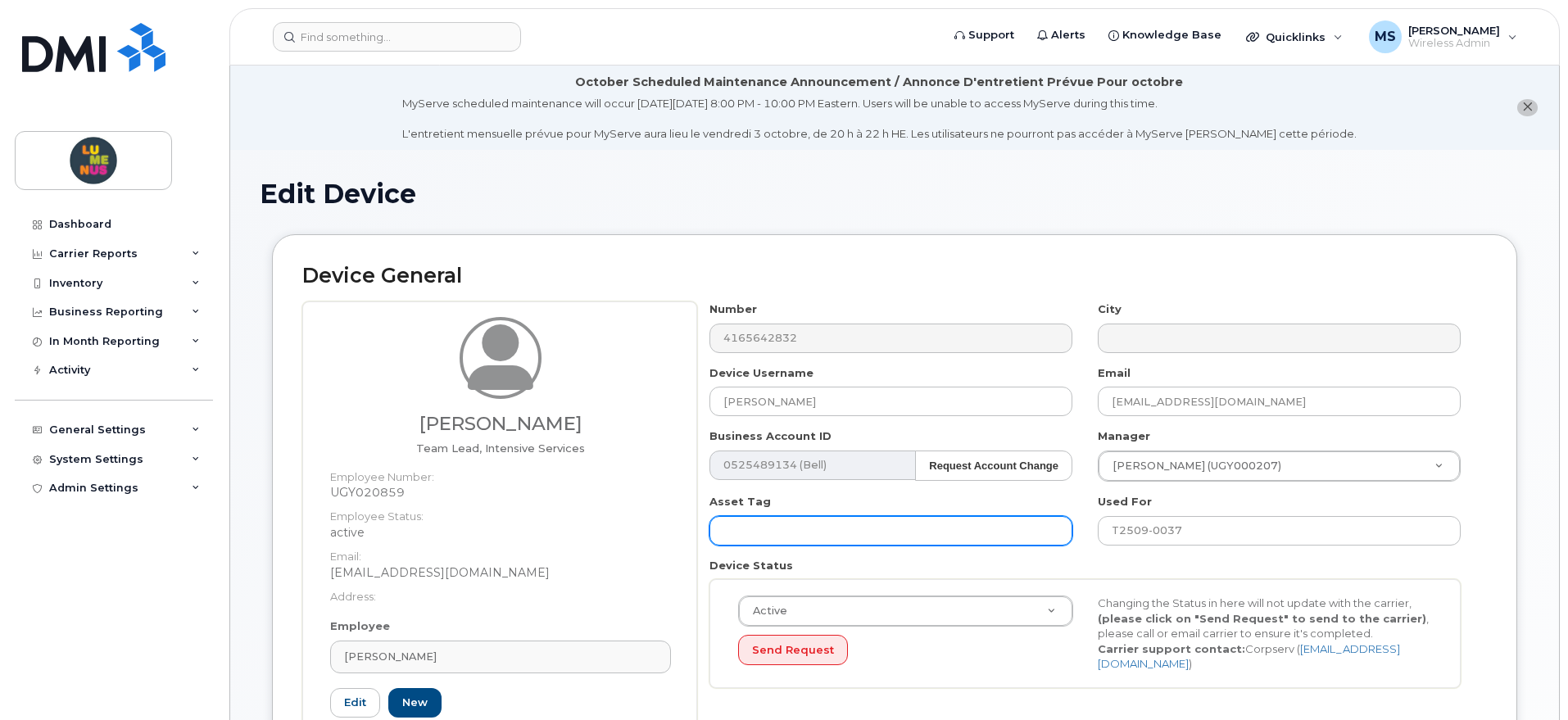
click at [912, 519] on input "text" at bounding box center [890, 530] width 363 height 29
click at [754, 525] on input "text" at bounding box center [890, 530] width 363 height 29
paste input "N14R62KV9L"
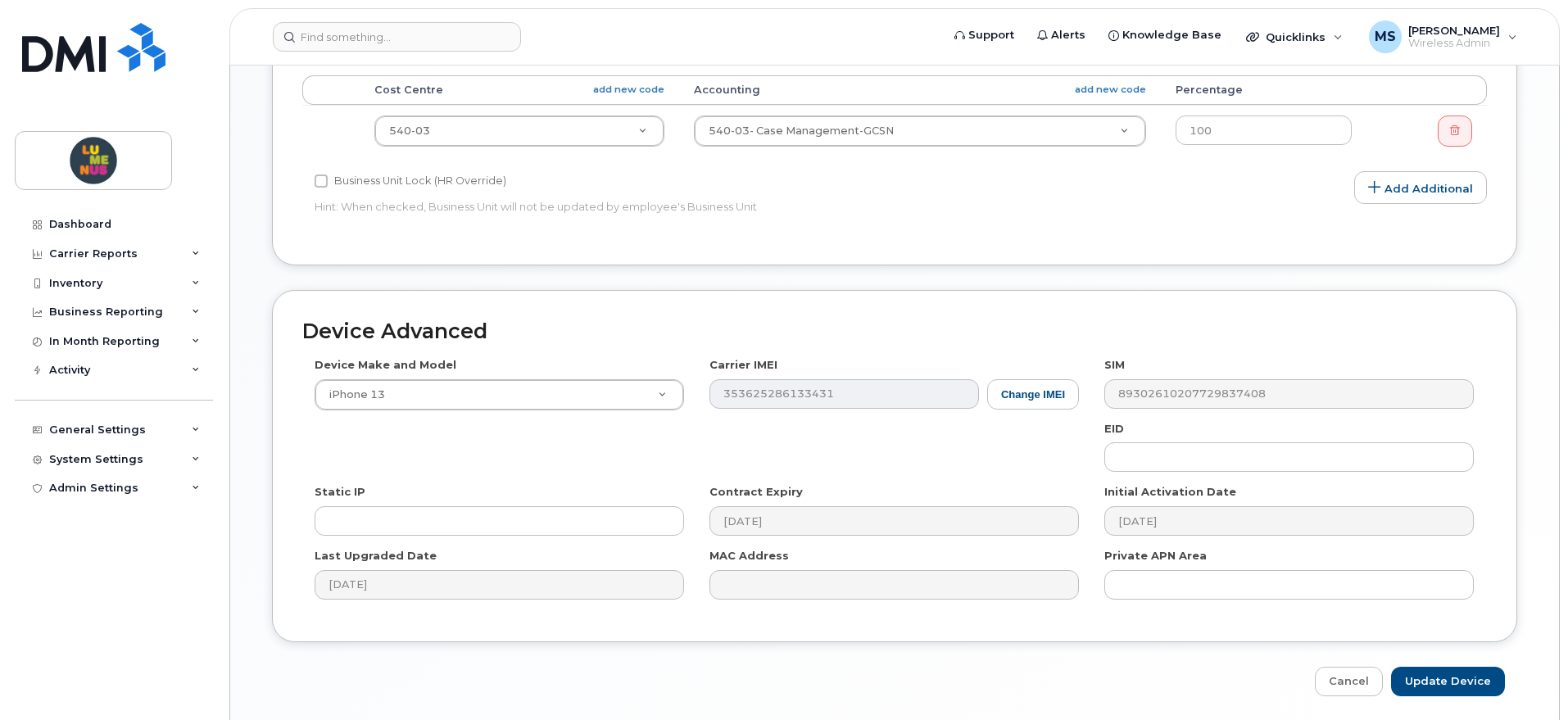
scroll to position [885, 0]
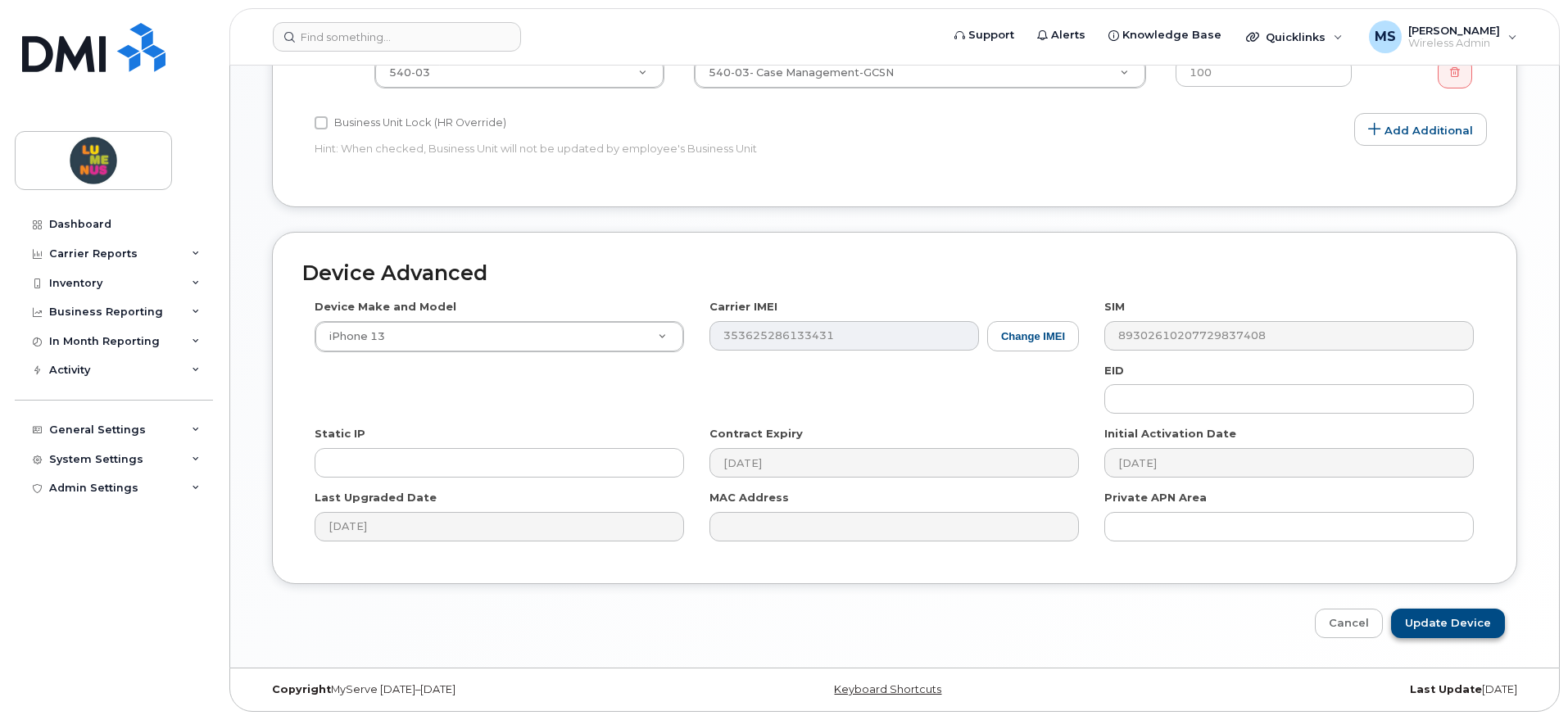
type input "N14R62KV9L"
click at [1421, 614] on input "Update Device" at bounding box center [1448, 623] width 114 height 30
type input "Saving..."
